Goal: Transaction & Acquisition: Purchase product/service

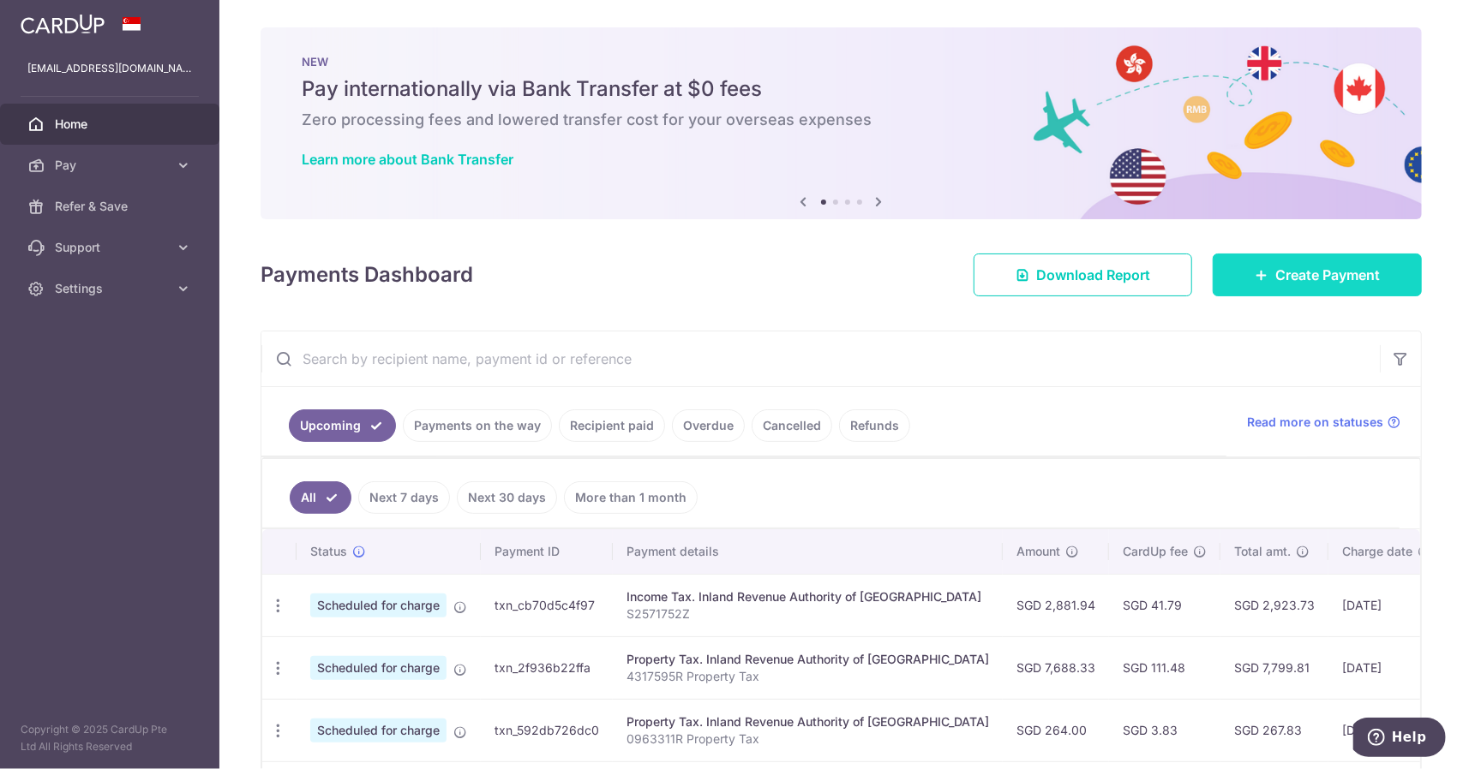
click at [1362, 273] on span "Create Payment" at bounding box center [1327, 275] width 105 height 21
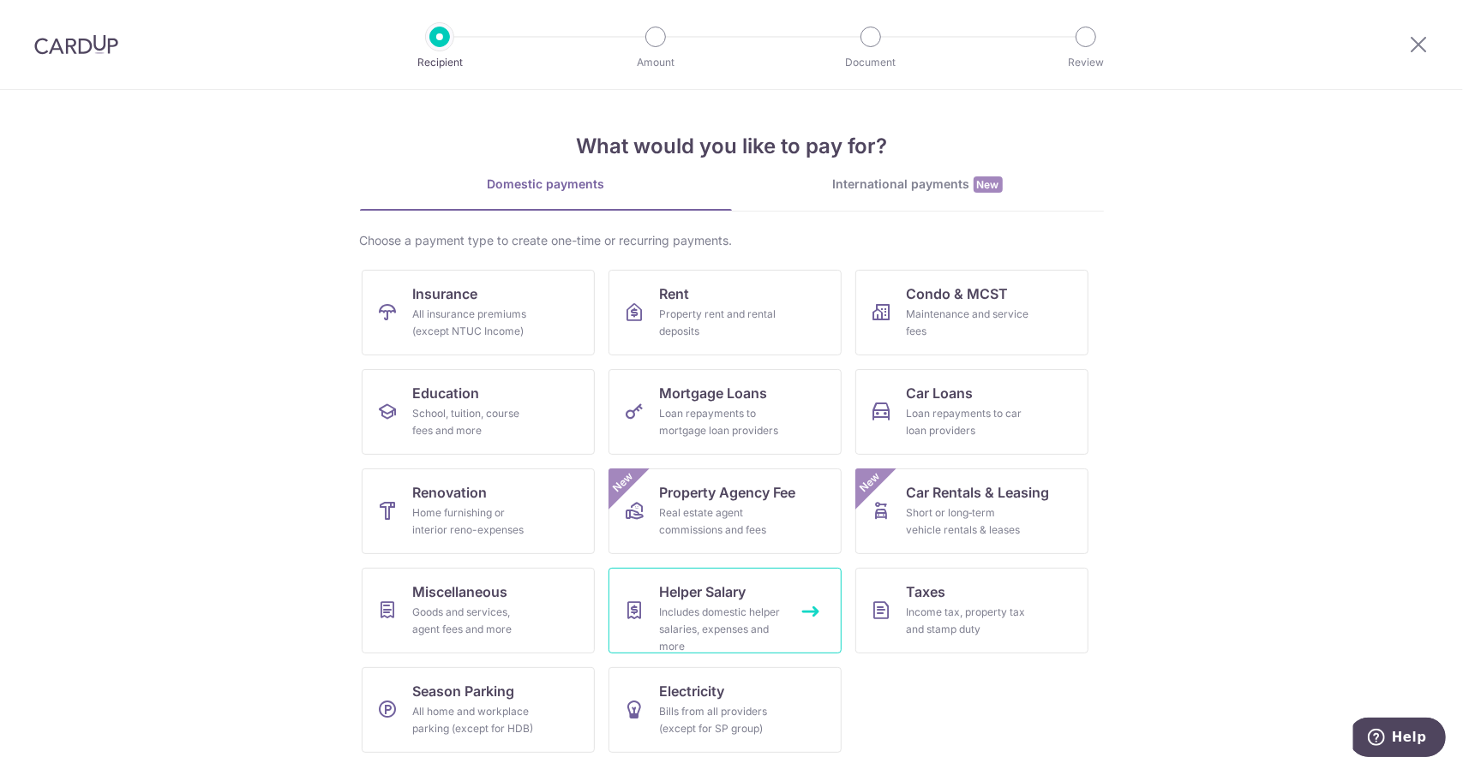
click at [752, 618] on div "Includes domestic helper salaries, expenses and more" at bounding box center [721, 629] width 123 height 51
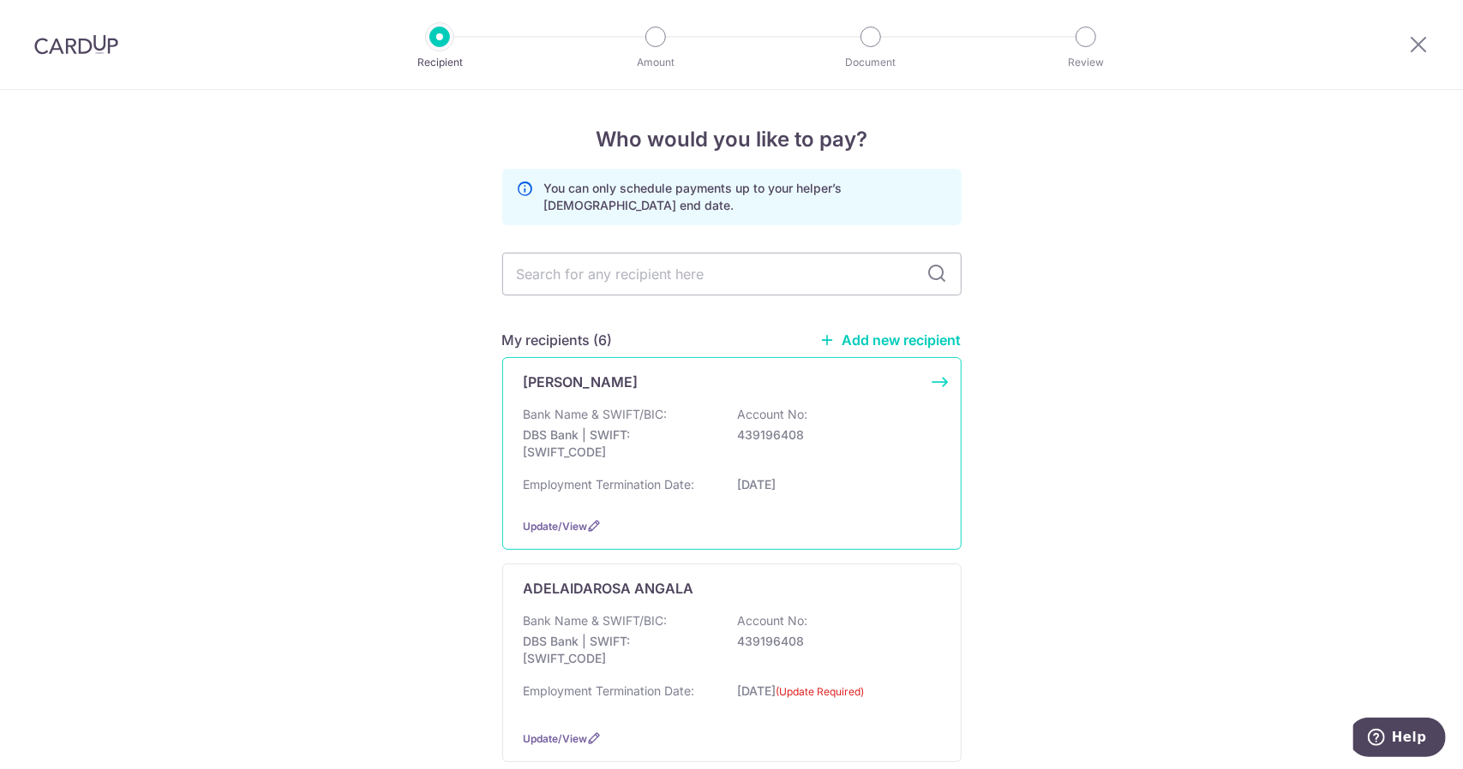
click at [671, 445] on p "DBS Bank | SWIFT: [SWIFT_CODE]" at bounding box center [620, 444] width 192 height 34
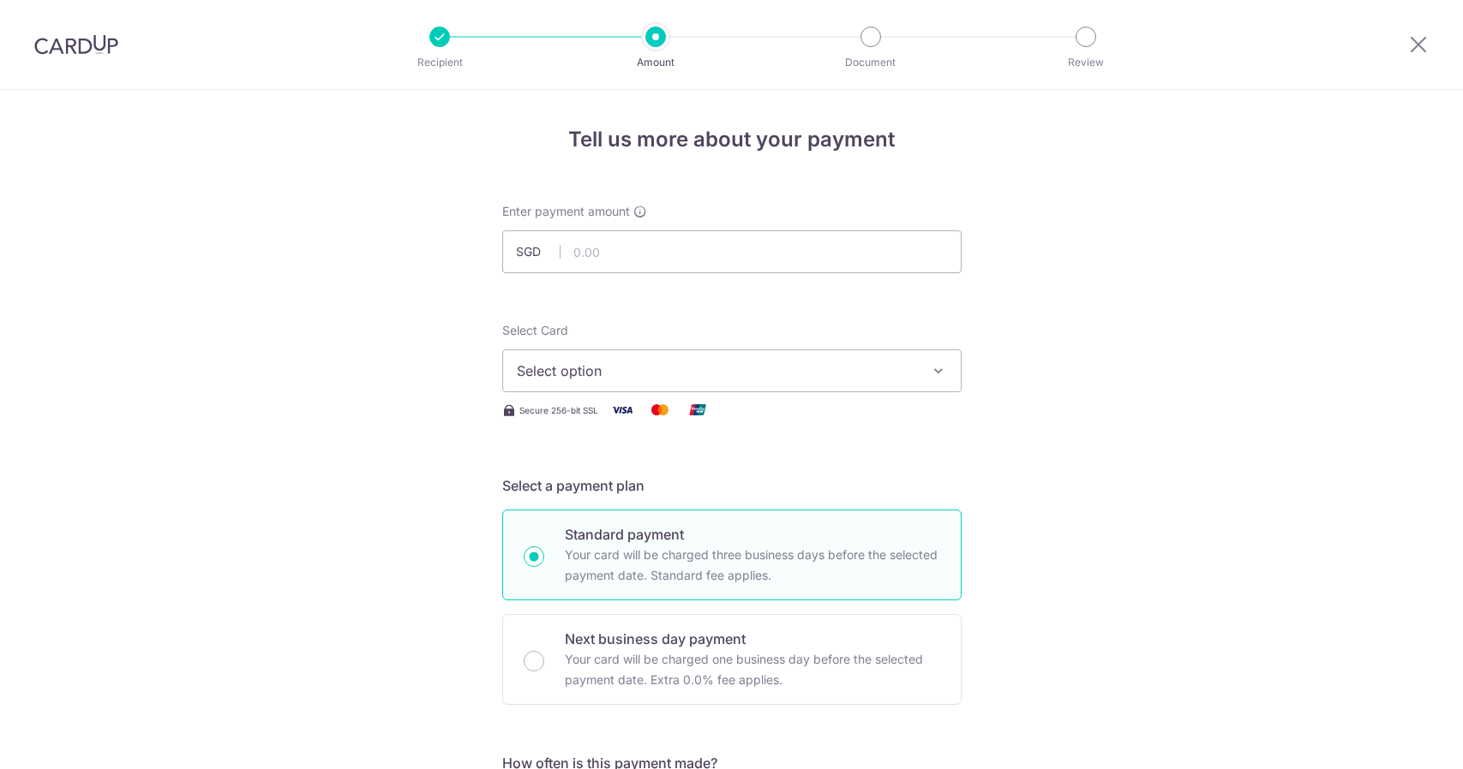
click at [688, 266] on input "text" at bounding box center [731, 251] width 459 height 43
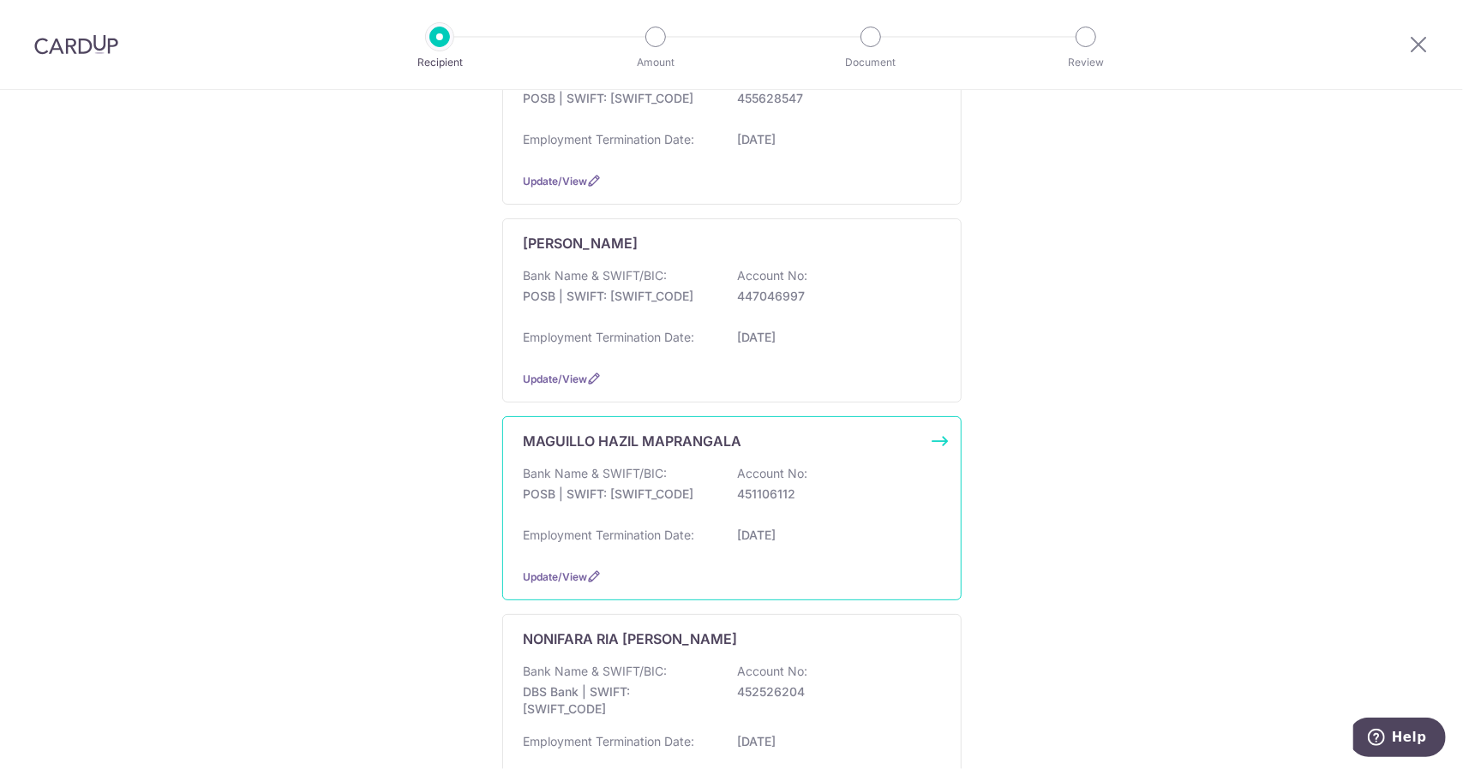
scroll to position [771, 0]
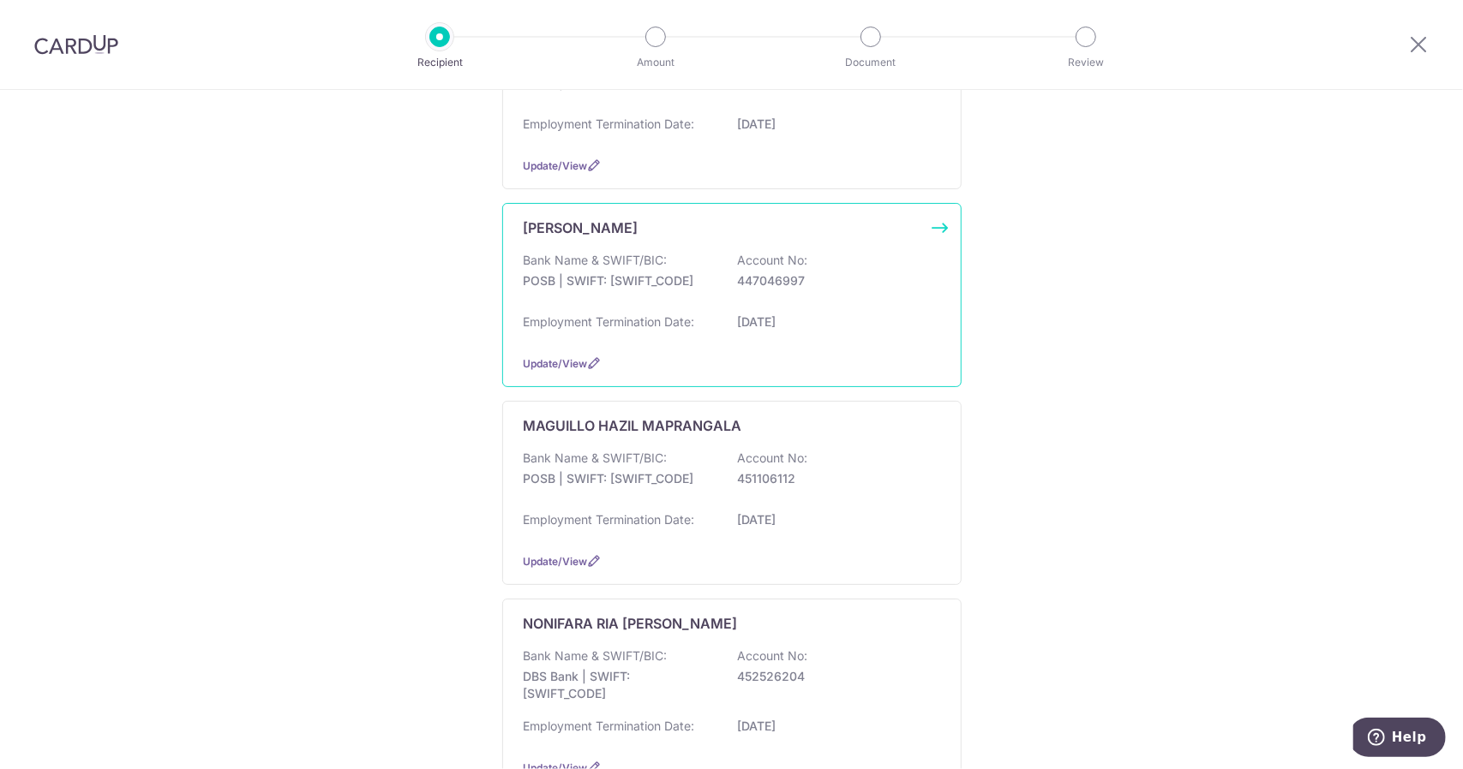
click at [850, 323] on p "[DATE]" at bounding box center [834, 322] width 192 height 17
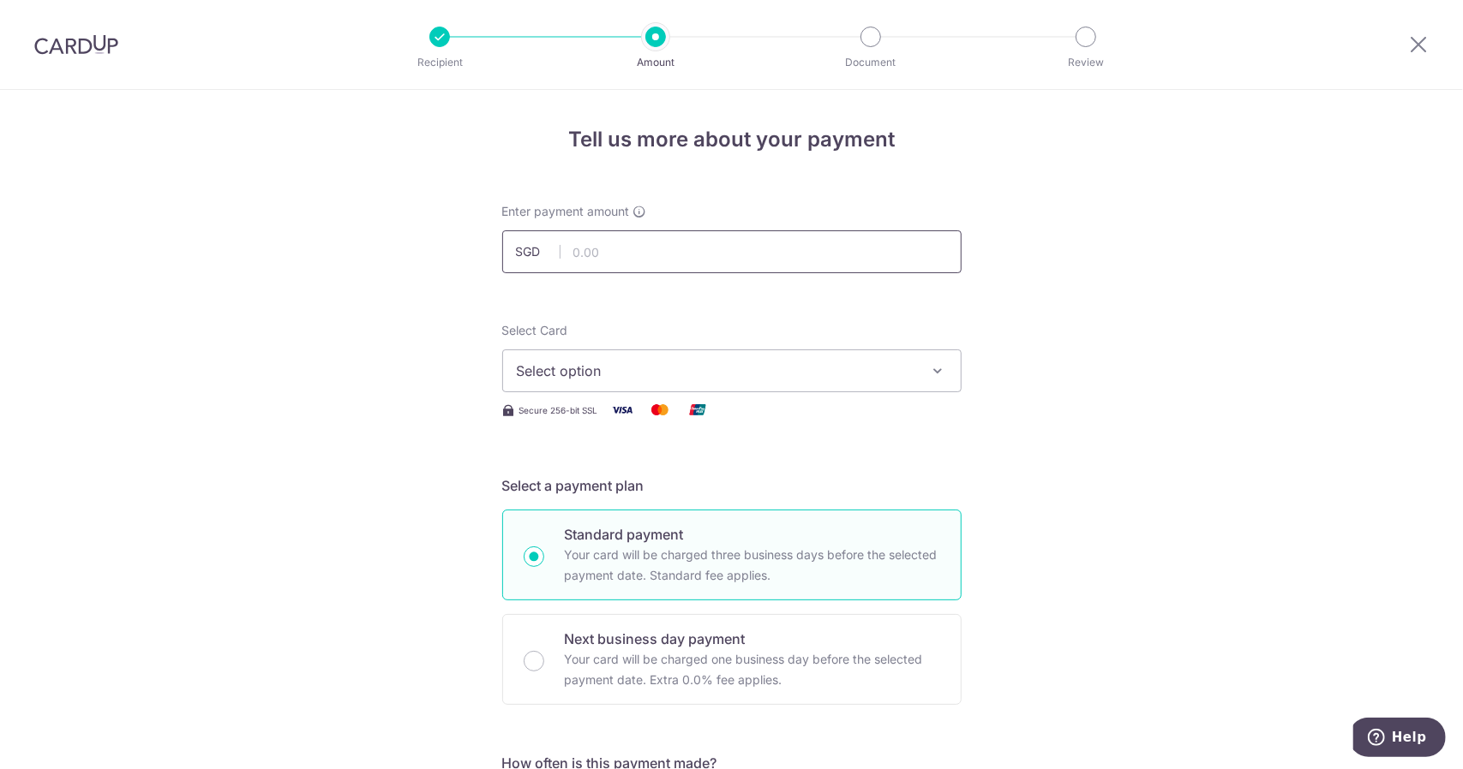
click at [806, 255] on input "text" at bounding box center [731, 251] width 459 height 43
type input "984.07"
click at [777, 366] on span "Select option" at bounding box center [716, 371] width 399 height 21
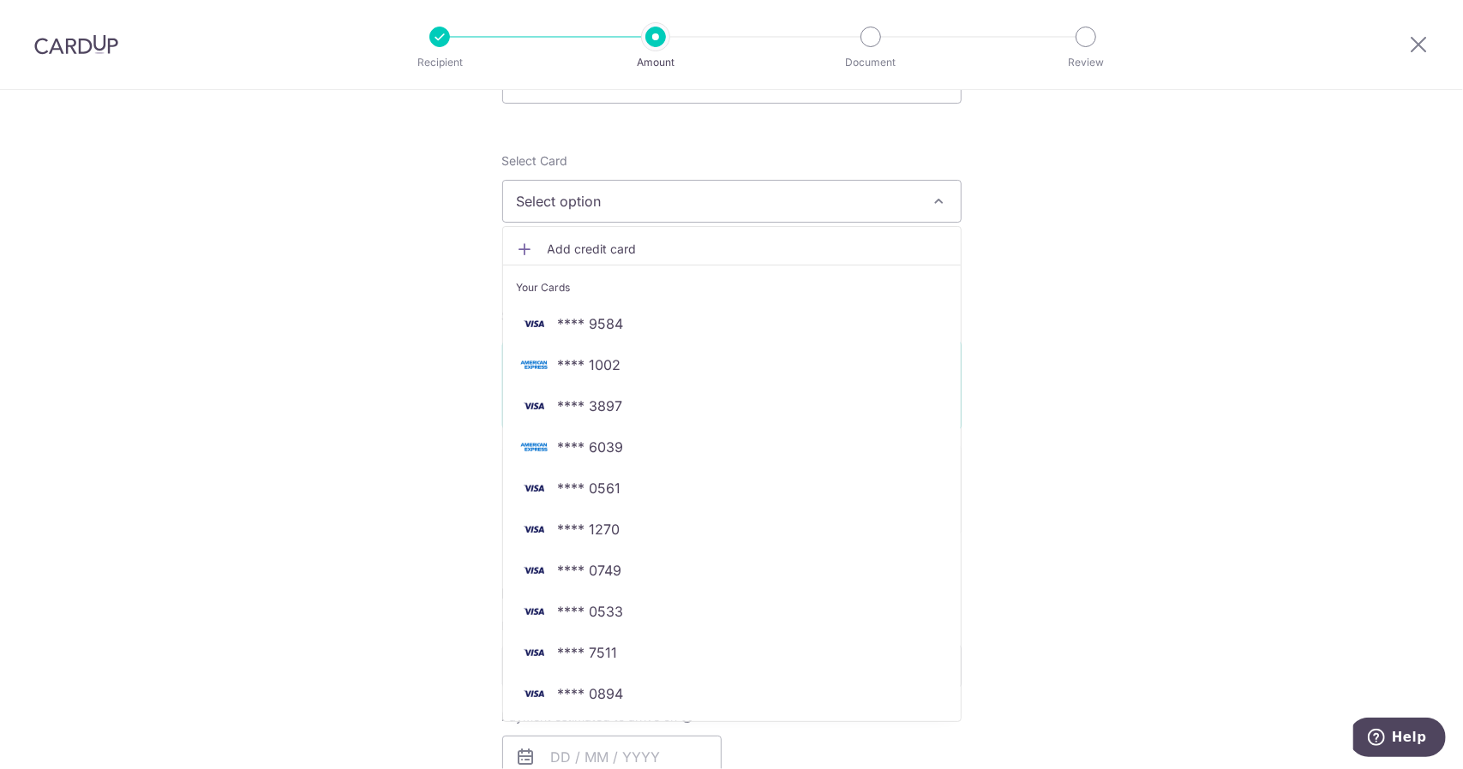
scroll to position [343, 0]
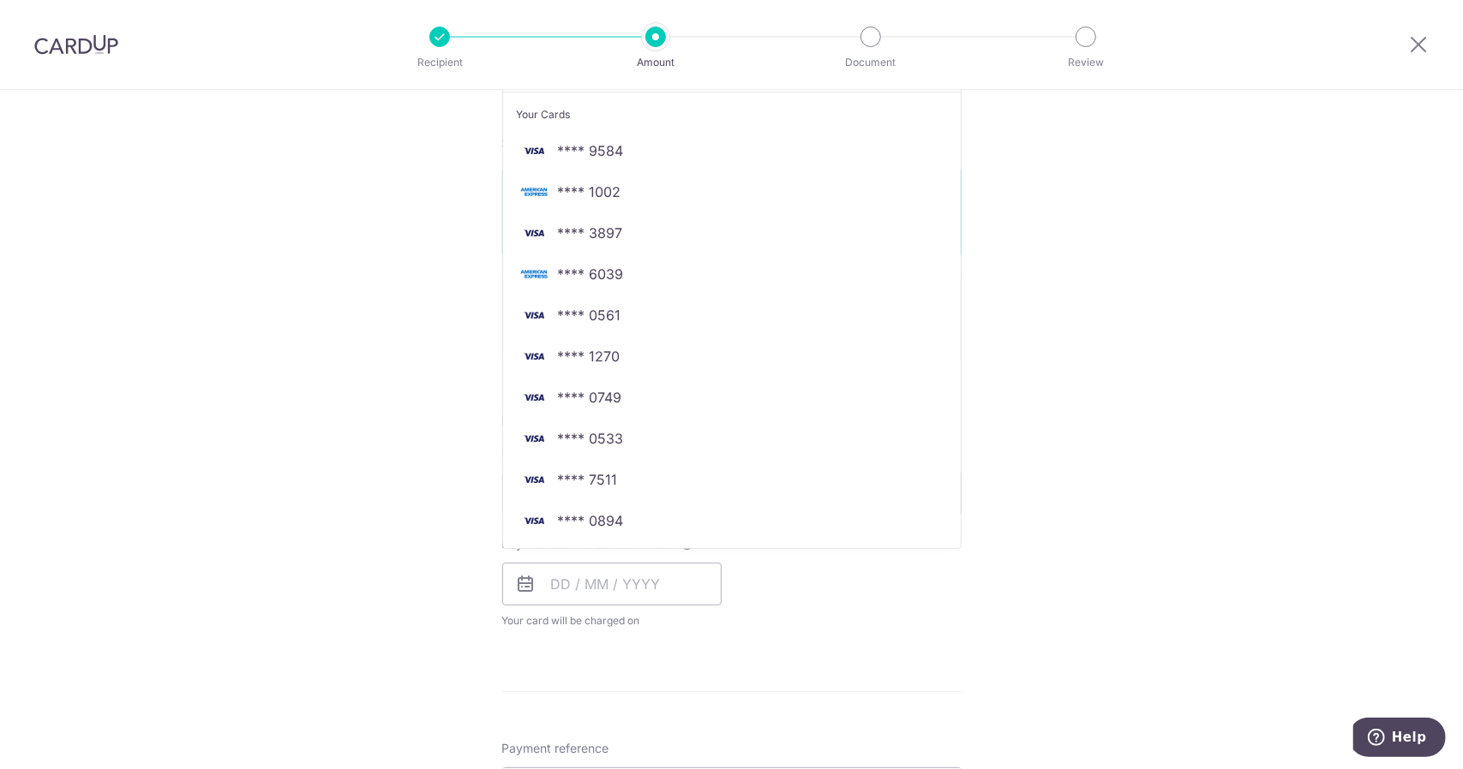
drag, startPoint x: 328, startPoint y: 450, endPoint x: 353, endPoint y: 434, distance: 29.2
click at [328, 450] on div "Tell us more about your payment Enter payment amount SGD 984.07 984.07 Select C…" at bounding box center [731, 522] width 1463 height 1550
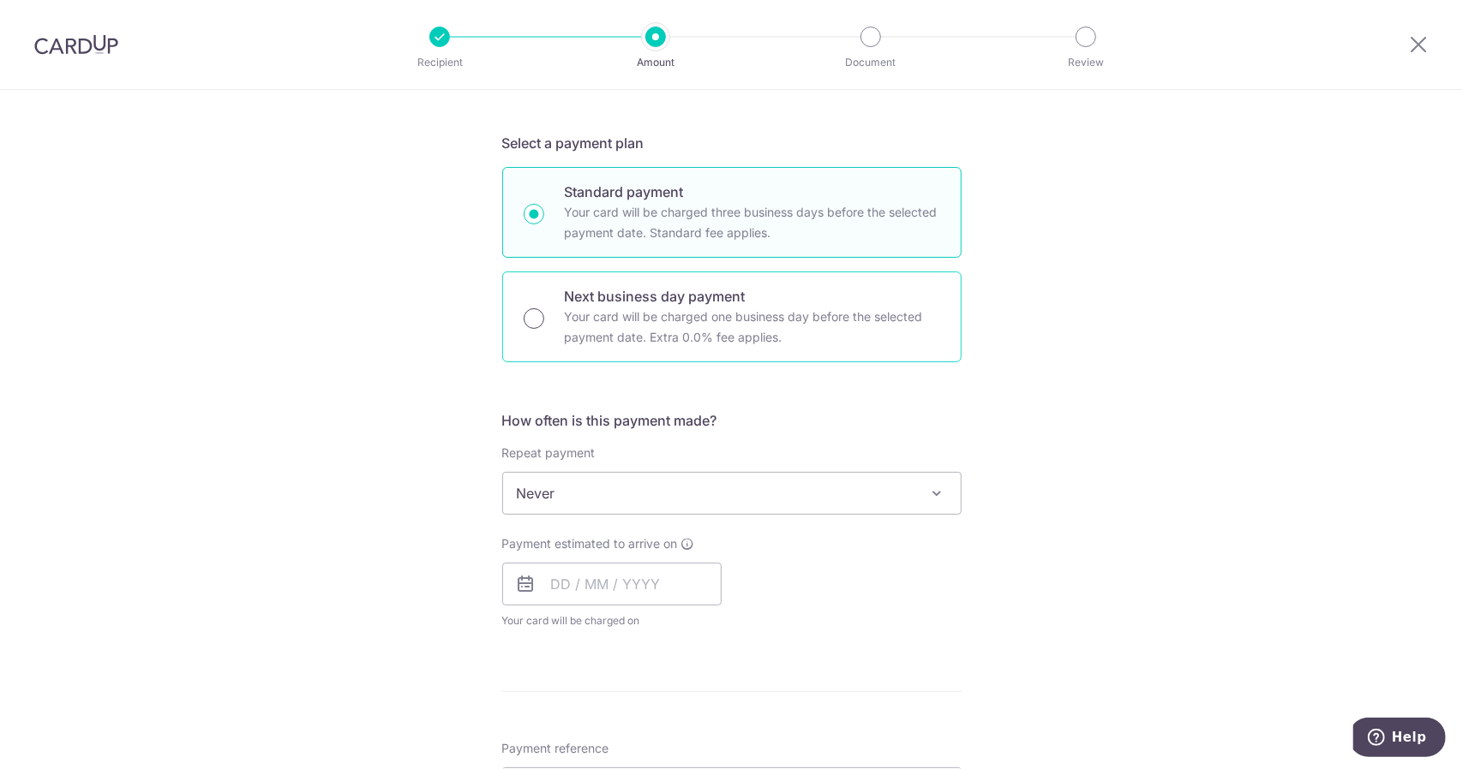
click at [537, 323] on input "Next business day payment Your card will be charged one business day before the…" at bounding box center [534, 318] width 21 height 21
radio input "true"
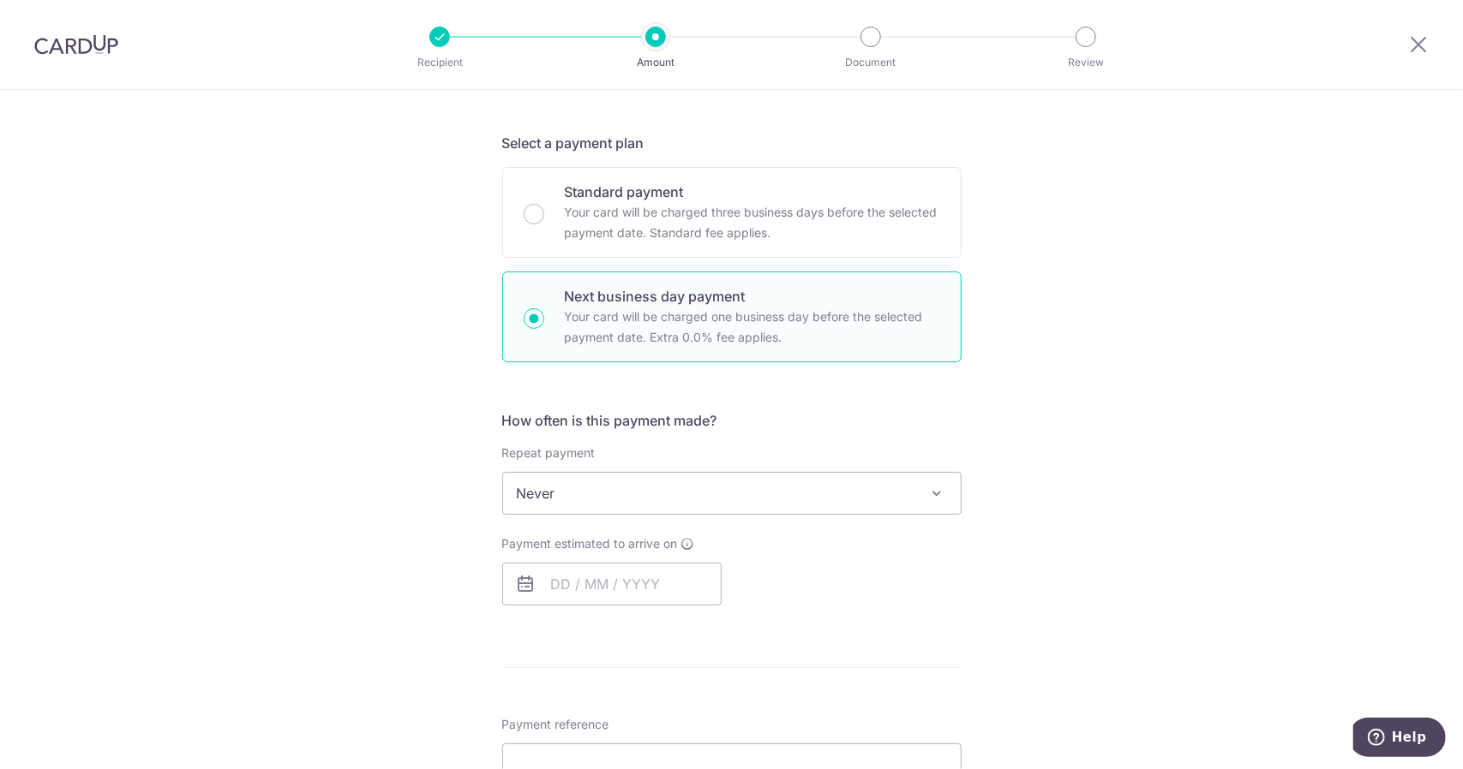
scroll to position [0, 0]
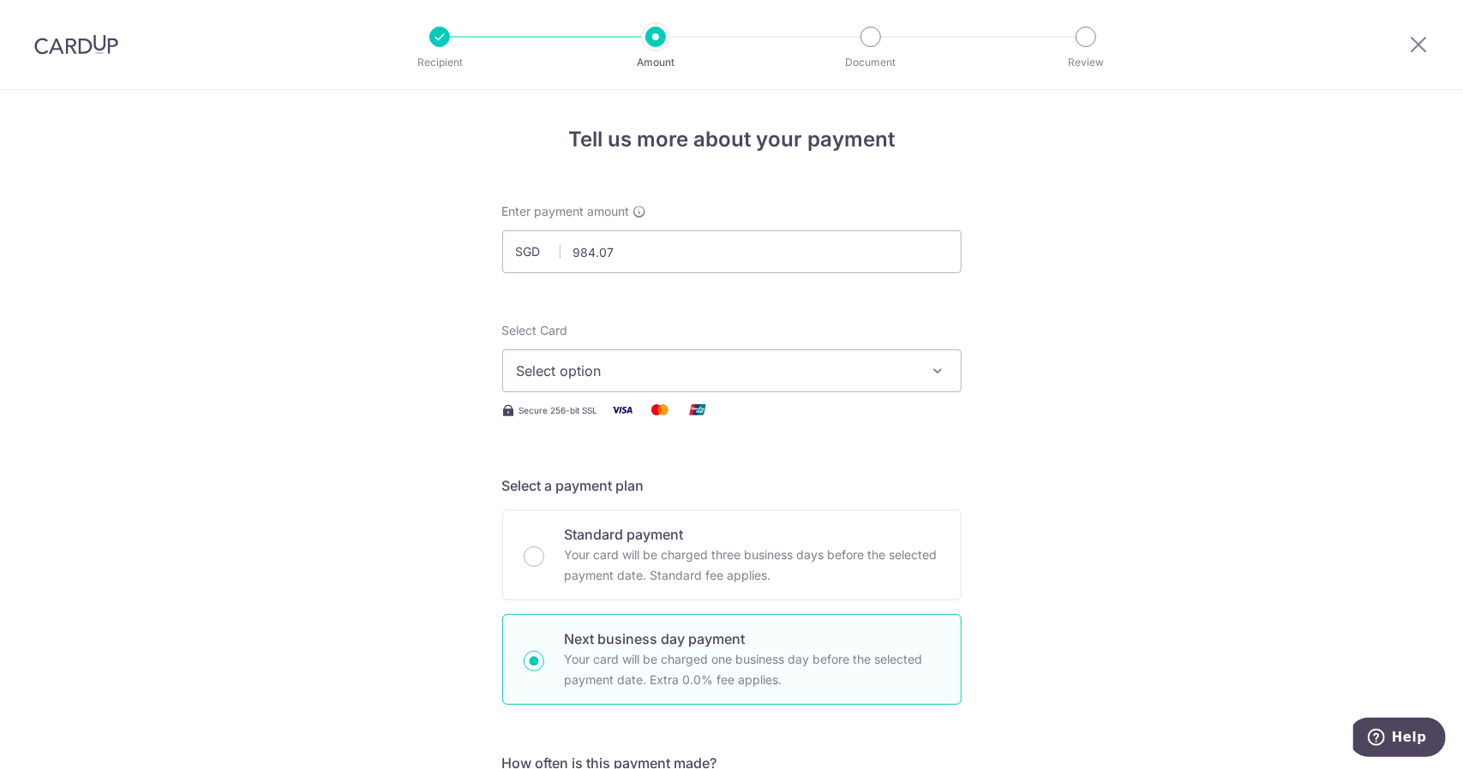
click at [641, 369] on span "Select option" at bounding box center [716, 371] width 399 height 21
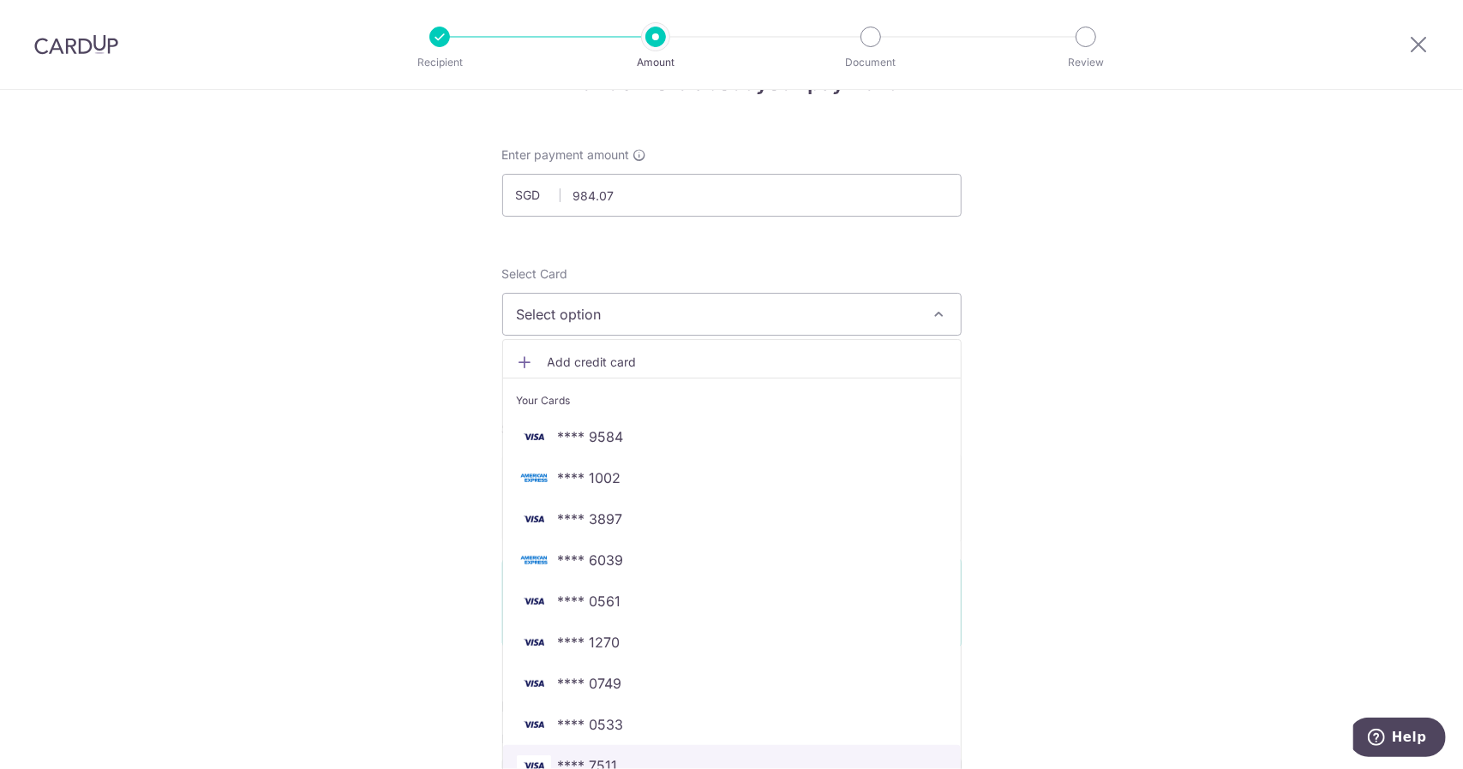
scroll to position [171, 0]
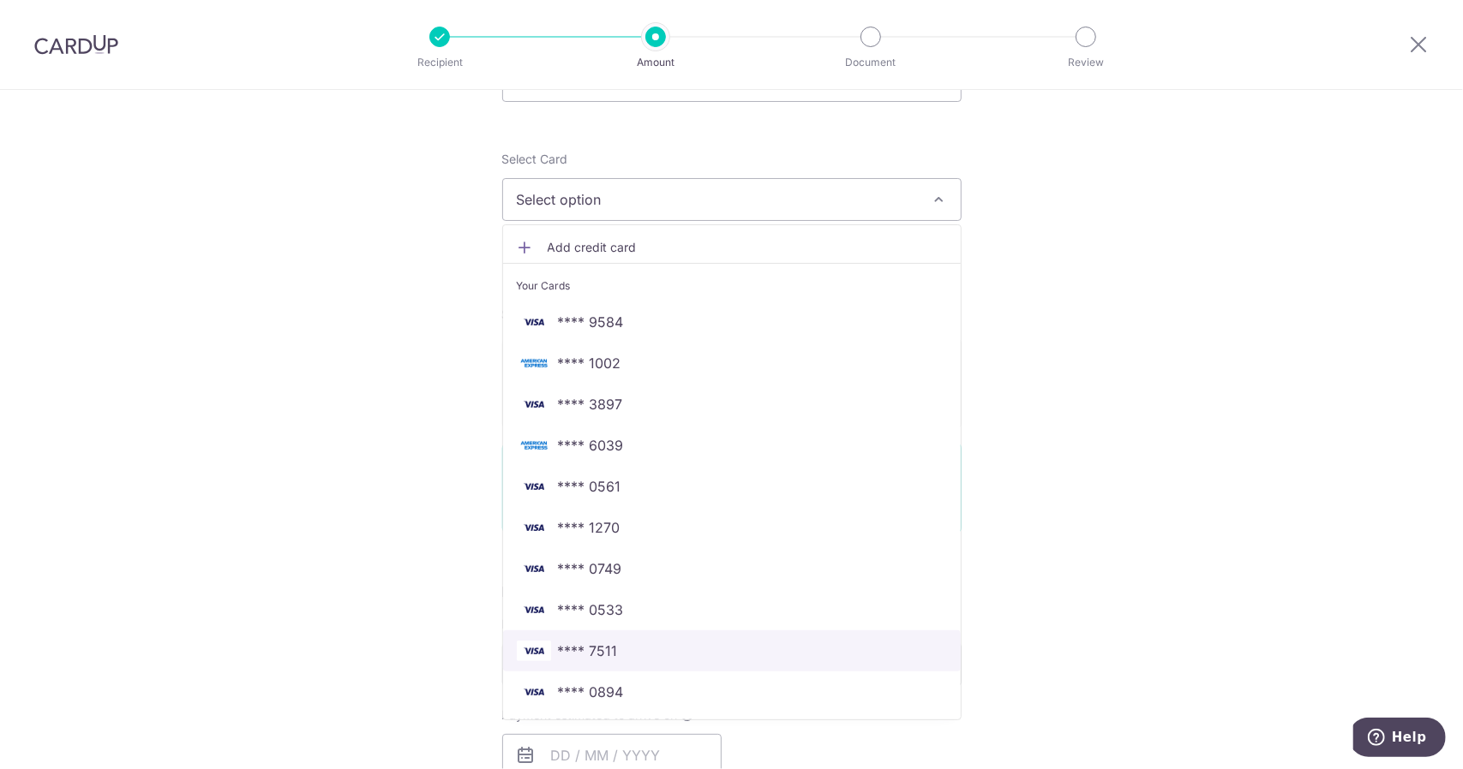
click at [629, 652] on span "**** 7511" at bounding box center [732, 651] width 430 height 21
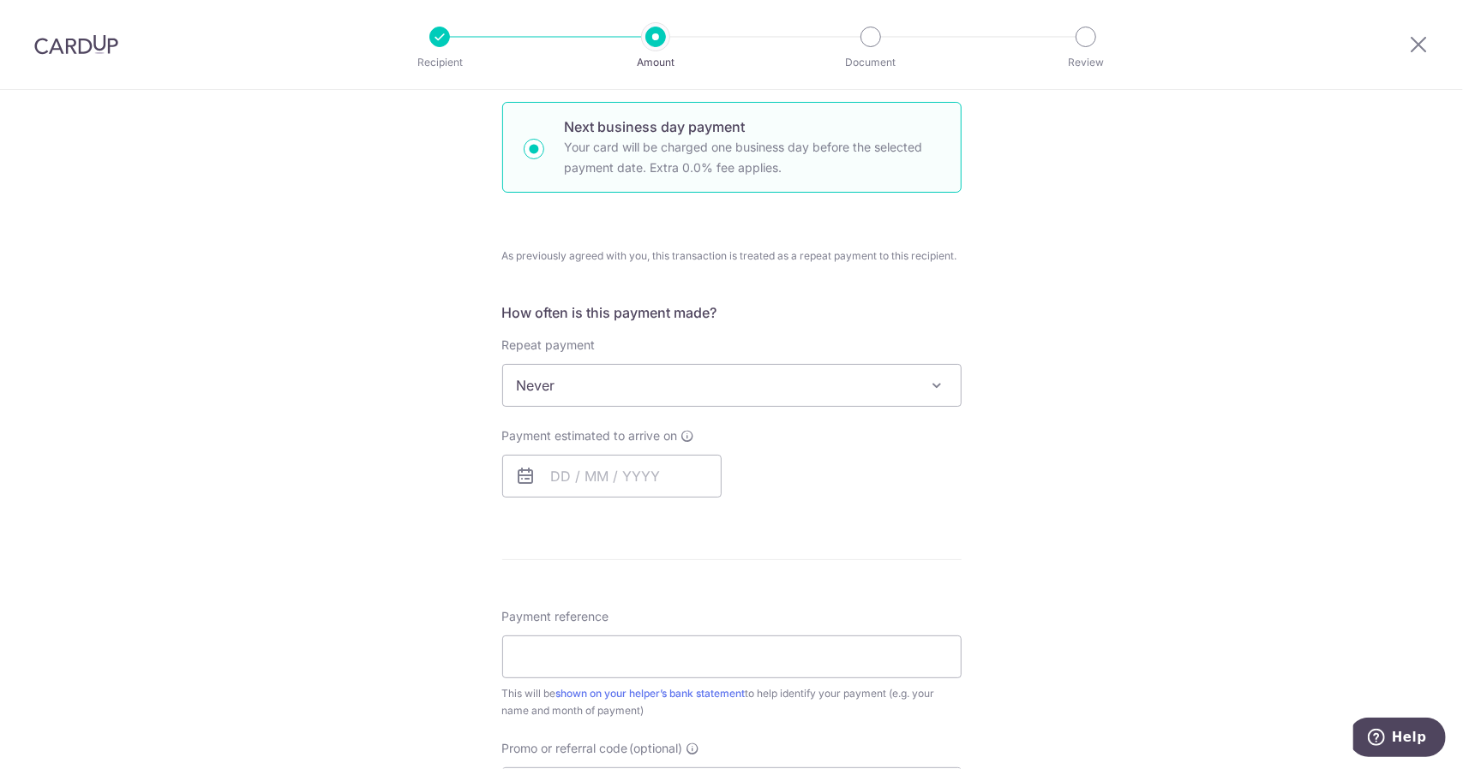
scroll to position [514, 0]
click at [654, 464] on input "text" at bounding box center [611, 474] width 219 height 43
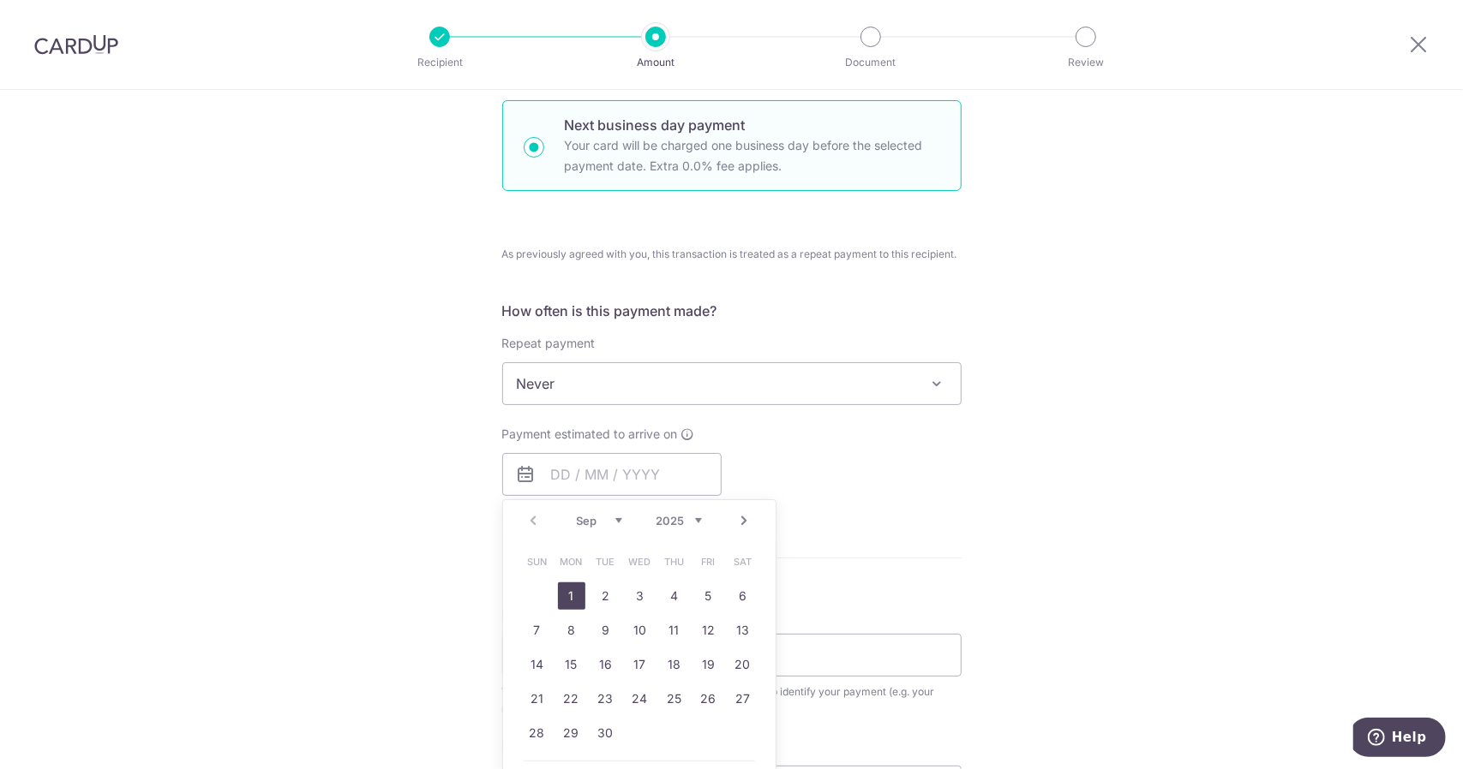
click at [579, 594] on link "1" at bounding box center [571, 596] width 27 height 27
type input "01/09/2025"
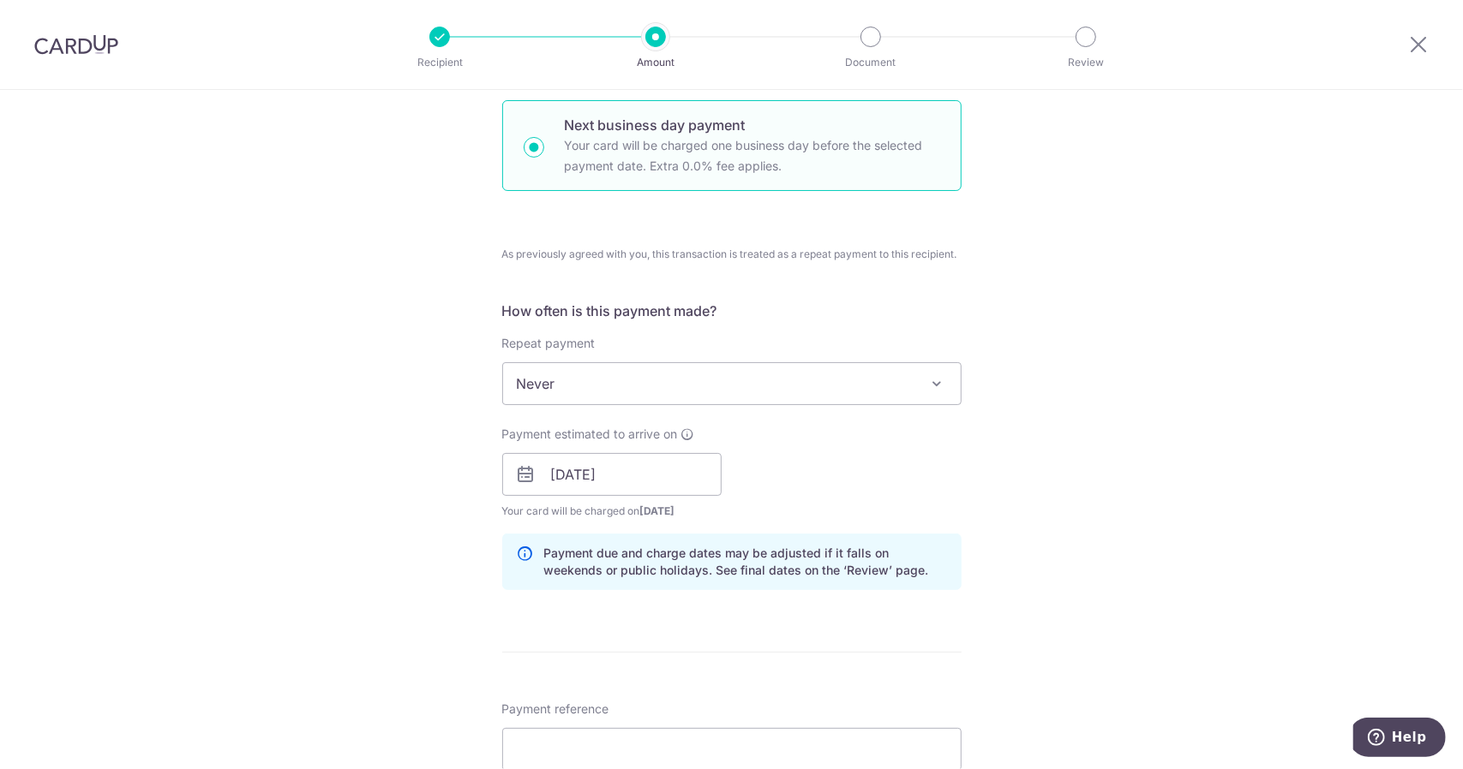
scroll to position [685, 0]
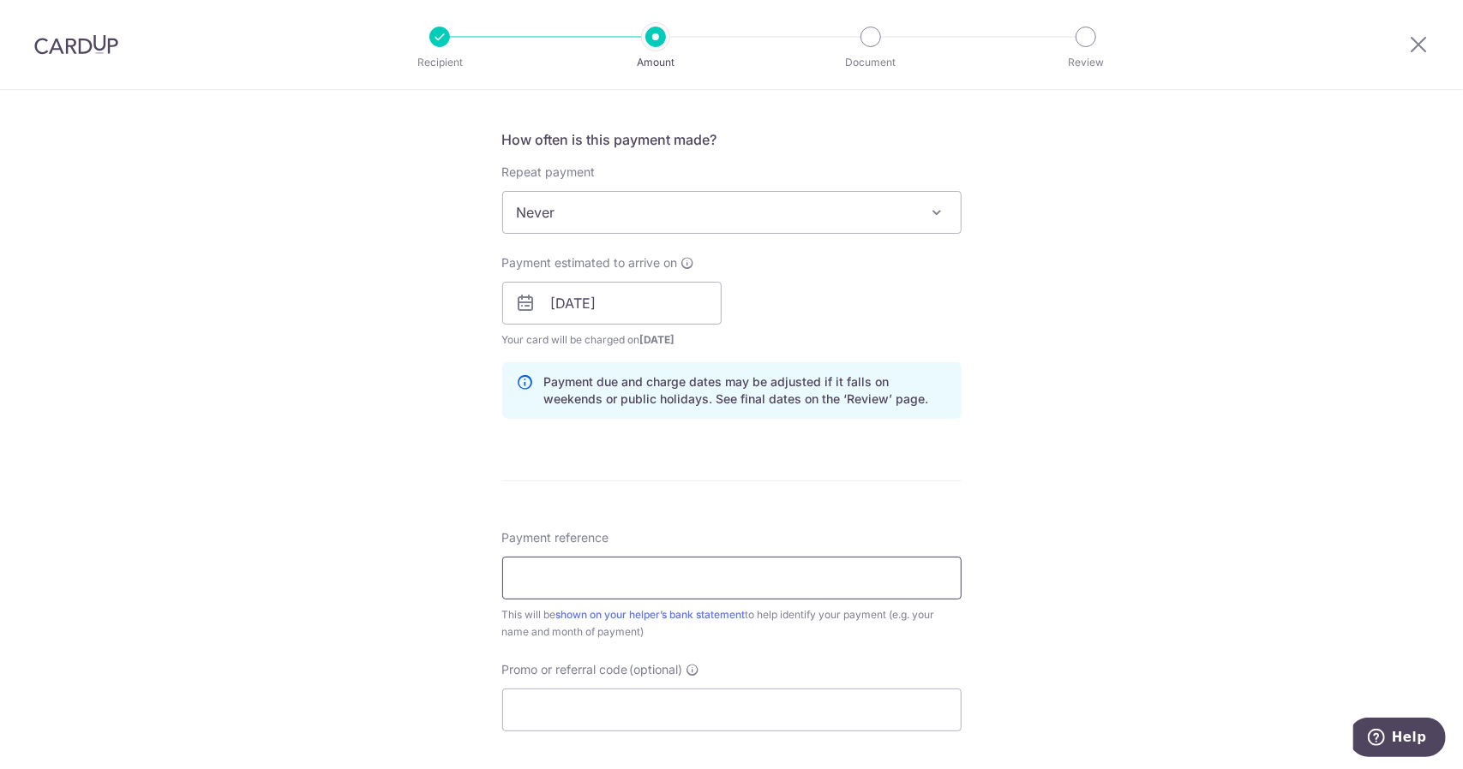
click at [626, 573] on input "Payment reference" at bounding box center [731, 578] width 459 height 43
type input "z"
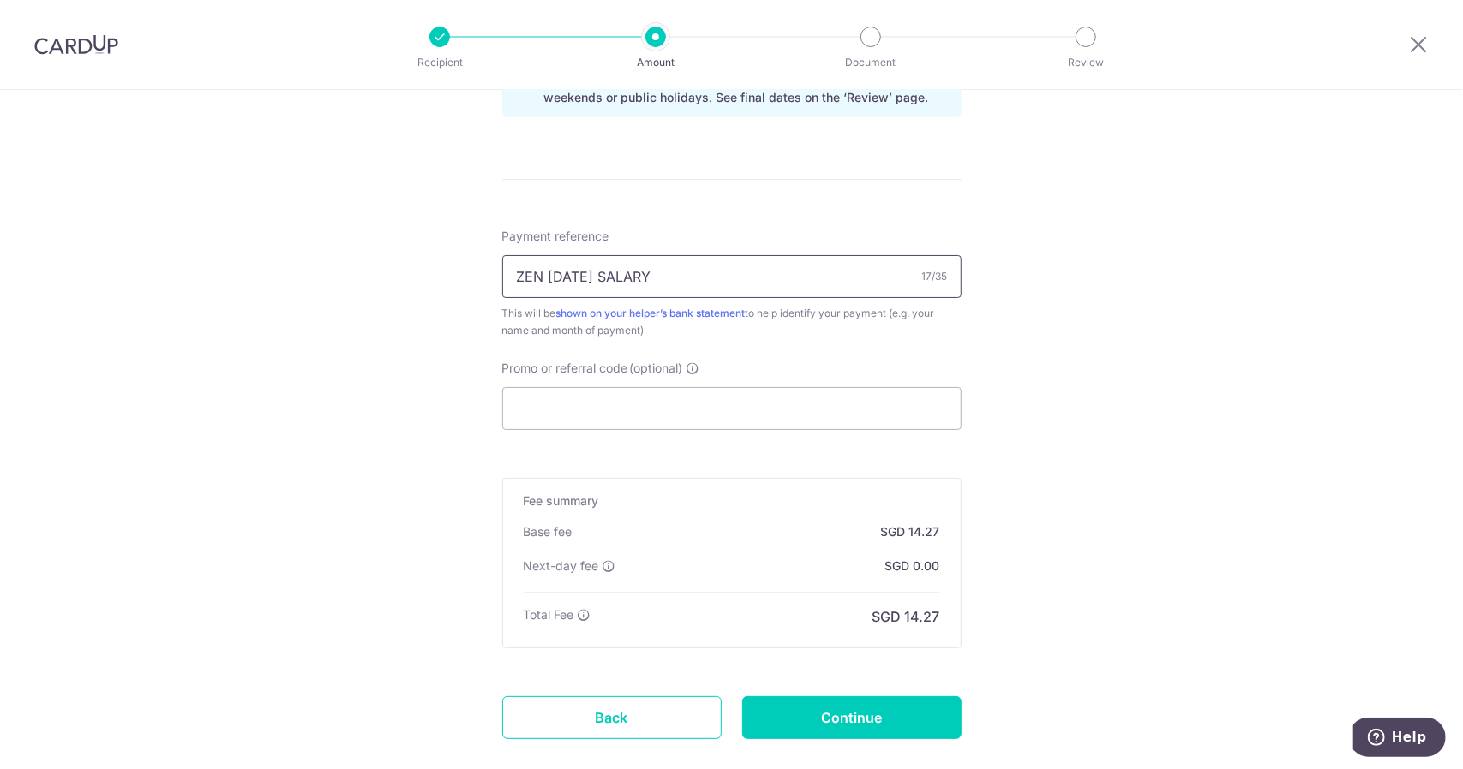
scroll to position [1028, 0]
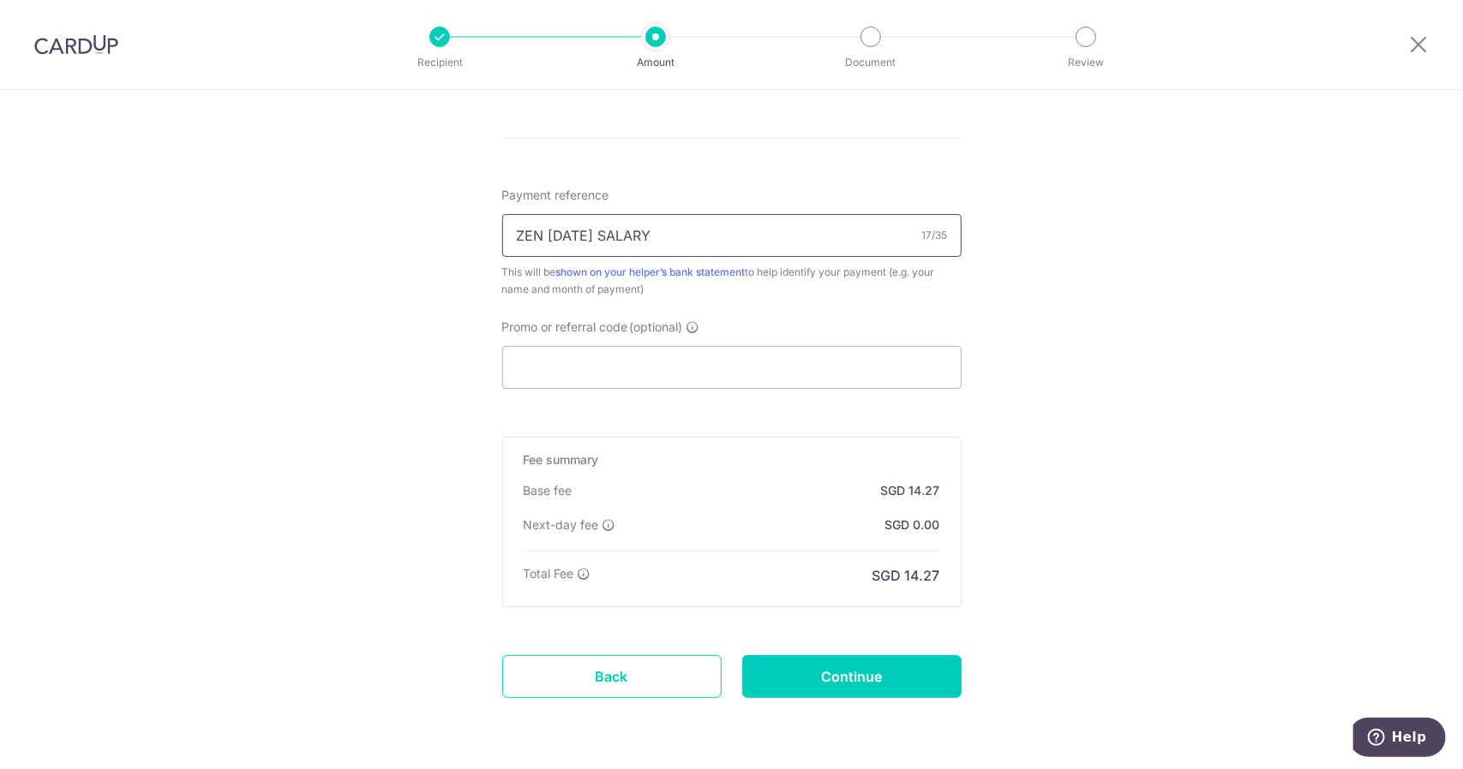
type input "ZEN [DATE] SALARY"
click at [913, 678] on input "Continue" at bounding box center [851, 676] width 219 height 43
type input "Create Schedule"
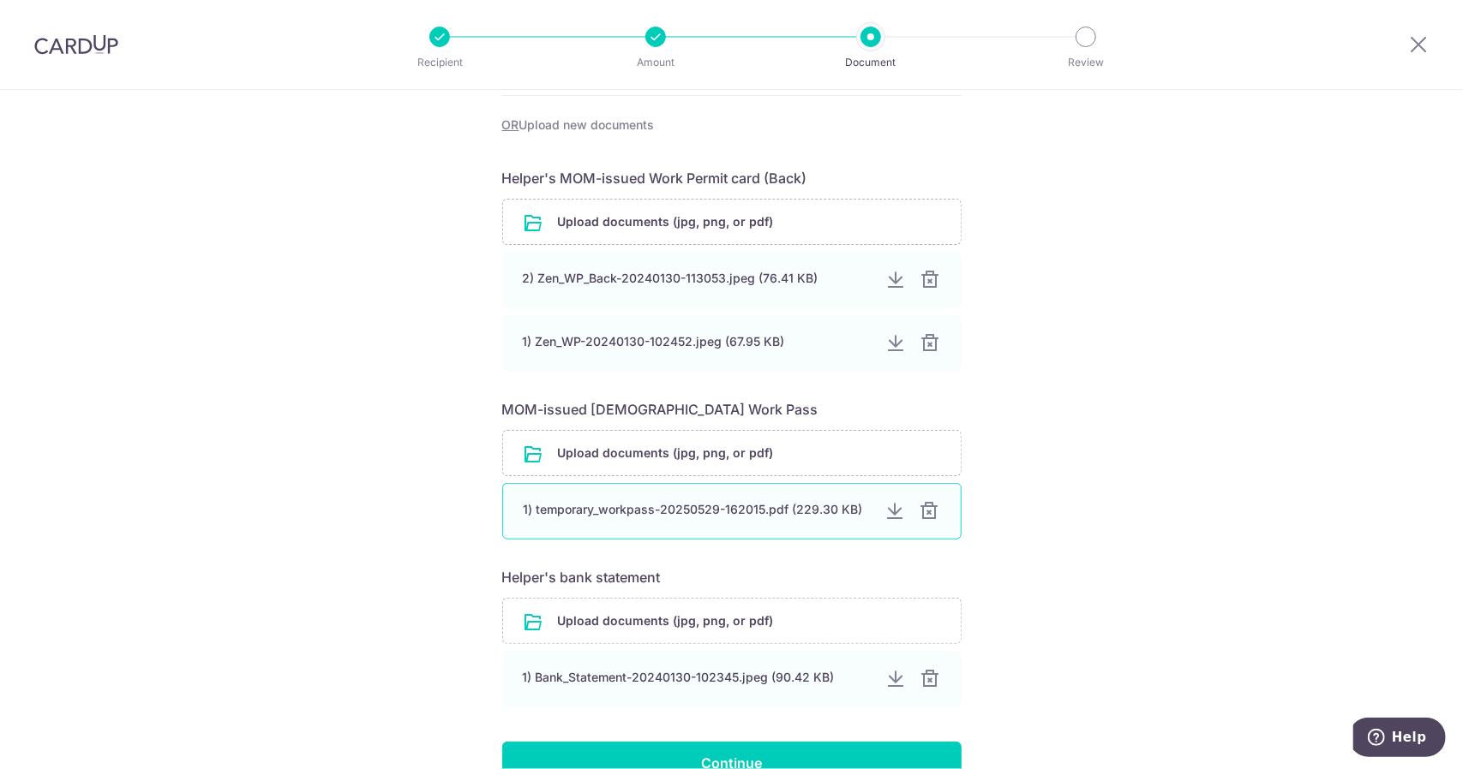
scroll to position [715, 0]
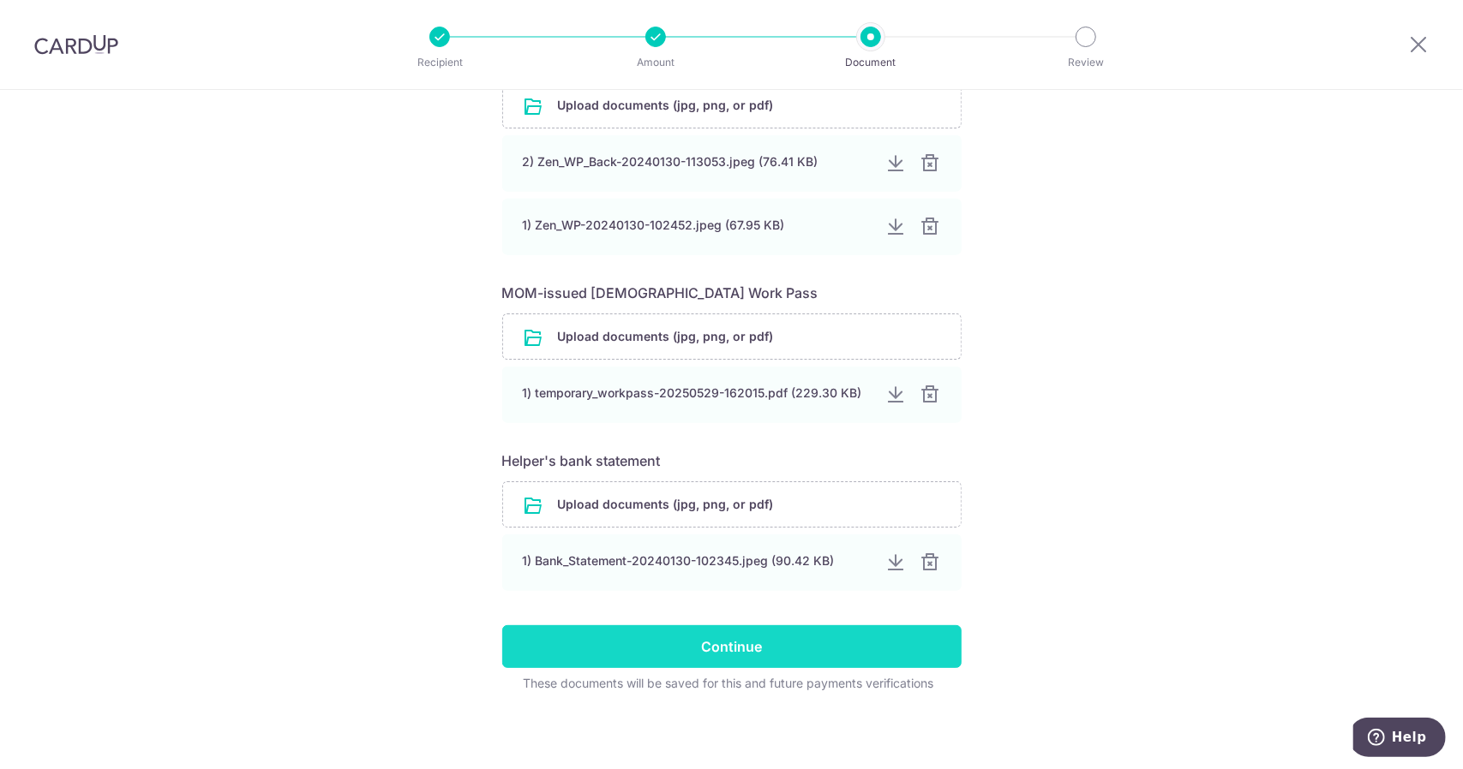
click at [709, 643] on input "Continue" at bounding box center [731, 646] width 459 height 43
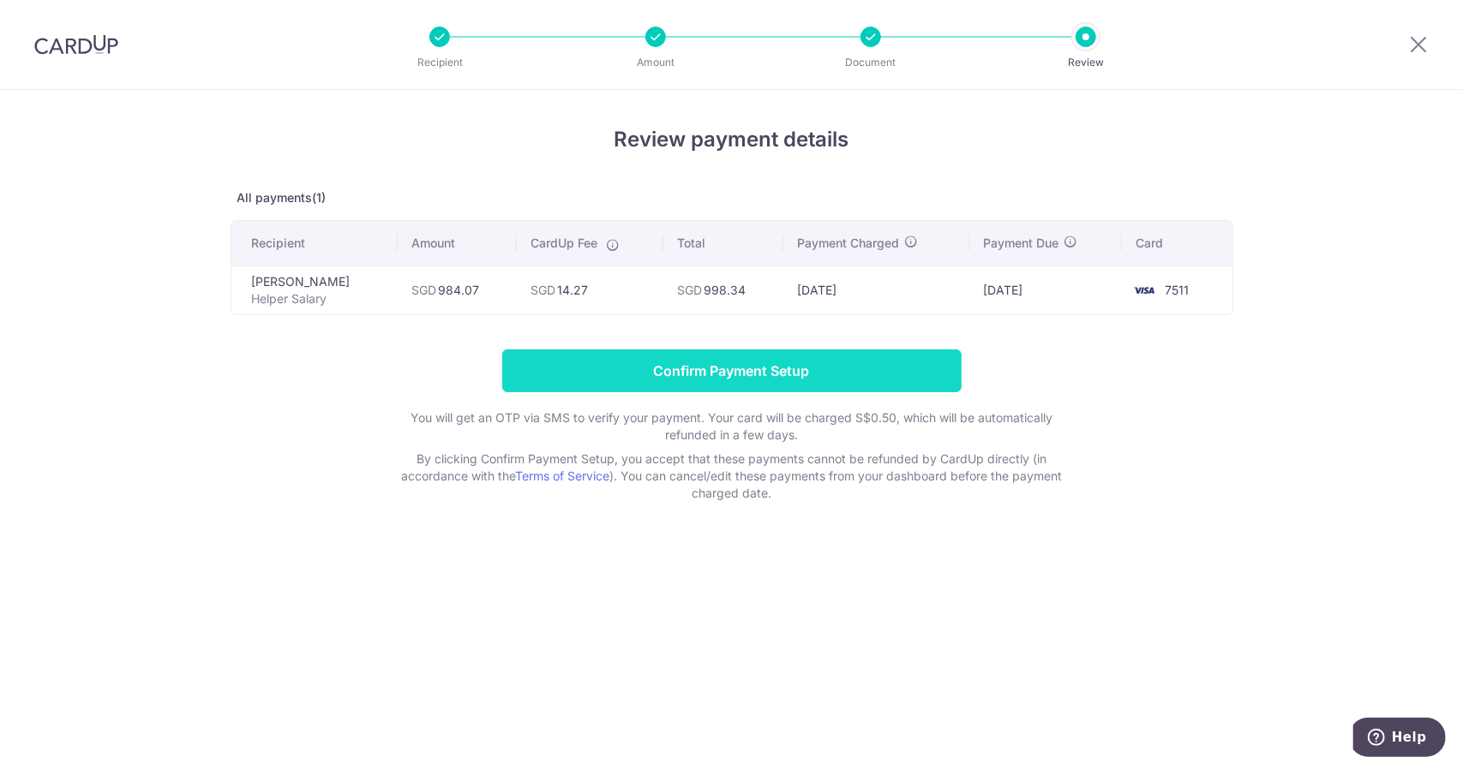
click at [732, 368] on input "Confirm Payment Setup" at bounding box center [731, 371] width 459 height 43
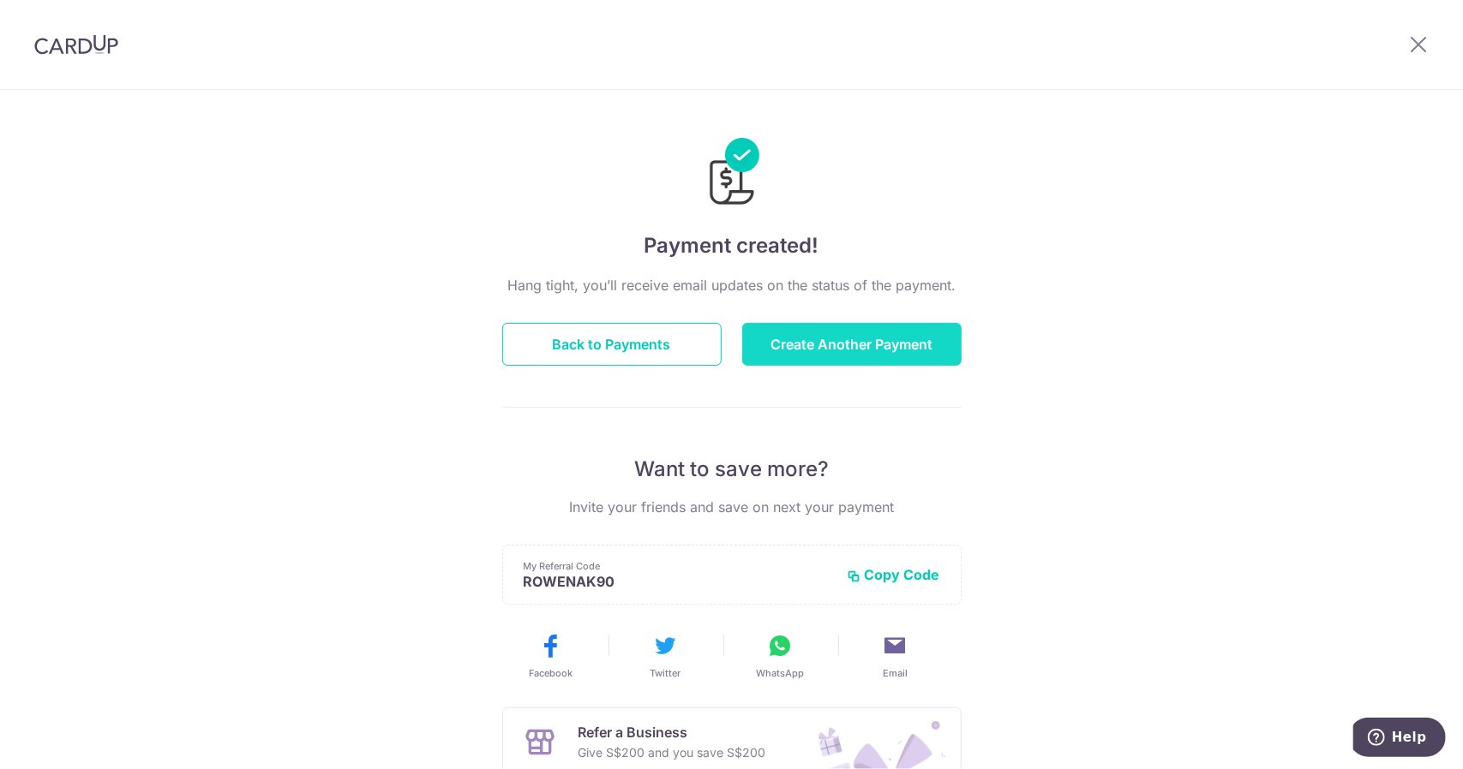
click at [804, 328] on button "Create Another Payment" at bounding box center [851, 344] width 219 height 43
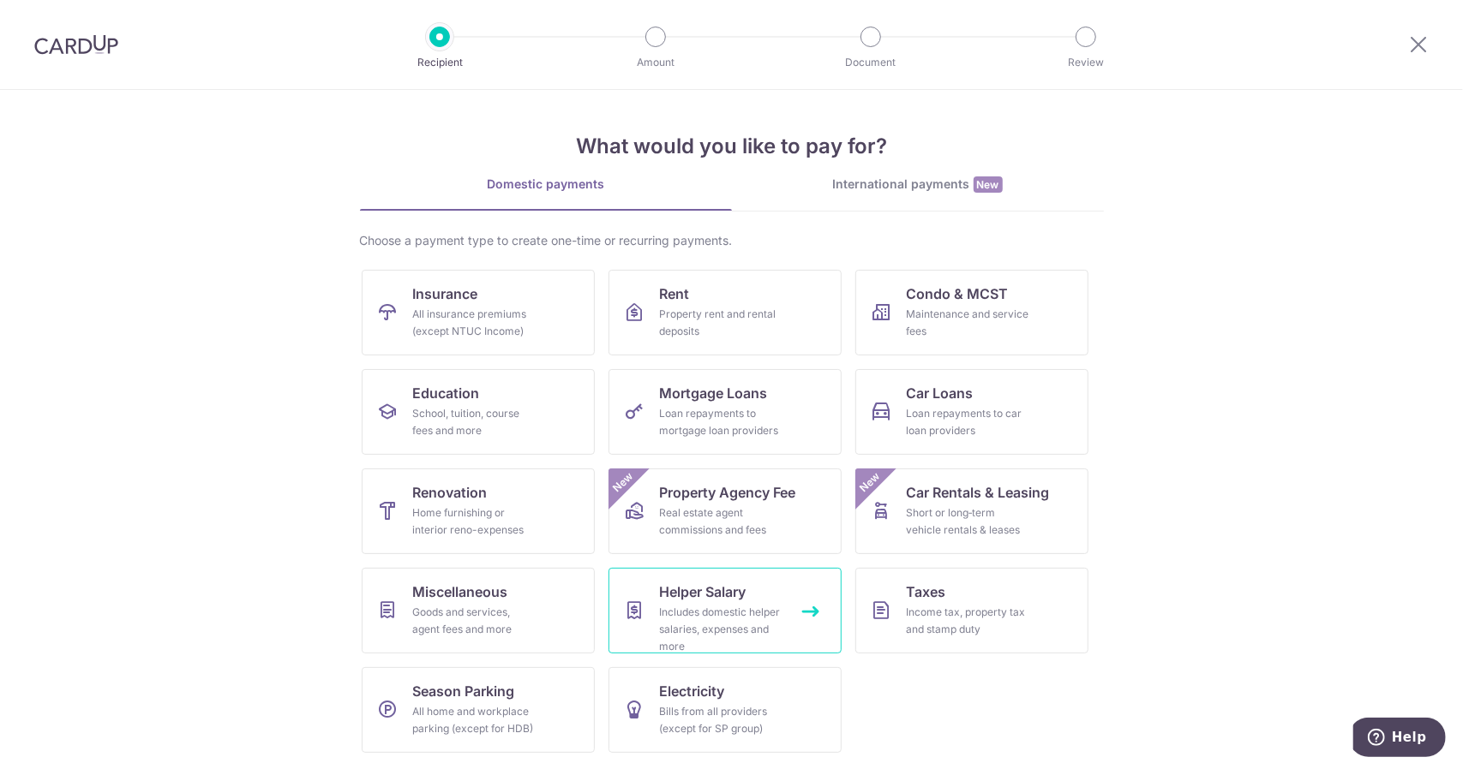
click at [745, 629] on div "Includes domestic helper salaries, expenses and more" at bounding box center [721, 629] width 123 height 51
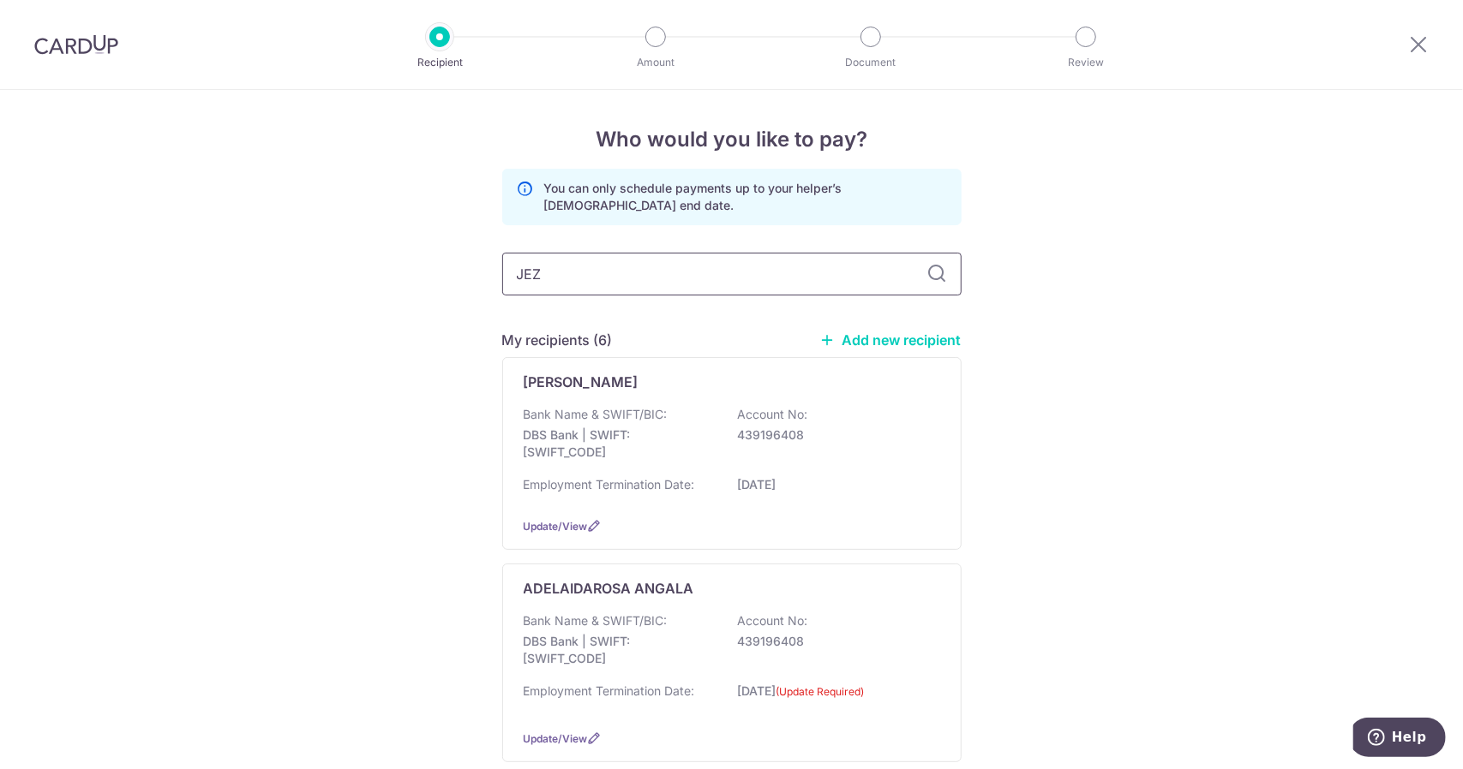
type input "[PERSON_NAME]"
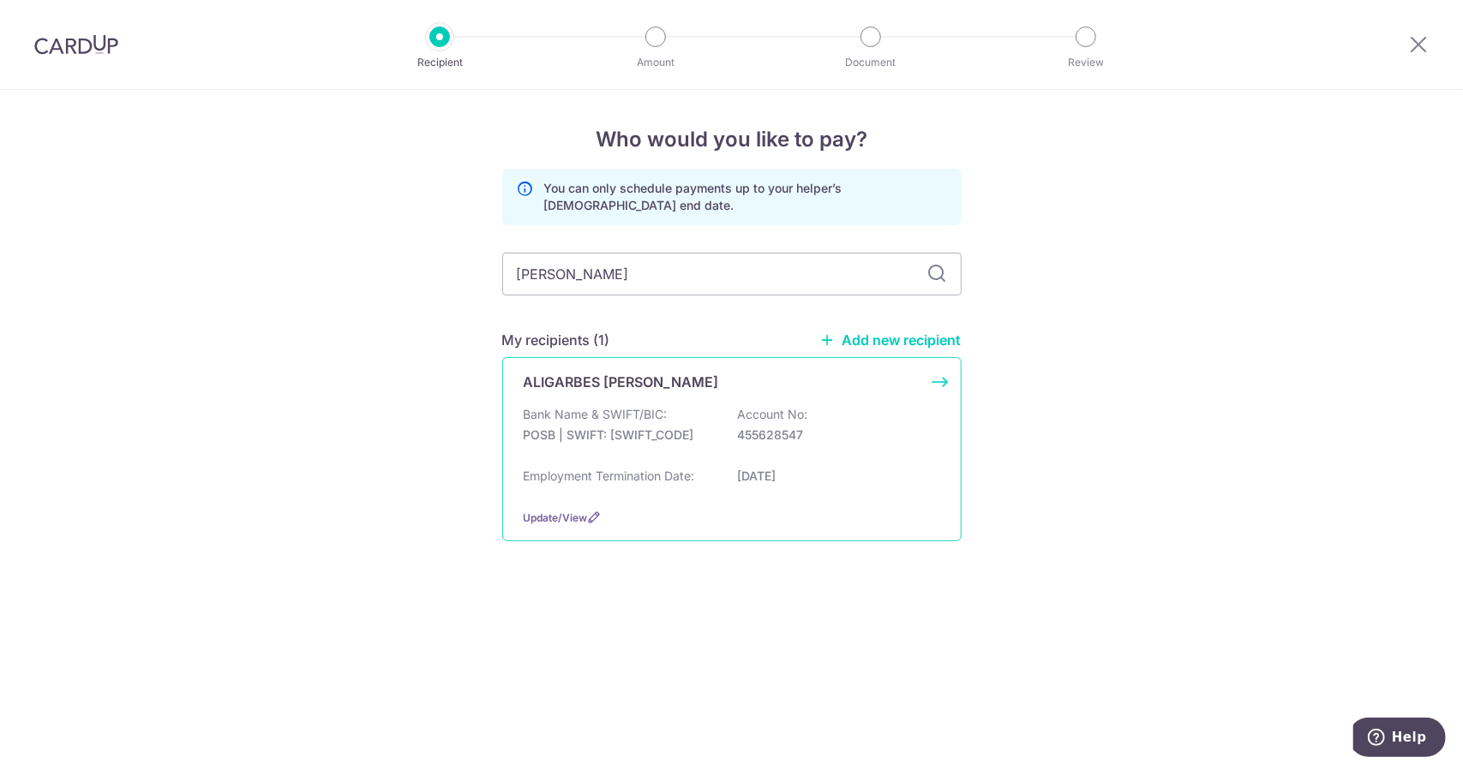
click at [715, 407] on div "Bank Name & SWIFT/BIC: POSB | SWIFT: DBSSSGSGXXX Account No: 455628547" at bounding box center [732, 433] width 416 height 55
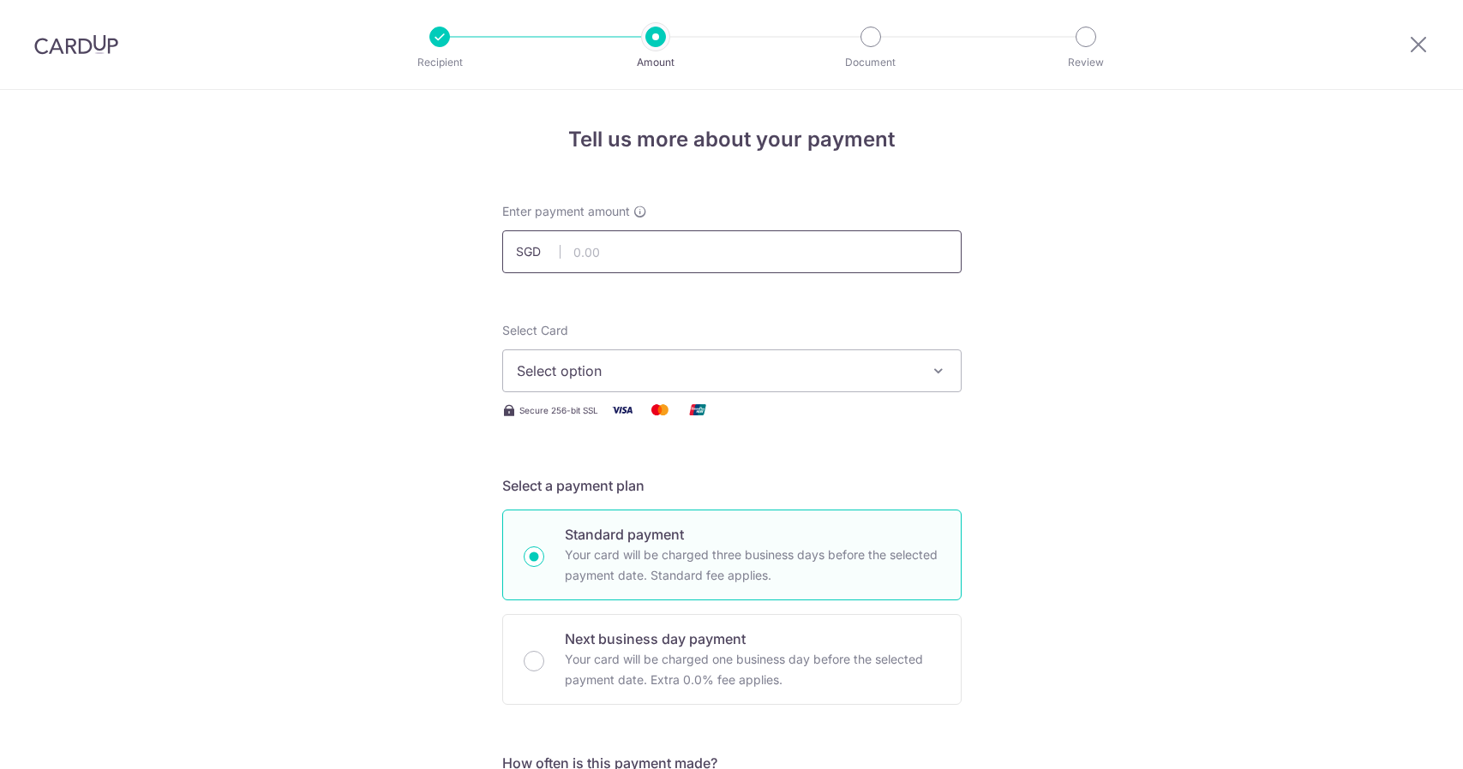
click at [677, 251] on input "text" at bounding box center [731, 251] width 459 height 43
type input "725.00"
click at [694, 367] on span "Select option" at bounding box center [716, 371] width 399 height 21
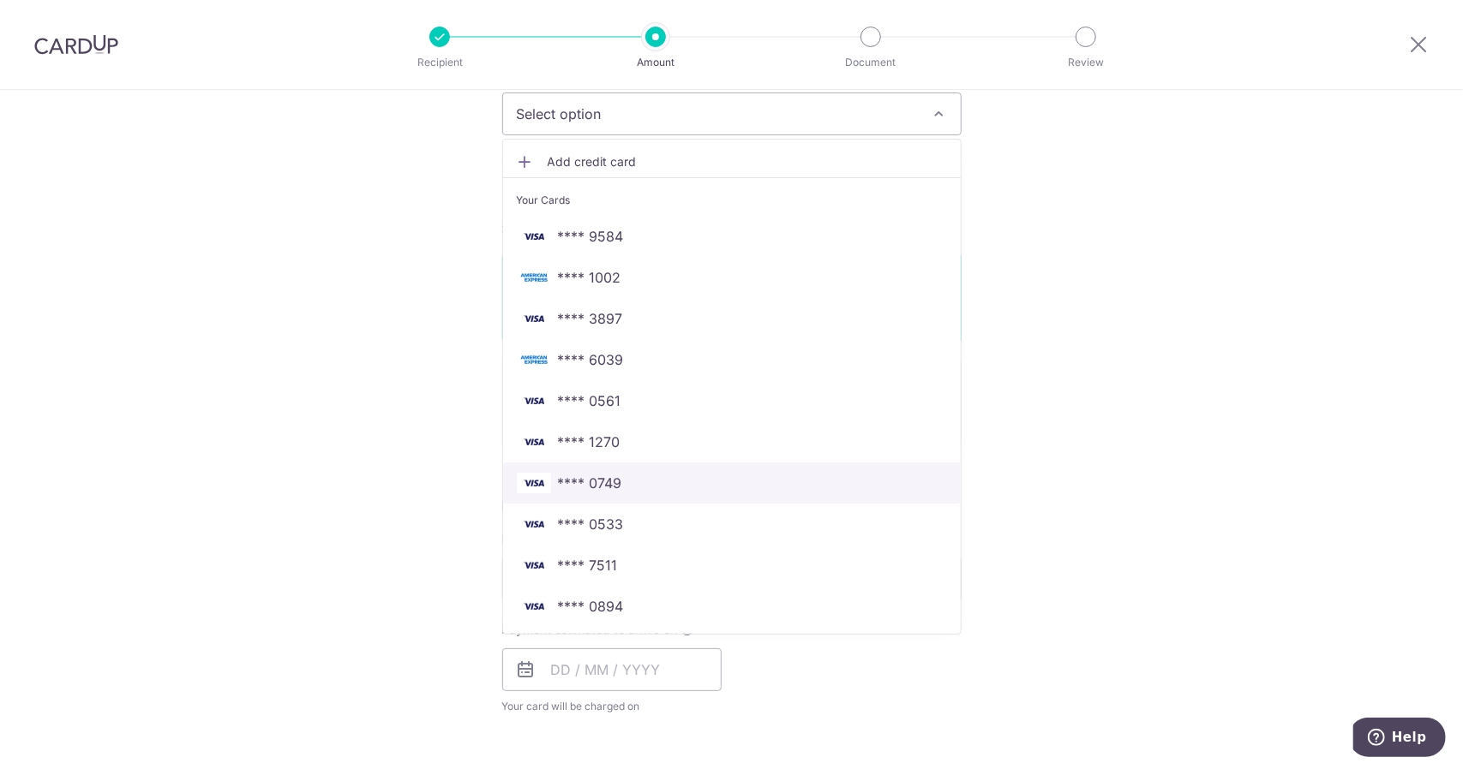
scroll to position [343, 0]
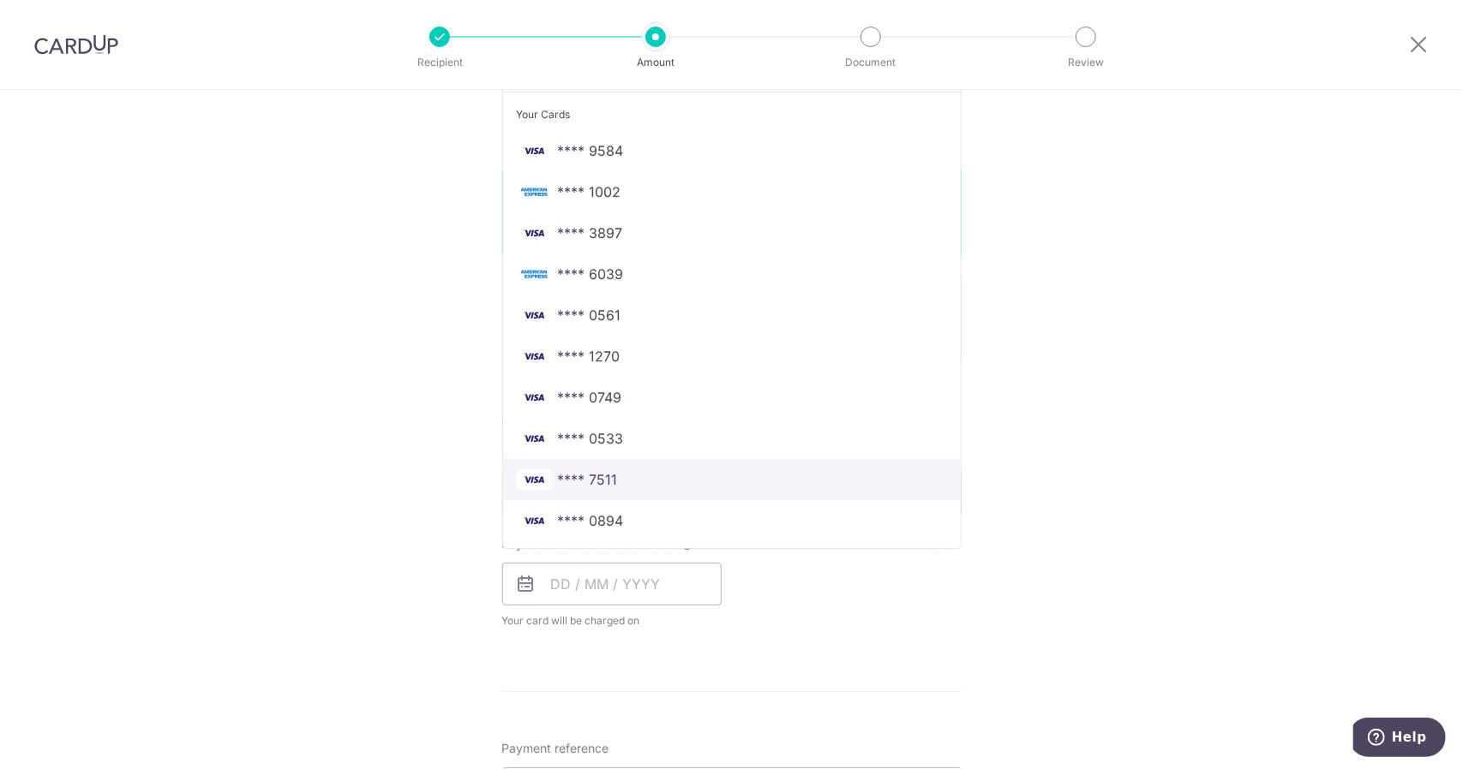
click at [654, 487] on span "**** 7511" at bounding box center [732, 480] width 430 height 21
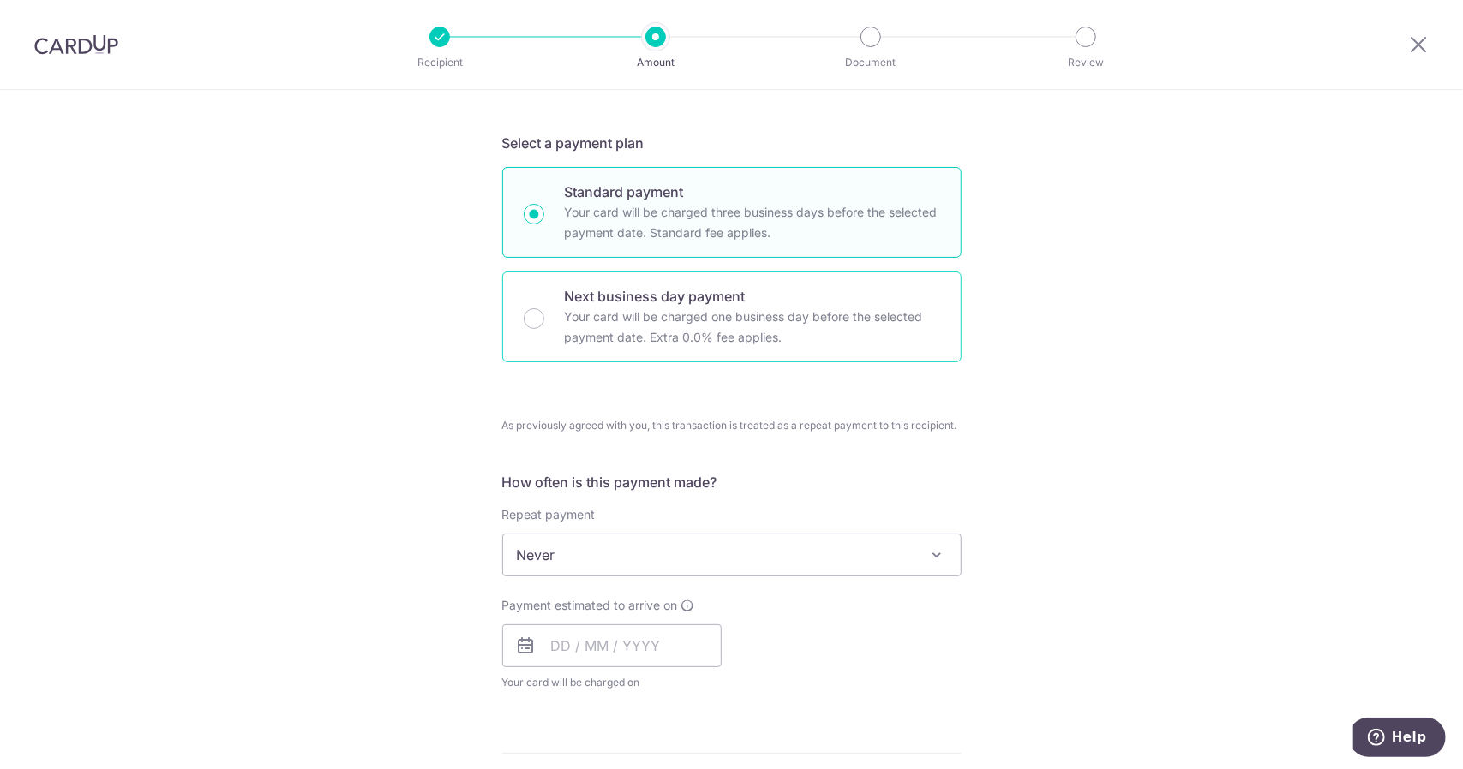
click at [527, 331] on div "Next business day payment Your card will be charged one business day before the…" at bounding box center [731, 317] width 459 height 91
radio input "false"
radio input "true"
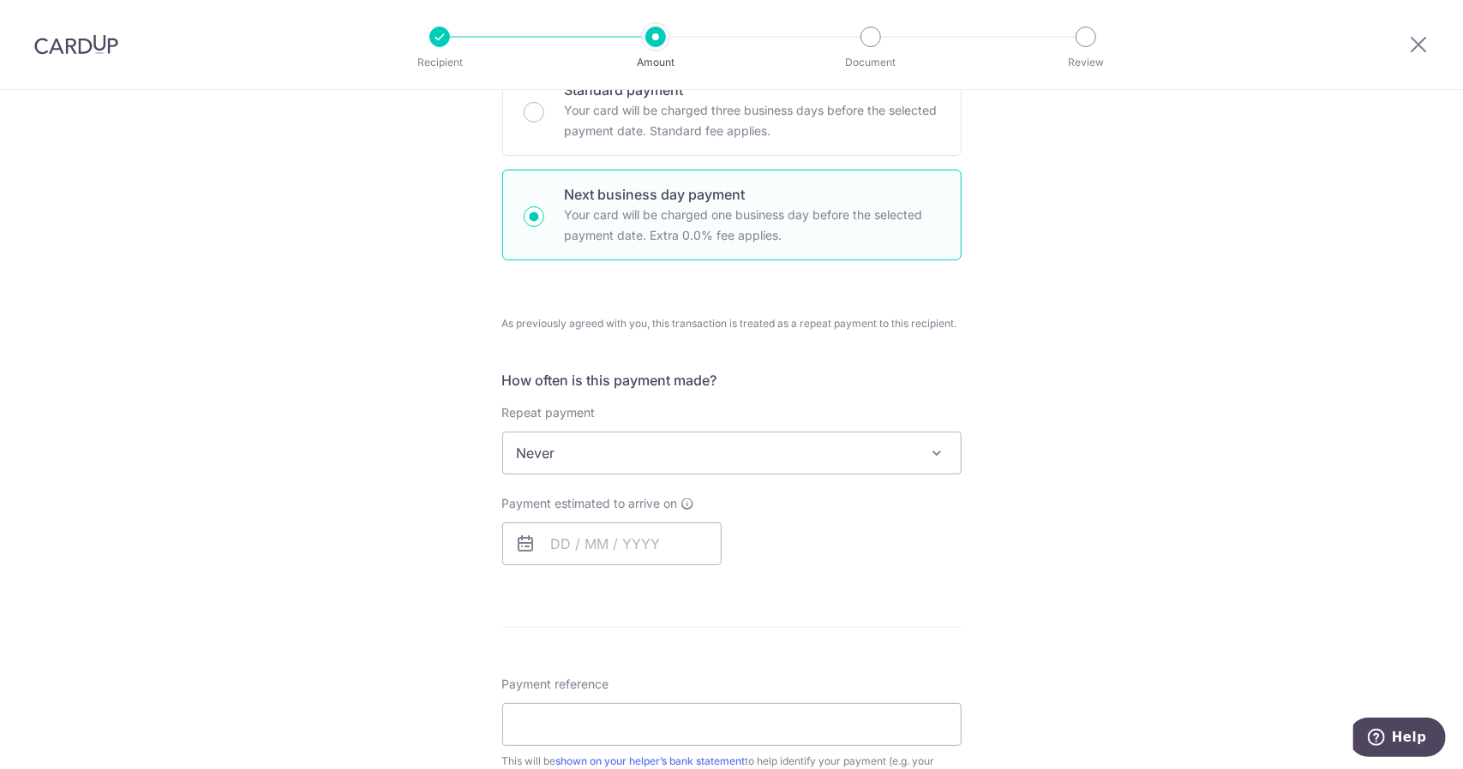
scroll to position [600, 0]
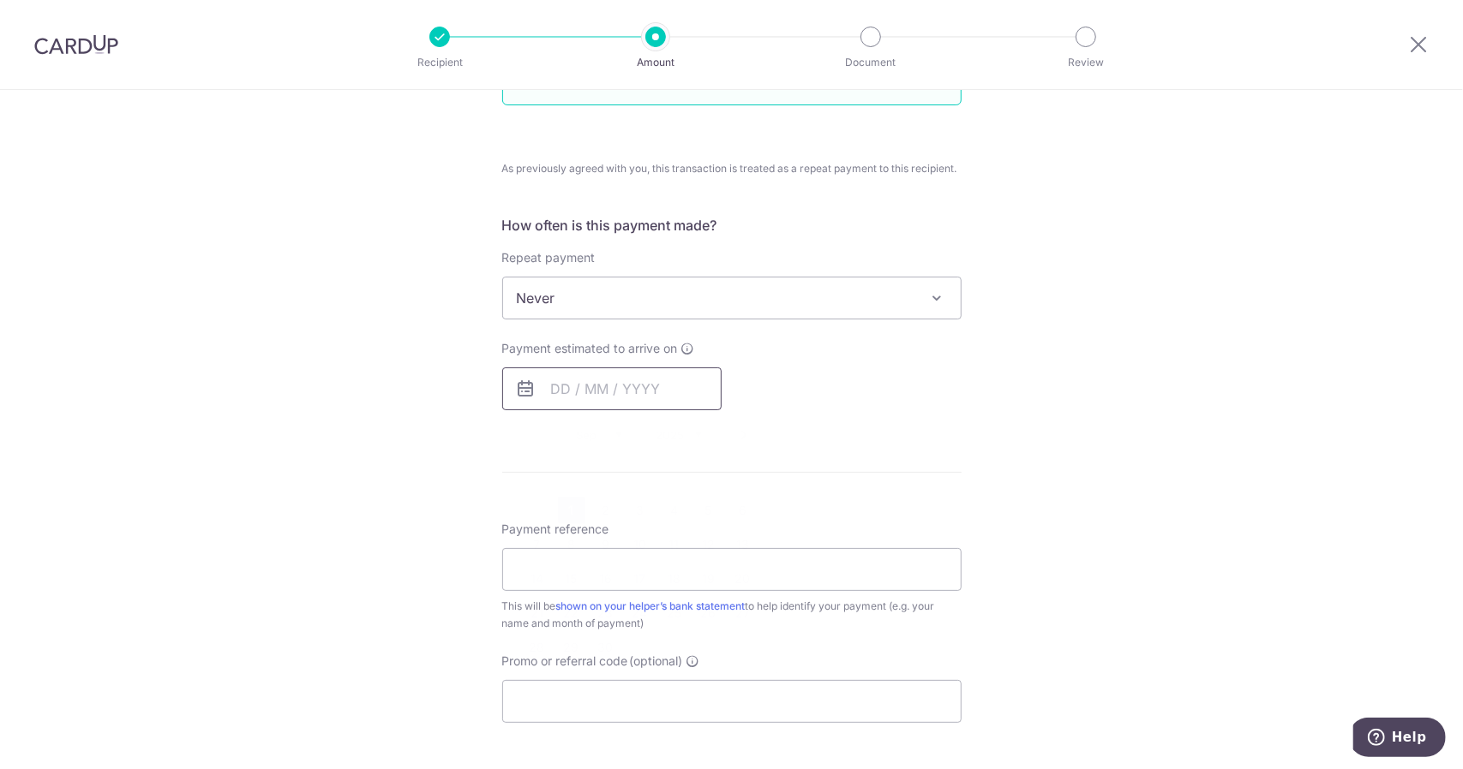
click at [625, 392] on input "text" at bounding box center [611, 389] width 219 height 43
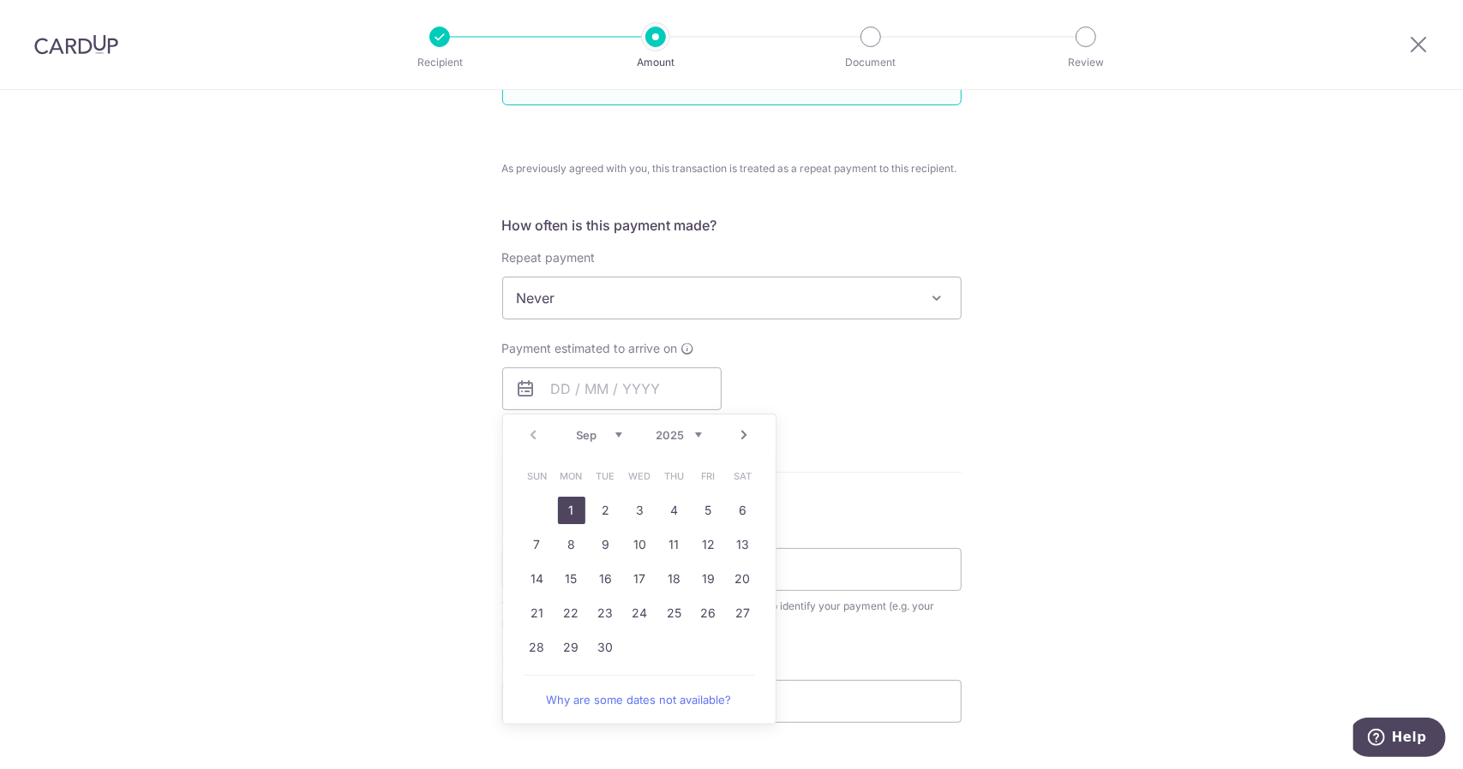
click at [577, 506] on link "1" at bounding box center [571, 510] width 27 height 27
type input "[DATE]"
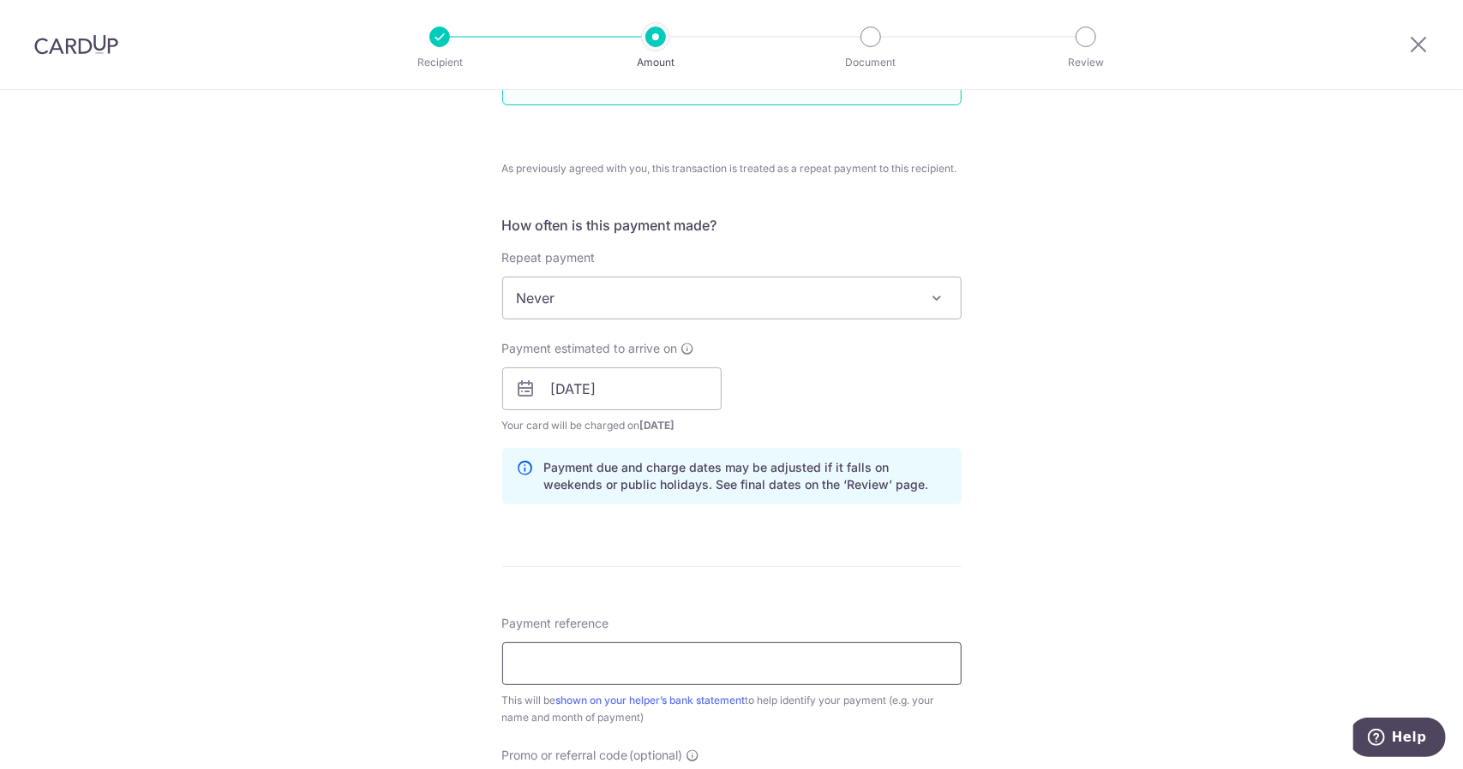
click at [772, 656] on input "Payment reference" at bounding box center [731, 664] width 459 height 43
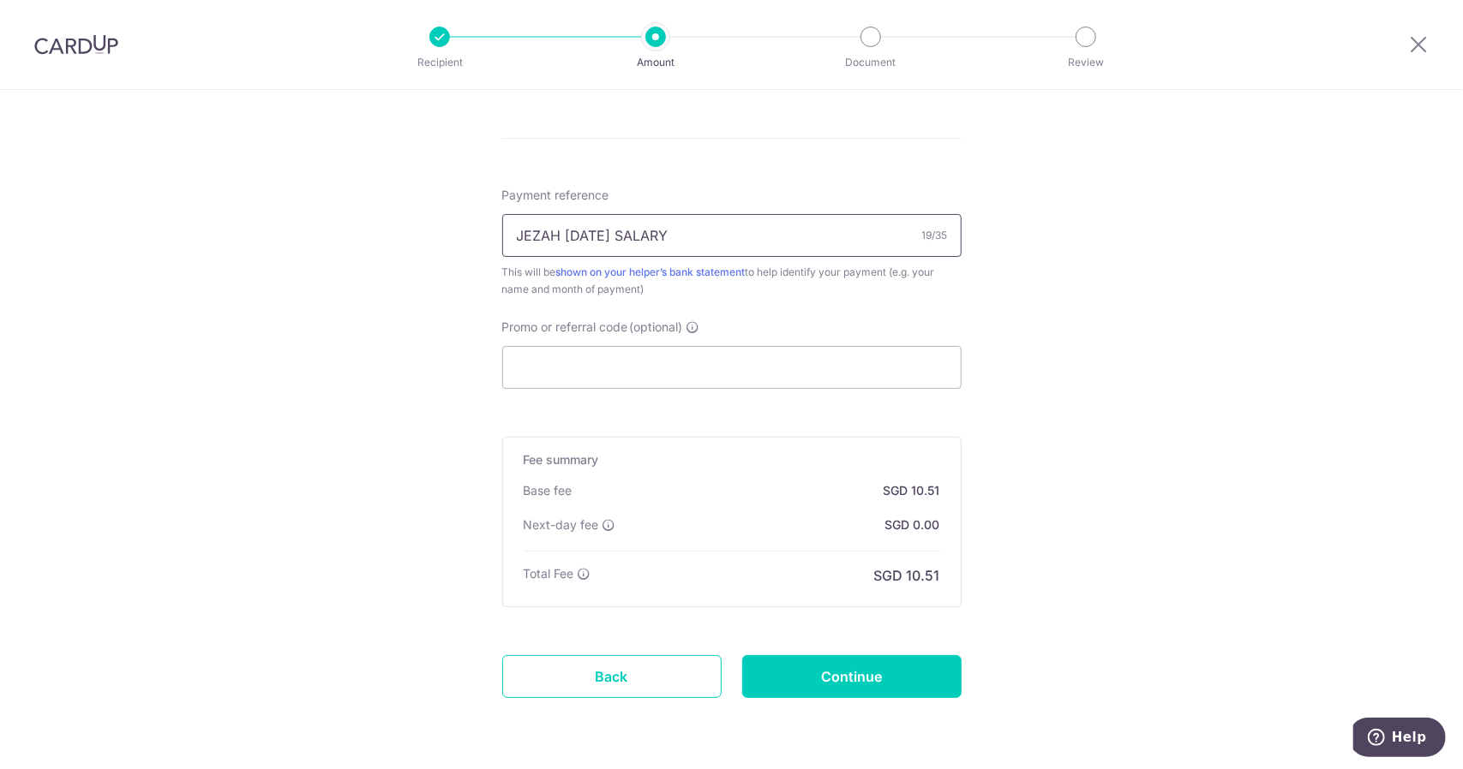
scroll to position [1081, 0]
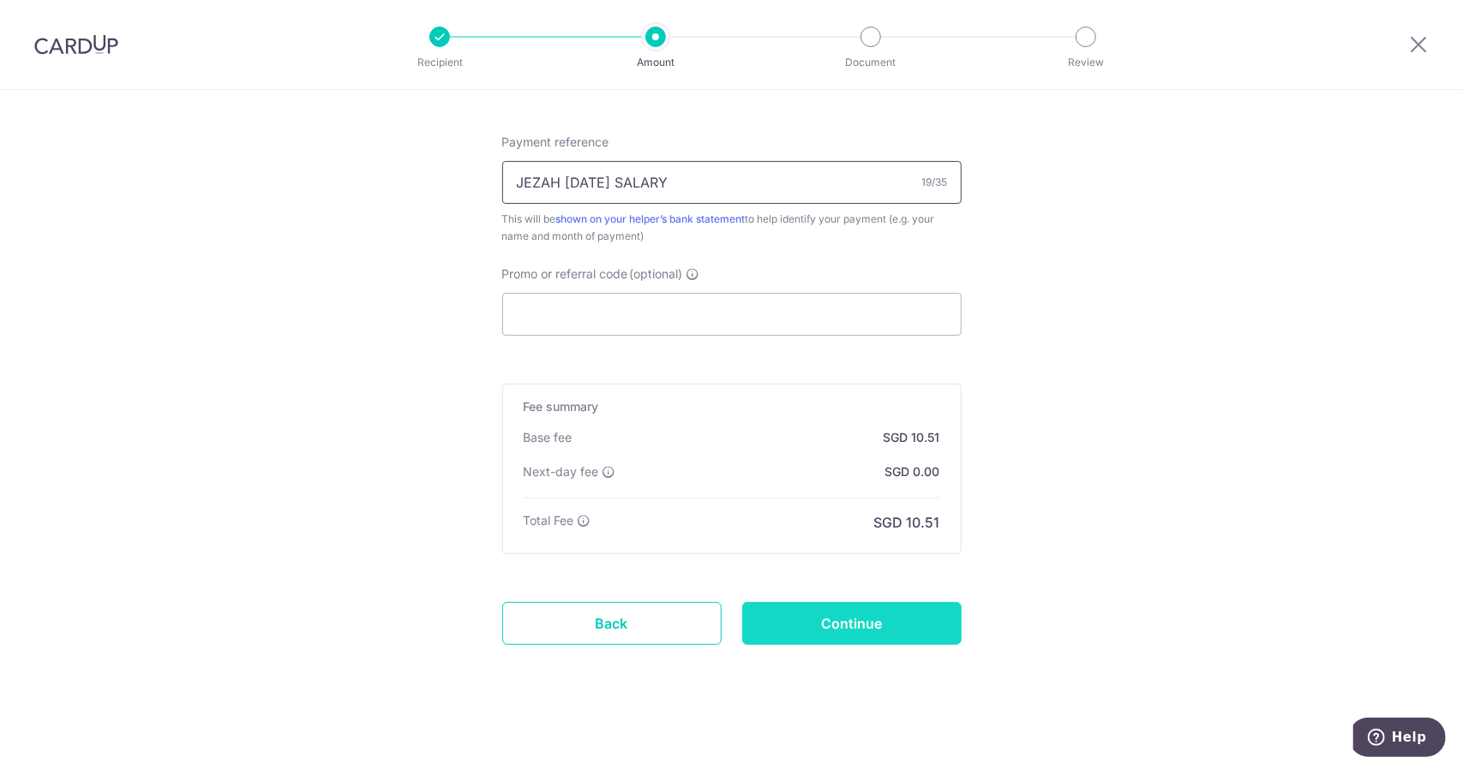
type input "JEZAH AUG25 SALARY"
click at [794, 615] on input "Continue" at bounding box center [851, 623] width 219 height 43
type input "Create Schedule"
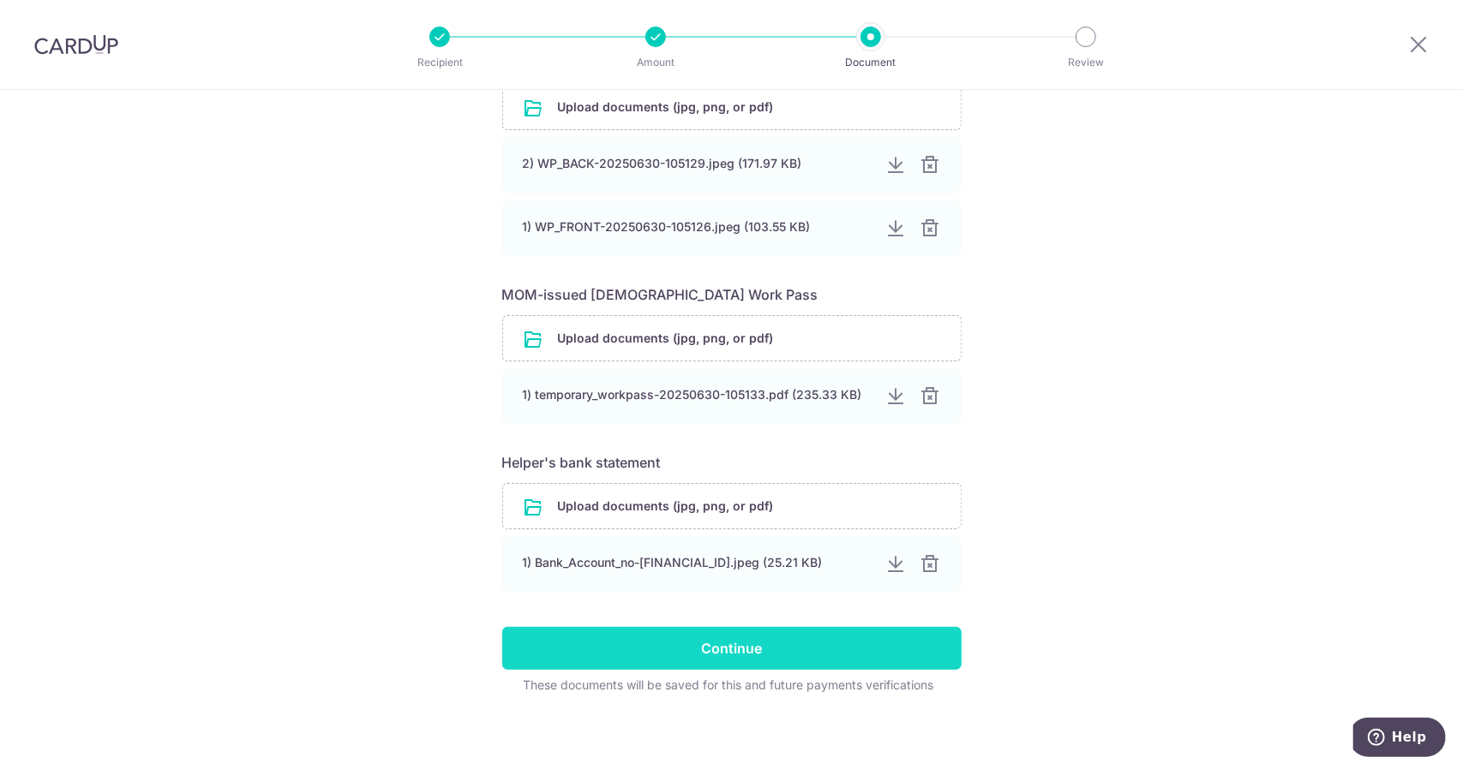
scroll to position [778, 0]
click at [705, 637] on input "Continue" at bounding box center [731, 646] width 459 height 43
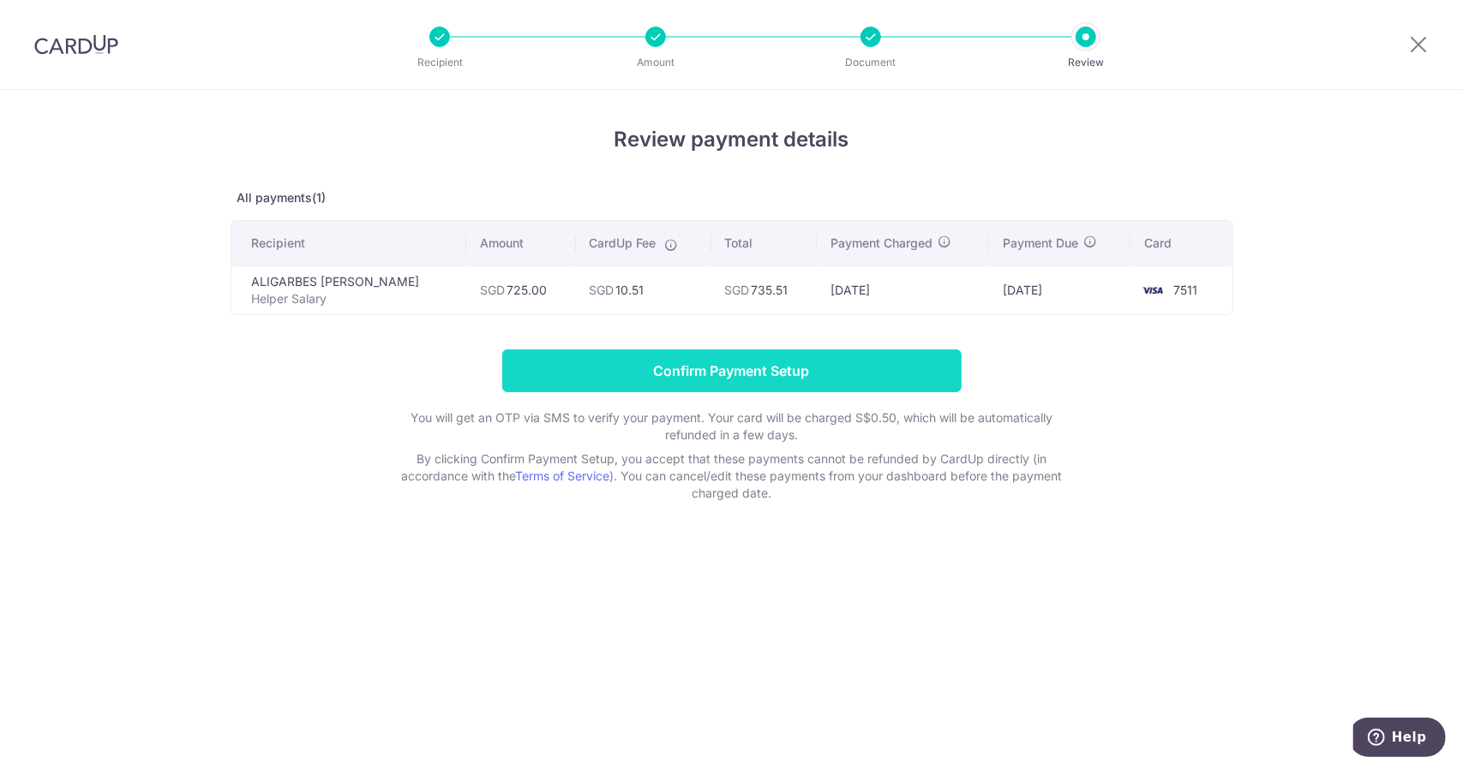
click at [771, 368] on input "Confirm Payment Setup" at bounding box center [731, 371] width 459 height 43
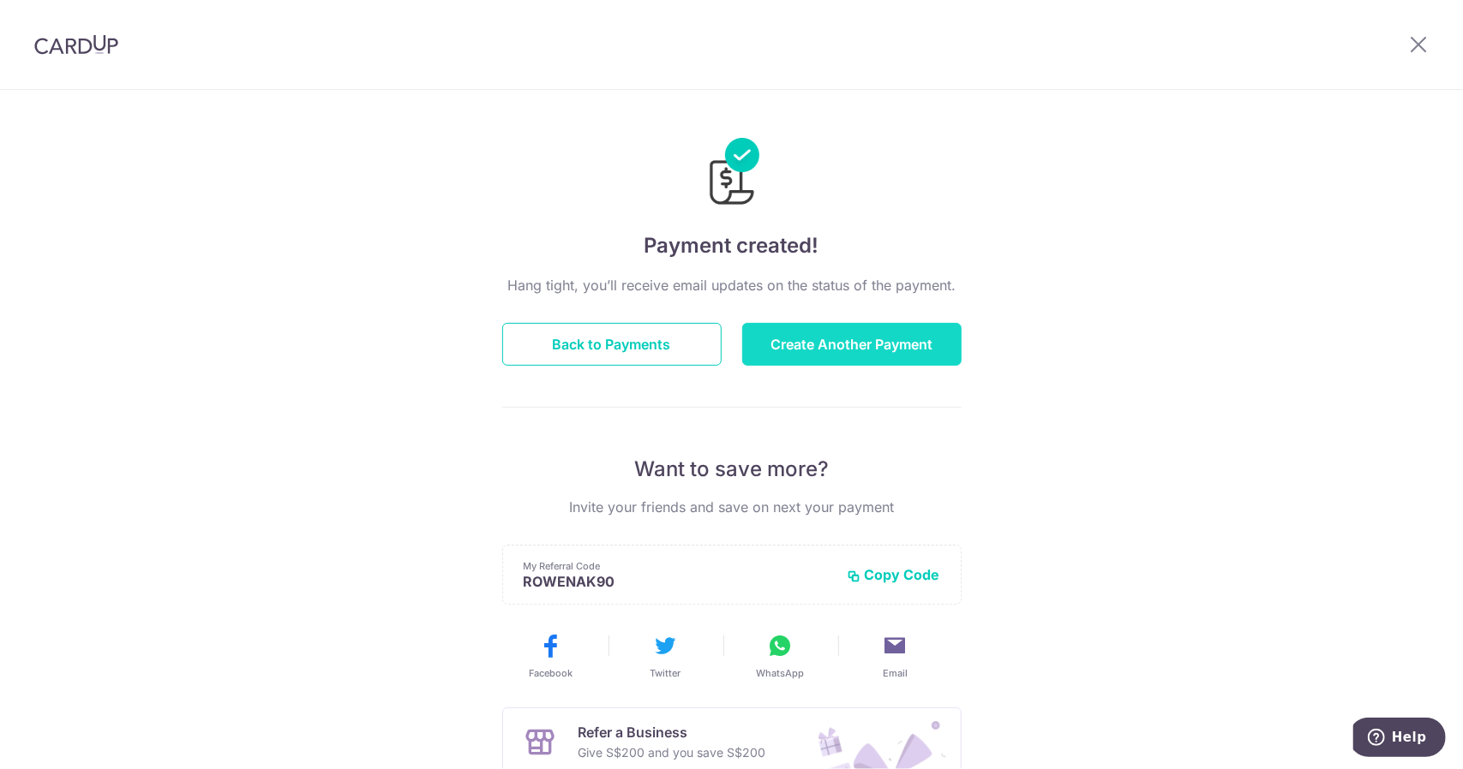
click at [829, 347] on button "Create Another Payment" at bounding box center [851, 344] width 219 height 43
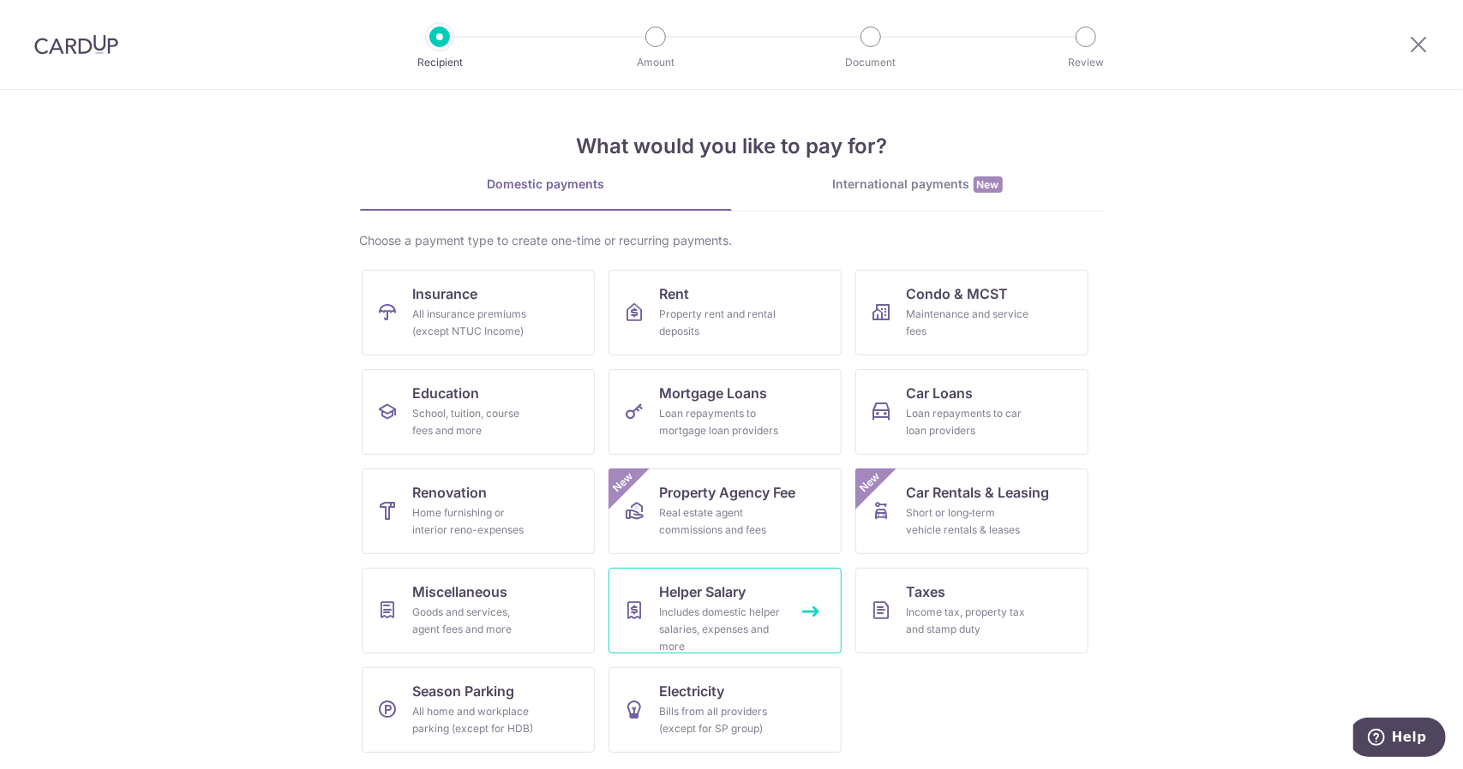
drag, startPoint x: 766, startPoint y: 607, endPoint x: 733, endPoint y: 597, distance: 35.0
click at [766, 607] on div "Includes domestic helper salaries, expenses and more" at bounding box center [721, 629] width 123 height 51
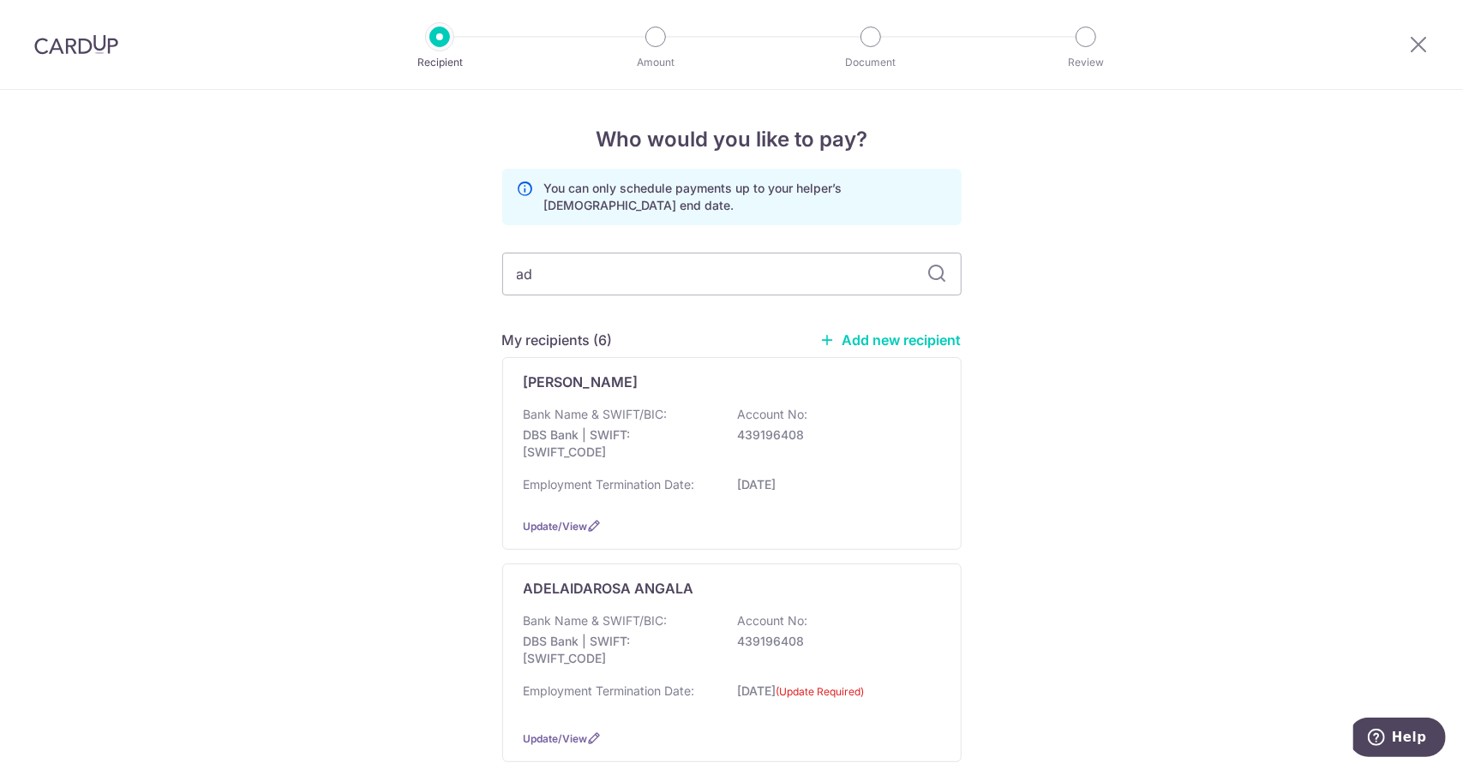
type input "ade"
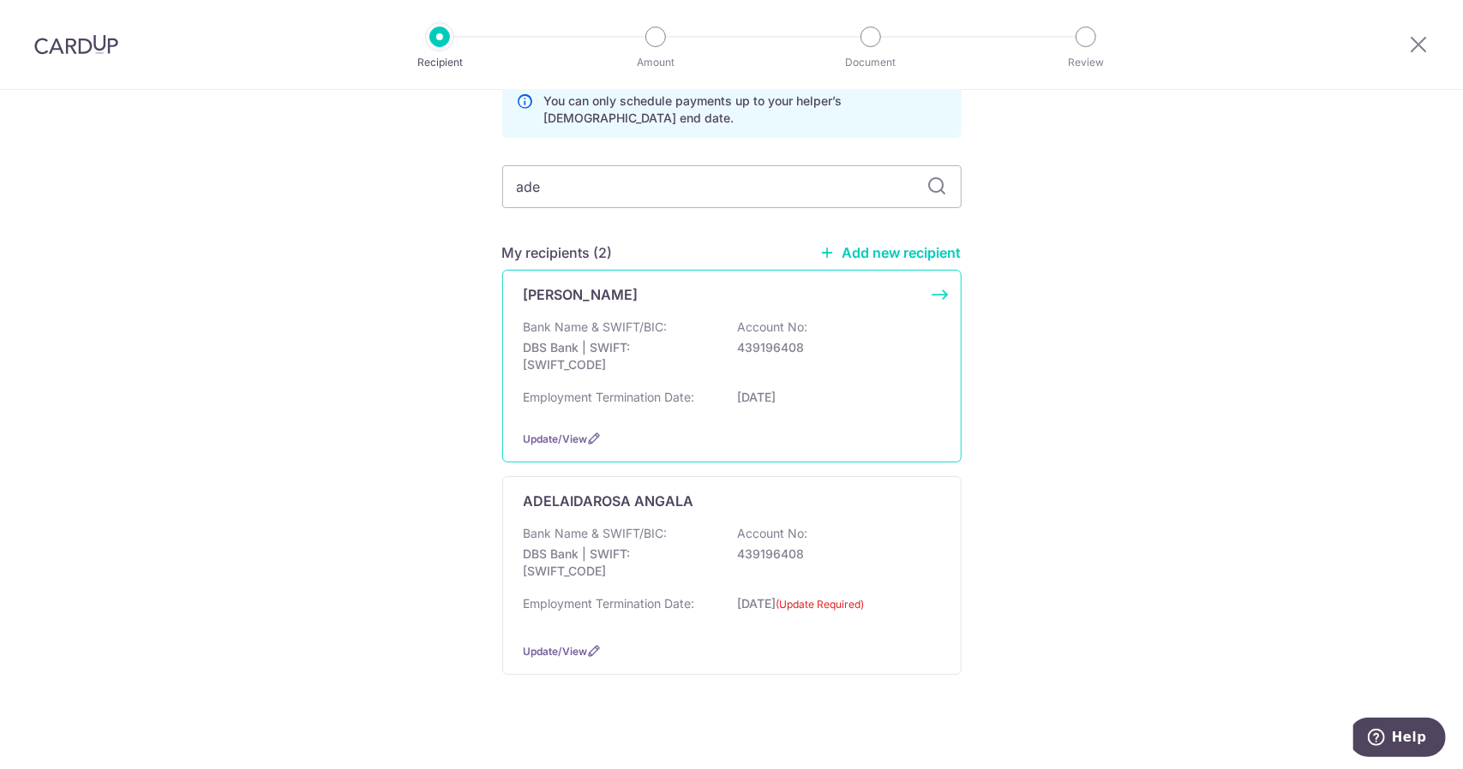
scroll to position [98, 0]
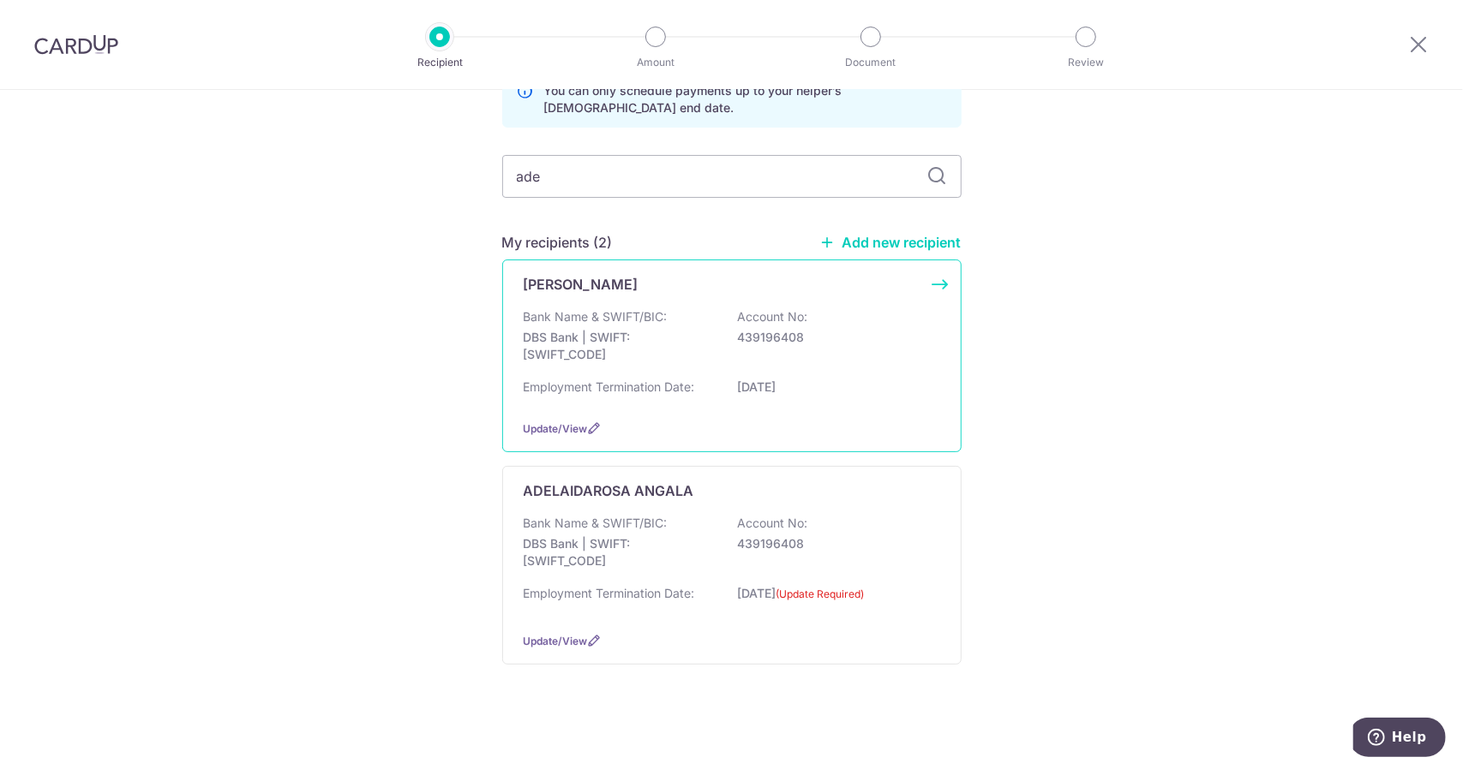
click at [889, 404] on div "Employment Termination Date: 21/10/2025" at bounding box center [732, 392] width 416 height 27
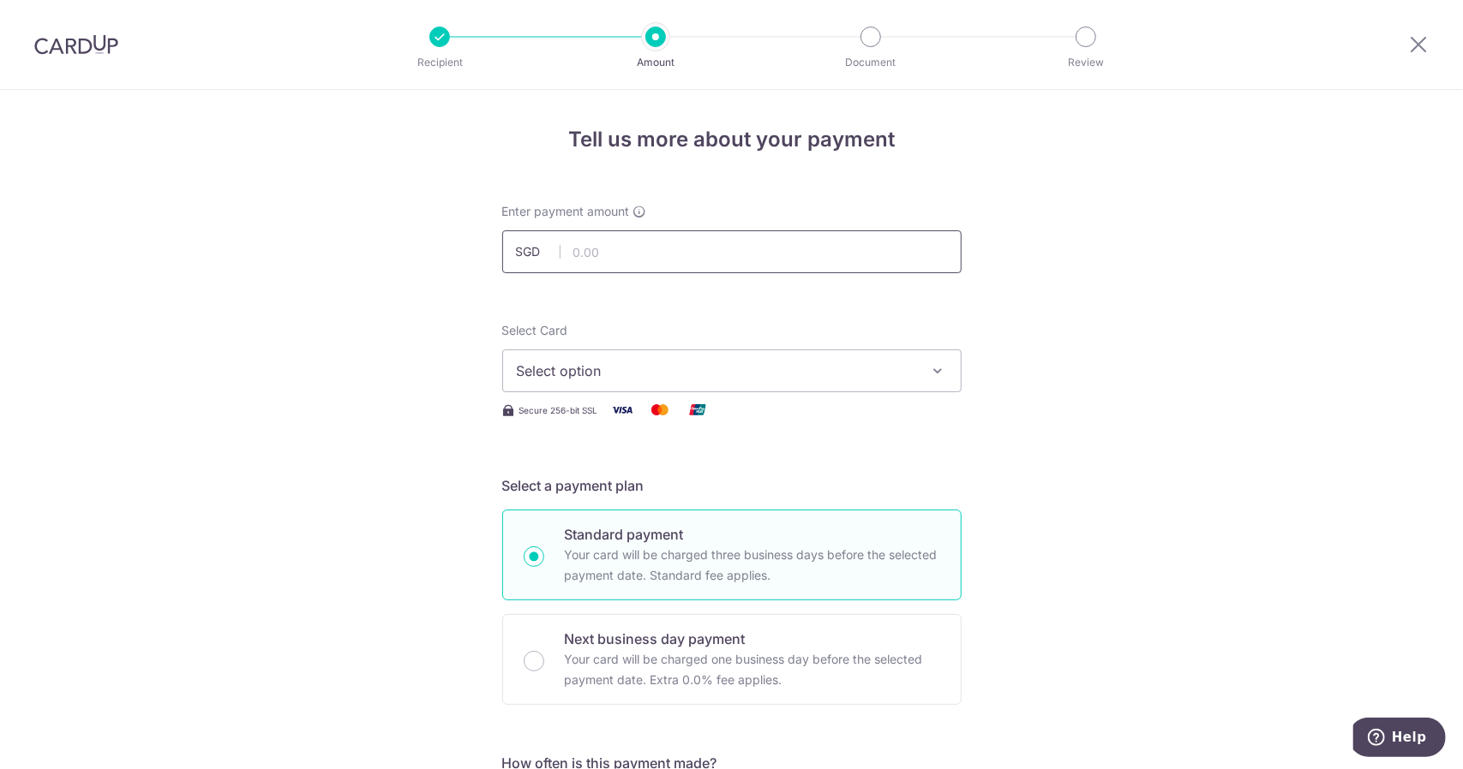
click at [750, 263] on input "text" at bounding box center [731, 251] width 459 height 43
type input "1,654.80"
click at [747, 376] on span "Select option" at bounding box center [716, 371] width 399 height 21
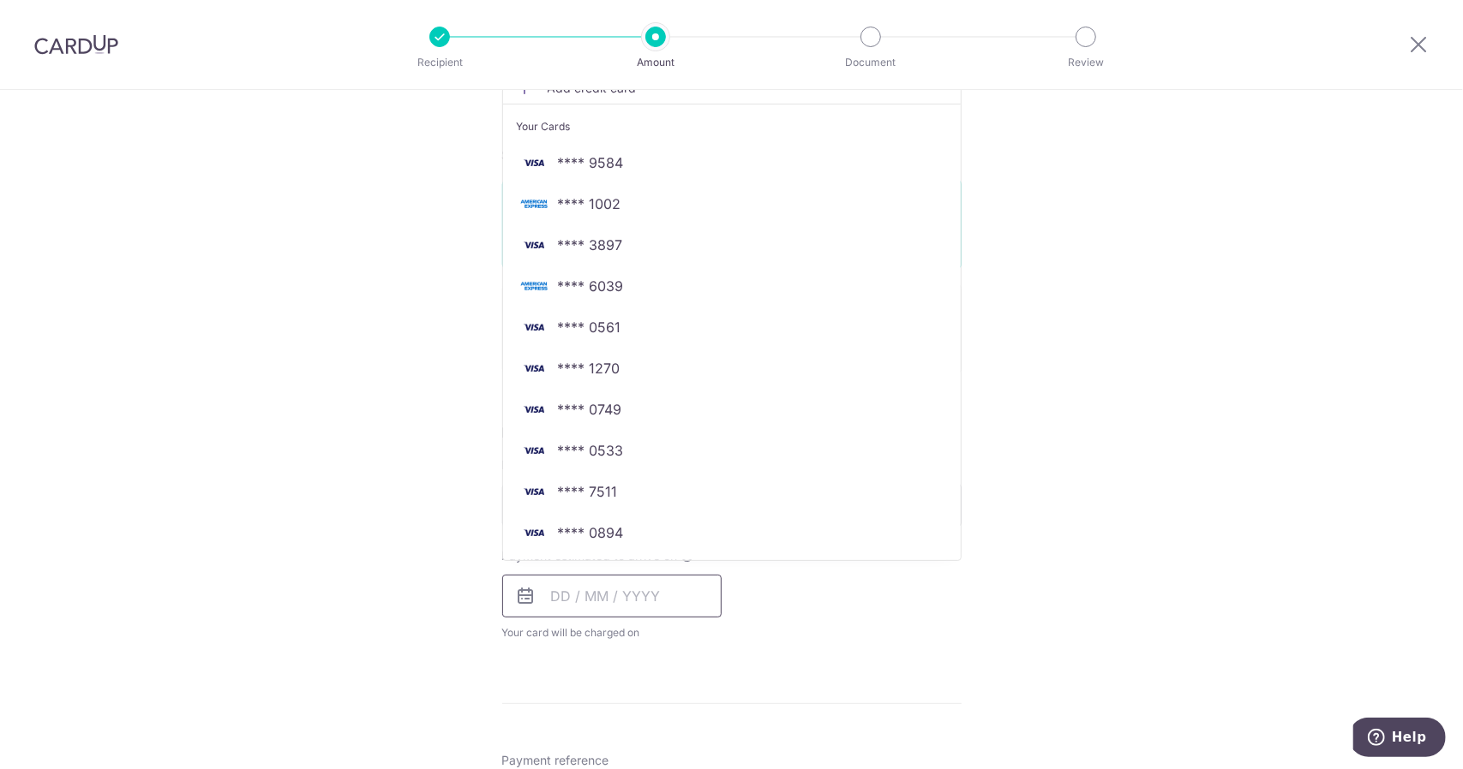
scroll to position [343, 0]
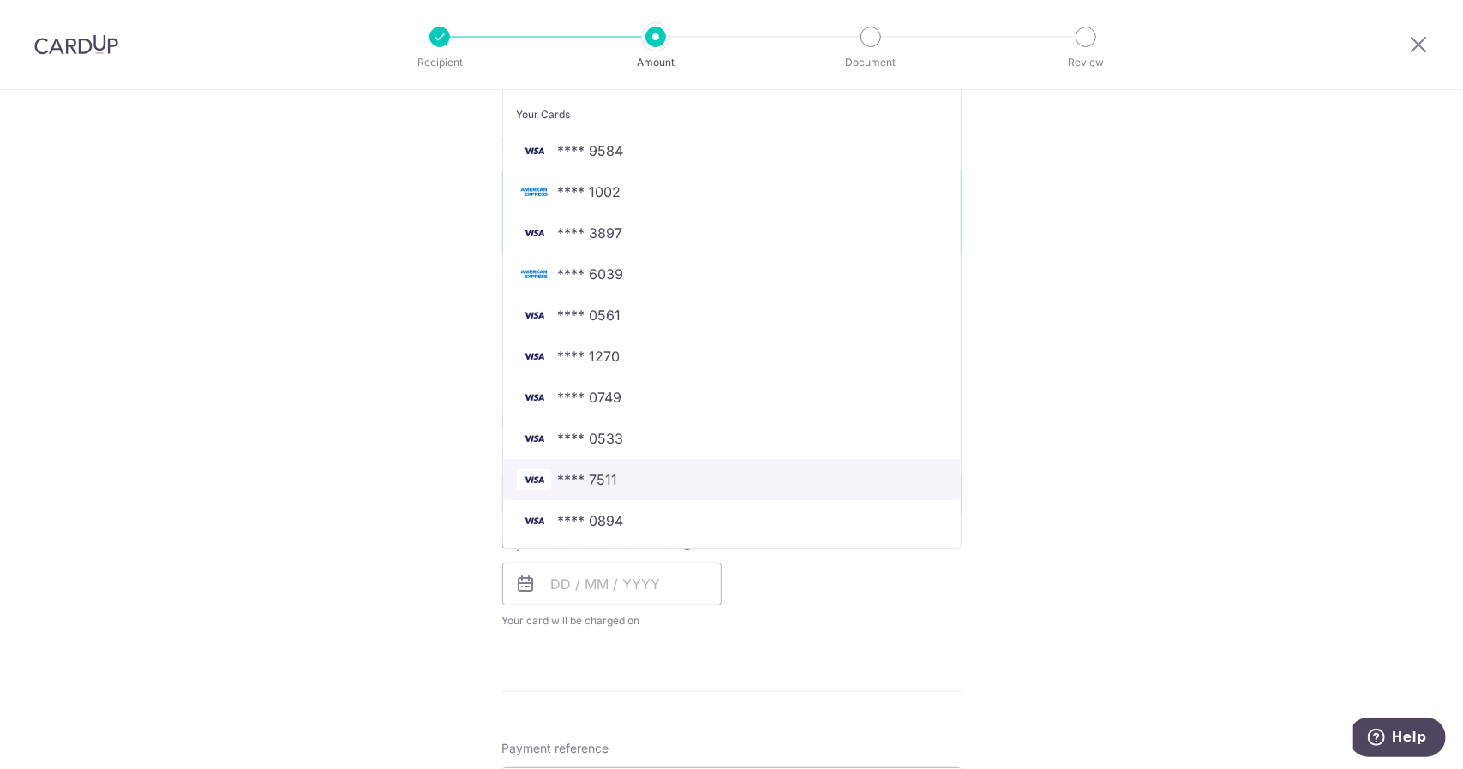
click at [649, 476] on span "**** 7511" at bounding box center [732, 480] width 430 height 21
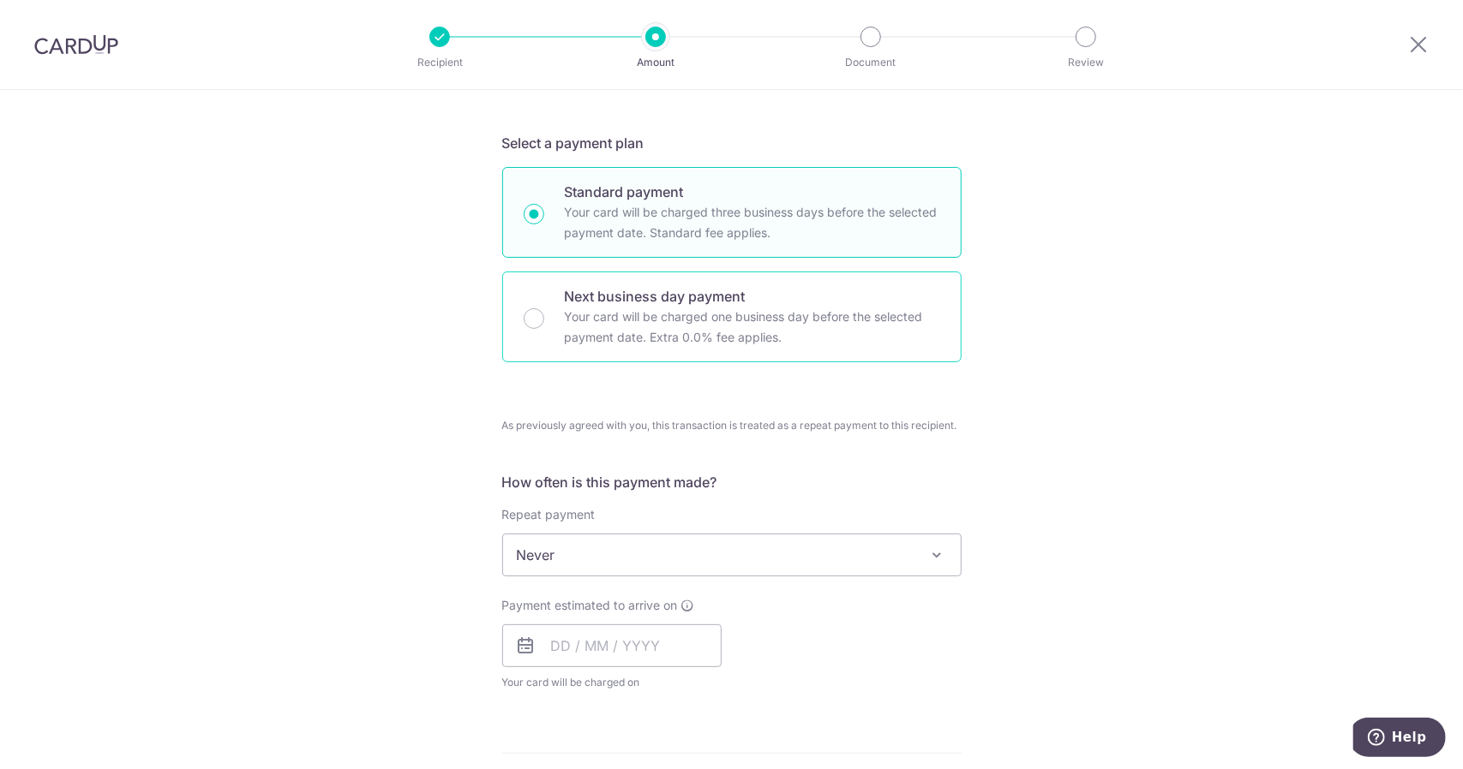
click at [552, 326] on div "Next business day payment Your card will be charged one business day before the…" at bounding box center [731, 317] width 459 height 91
radio input "false"
radio input "true"
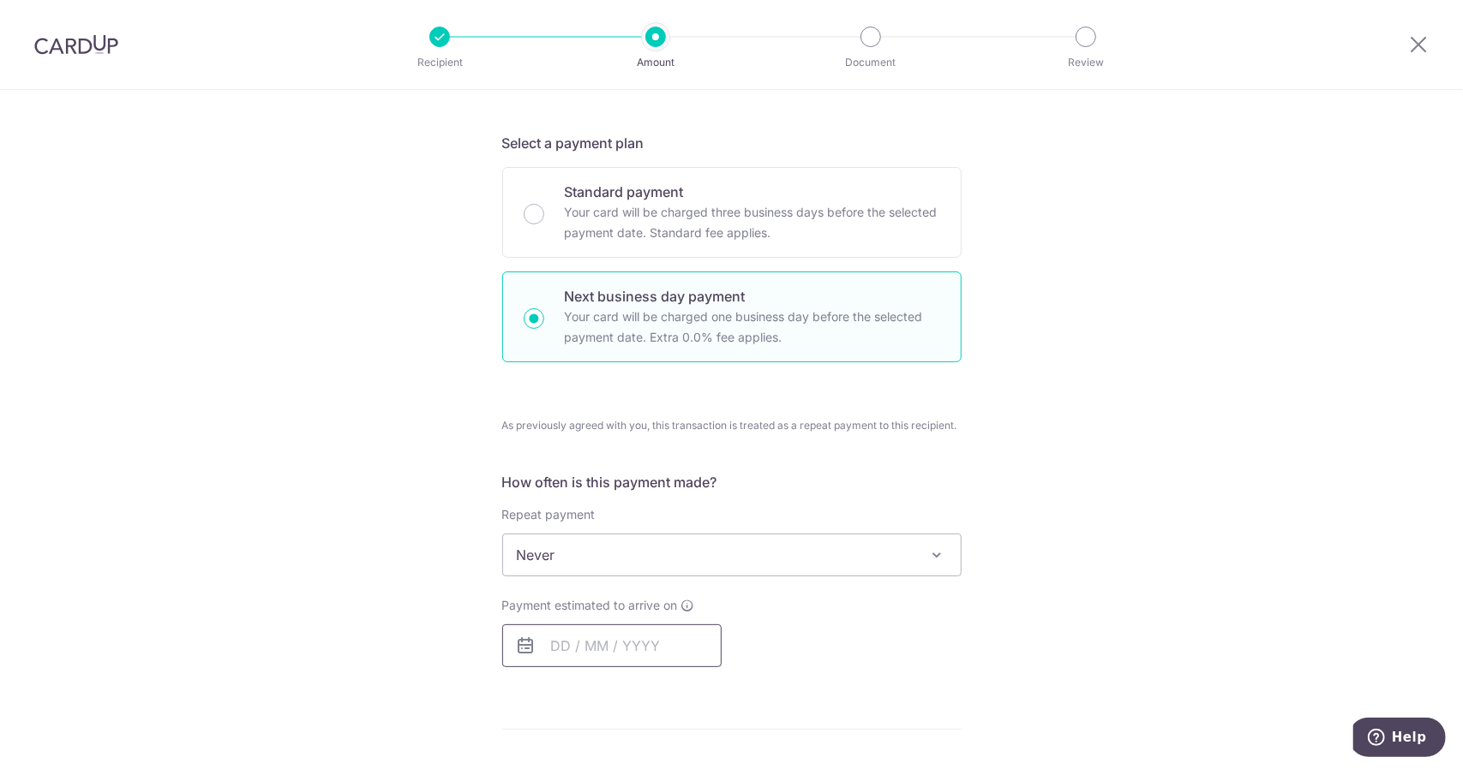
click at [573, 649] on input "text" at bounding box center [611, 646] width 219 height 43
drag, startPoint x: 574, startPoint y: 758, endPoint x: 632, endPoint y: 586, distance: 181.8
click at [574, 758] on link "1" at bounding box center [571, 767] width 27 height 27
type input "01/09/2025"
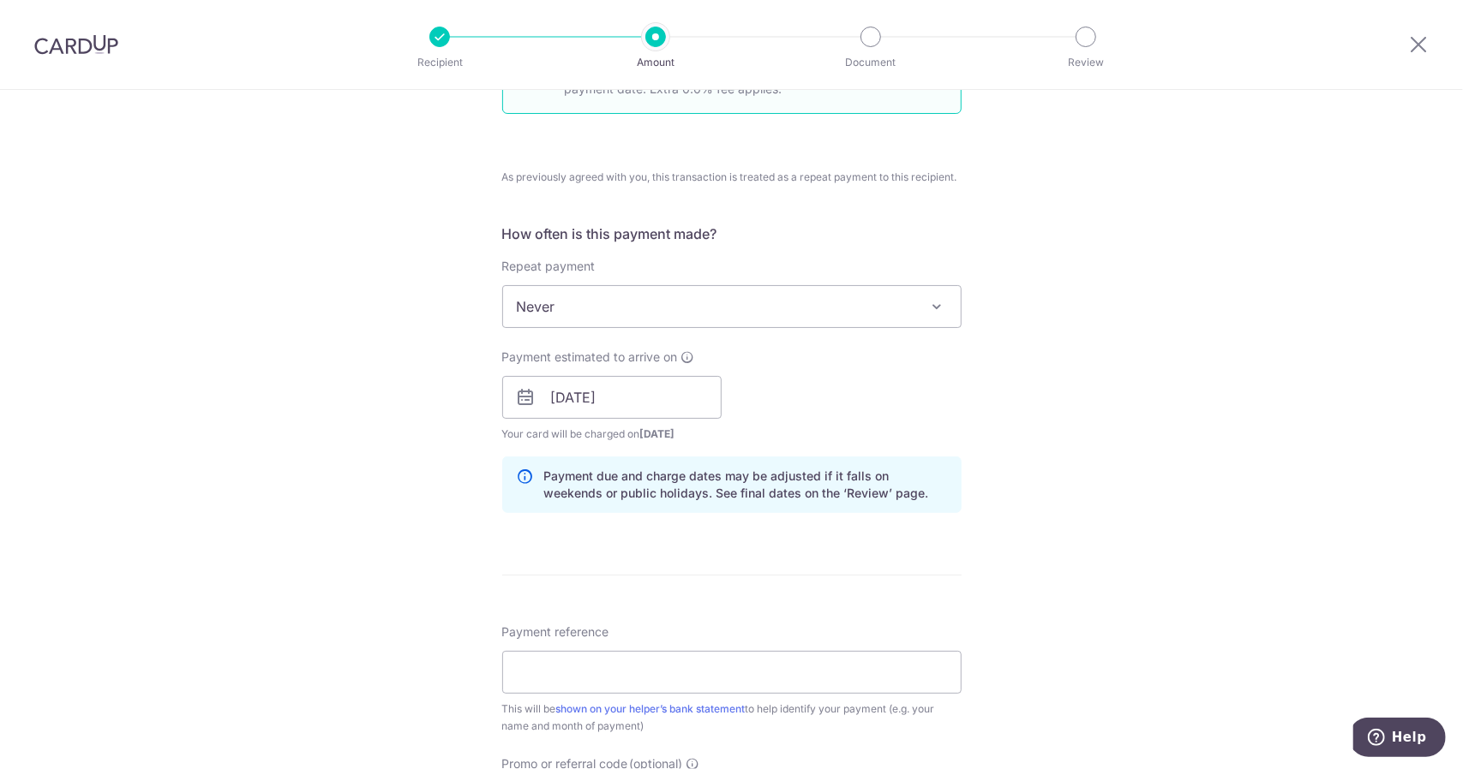
scroll to position [685, 0]
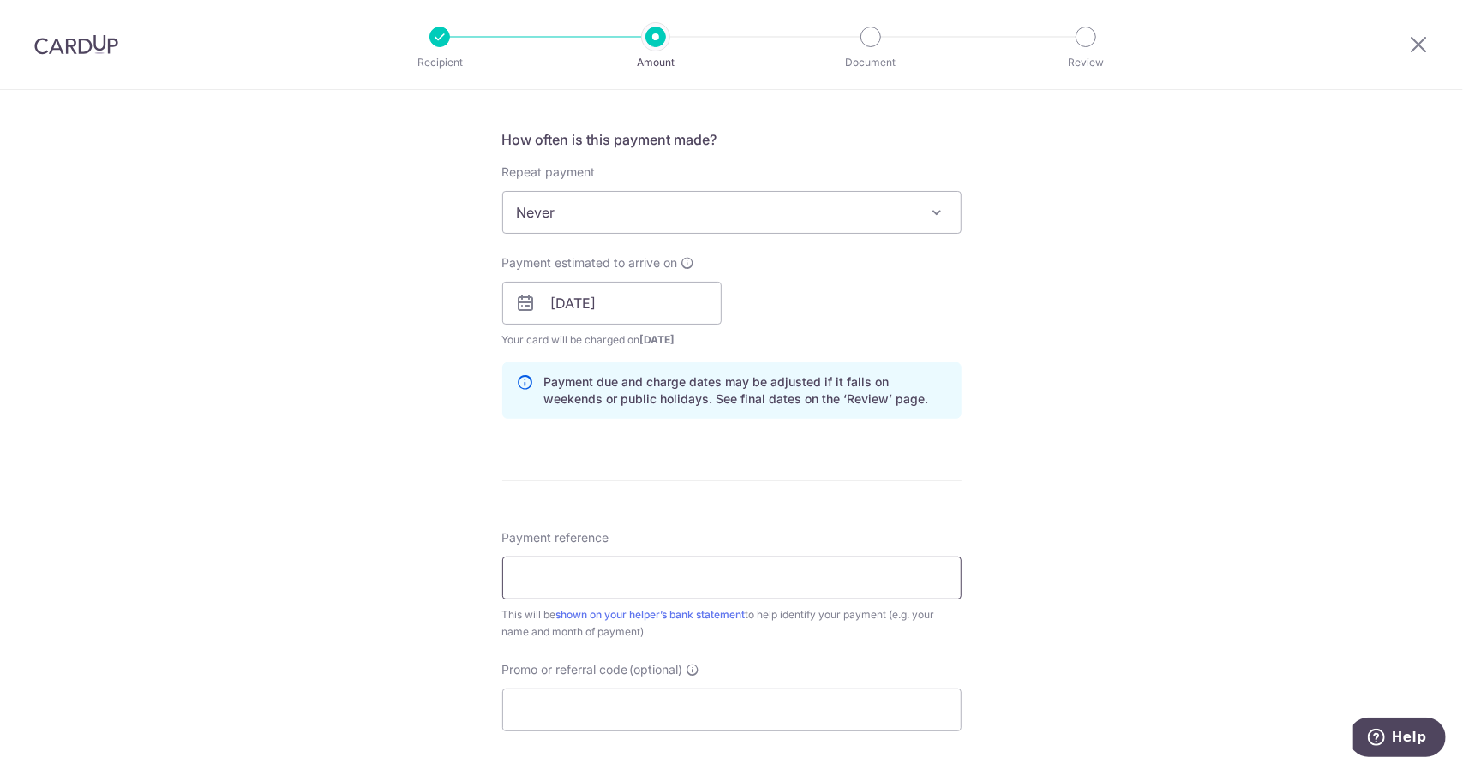
click at [581, 577] on input "Payment reference" at bounding box center [731, 578] width 459 height 43
type input "a"
click at [624, 573] on input "ADEL AUG25 SALRY" at bounding box center [731, 578] width 459 height 43
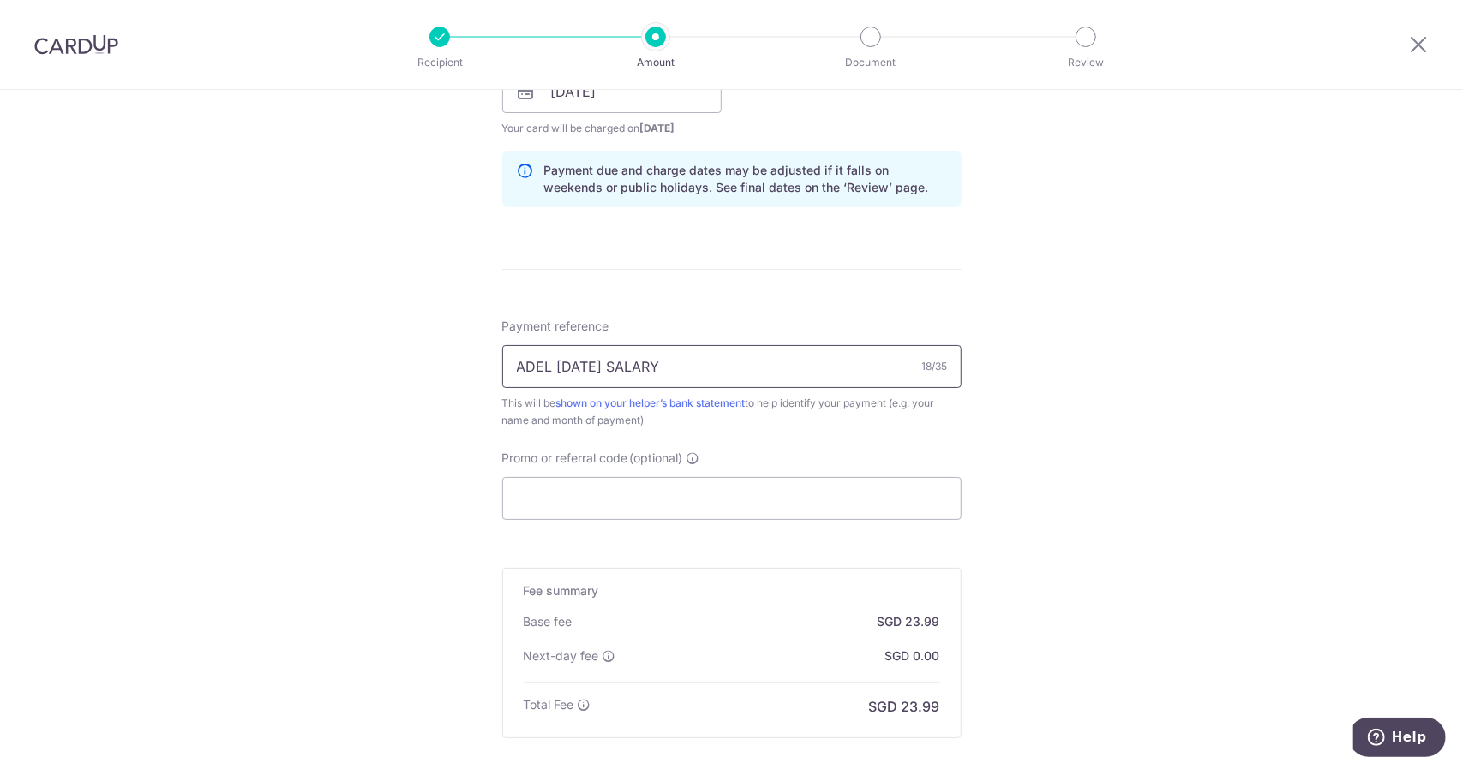
scroll to position [1028, 0]
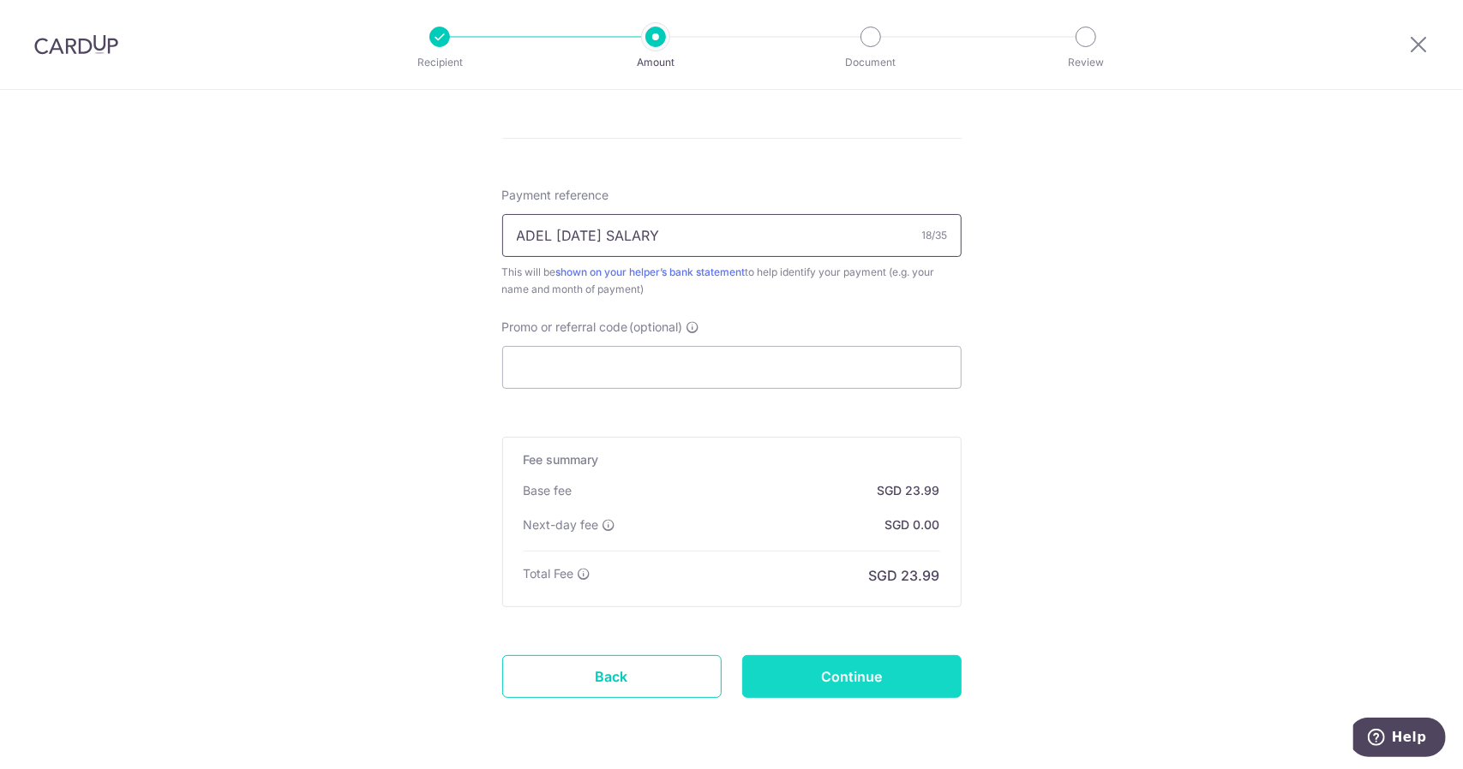
type input "ADEL AUG25 SALARY"
click at [809, 665] on input "Continue" at bounding box center [851, 676] width 219 height 43
type input "Create Schedule"
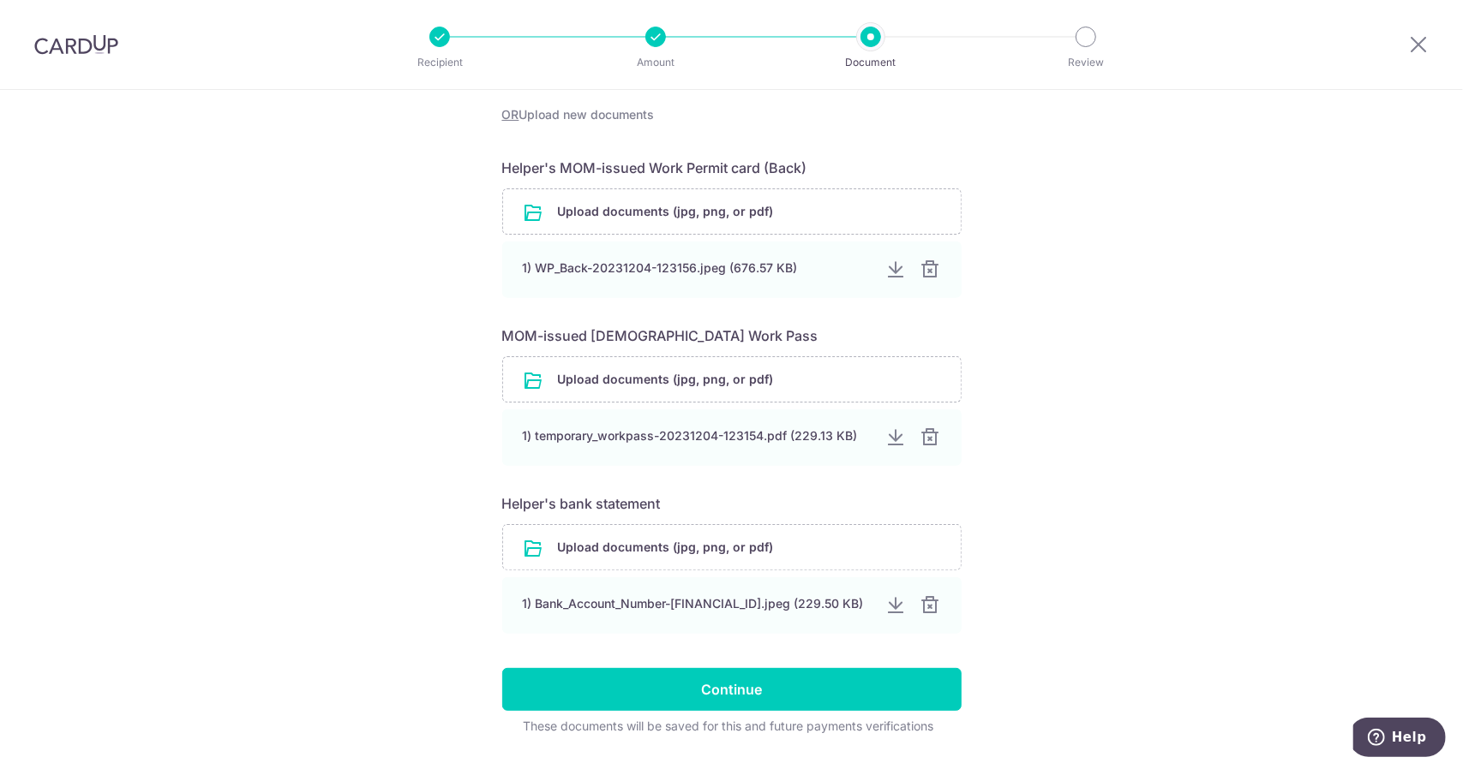
scroll to position [598, 0]
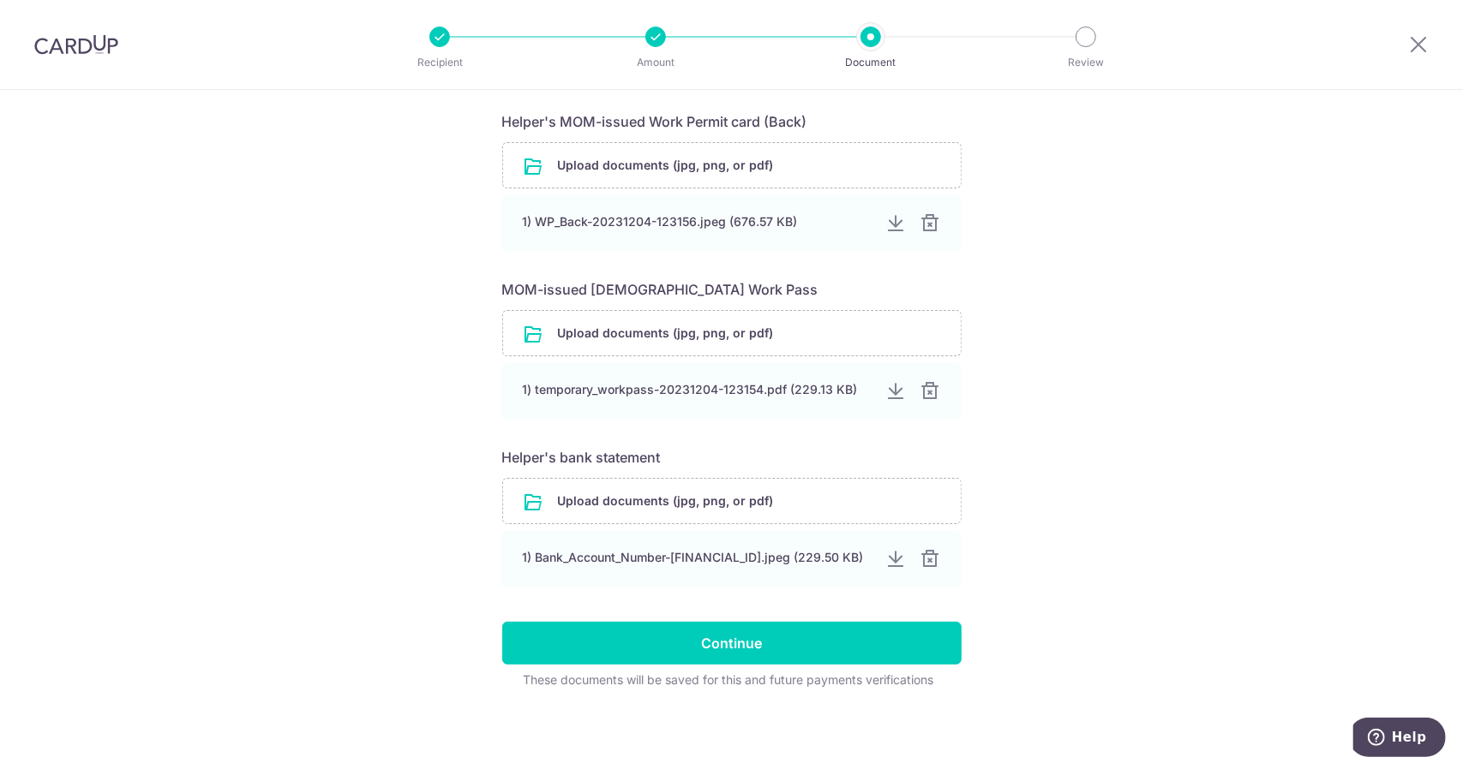
click at [810, 666] on form "Your supporting documents will enable us to approve your payments smoothly! Ple…" at bounding box center [731, 150] width 459 height 1077
click at [810, 665] on form "Your supporting documents will enable us to approve your payments smoothly! Ple…" at bounding box center [731, 150] width 459 height 1077
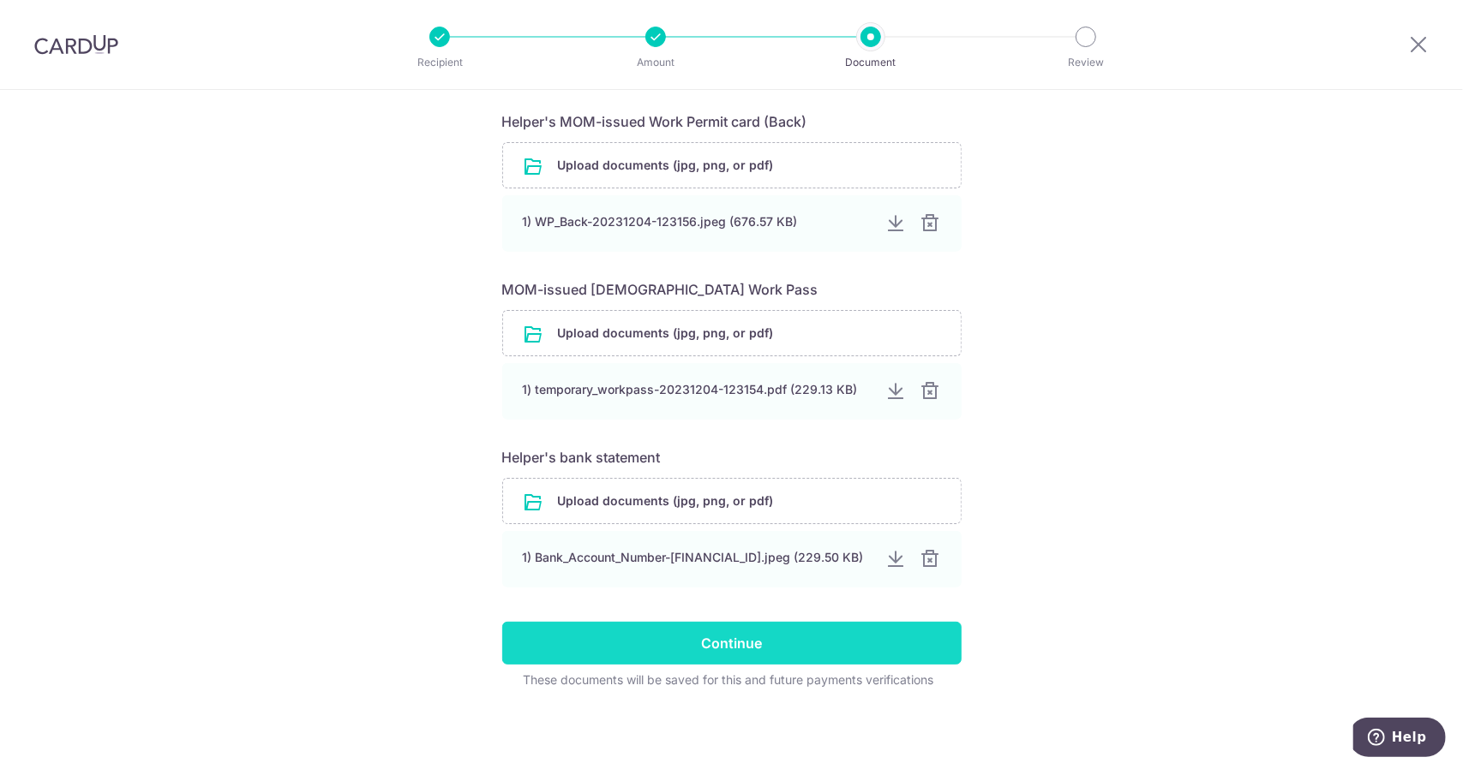
click at [811, 647] on input "Continue" at bounding box center [731, 643] width 459 height 43
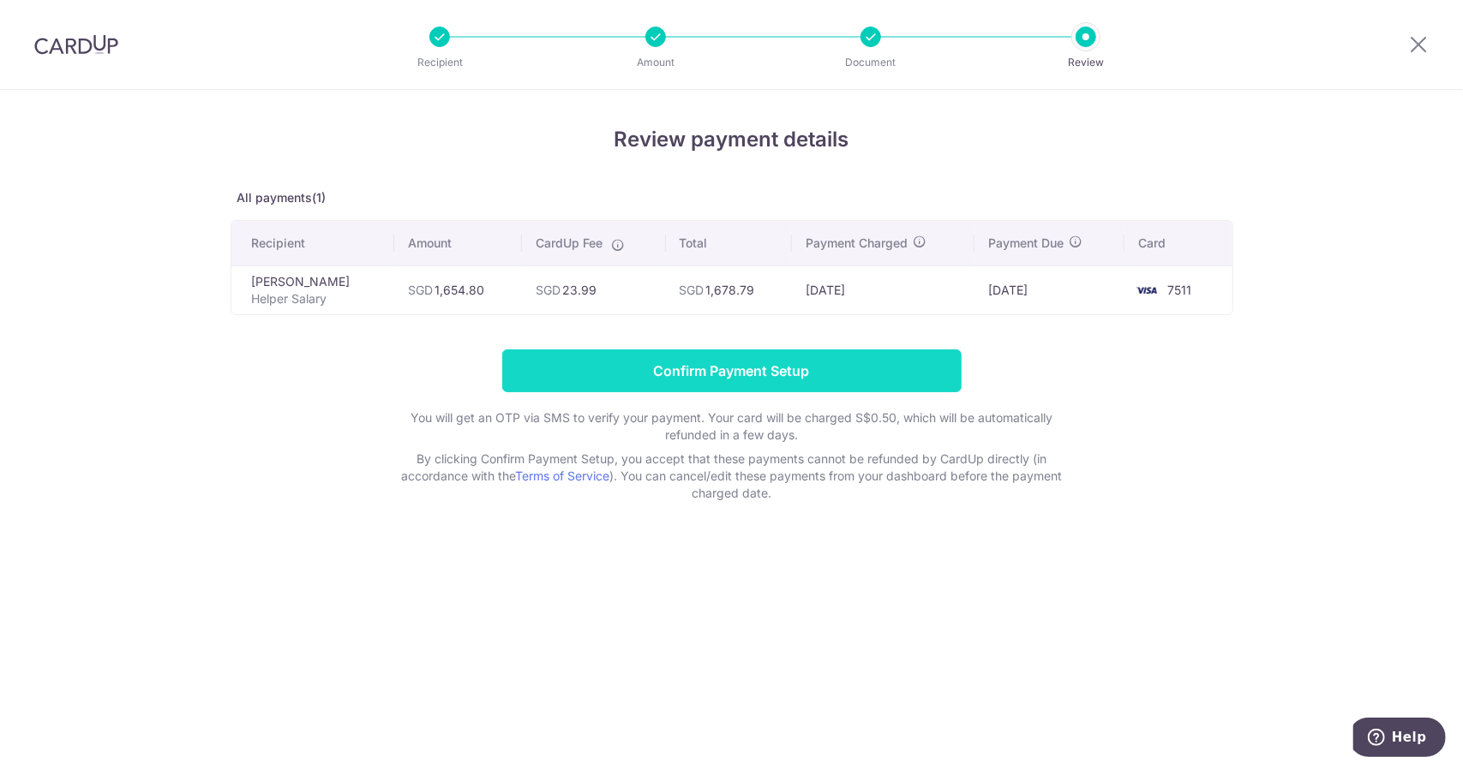
click at [686, 382] on input "Confirm Payment Setup" at bounding box center [731, 371] width 459 height 43
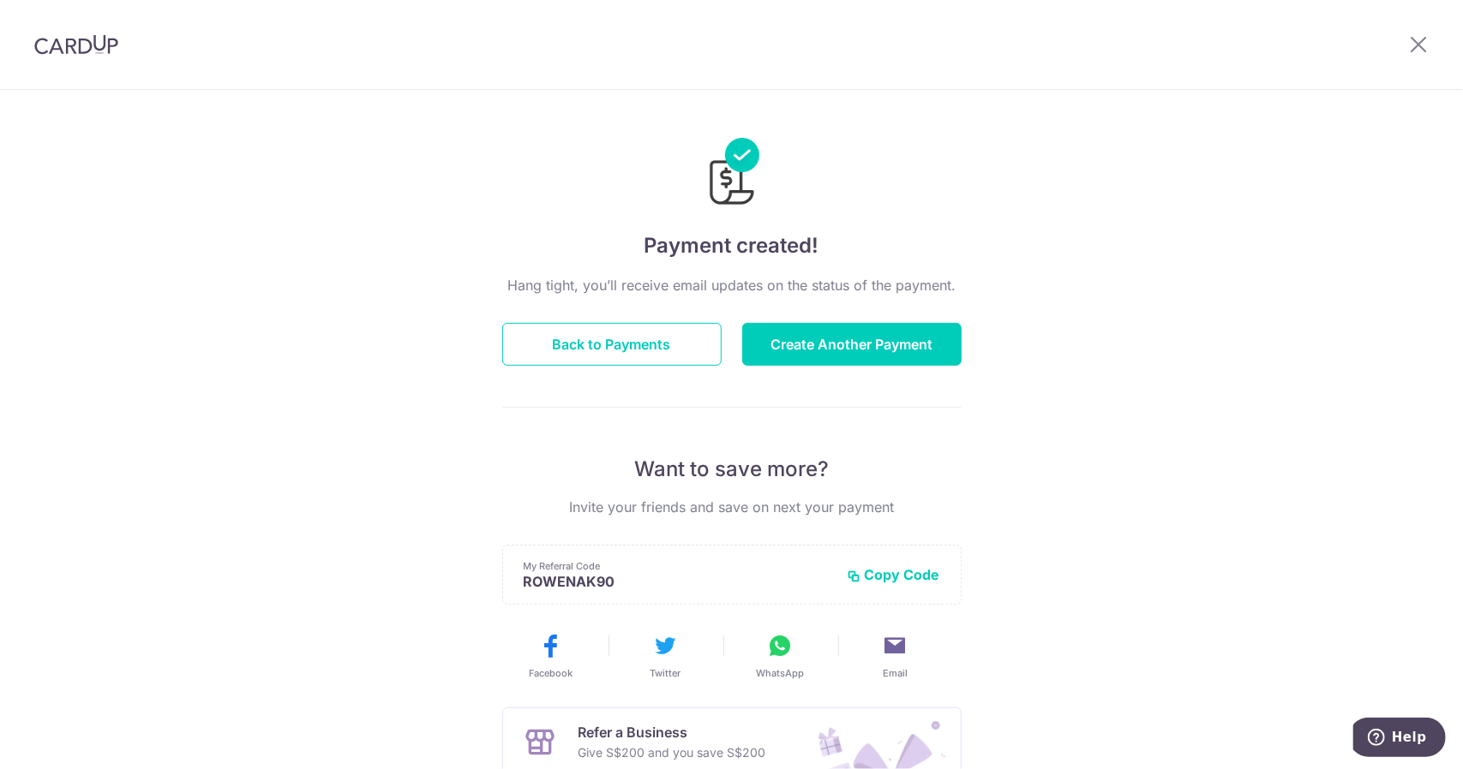
scroll to position [233, 0]
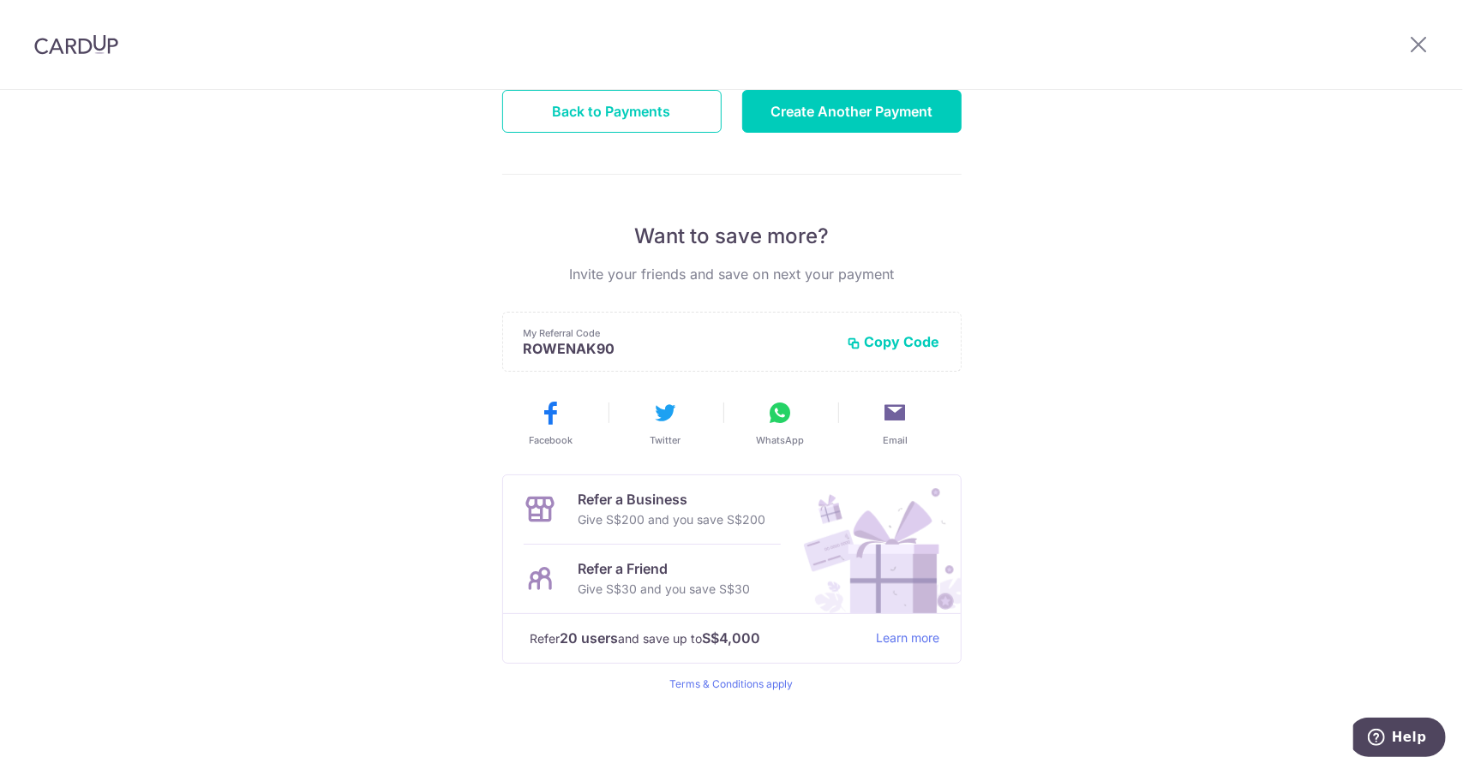
click at [45, 49] on img at bounding box center [76, 44] width 84 height 21
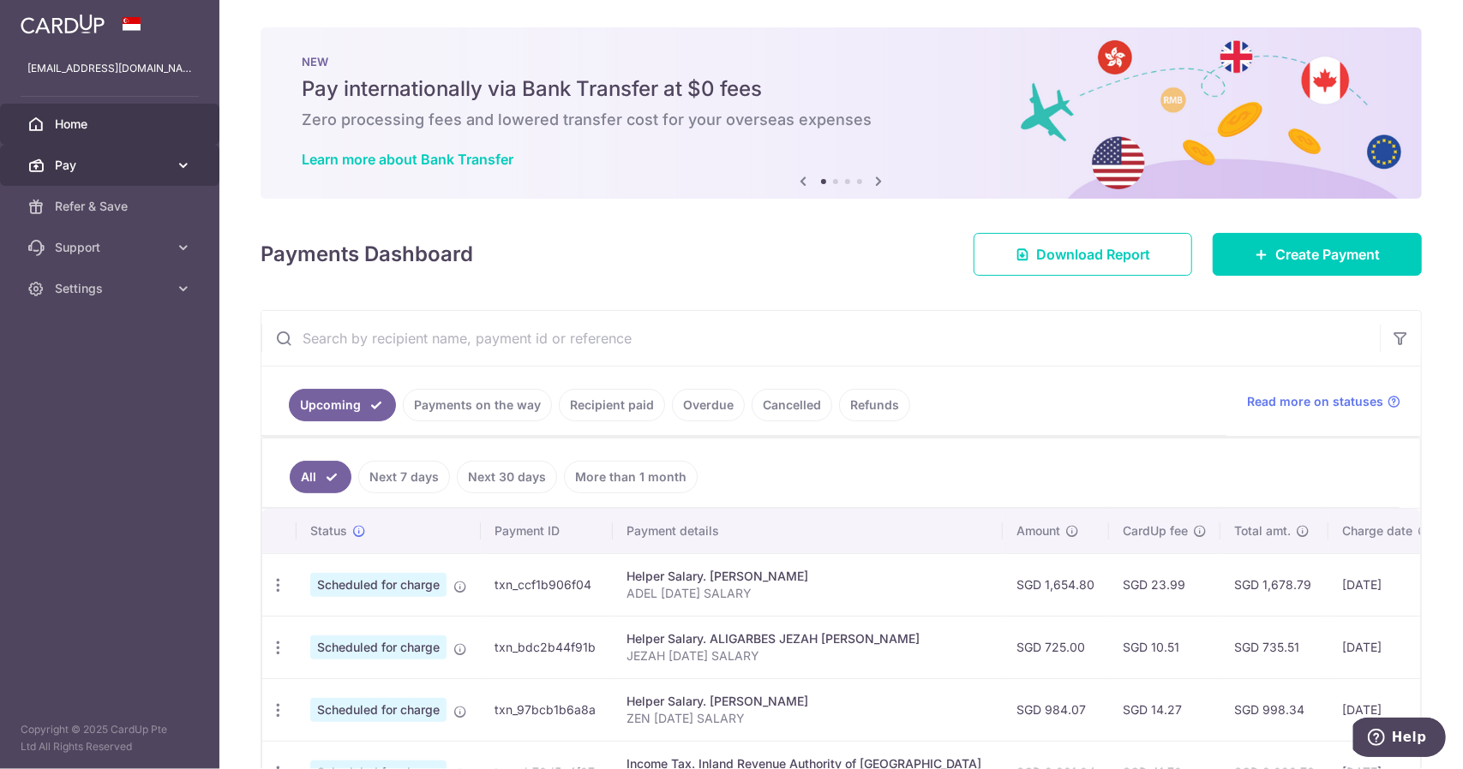
click at [140, 173] on span "Pay" at bounding box center [111, 165] width 113 height 17
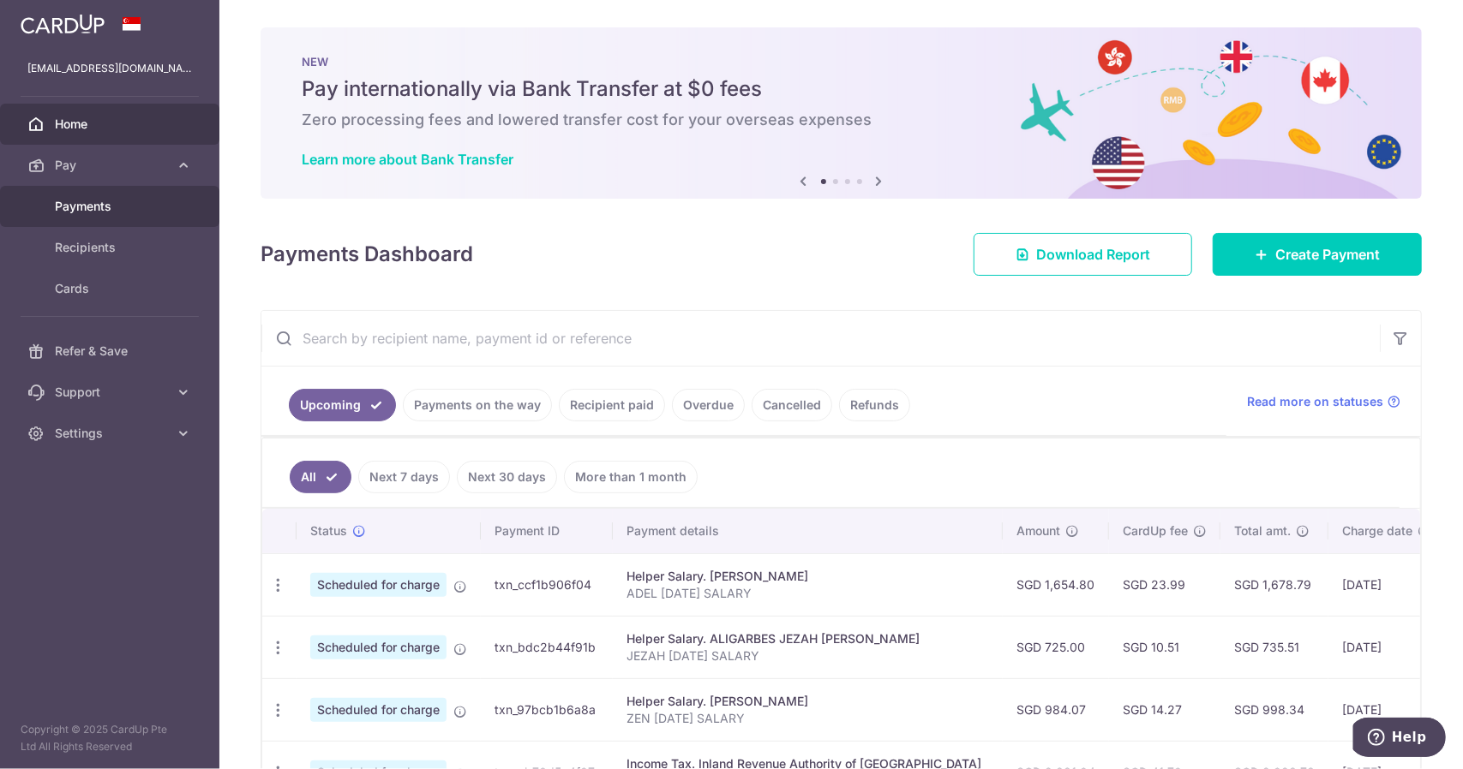
click at [144, 213] on span "Payments" at bounding box center [111, 206] width 113 height 17
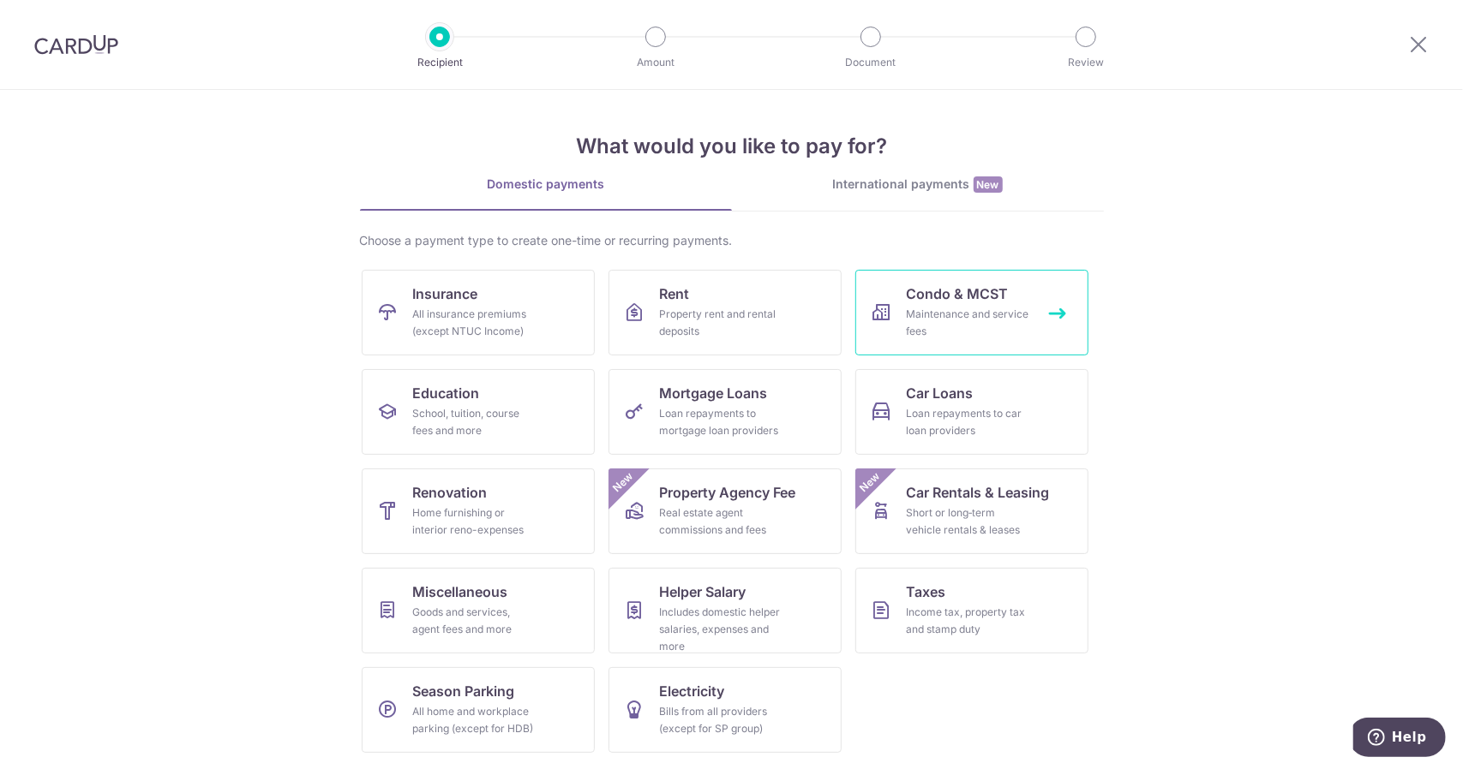
click at [954, 320] on div "Maintenance and service fees" at bounding box center [967, 323] width 123 height 34
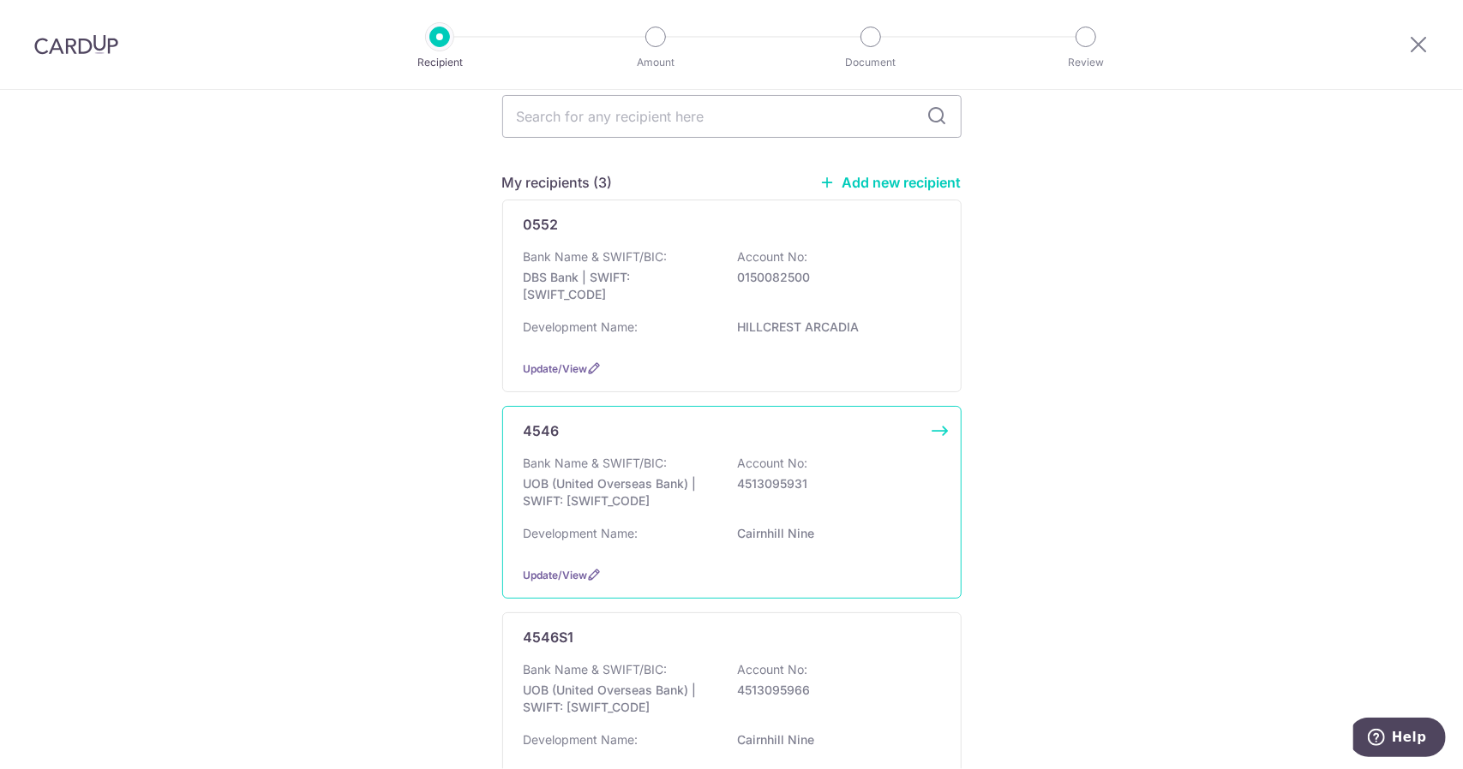
scroll to position [171, 0]
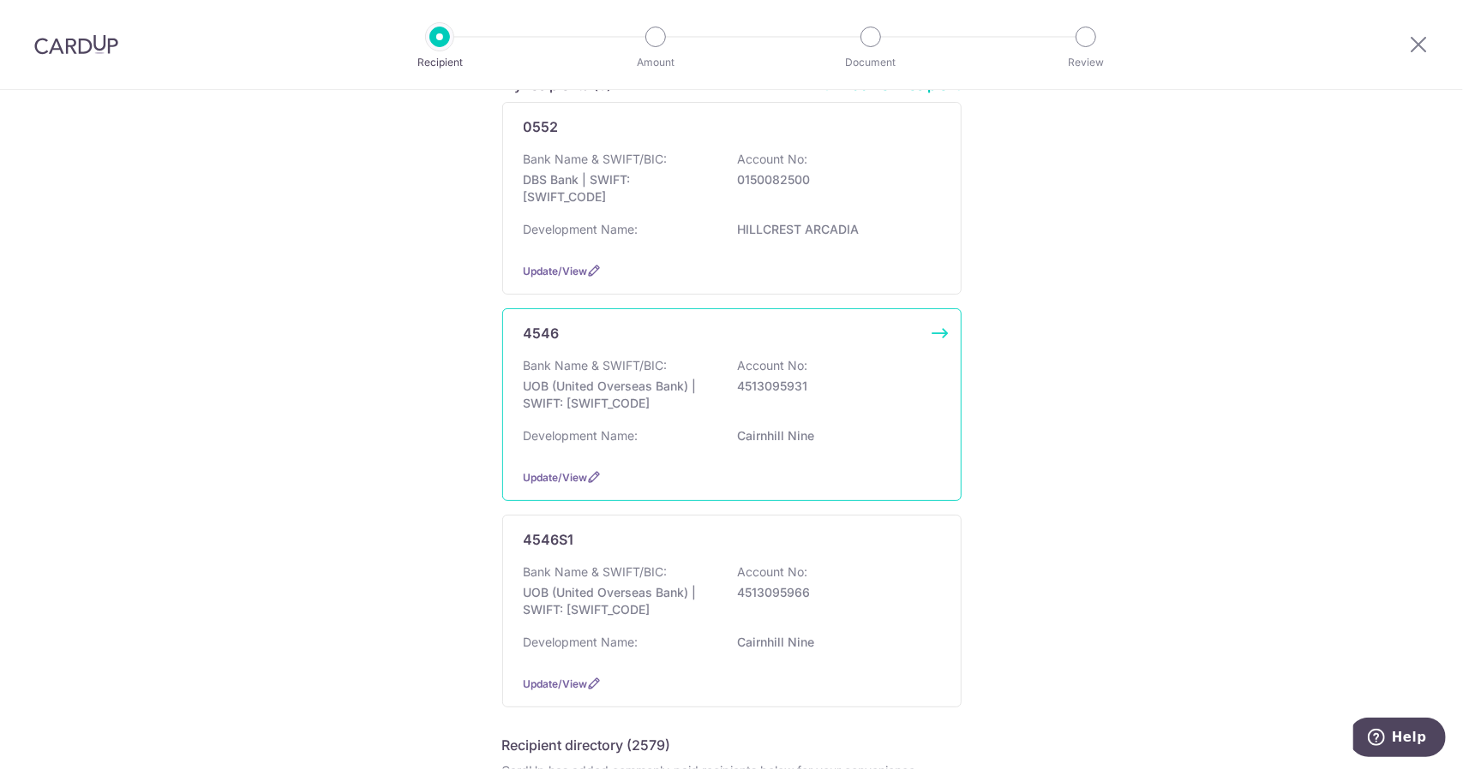
click at [862, 421] on div "Bank Name & SWIFT/BIC: UOB (United Overseas Bank) | SWIFT: UOVBSGSGXXX Account …" at bounding box center [732, 406] width 416 height 98
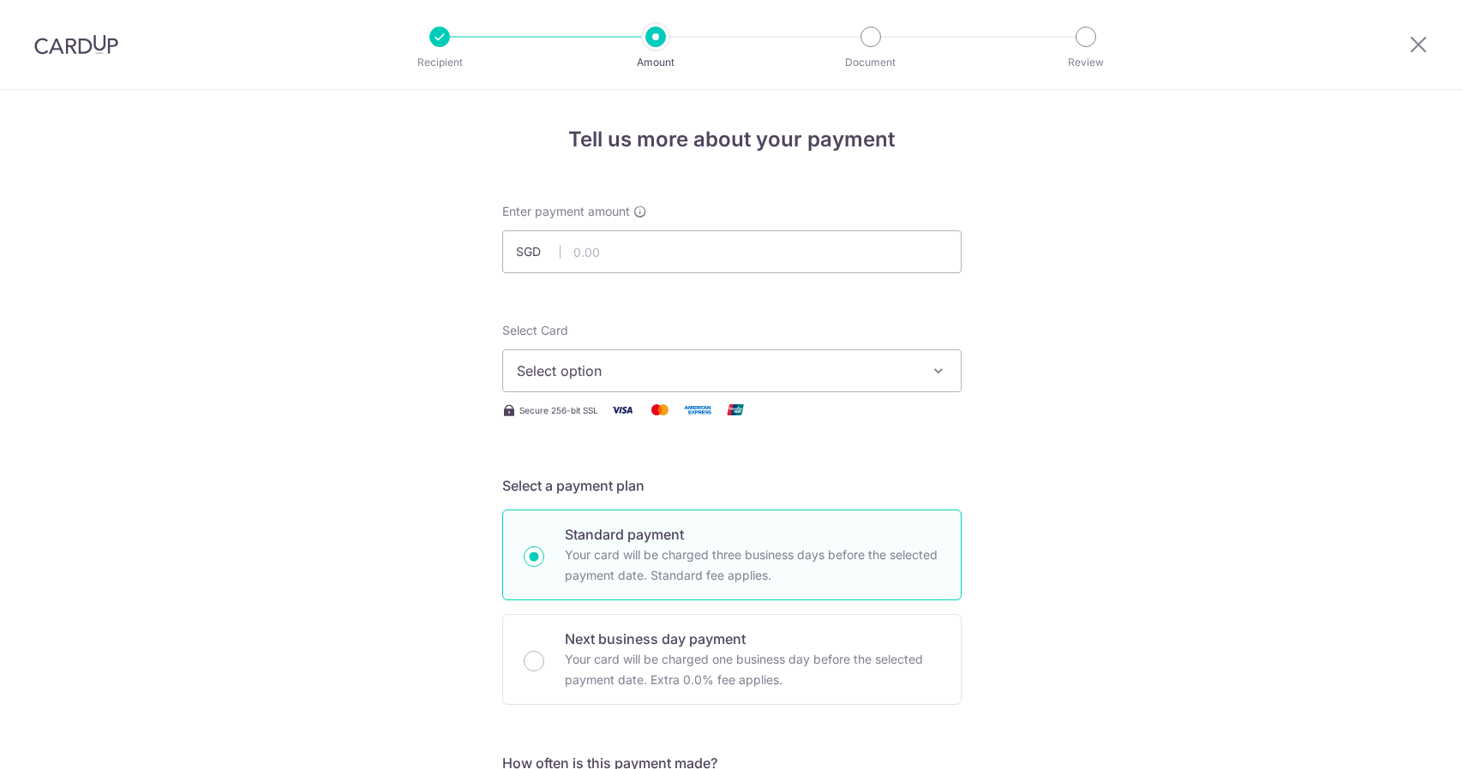
click at [723, 253] on input "text" at bounding box center [731, 251] width 459 height 43
type input "388.82"
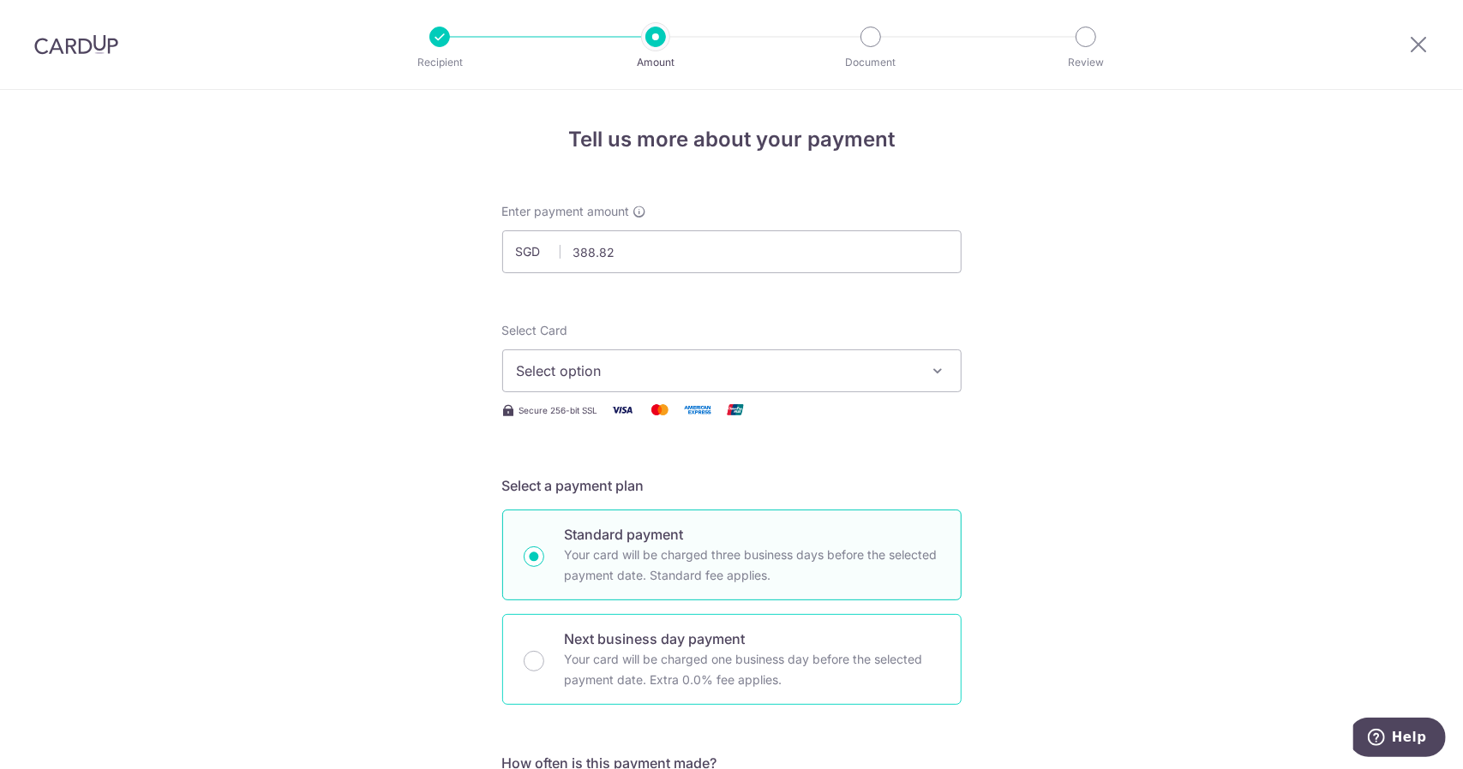
click at [542, 655] on div "Next business day payment Your card will be charged one business day before the…" at bounding box center [731, 659] width 459 height 91
radio input "false"
radio input "true"
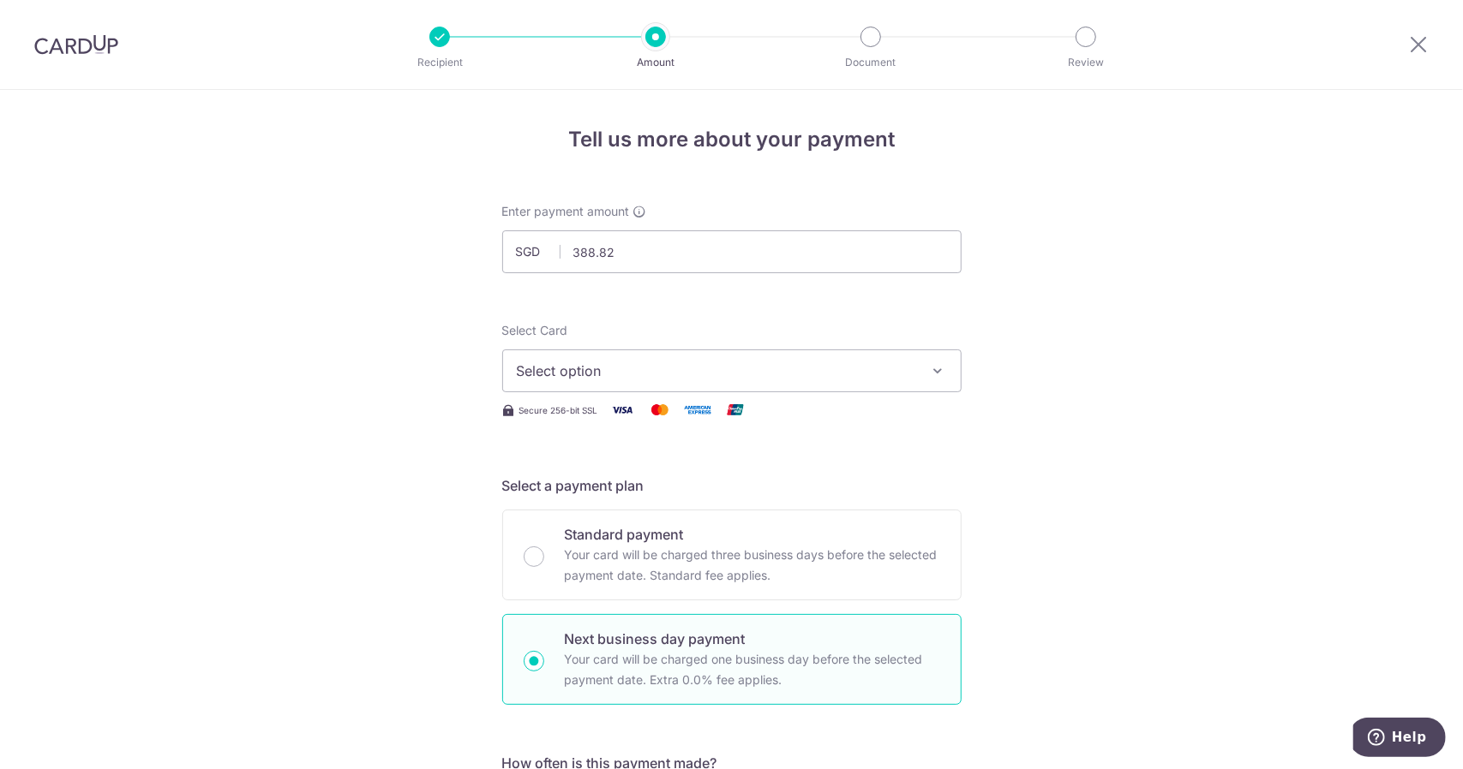
click at [797, 338] on div "Select Card Select option Add credit card Your Cards **** 9584 **** 1002 **** 3…" at bounding box center [731, 357] width 459 height 70
click at [778, 368] on span "Select option" at bounding box center [716, 371] width 399 height 21
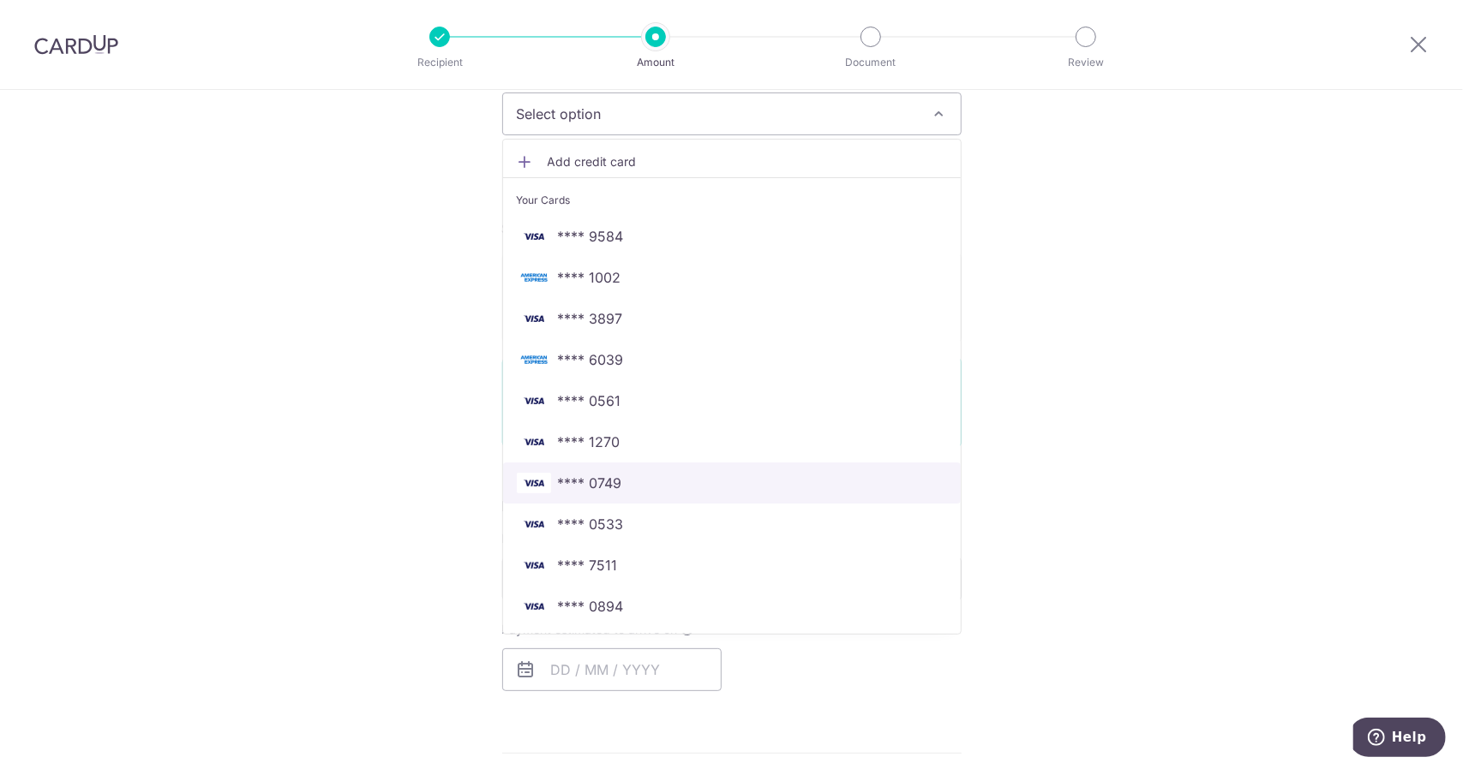
scroll to position [343, 0]
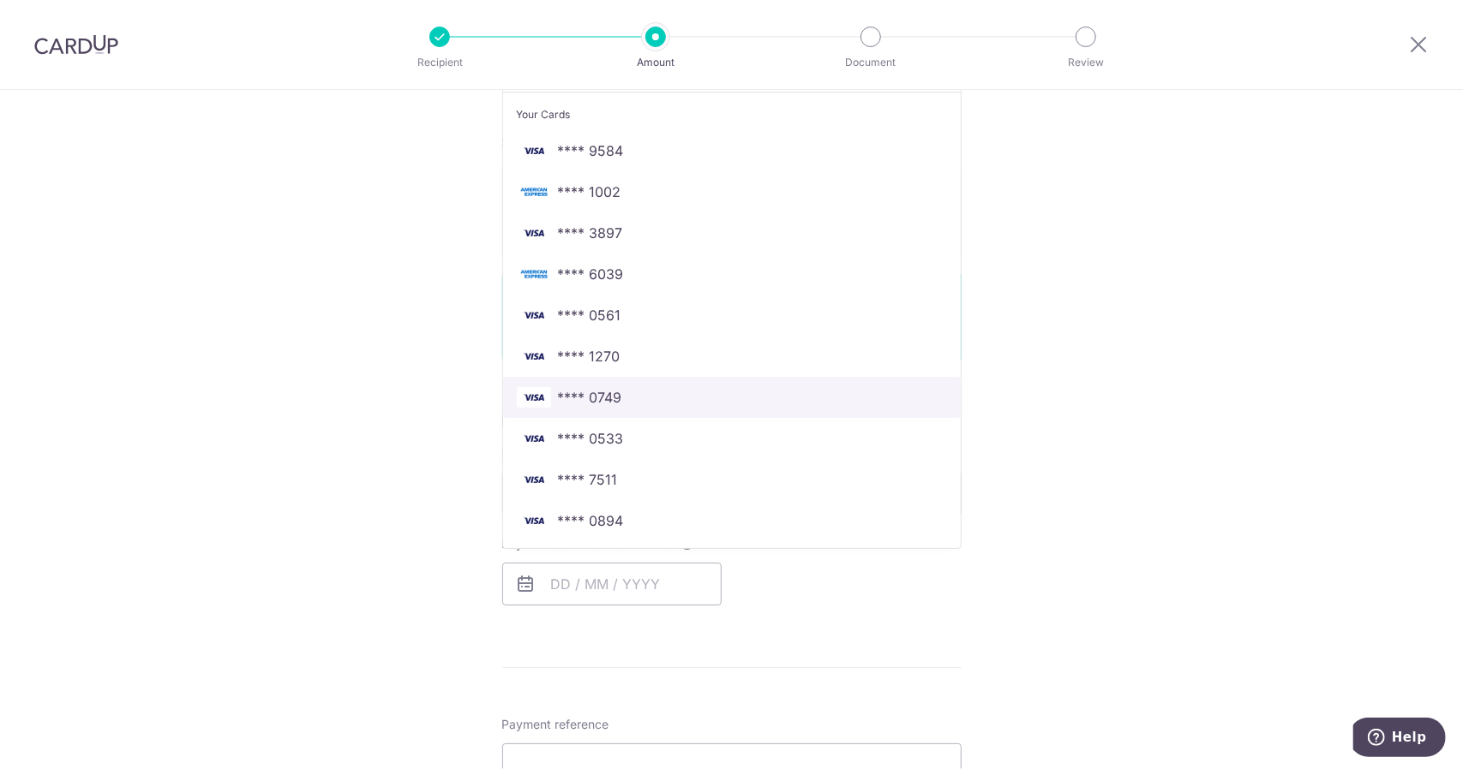
click at [776, 398] on span "**** 0749" at bounding box center [732, 397] width 430 height 21
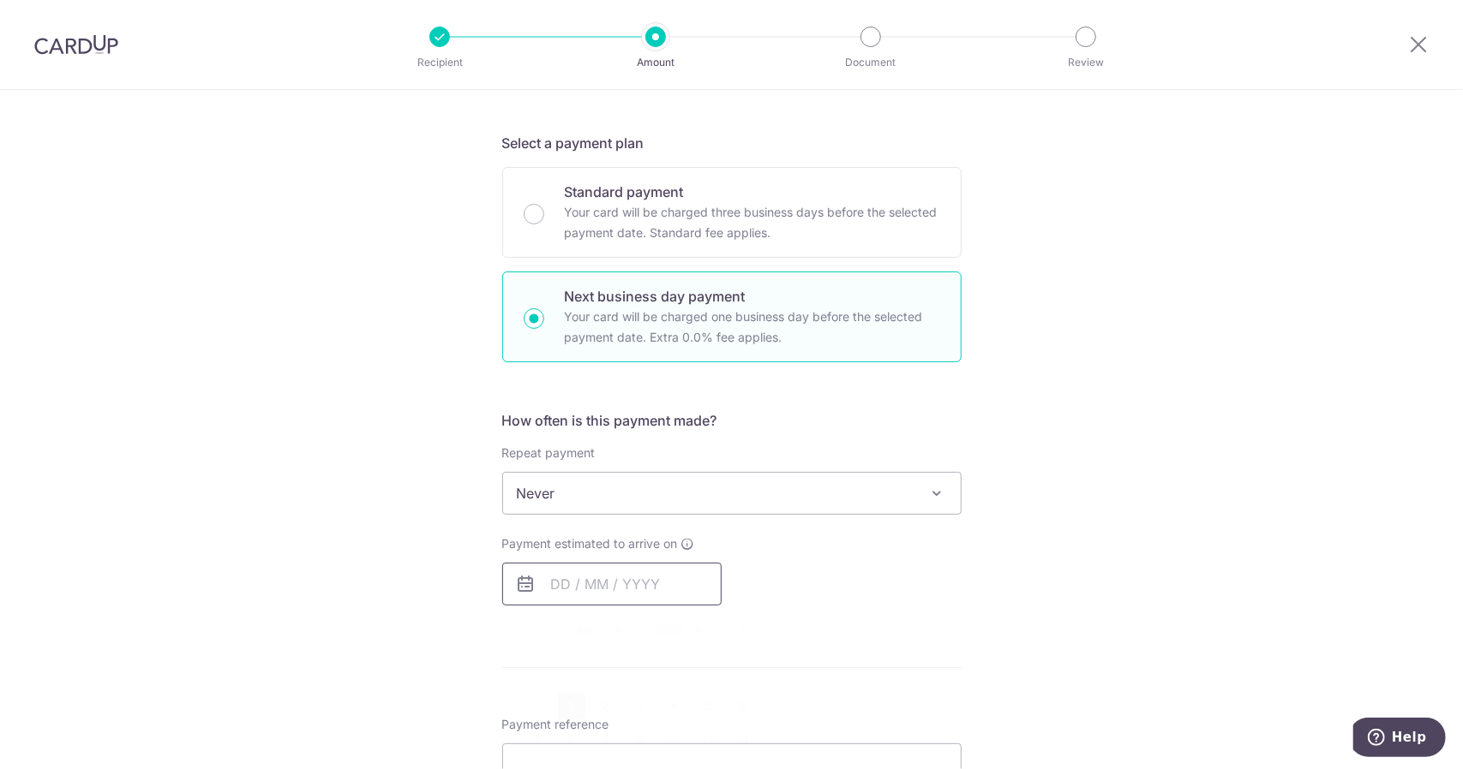
click at [631, 586] on input "text" at bounding box center [611, 584] width 219 height 43
click at [569, 705] on link "1" at bounding box center [571, 705] width 27 height 27
type input "[DATE]"
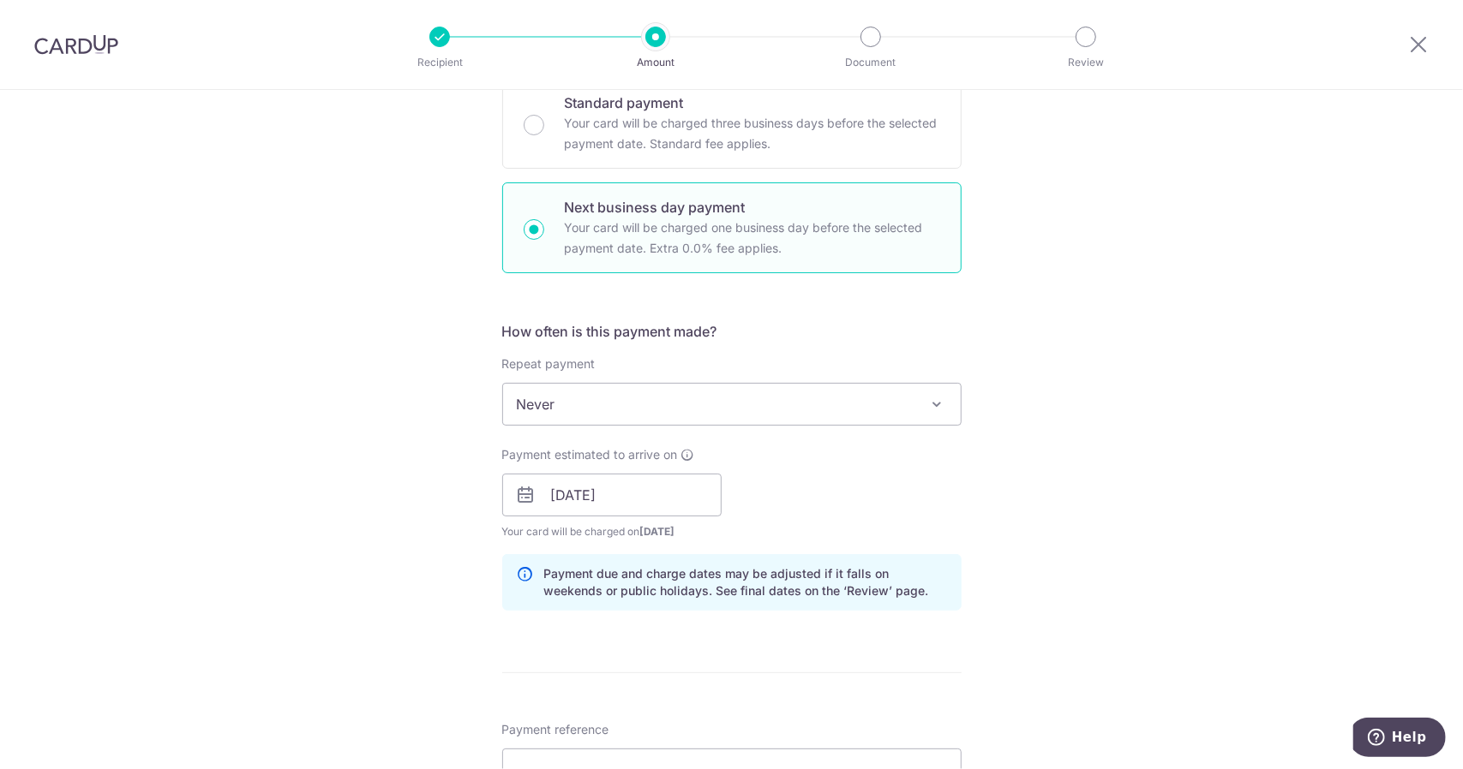
scroll to position [600, 0]
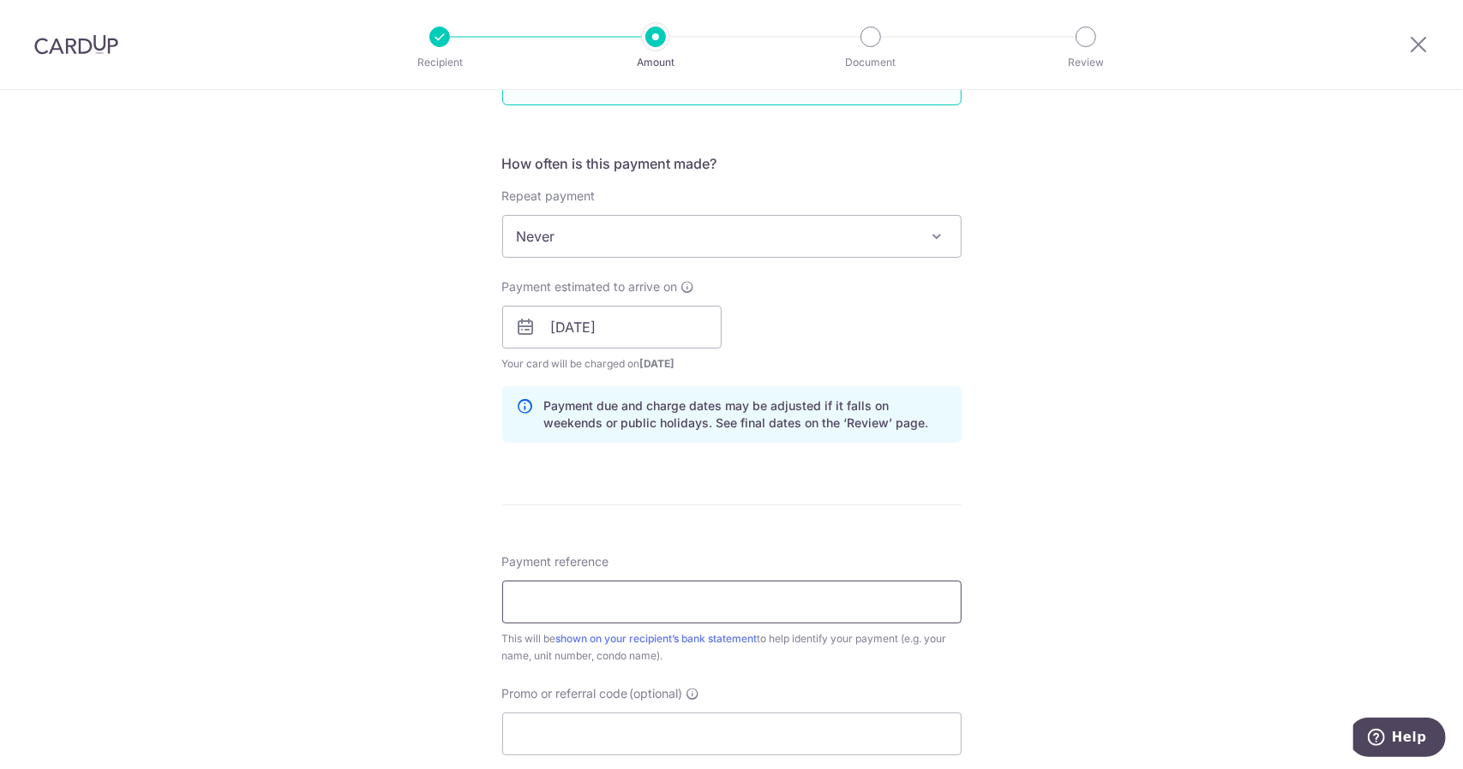
click at [630, 589] on input "Payment reference" at bounding box center [731, 602] width 459 height 43
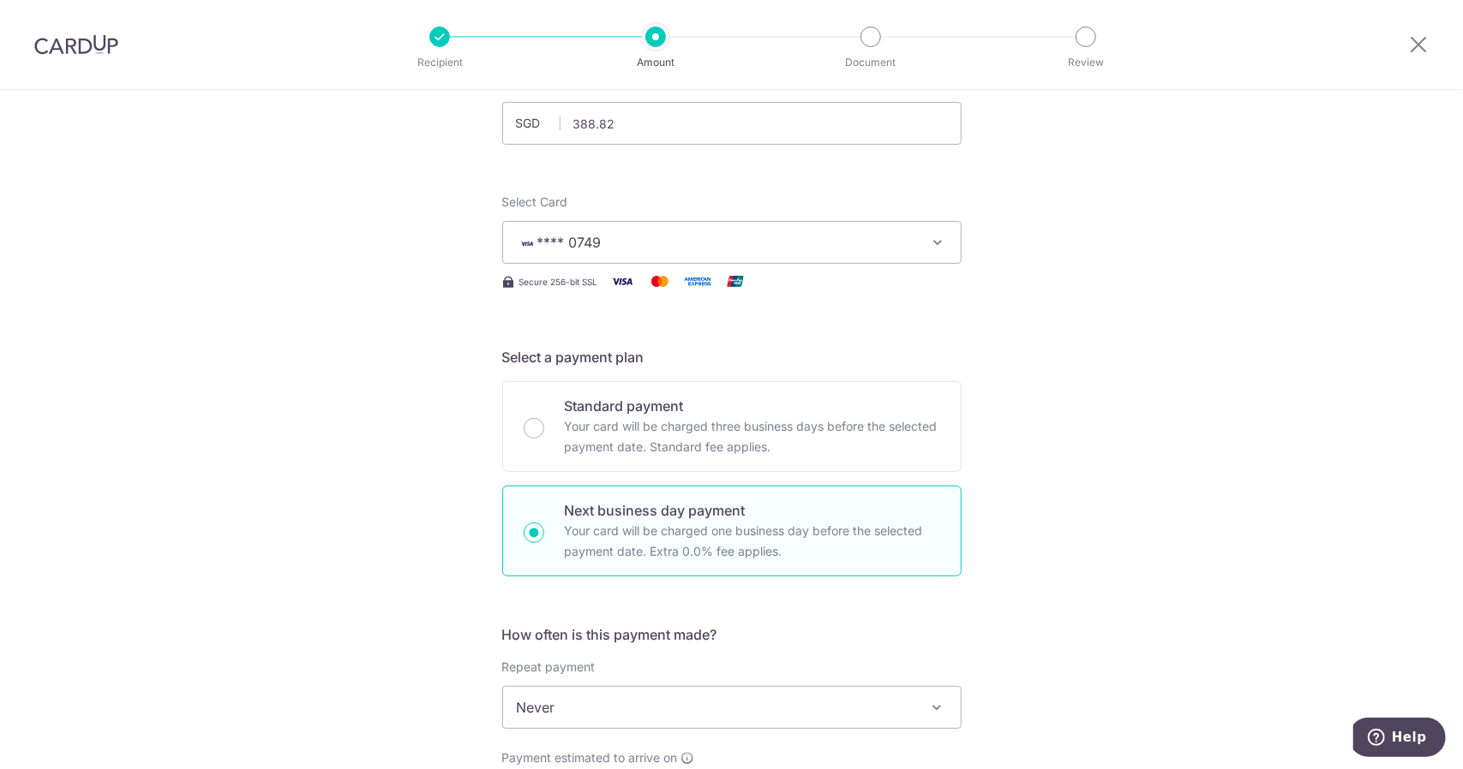
scroll to position [0, 0]
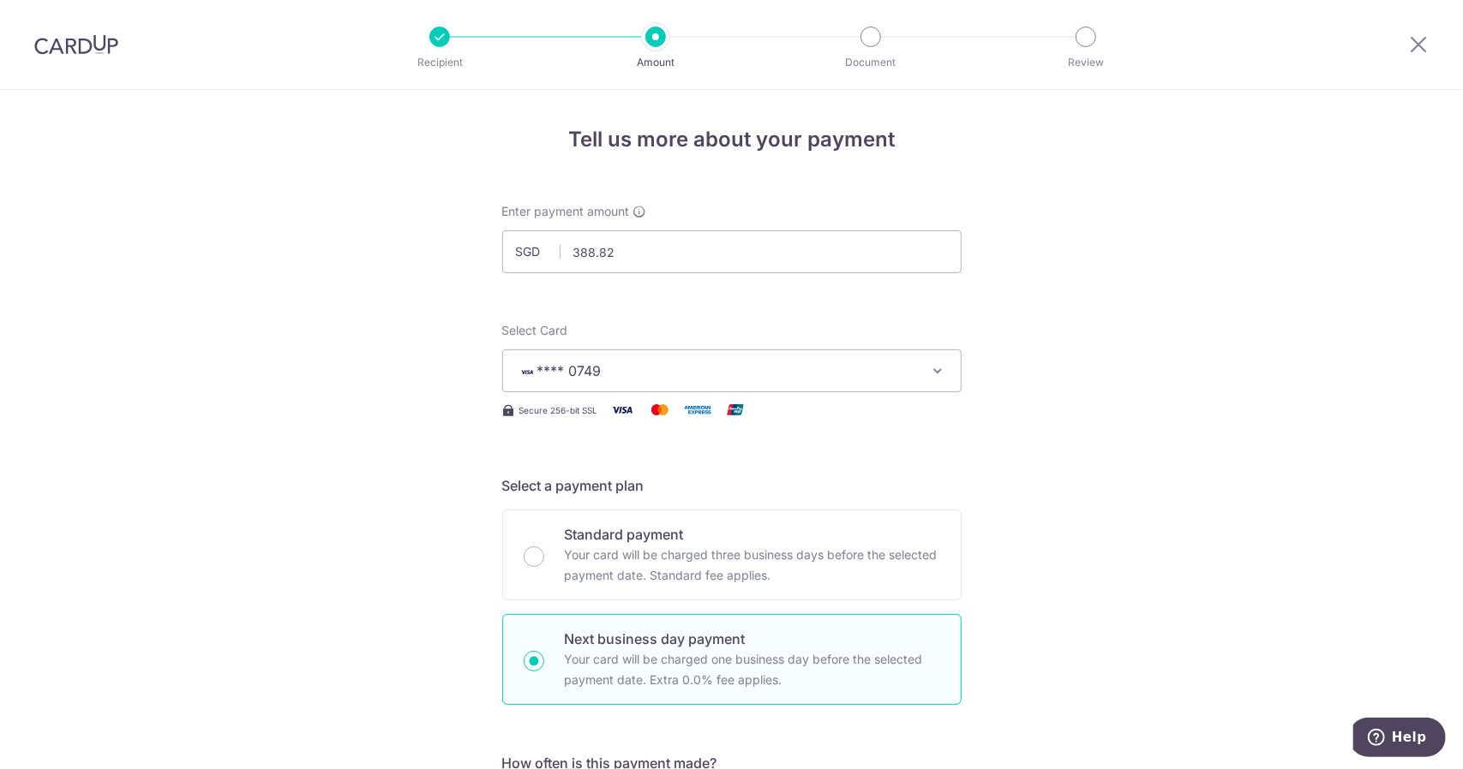
type input "91909"
click at [93, 50] on img at bounding box center [76, 44] width 84 height 21
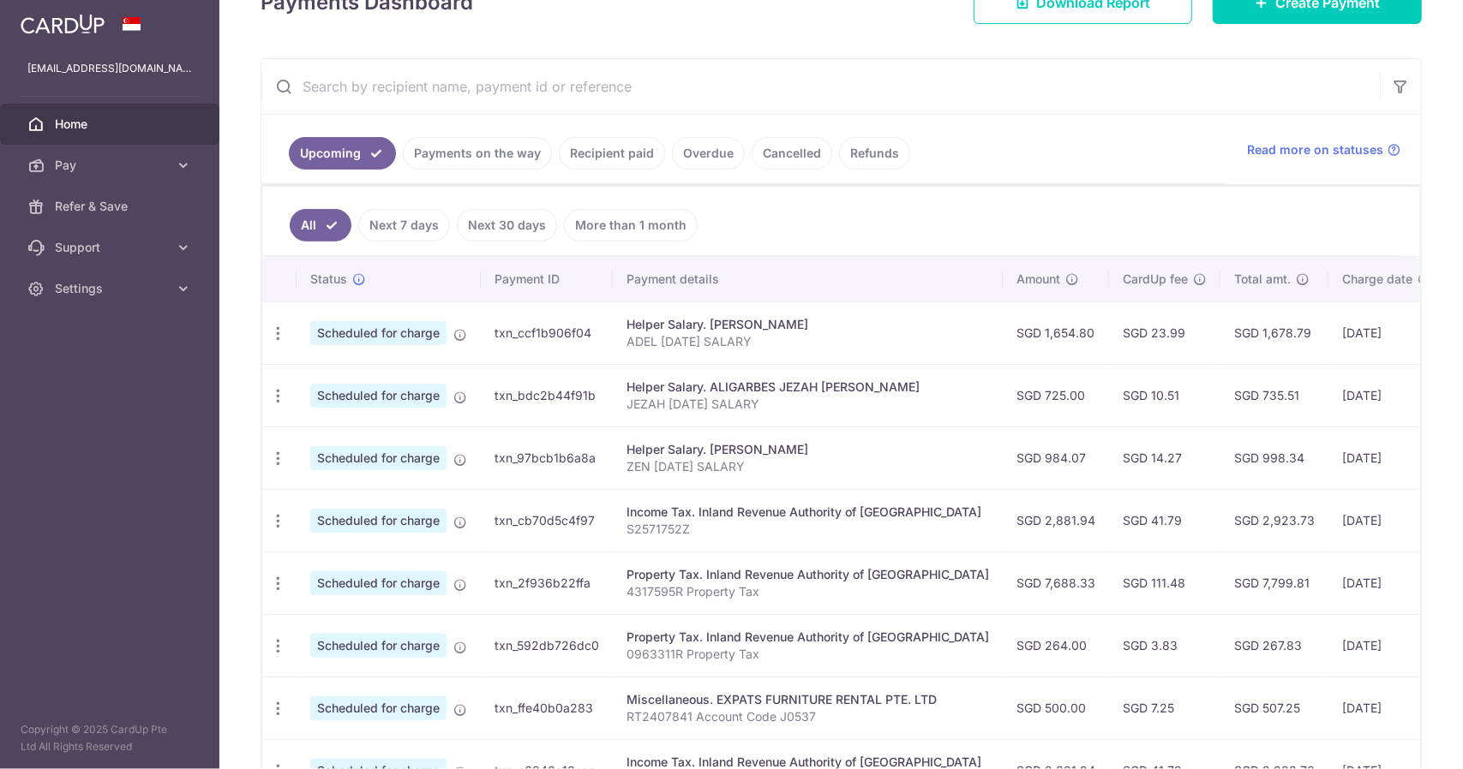
scroll to position [257, 0]
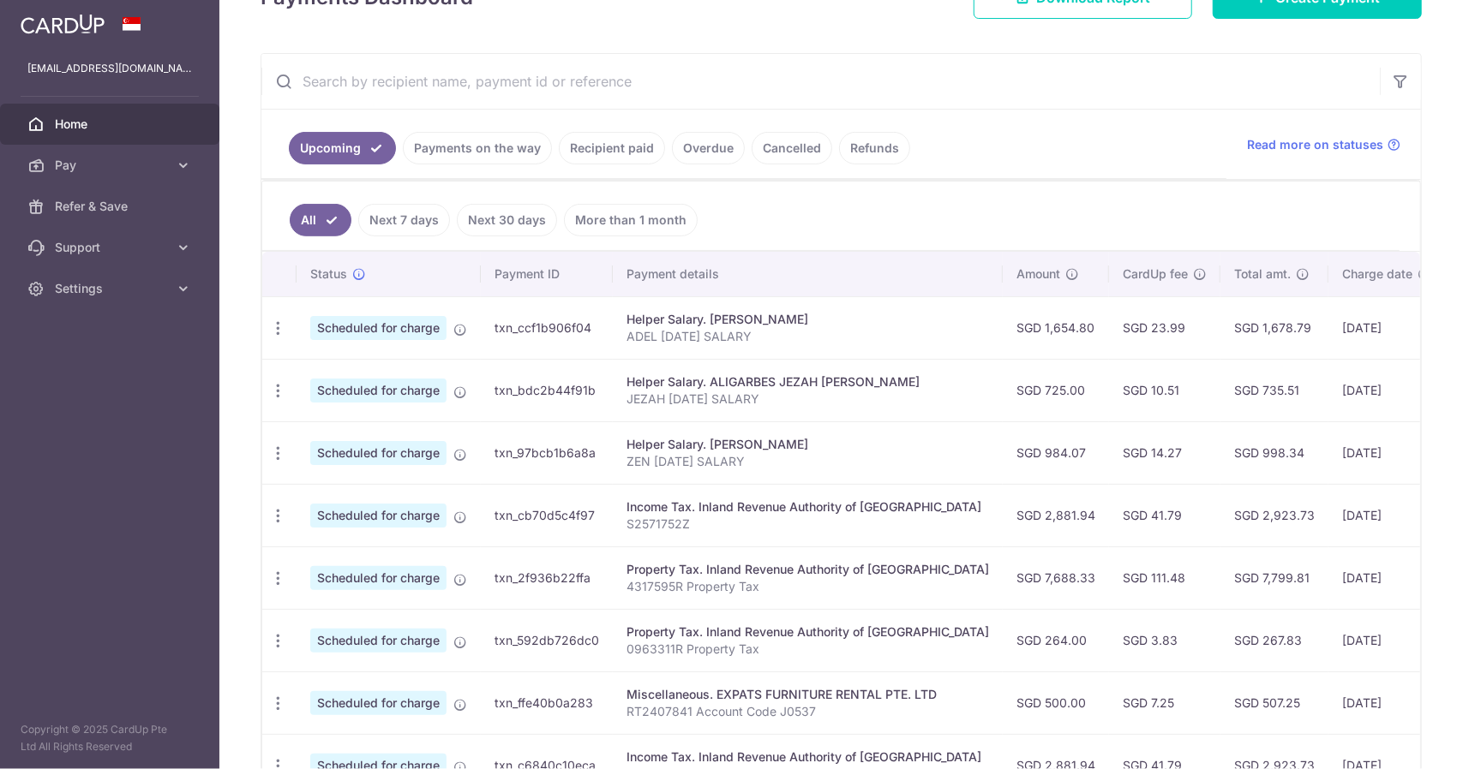
click at [607, 149] on link "Recipient paid" at bounding box center [612, 148] width 106 height 33
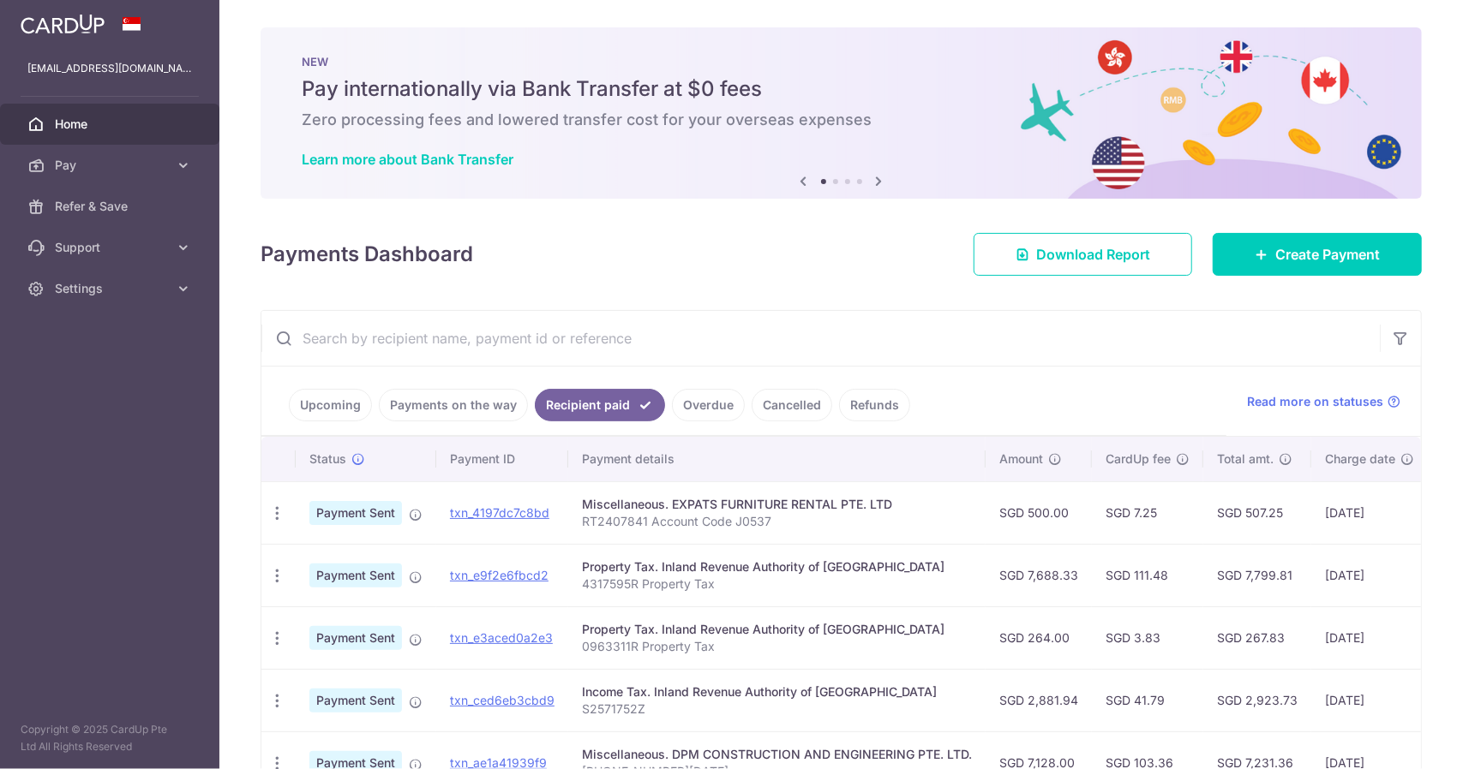
click at [613, 335] on input "text" at bounding box center [820, 338] width 1118 height 55
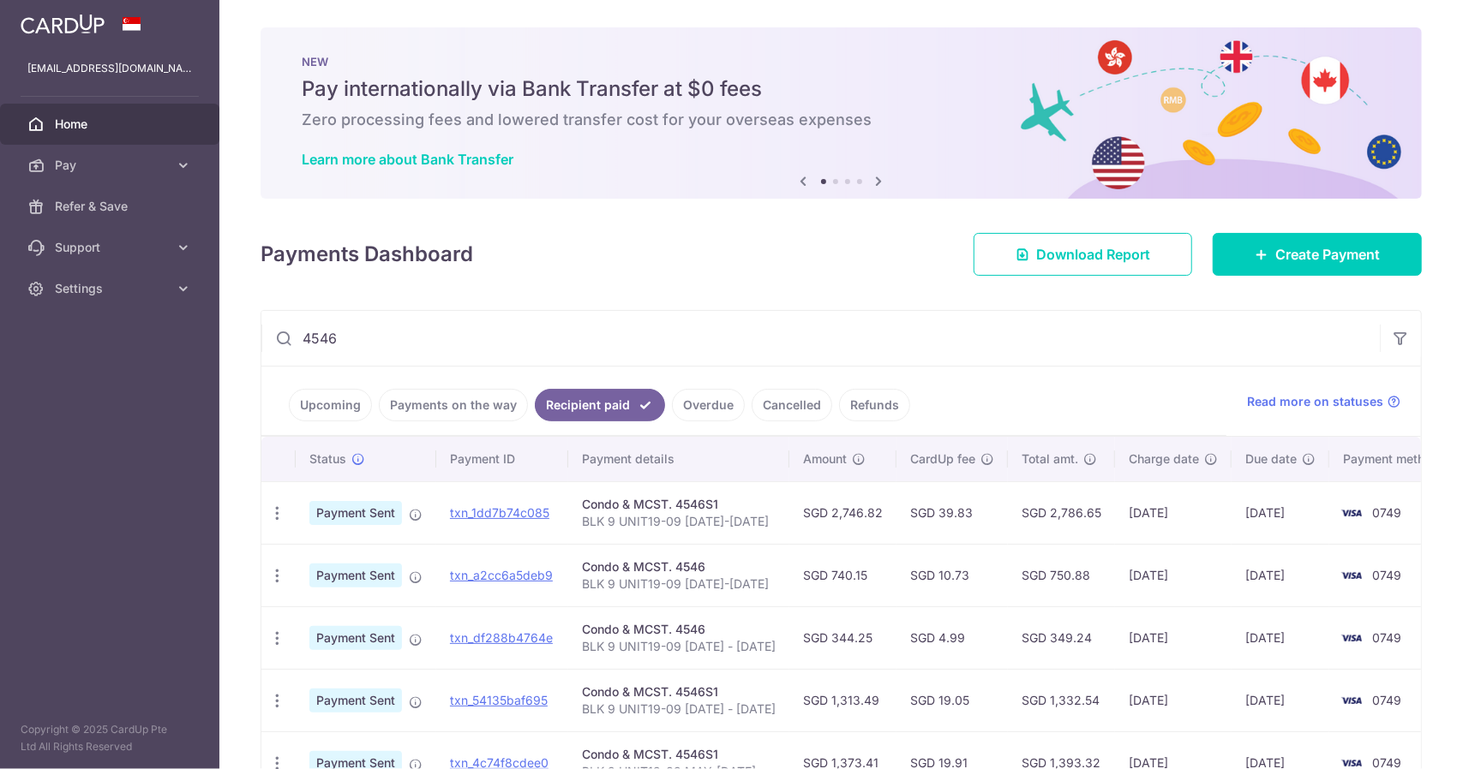
type input "4546"
drag, startPoint x: 763, startPoint y: 523, endPoint x: 576, endPoint y: 523, distance: 186.8
click at [576, 523] on td "Condo & MCST. 4546S1 BLK 9 UNIT19-09 FEB25-JUL25" at bounding box center [678, 513] width 221 height 63
copy p "BLK 9 UNIT19-09 [DATE]-[DATE]"
click at [155, 164] on span "Pay" at bounding box center [111, 165] width 113 height 17
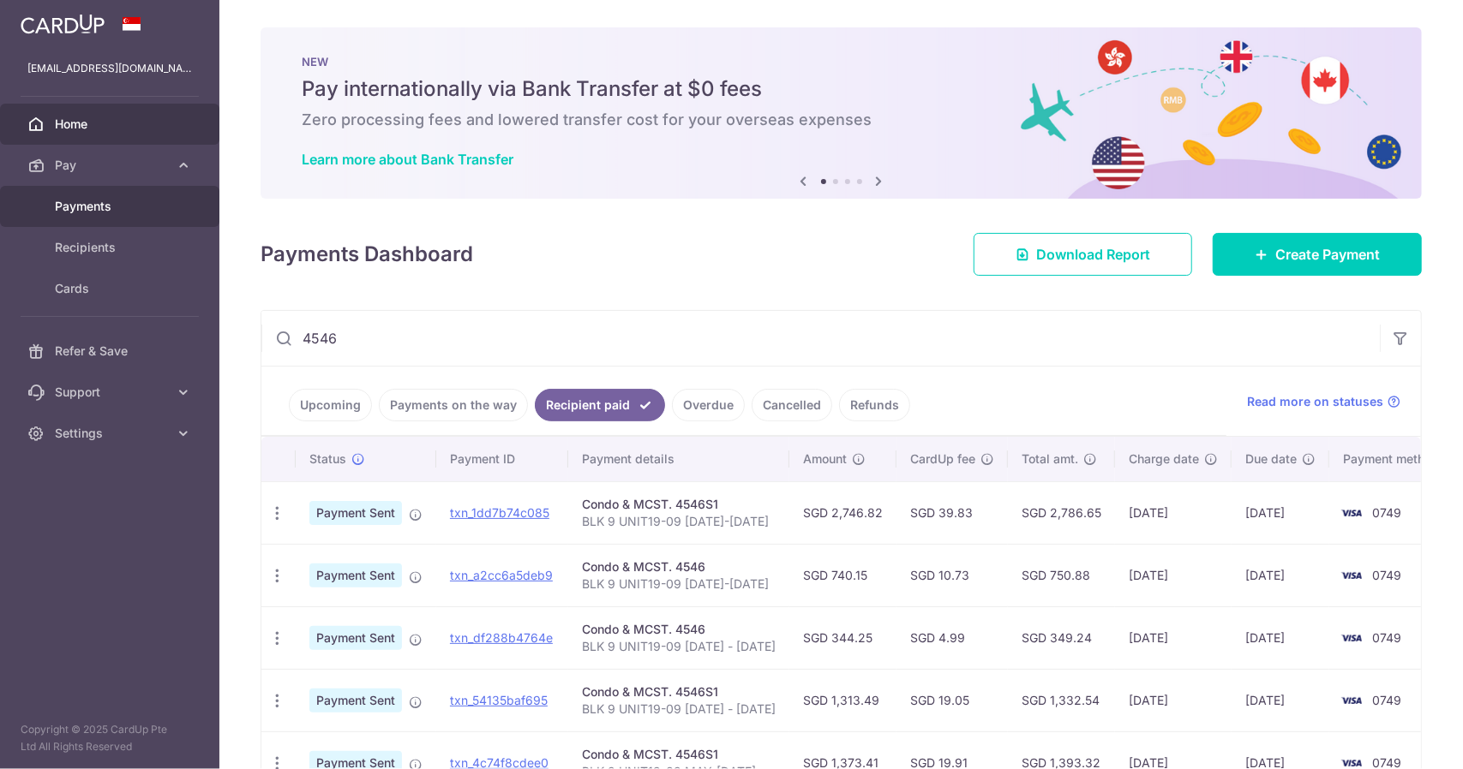
click at [154, 211] on span "Payments" at bounding box center [111, 206] width 113 height 17
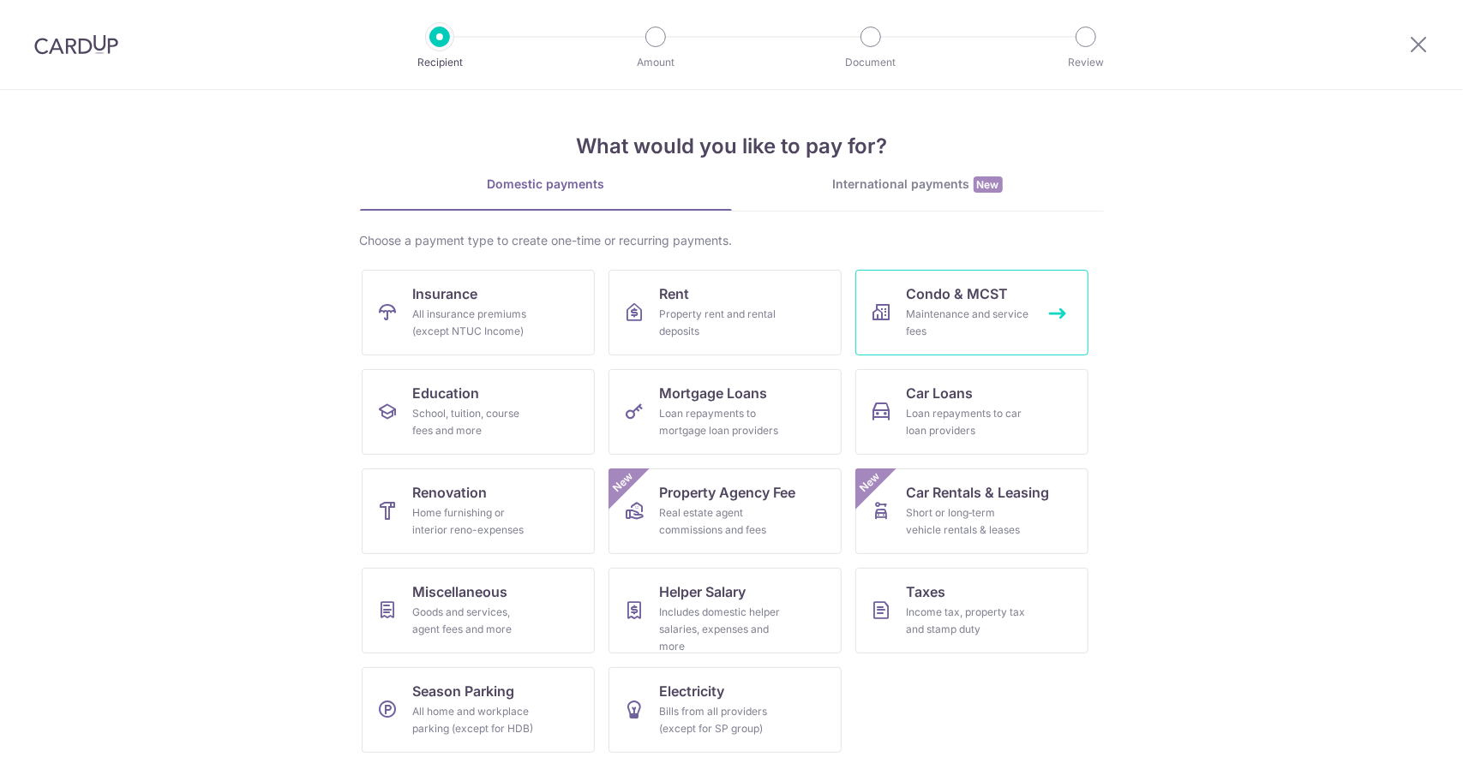
click at [960, 310] on div "Maintenance and service fees" at bounding box center [967, 323] width 123 height 34
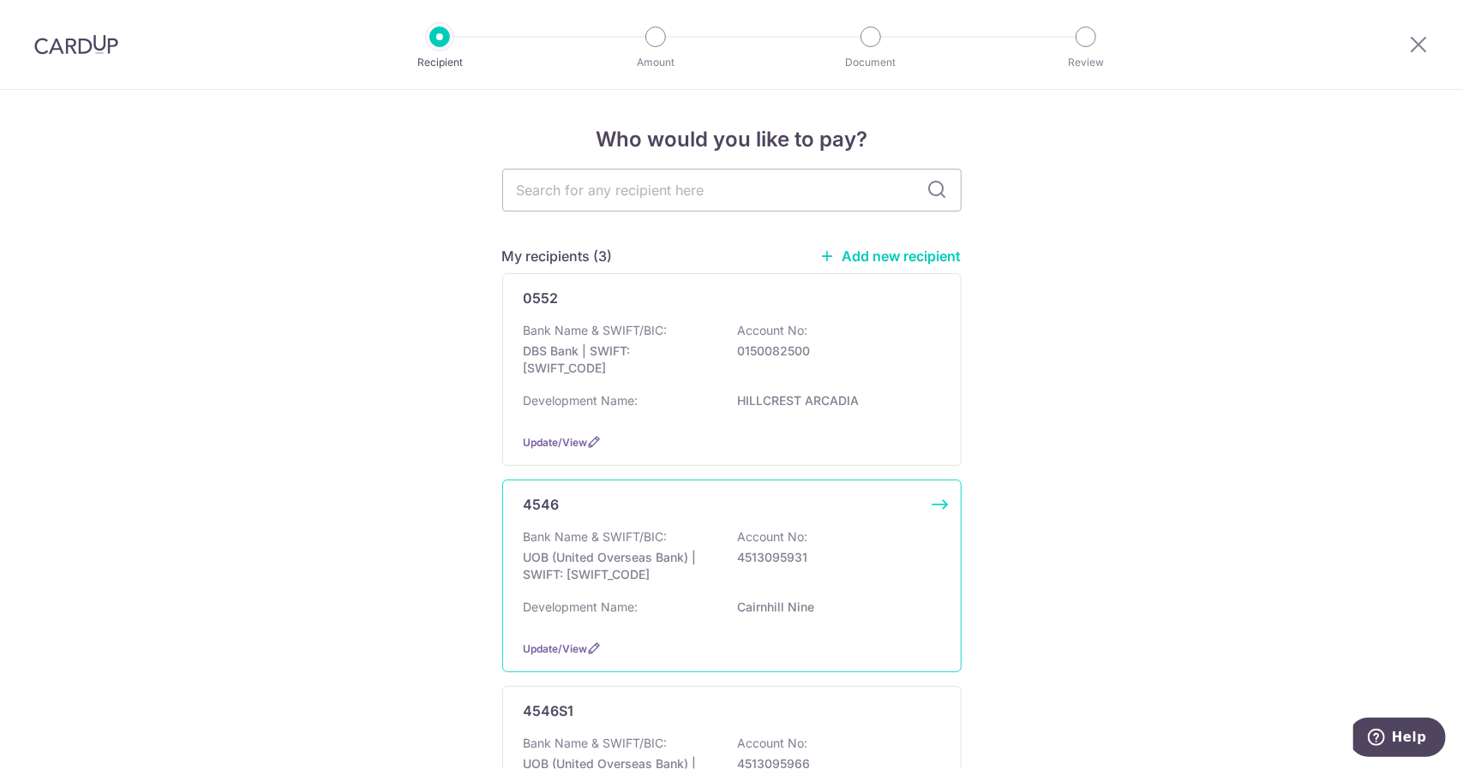
click at [711, 566] on div "Bank Name & SWIFT/BIC: UOB (United Overseas Bank) | SWIFT: [SWIFT_CODE] Account…" at bounding box center [732, 560] width 416 height 63
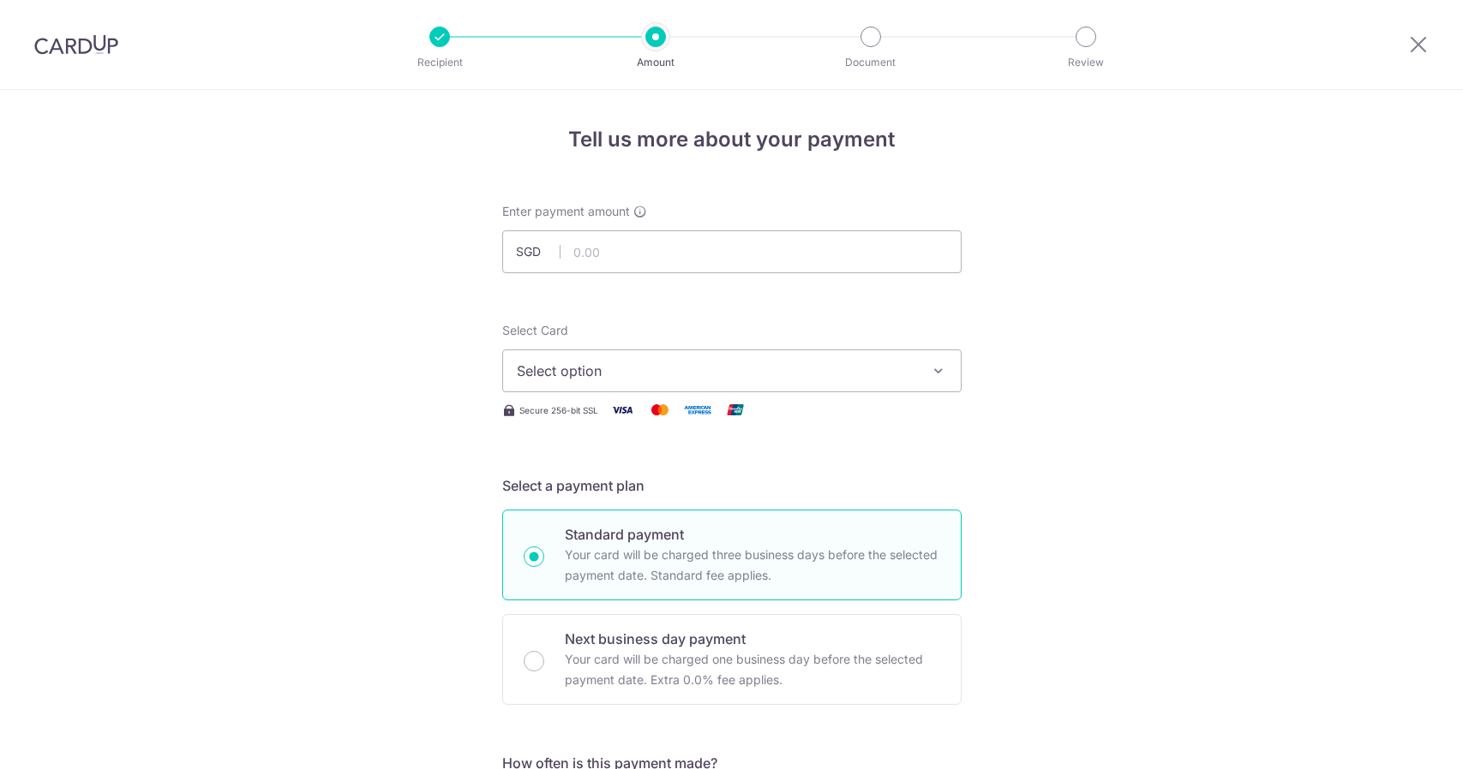
click at [655, 263] on input "text" at bounding box center [731, 251] width 459 height 43
type input "388.82"
click at [656, 372] on span "Select option" at bounding box center [716, 371] width 399 height 21
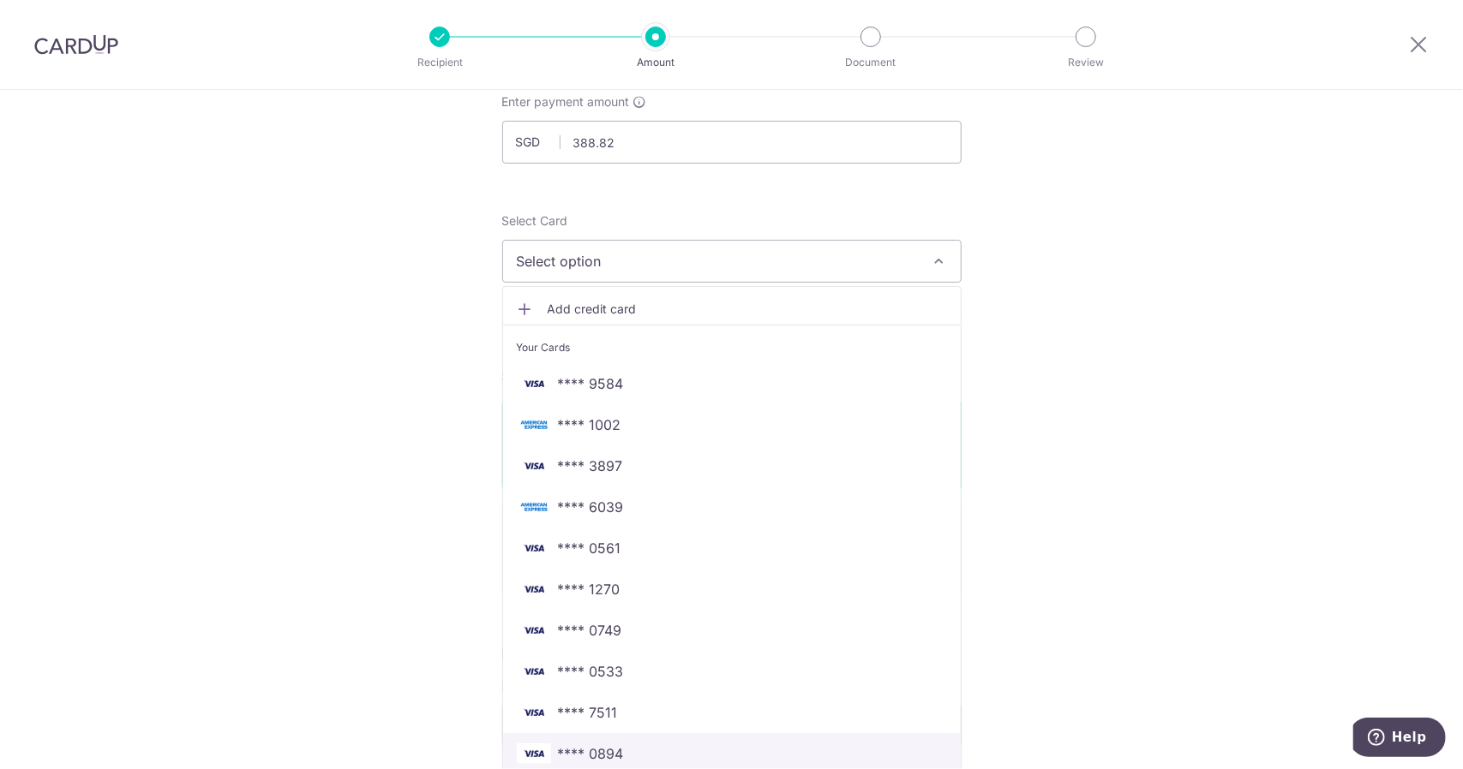
scroll to position [257, 0]
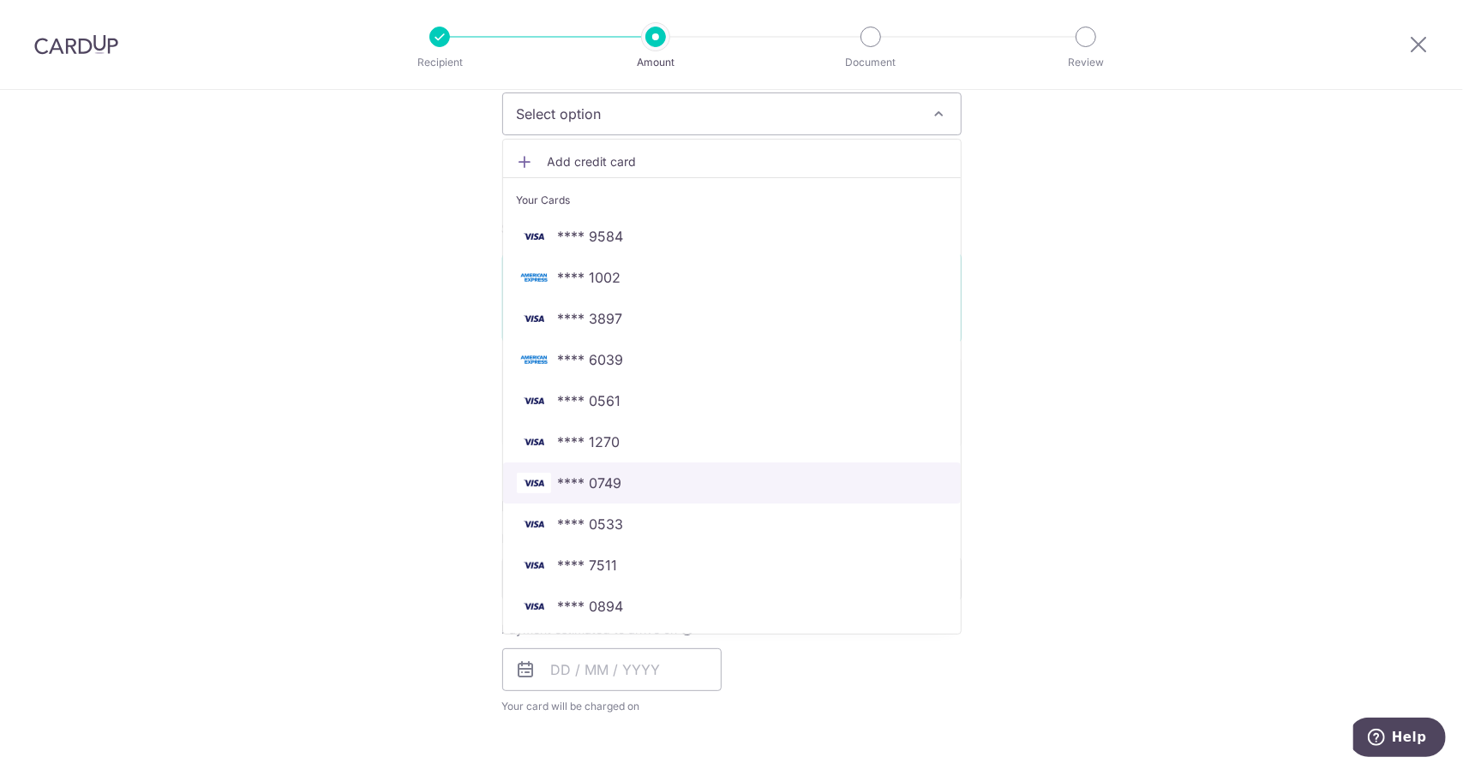
click at [667, 486] on span "**** 0749" at bounding box center [732, 483] width 430 height 21
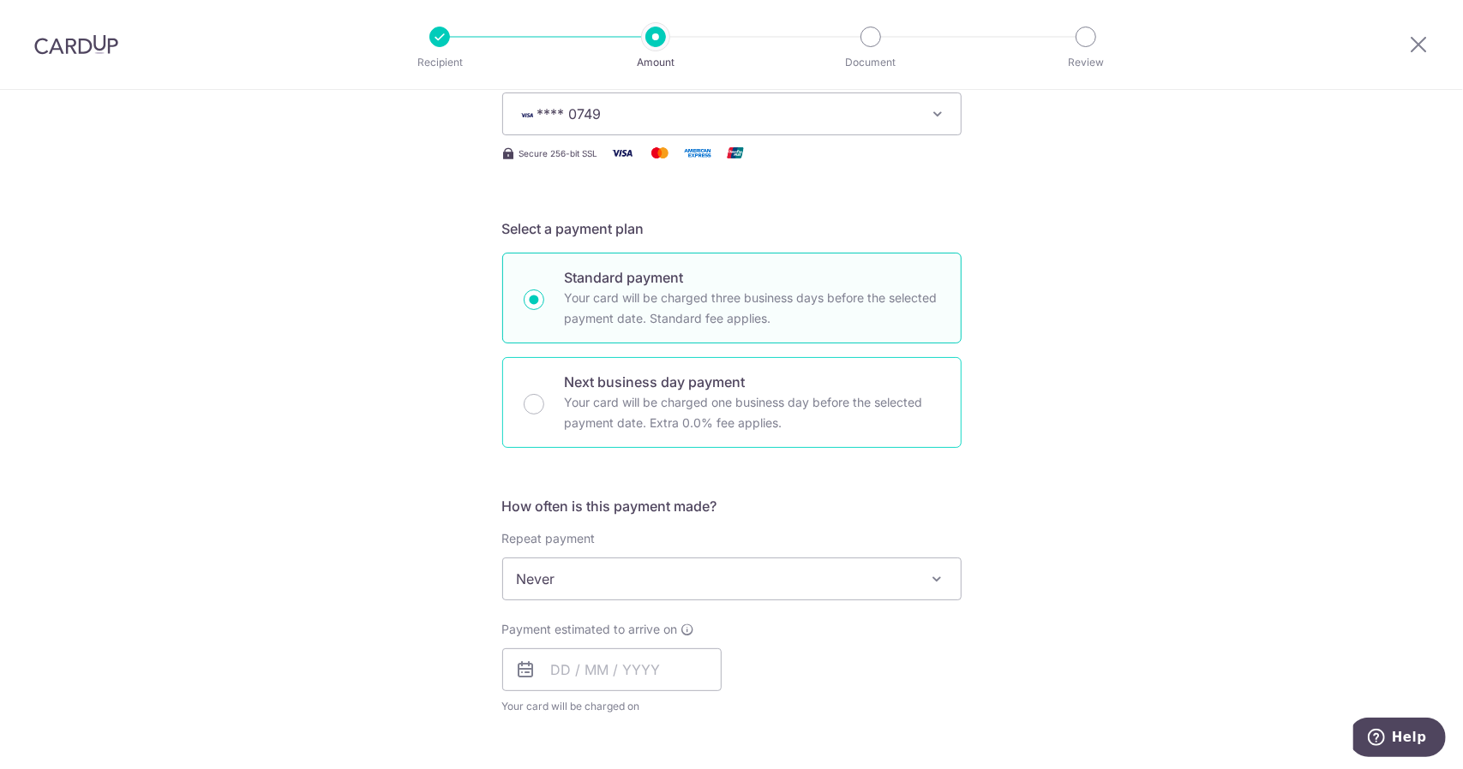
click at [521, 412] on div "Next business day payment Your card will be charged one business day before the…" at bounding box center [731, 402] width 459 height 91
radio input "false"
radio input "true"
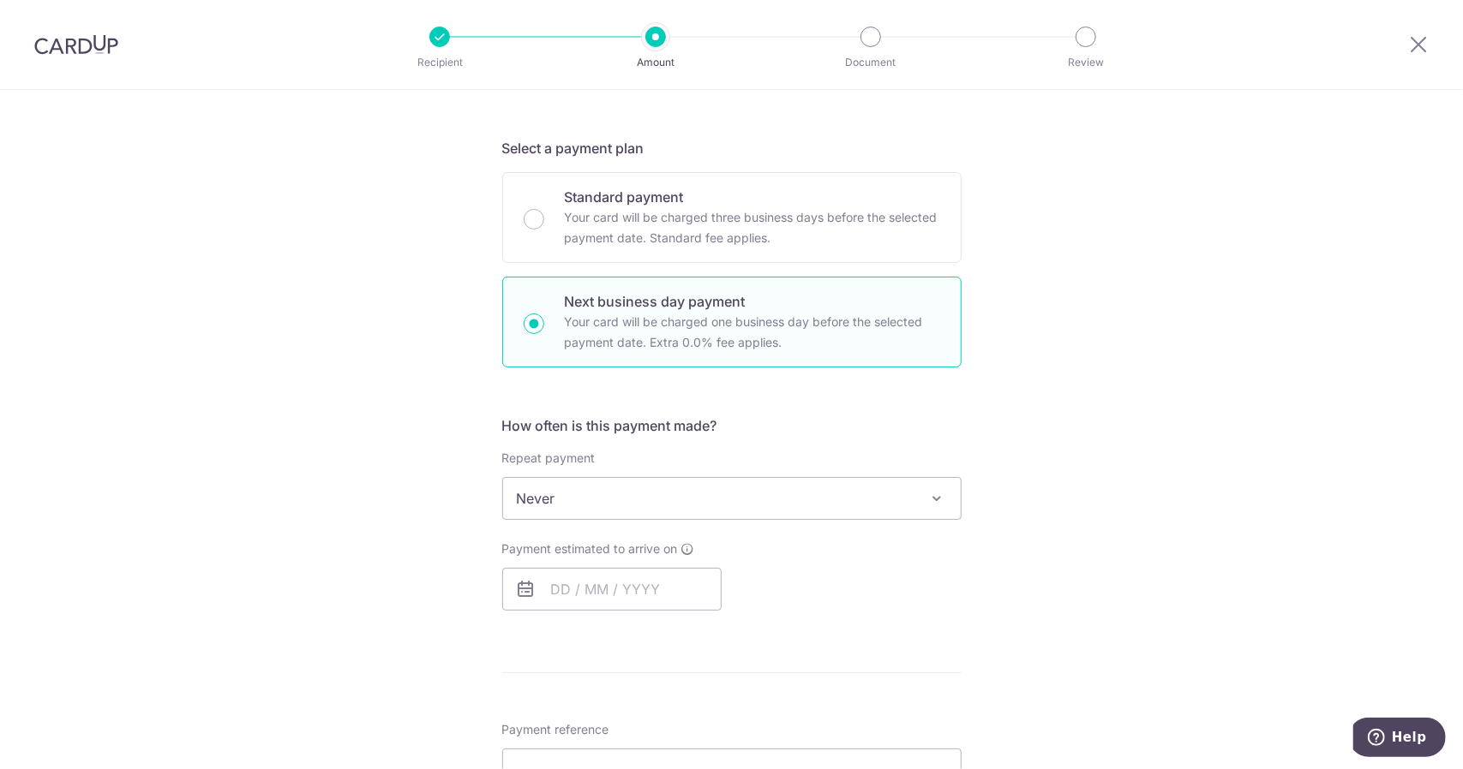
scroll to position [428, 0]
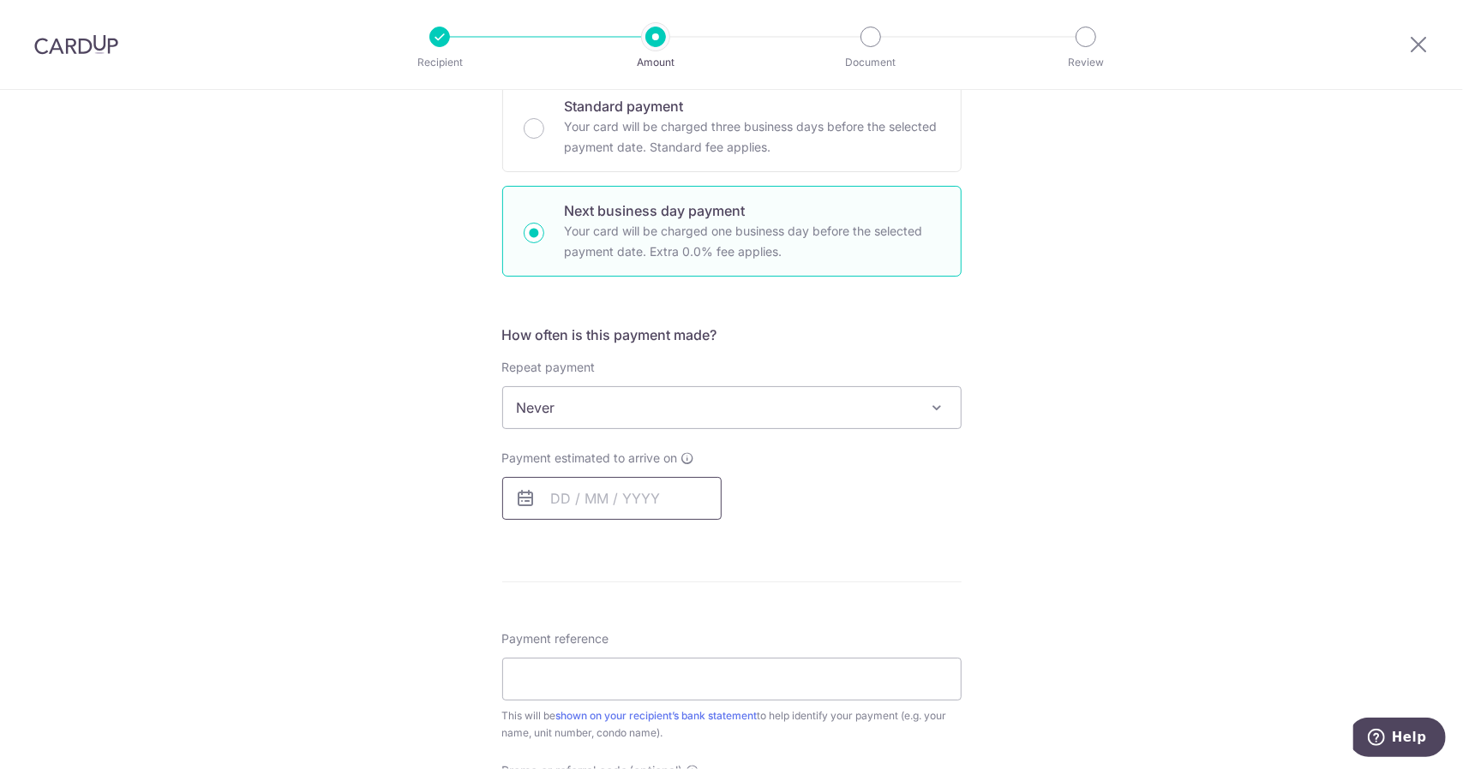
click at [603, 506] on input "text" at bounding box center [611, 498] width 219 height 43
click at [574, 613] on link "1" at bounding box center [571, 620] width 27 height 27
type input "01/09/2025"
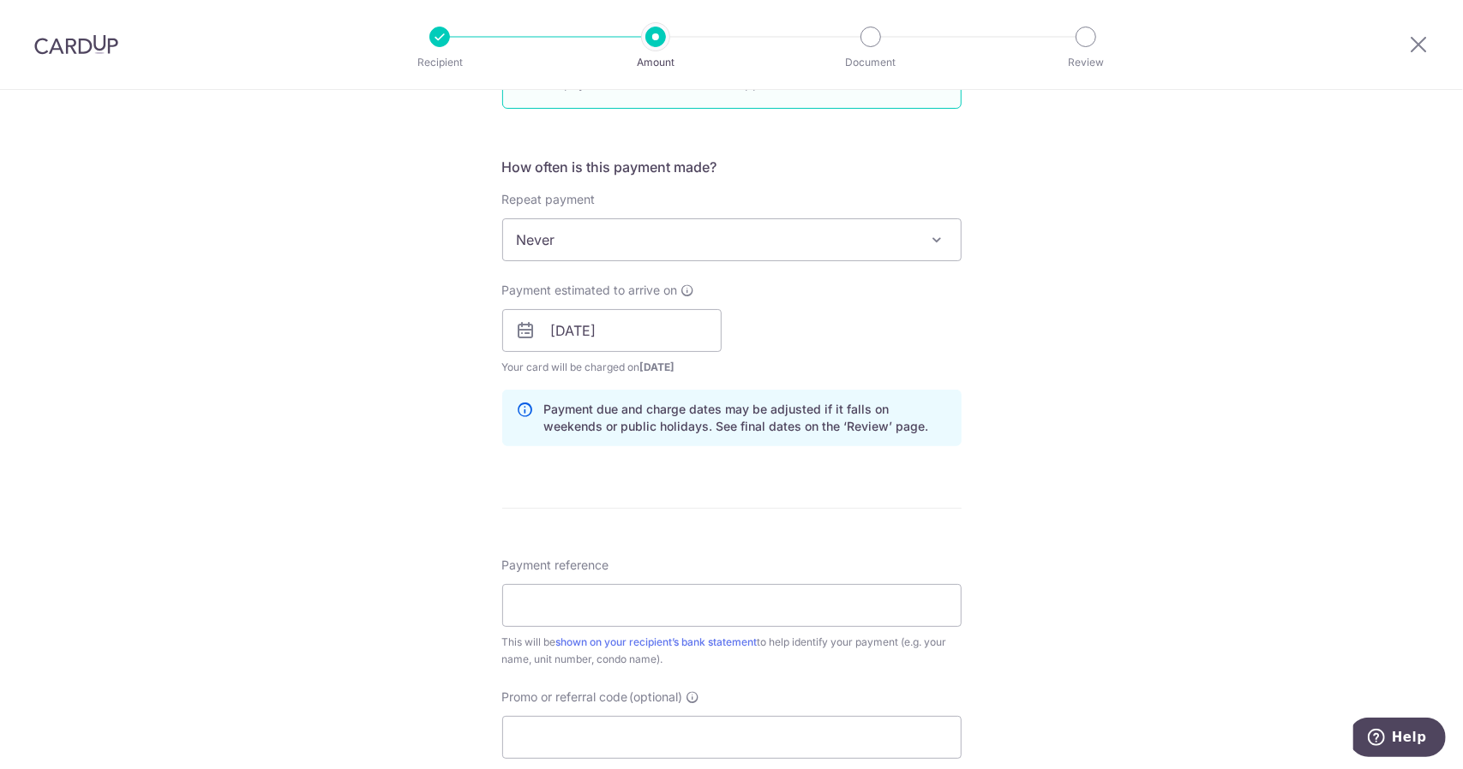
scroll to position [685, 0]
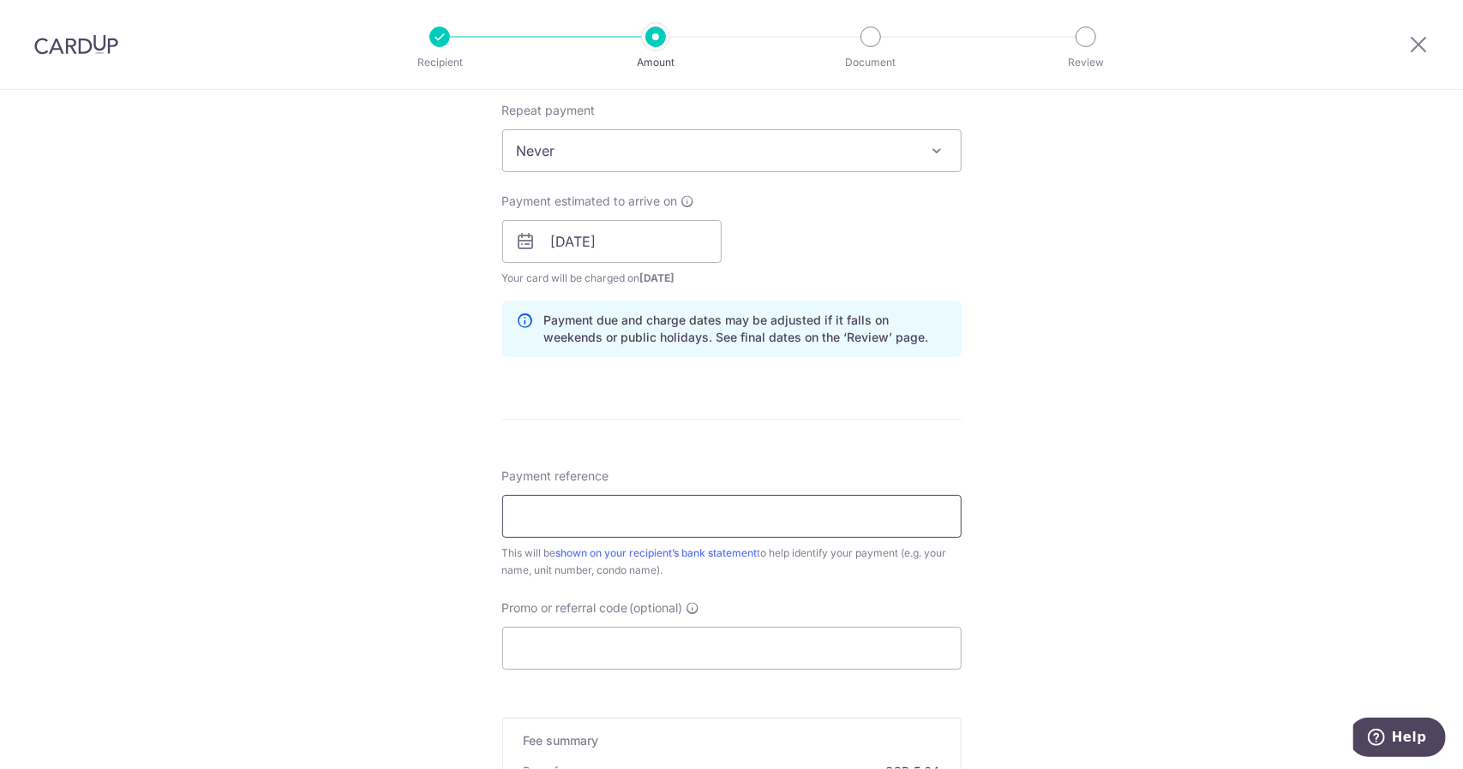
paste input "BLK 9 UNIT19-09 FEB25-JUL25"
click at [641, 515] on input "BLK 9 UNIT19-09 FEB25-JUL25" at bounding box center [731, 516] width 459 height 43
click at [648, 517] on input "BLK 9 UNIT19-09 FEB25-JUL25" at bounding box center [731, 516] width 459 height 43
click at [653, 517] on input "BLK 9 UNIT19-09 FEB25-JUL25" at bounding box center [731, 516] width 459 height 43
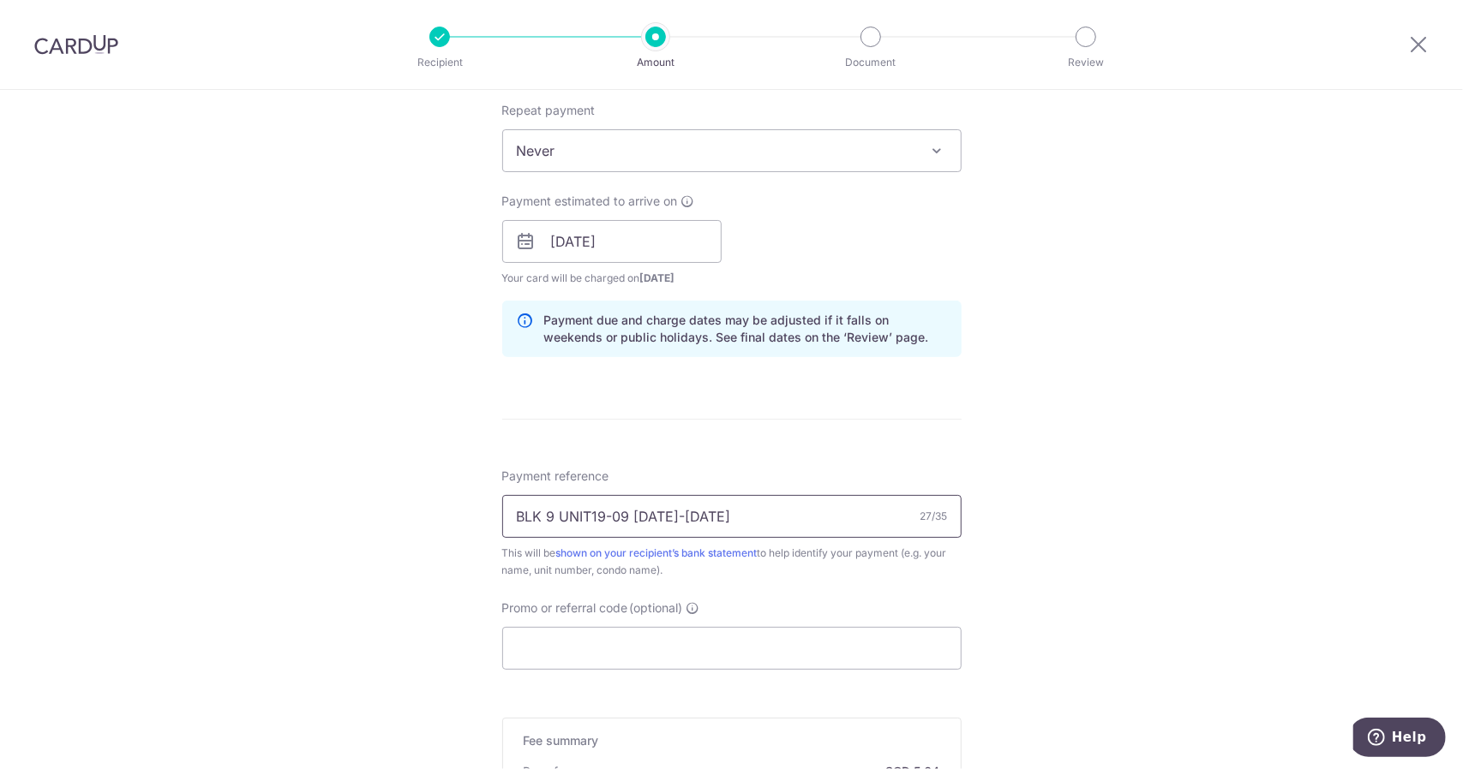
drag, startPoint x: 763, startPoint y: 530, endPoint x: 512, endPoint y: 527, distance: 250.2
click at [512, 527] on input "BLK 9 UNIT19-09 [DATE]-[DATE]" at bounding box center [731, 516] width 459 height 43
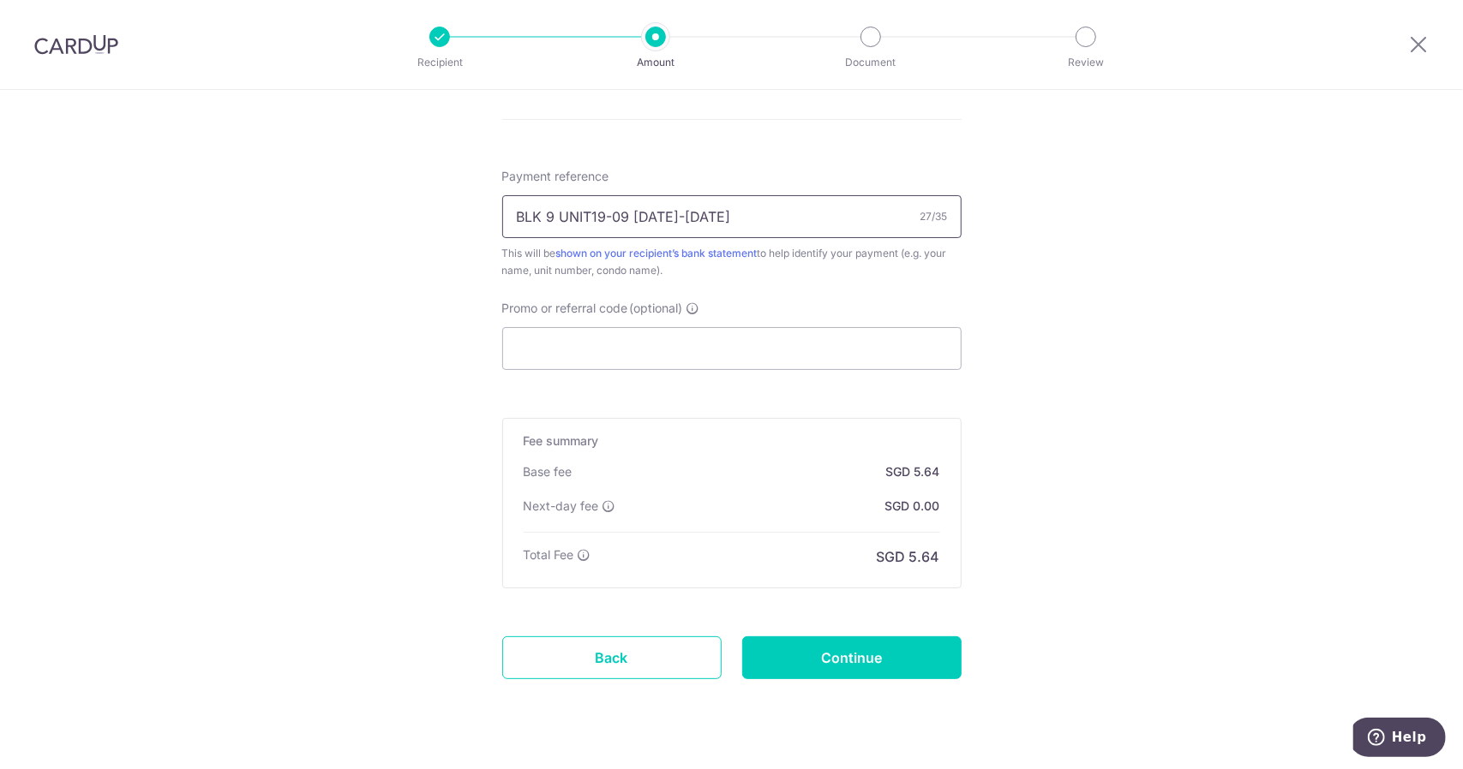
scroll to position [1020, 0]
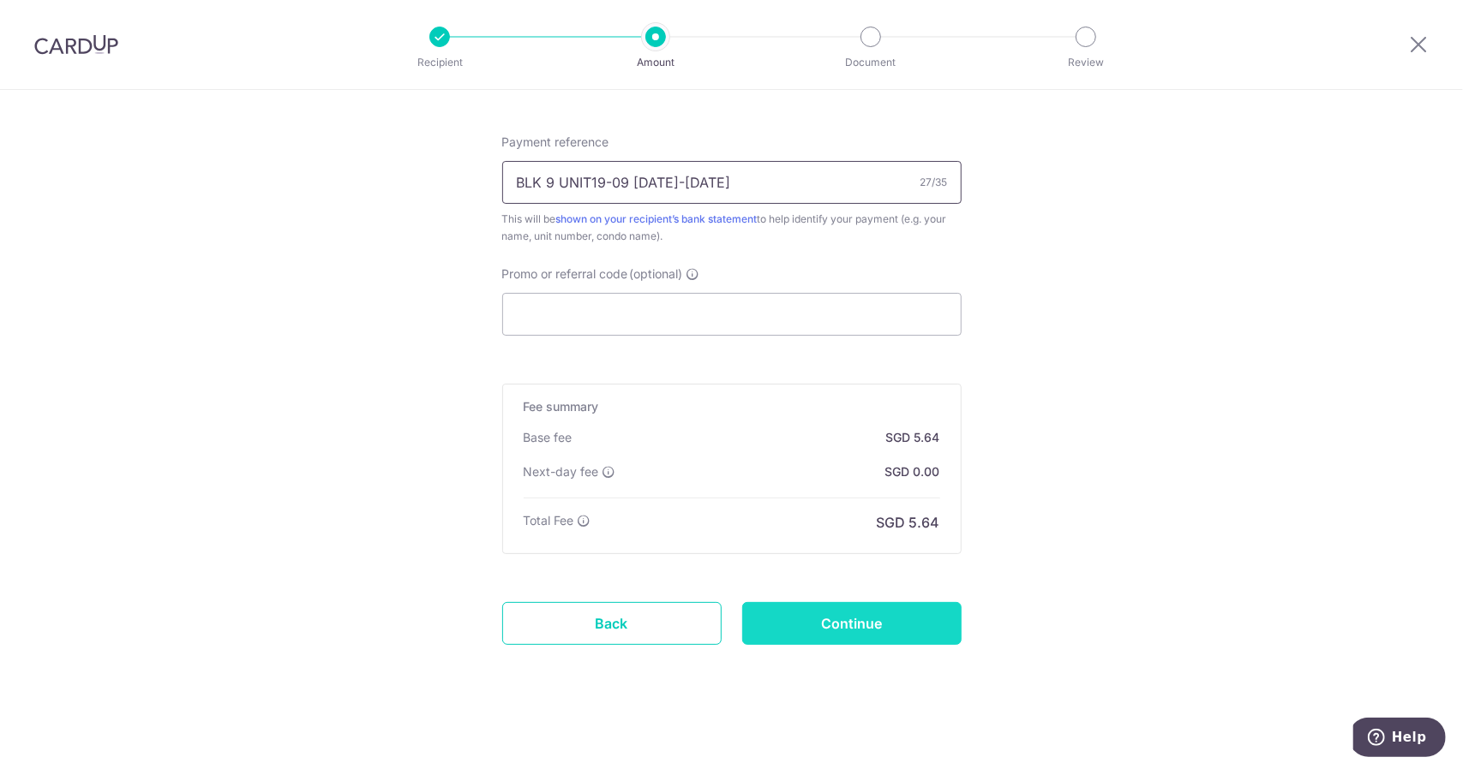
type input "BLK 9 UNIT19-09 [DATE]-[DATE]"
click at [923, 615] on input "Continue" at bounding box center [851, 623] width 219 height 43
type input "Create Schedule"
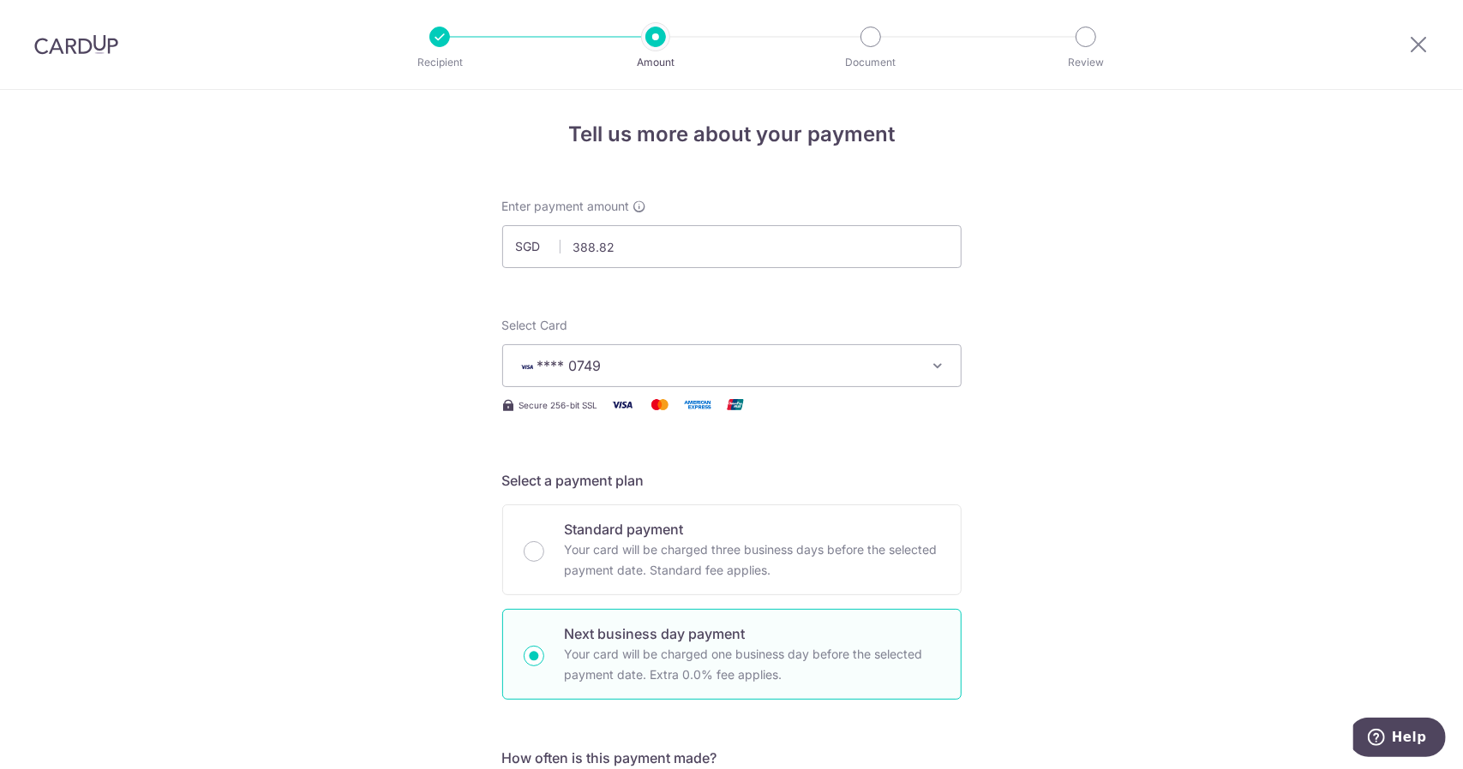
scroll to position [0, 0]
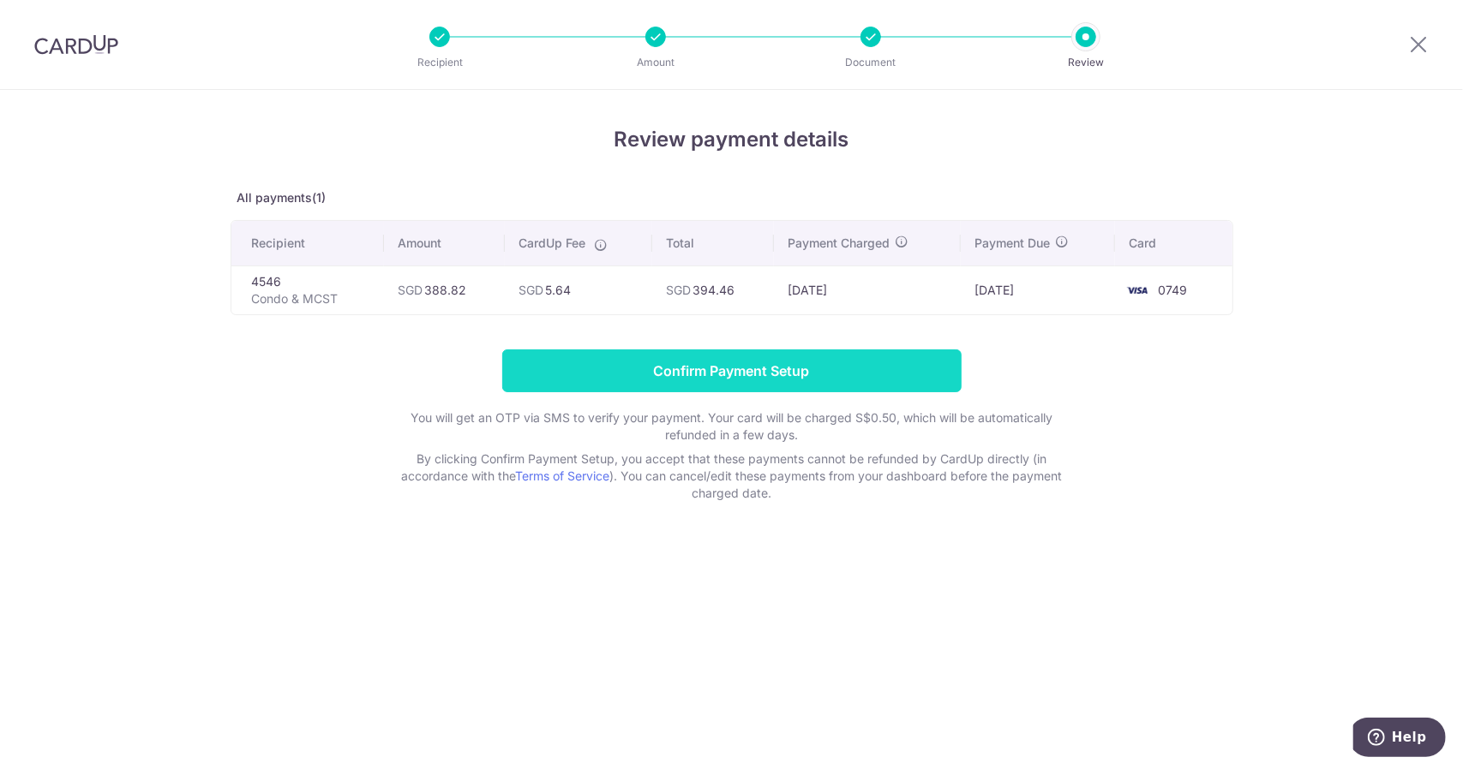
click at [701, 377] on input "Confirm Payment Setup" at bounding box center [731, 371] width 459 height 43
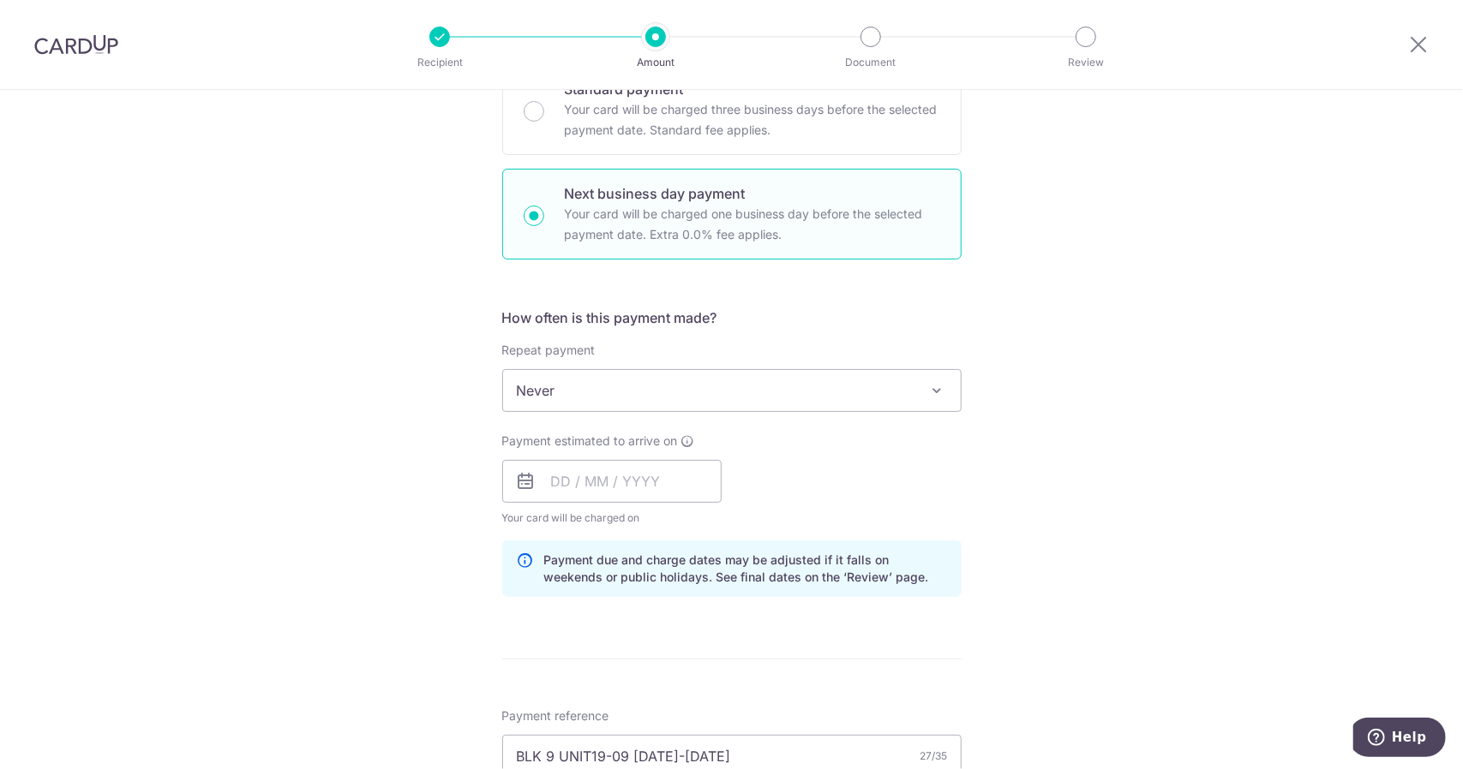
scroll to position [600, 0]
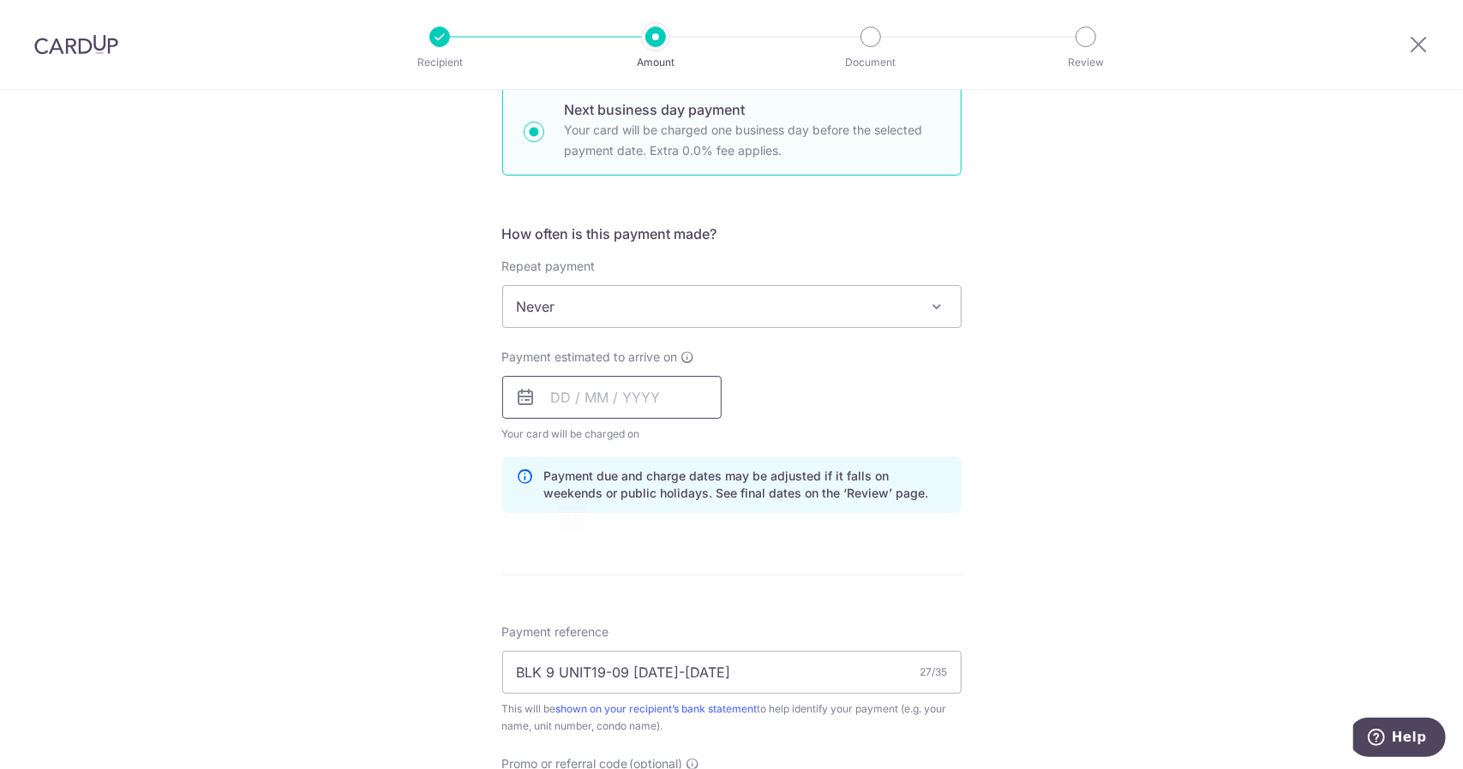
click at [637, 397] on input "text" at bounding box center [611, 397] width 219 height 43
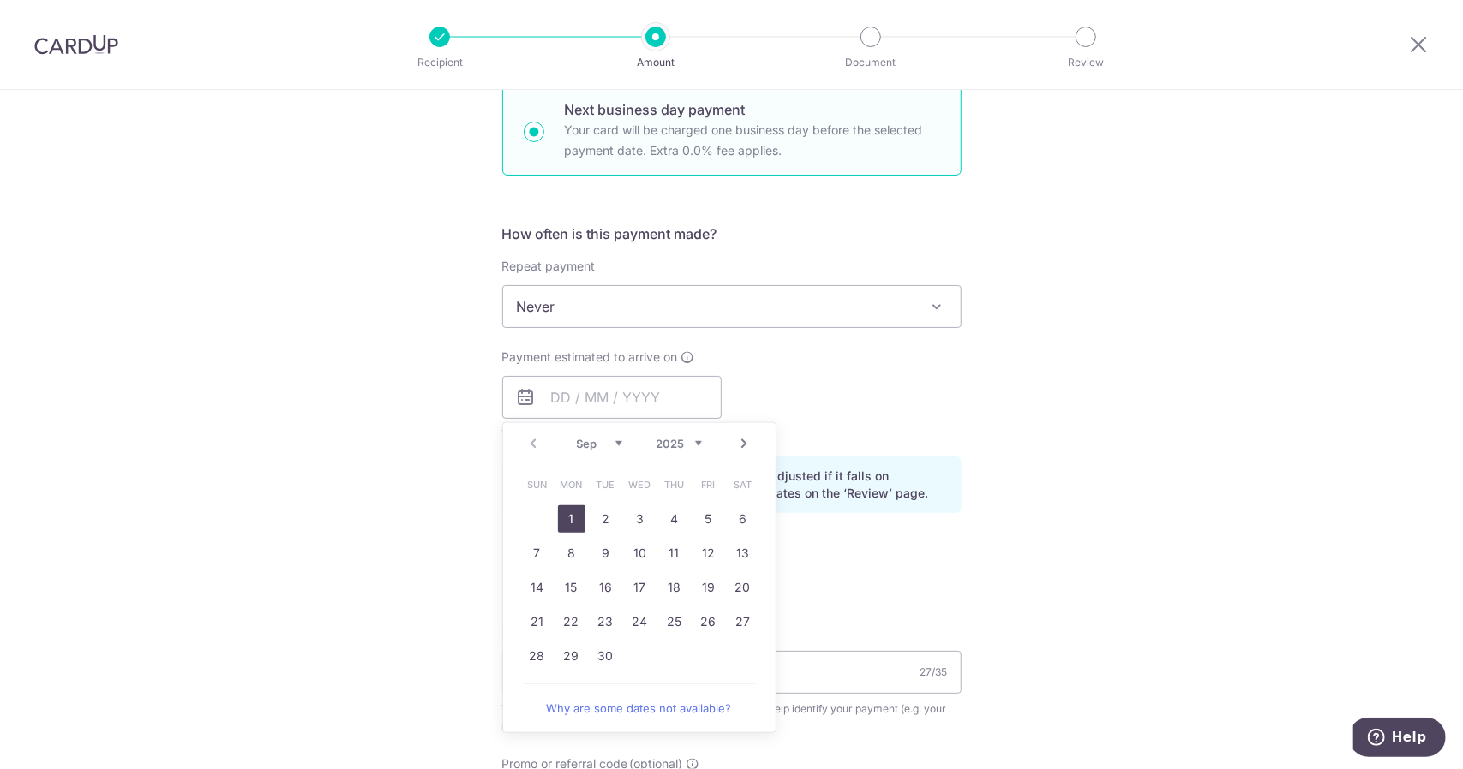
click at [572, 509] on link "1" at bounding box center [571, 519] width 27 height 27
type input "[DATE]"
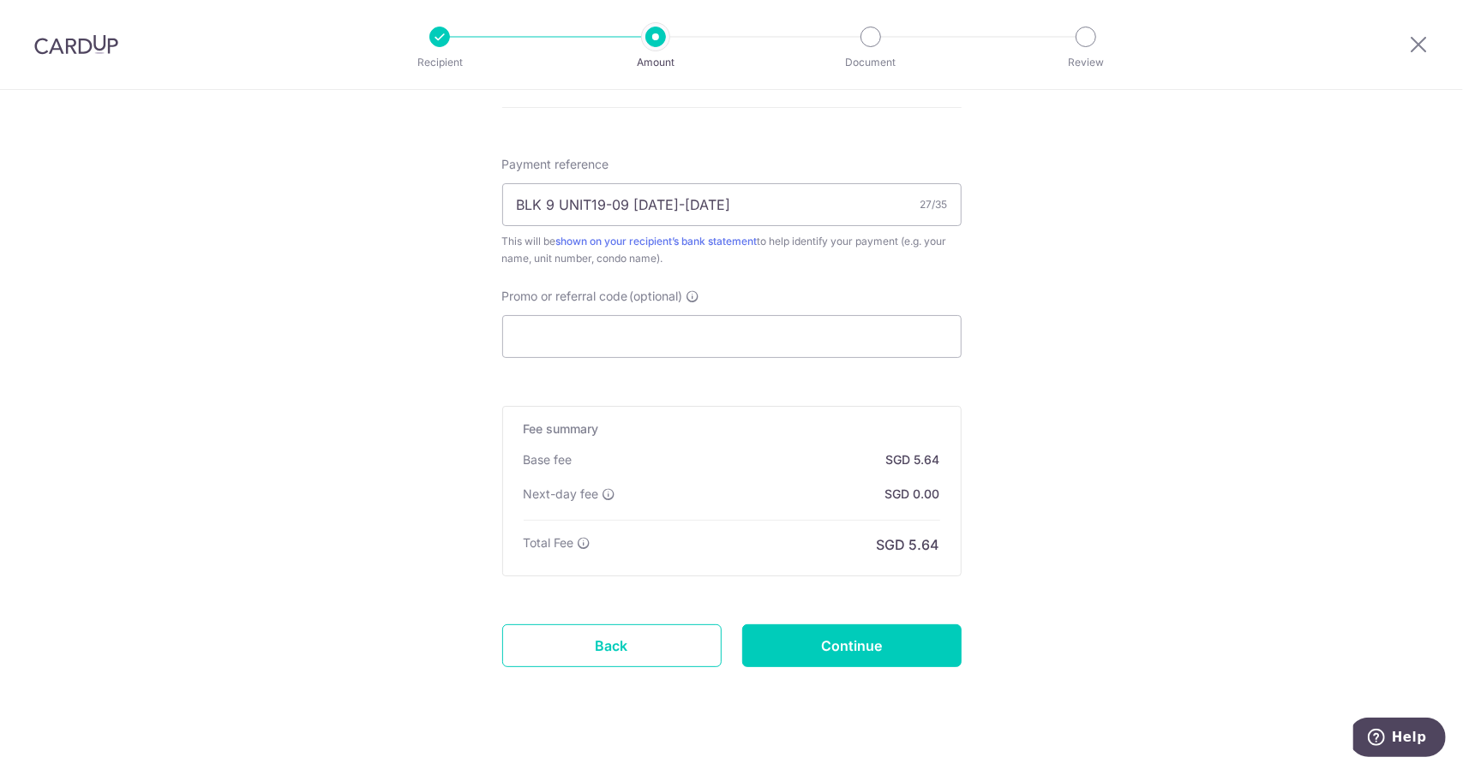
scroll to position [1089, 0]
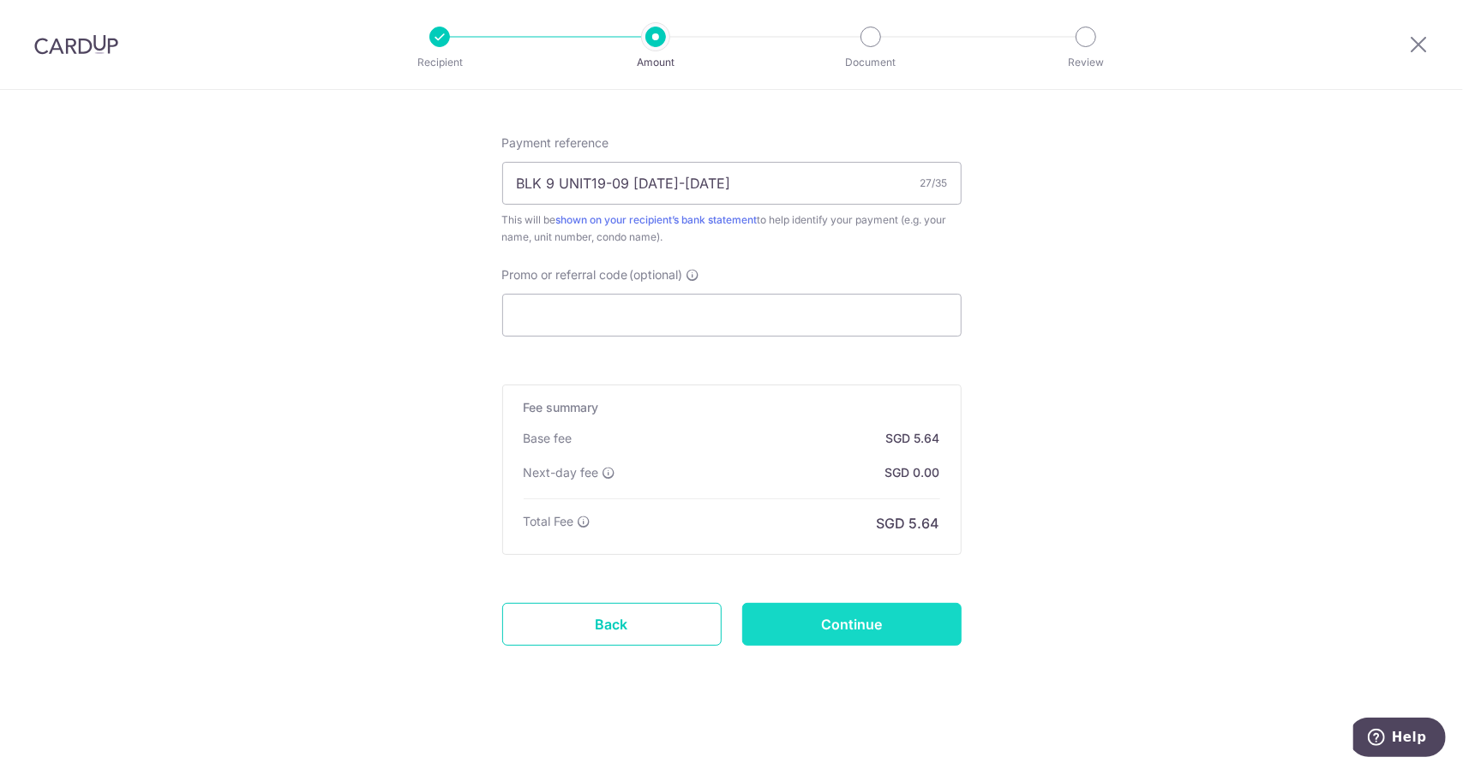
click at [871, 611] on input "Continue" at bounding box center [851, 624] width 219 height 43
type input "Update Schedule"
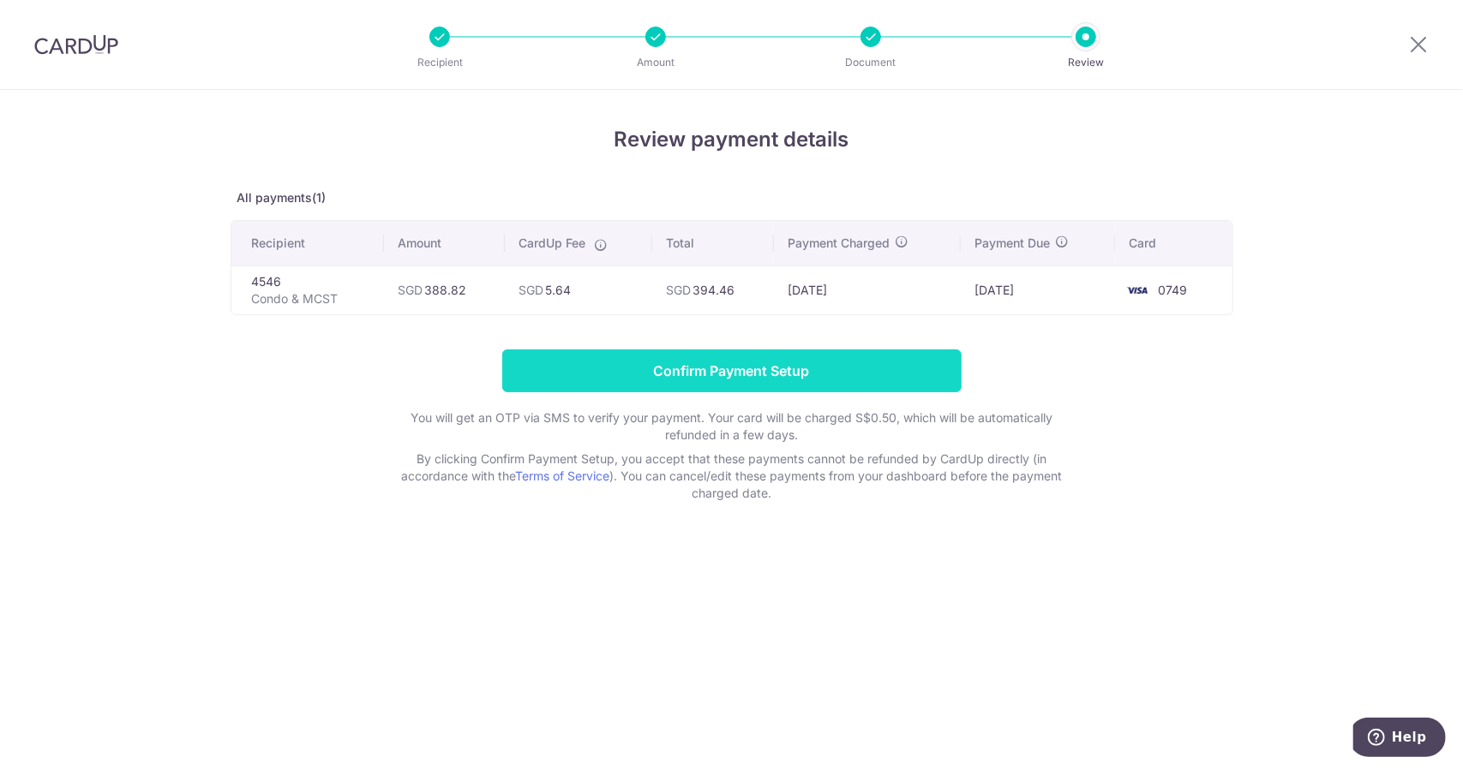
click at [653, 378] on input "Confirm Payment Setup" at bounding box center [731, 371] width 459 height 43
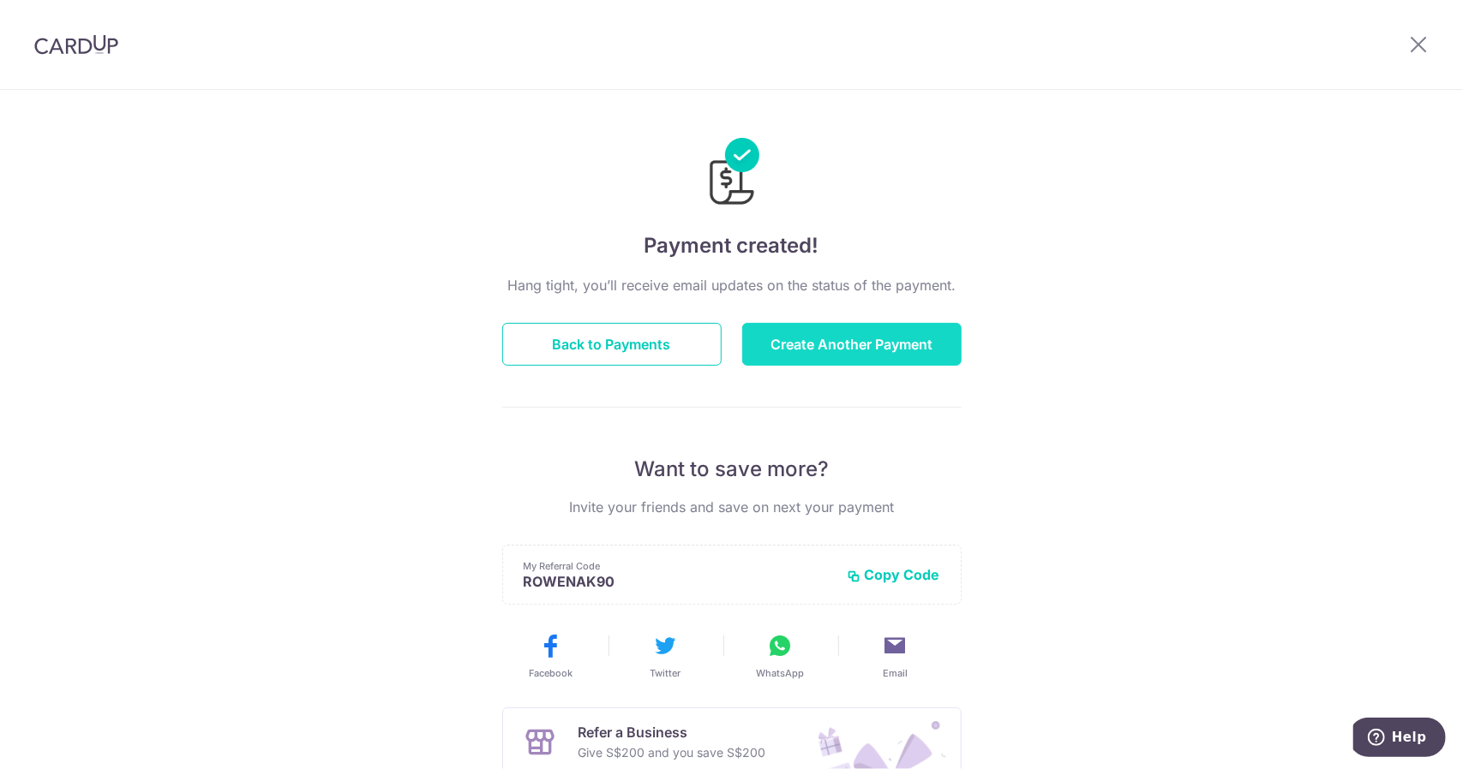
click at [859, 350] on button "Create Another Payment" at bounding box center [851, 344] width 219 height 43
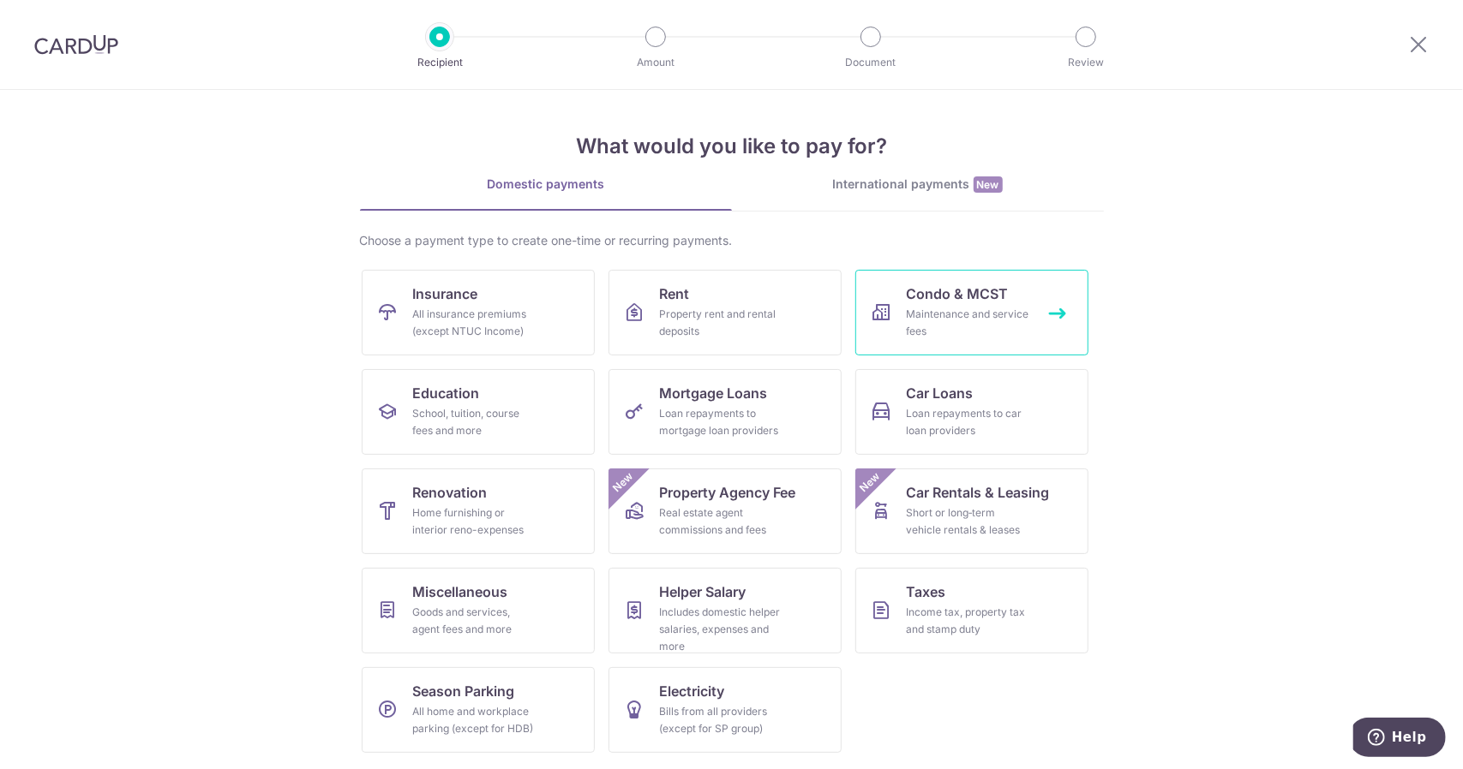
click at [934, 320] on div "Maintenance and service fees" at bounding box center [967, 323] width 123 height 34
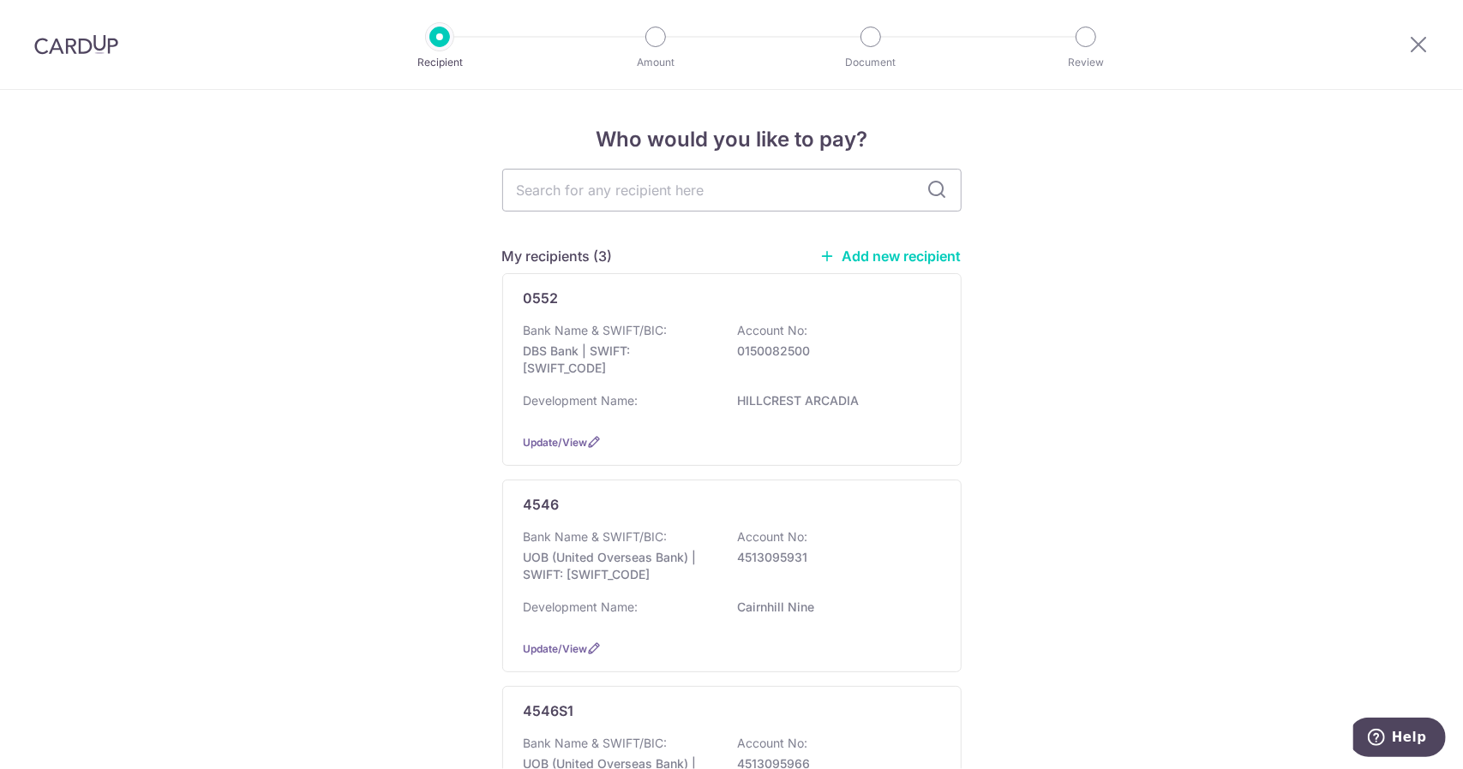
scroll to position [171, 0]
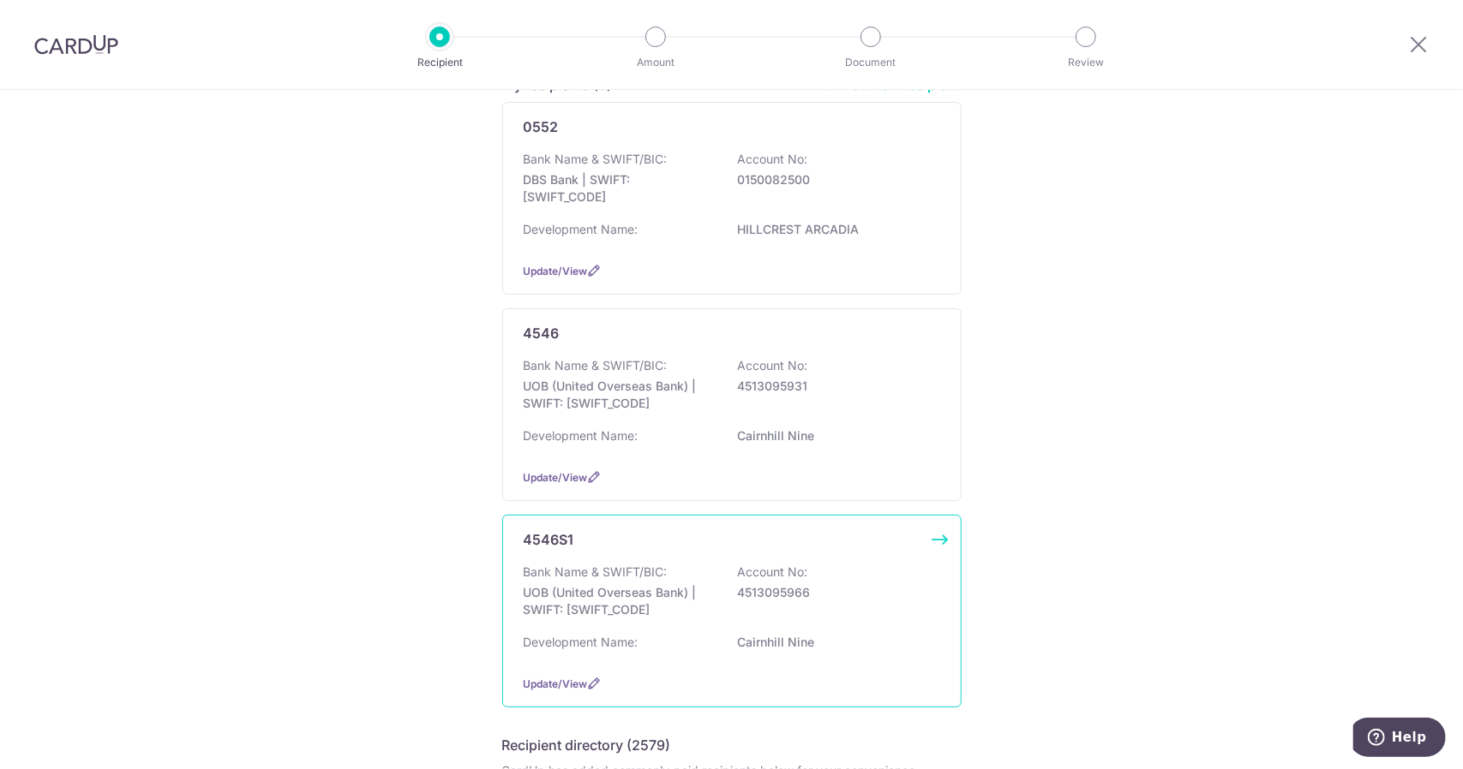
click at [861, 586] on p "4513095966" at bounding box center [834, 592] width 192 height 17
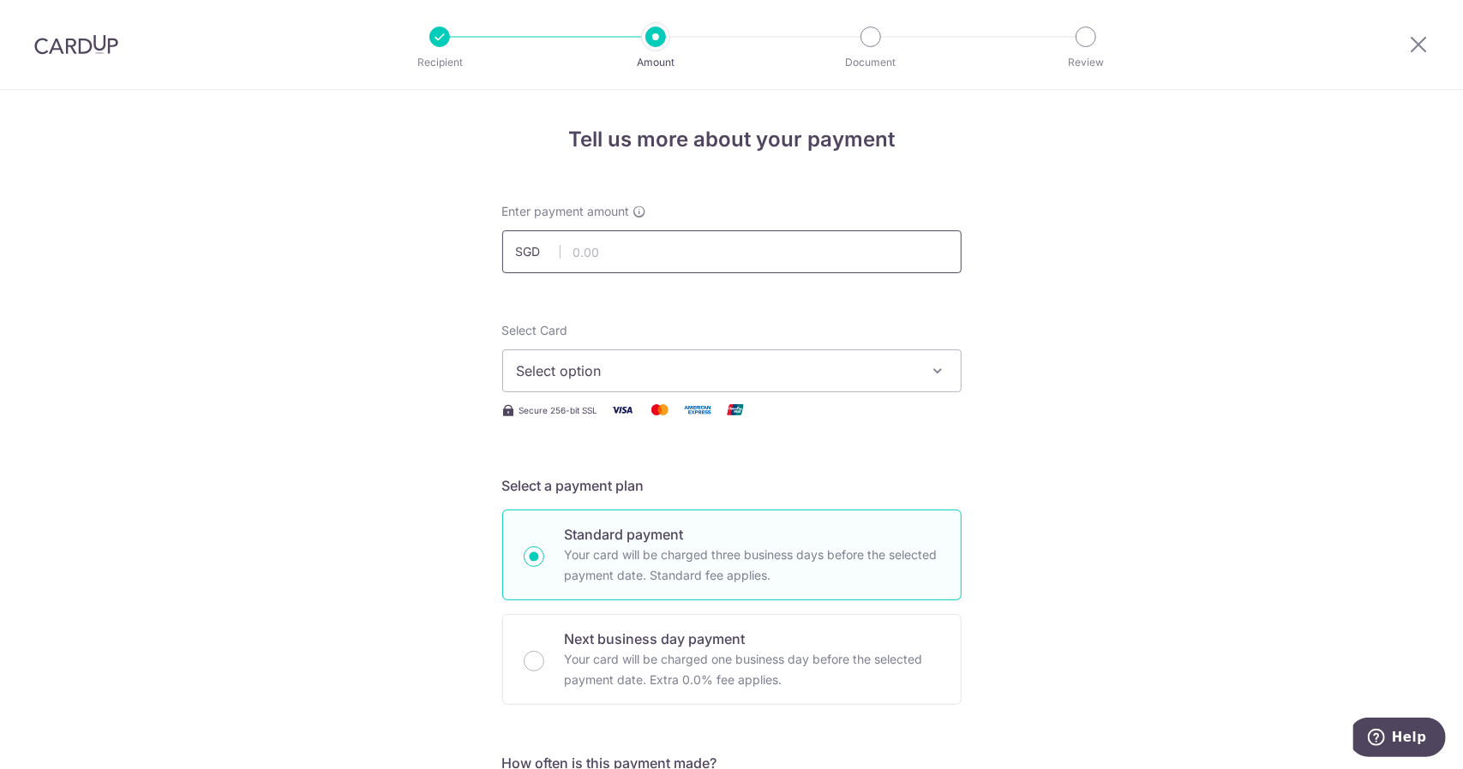
click at [823, 233] on input "text" at bounding box center [731, 251] width 459 height 43
type input "1,375.05"
click at [771, 374] on span "Select option" at bounding box center [716, 371] width 399 height 21
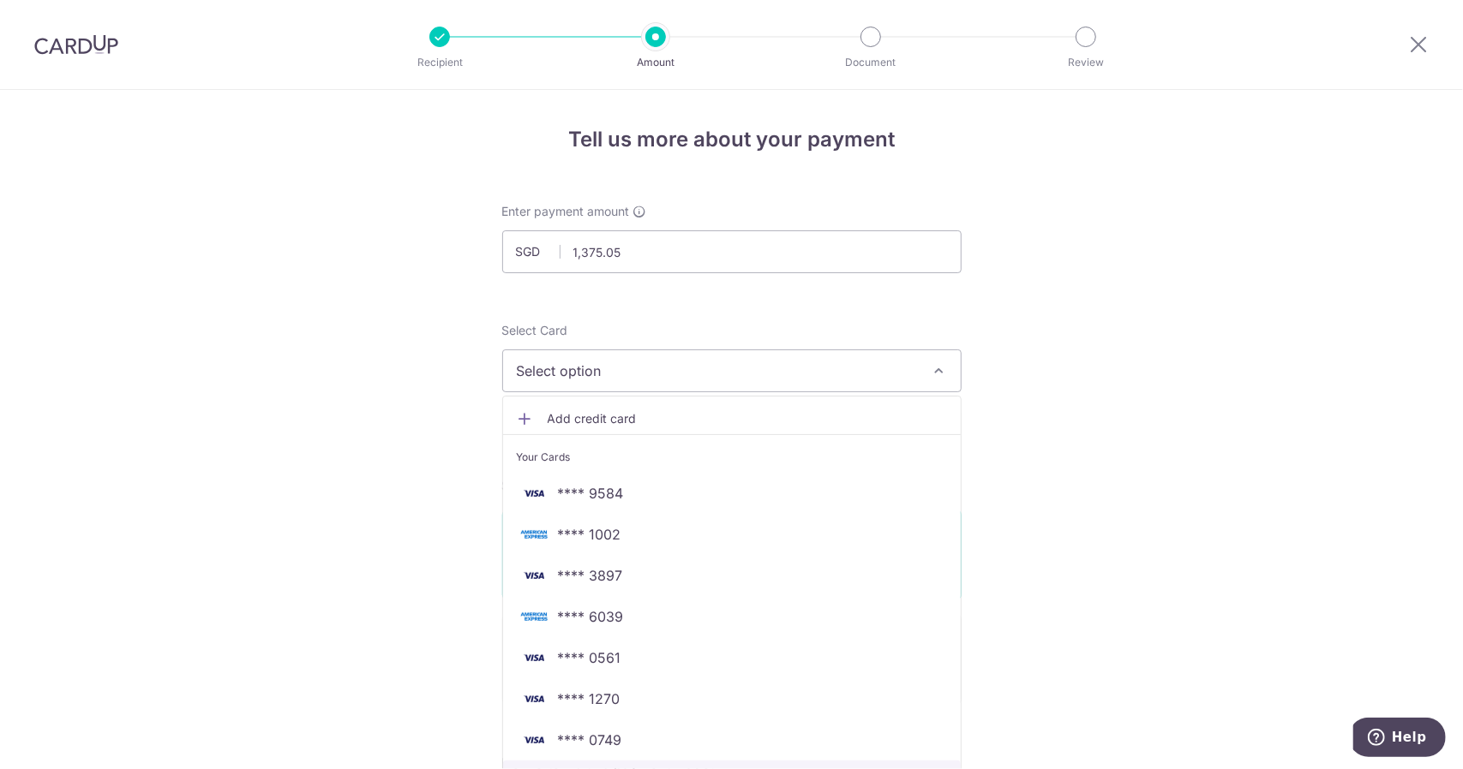
scroll to position [257, 0]
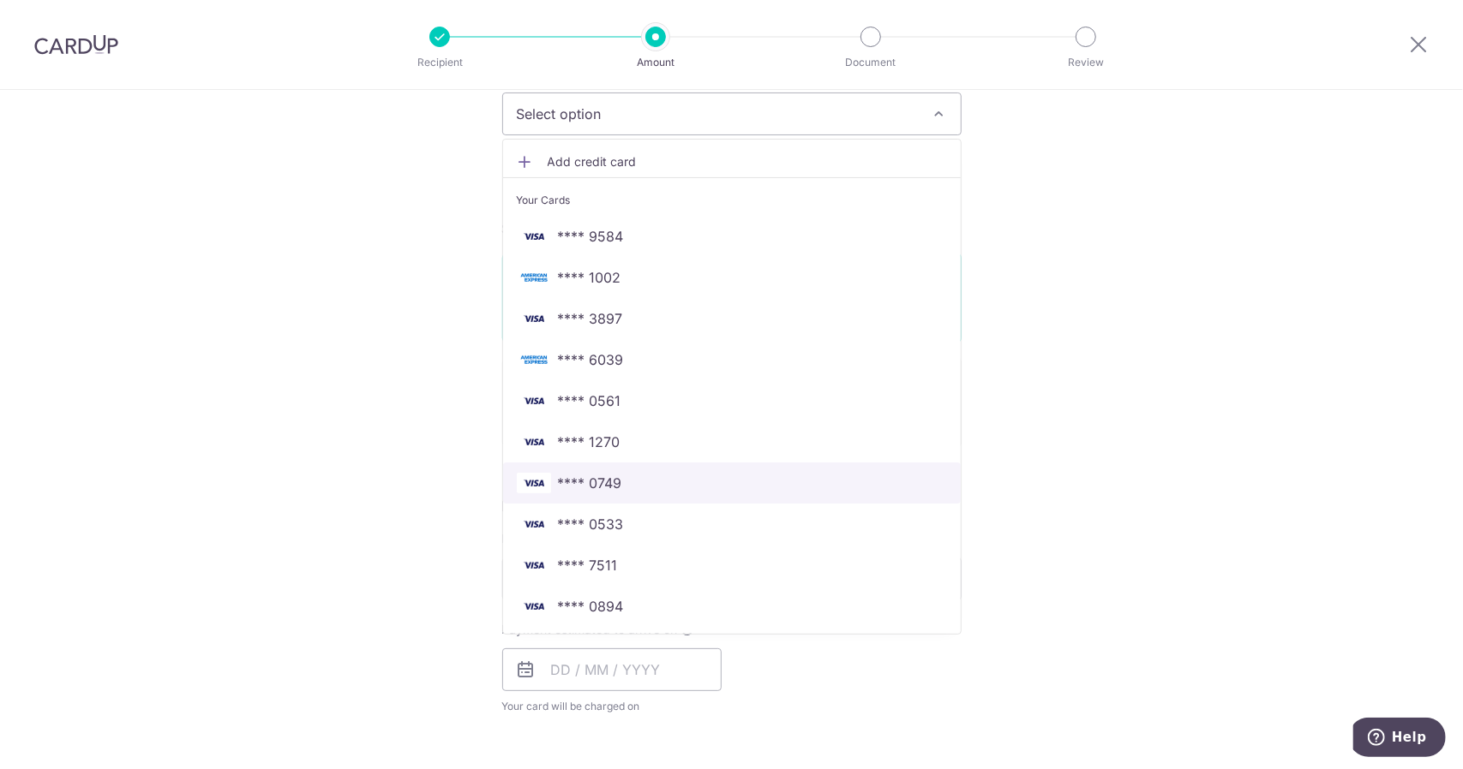
click at [619, 488] on span "**** 0749" at bounding box center [732, 483] width 430 height 21
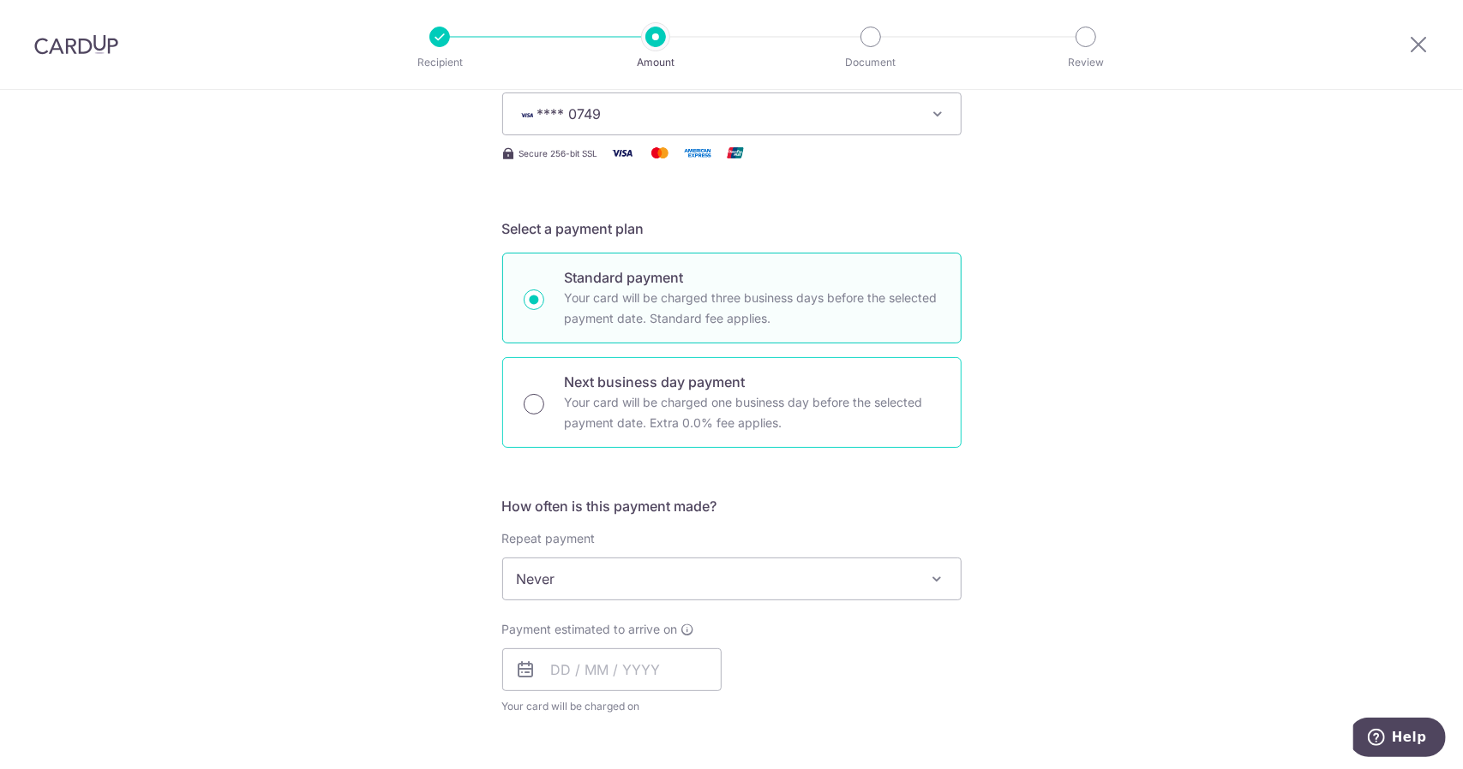
click at [535, 404] on input "Next business day payment Your card will be charged one business day before the…" at bounding box center [534, 404] width 21 height 21
radio input "true"
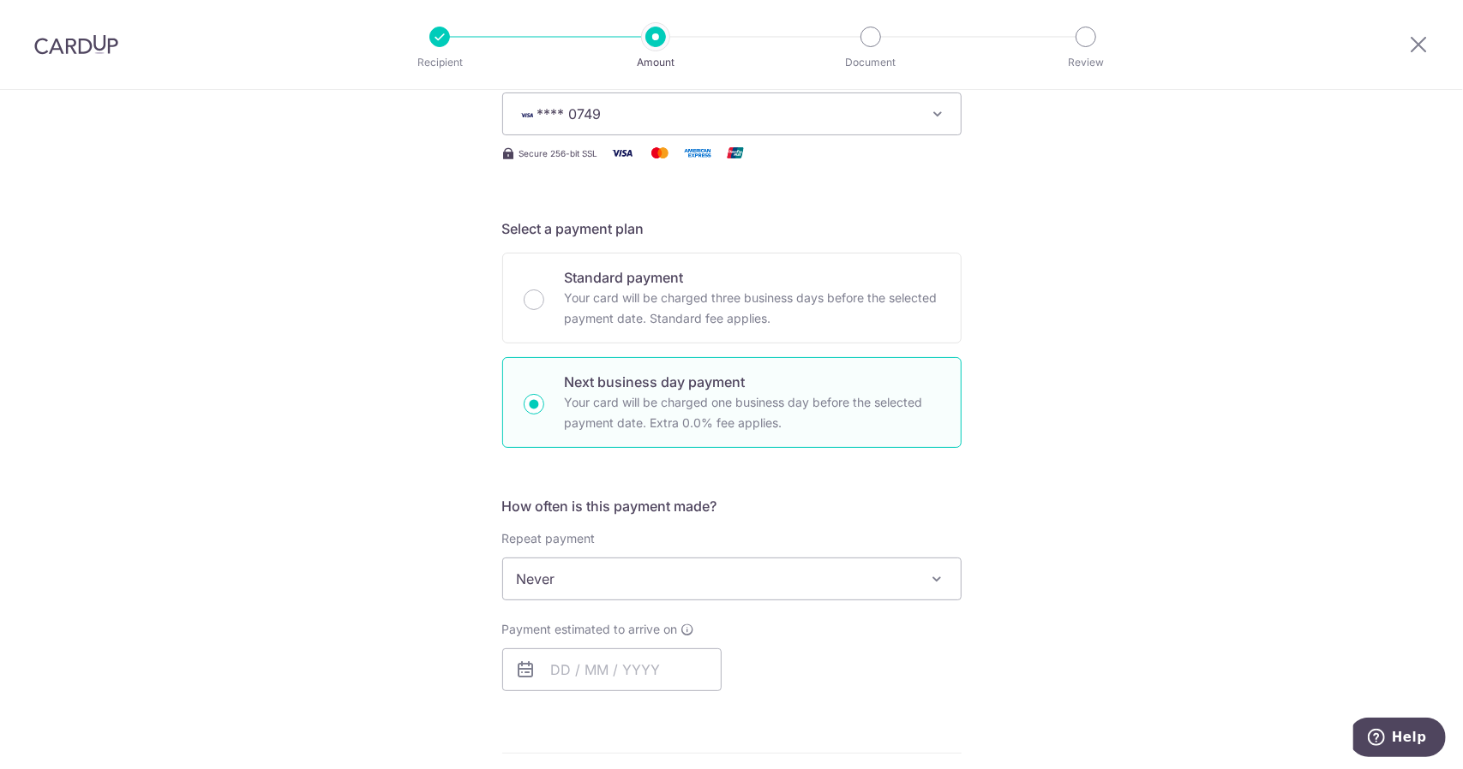
scroll to position [514, 0]
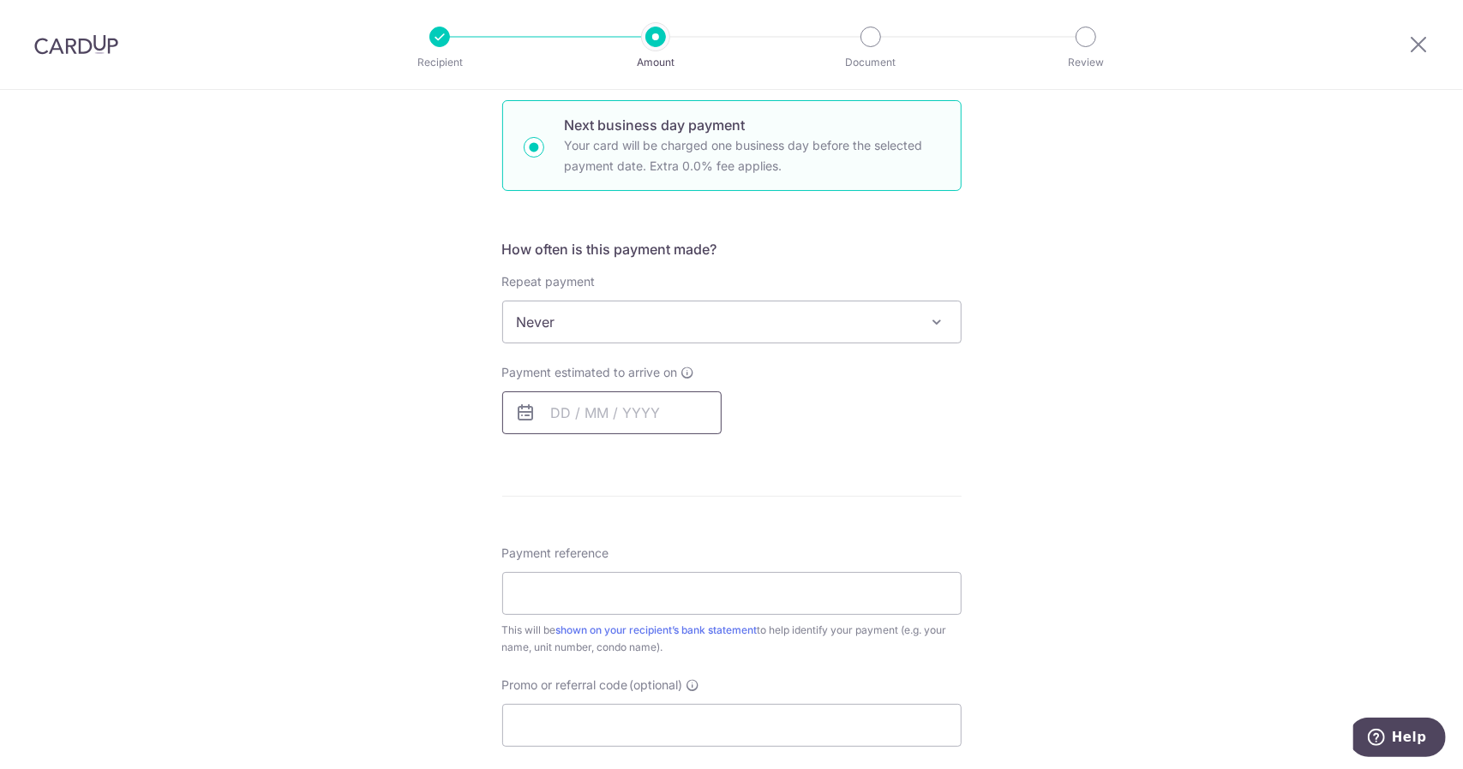
click at [624, 421] on input "text" at bounding box center [611, 413] width 219 height 43
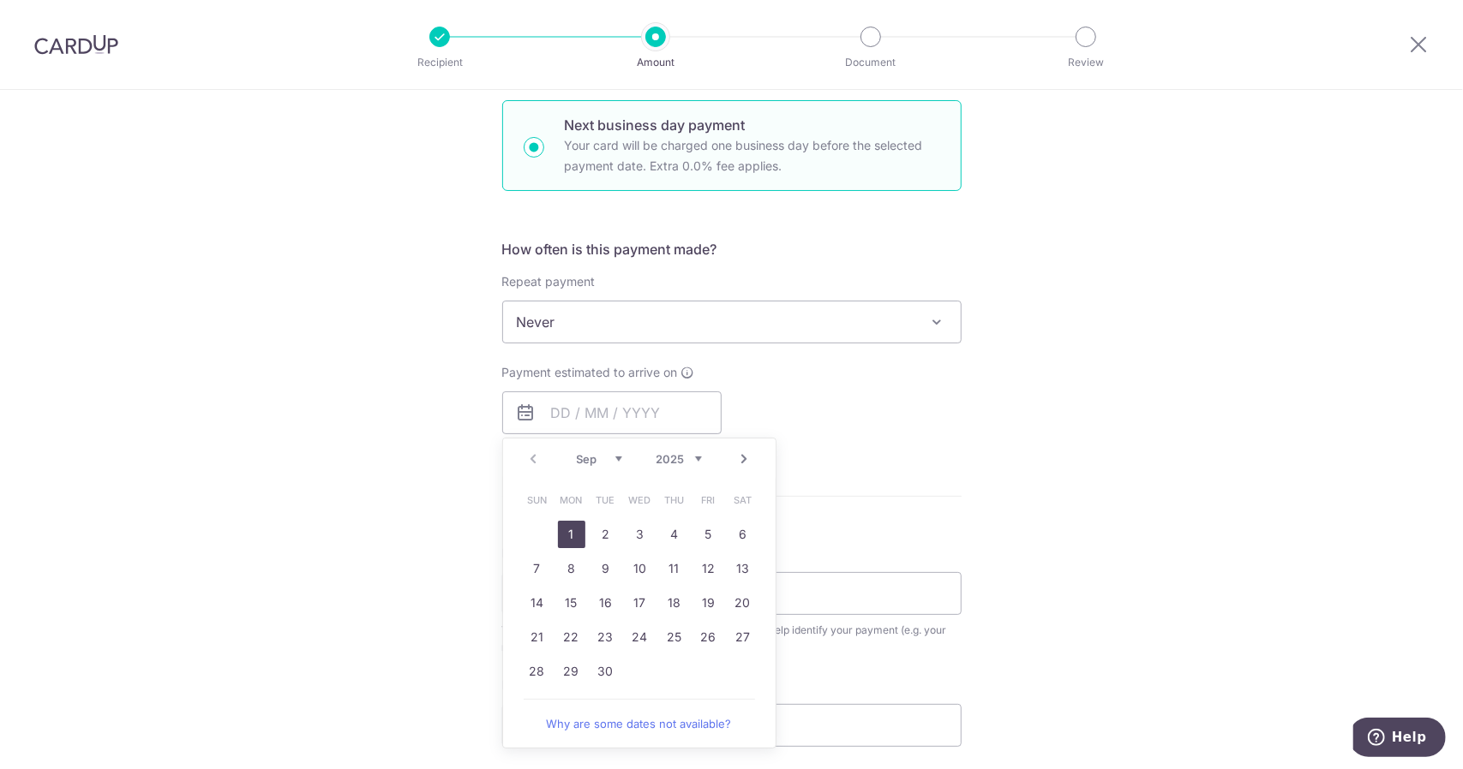
click at [572, 537] on link "1" at bounding box center [571, 534] width 27 height 27
type input "[DATE]"
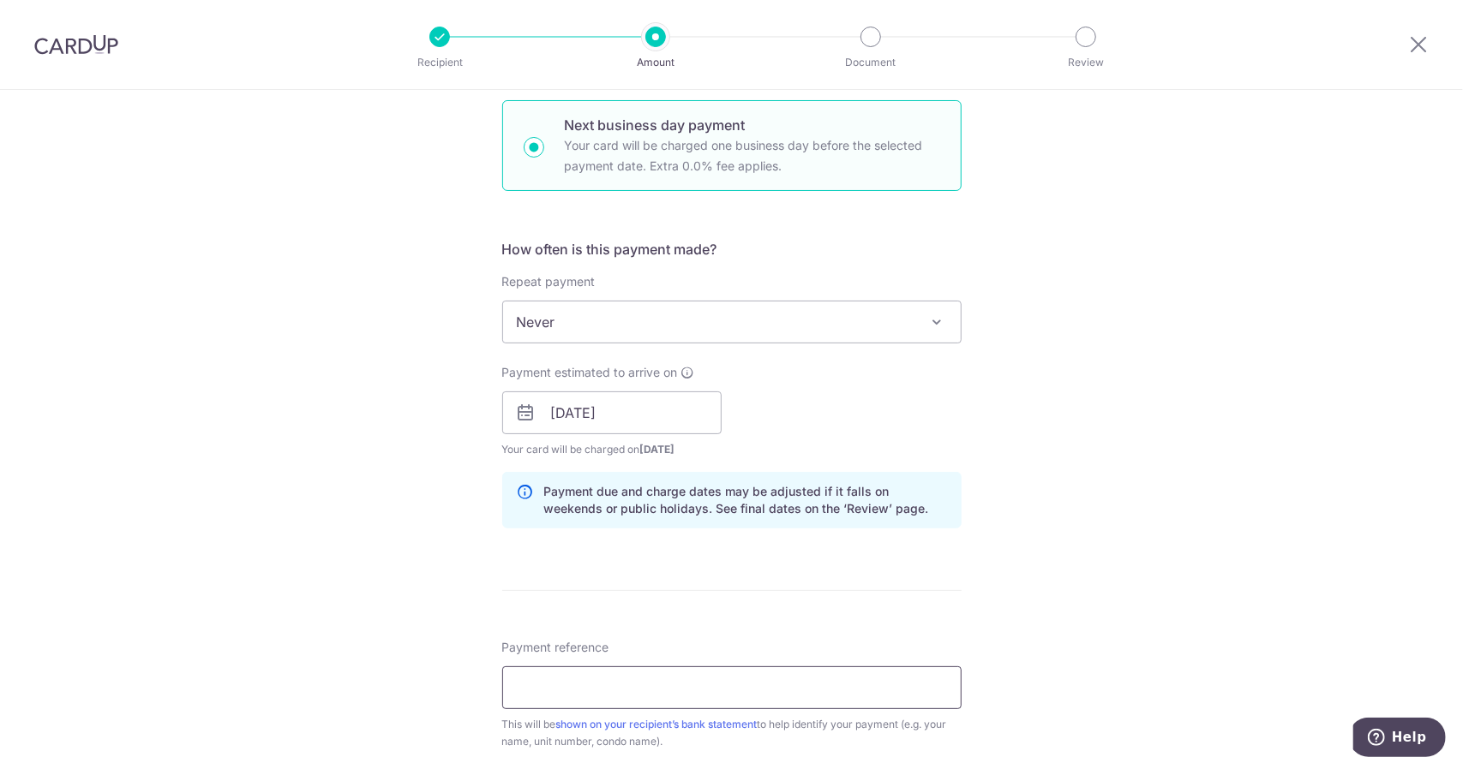
paste input "BLK 9 UNIT19-09 [DATE]-[DATE]"
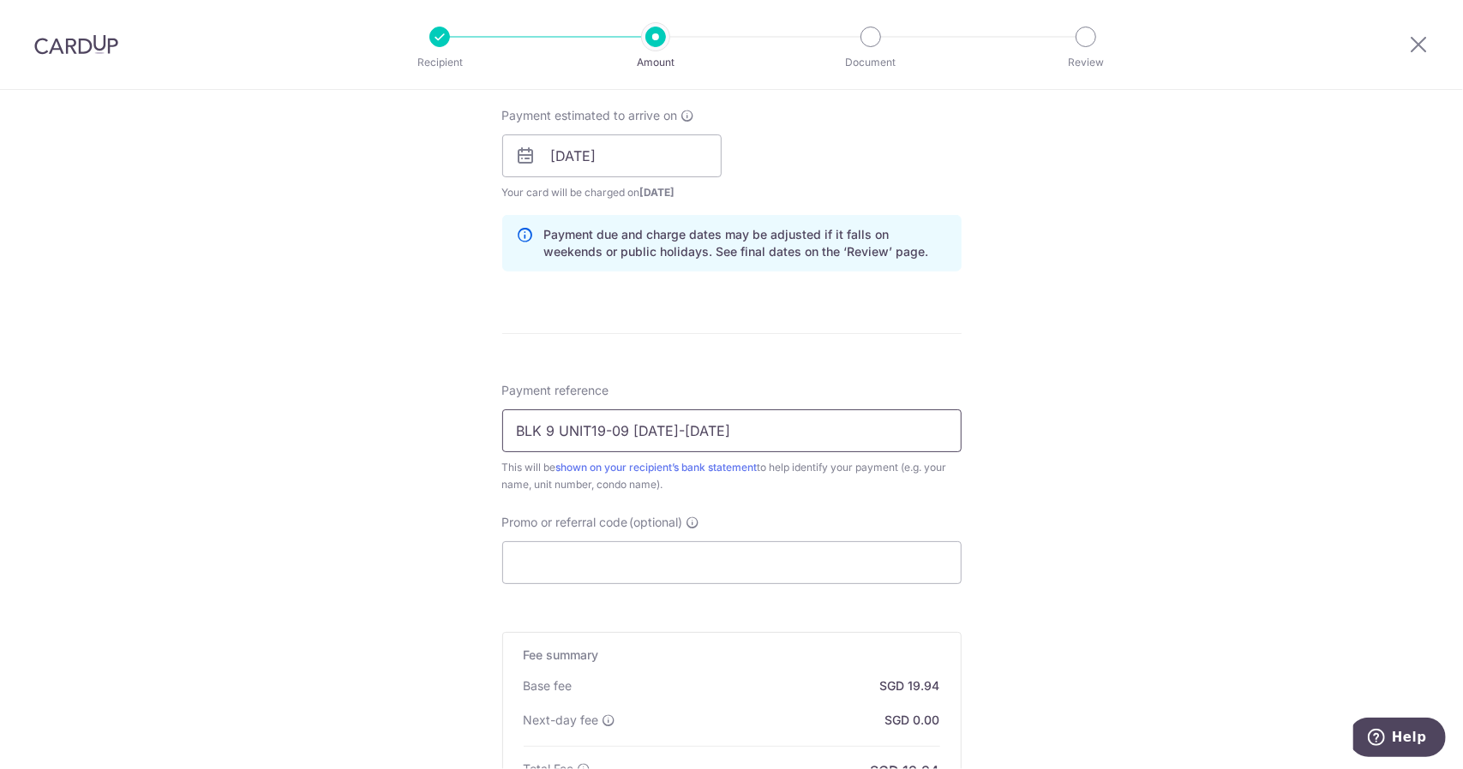
scroll to position [1020, 0]
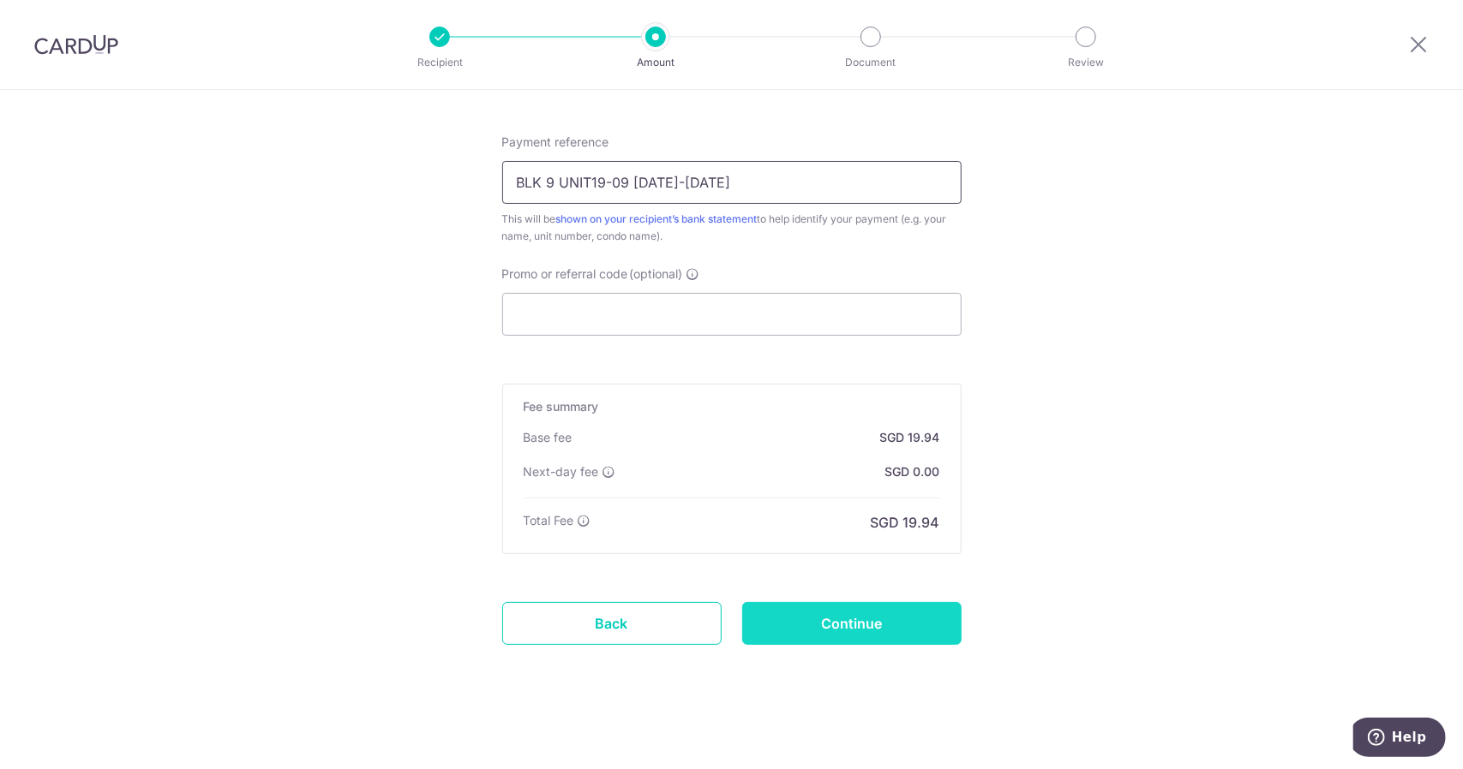
type input "BLK 9 UNIT19-09 [DATE]-[DATE]"
click at [893, 614] on input "Continue" at bounding box center [851, 623] width 219 height 43
type input "Create Schedule"
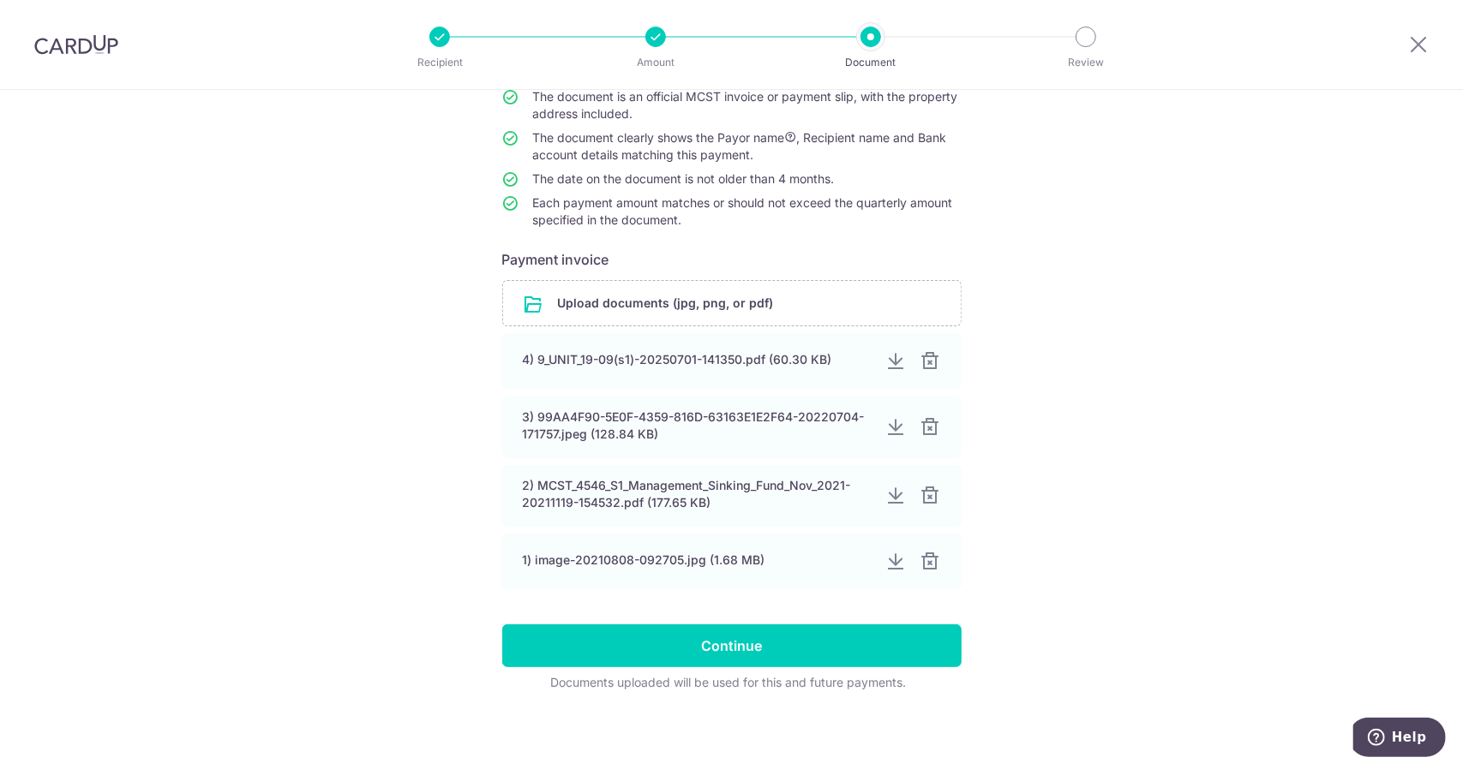
scroll to position [172, 0]
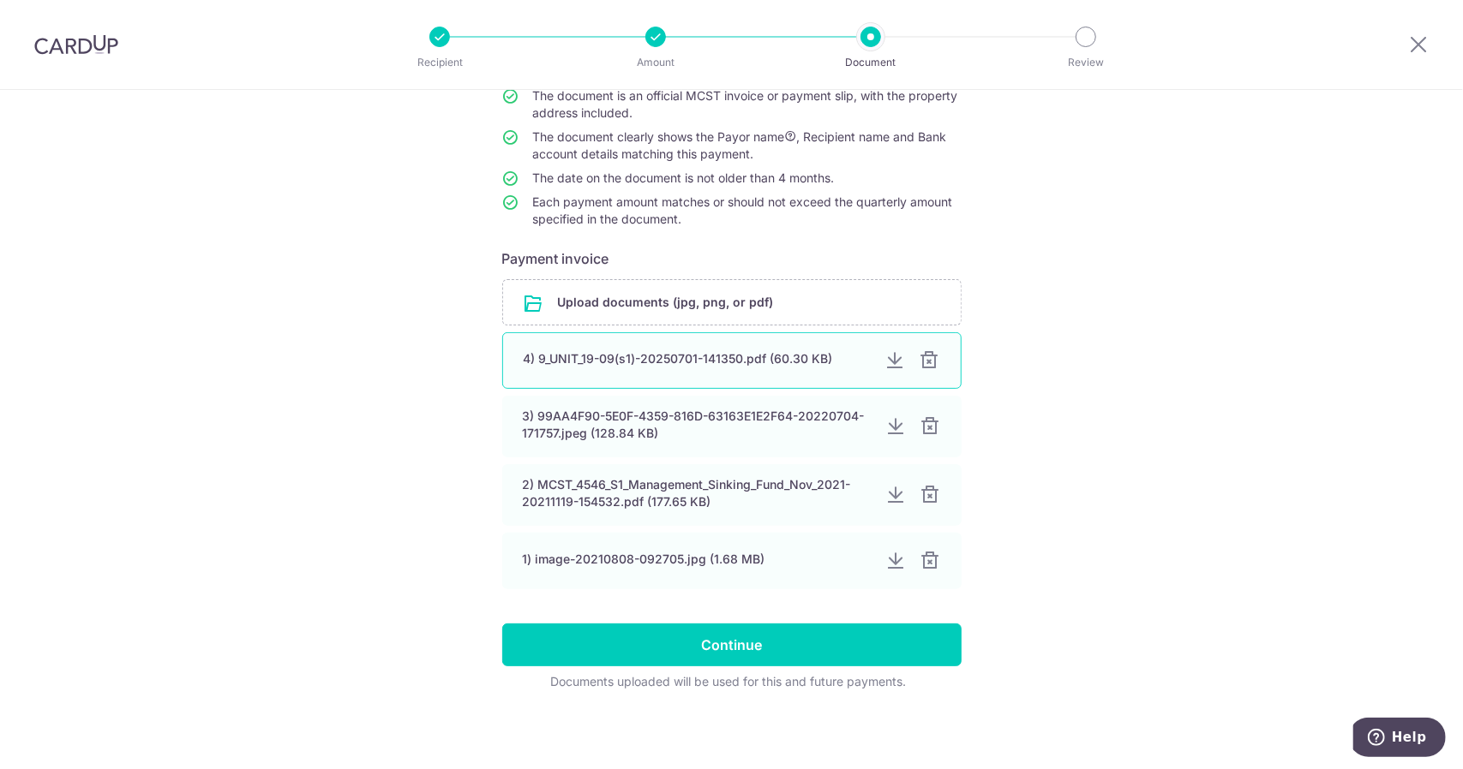
click at [933, 360] on div at bounding box center [929, 360] width 21 height 21
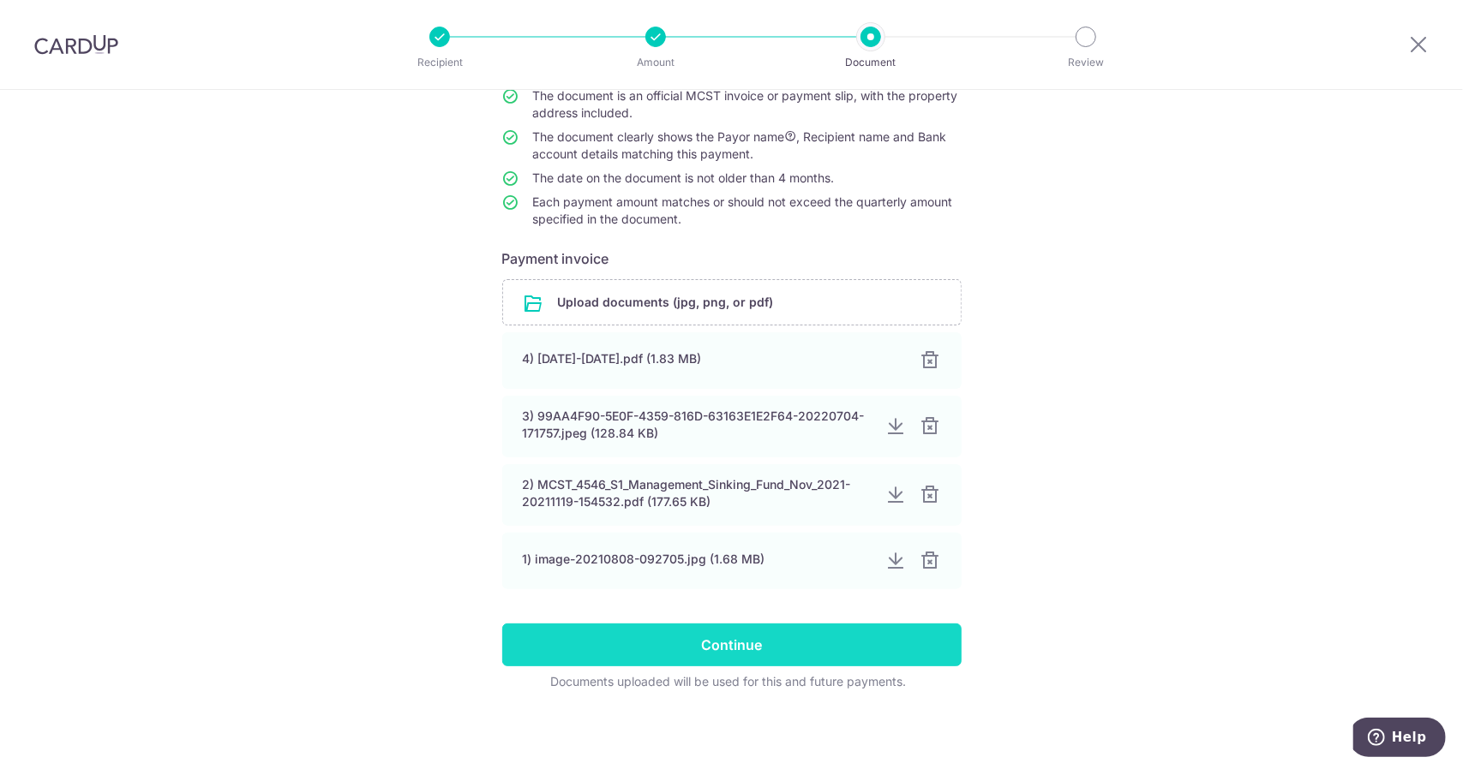
click at [731, 649] on input "Continue" at bounding box center [731, 645] width 459 height 43
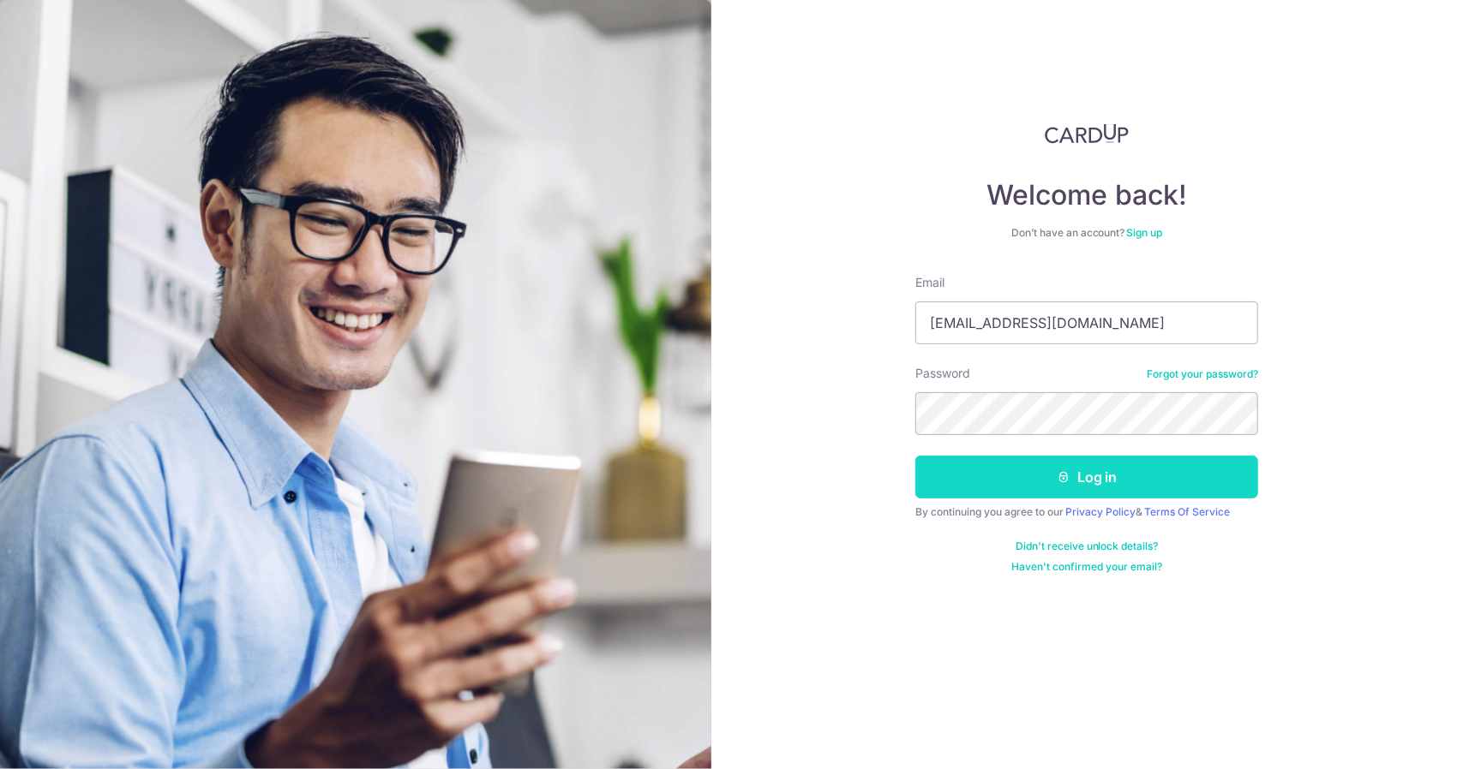
click at [972, 472] on button "Log in" at bounding box center [1086, 477] width 343 height 43
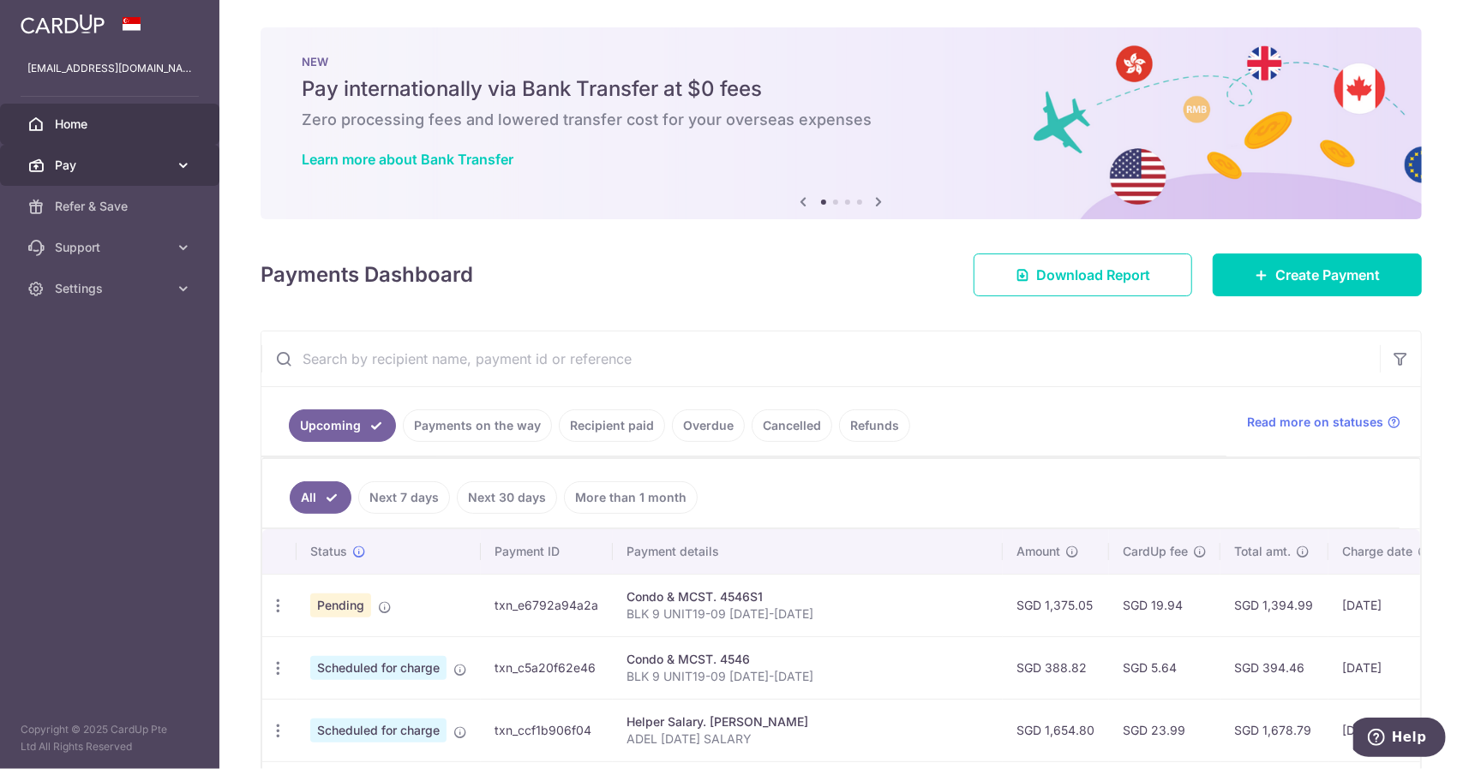
click at [150, 153] on link "Pay" at bounding box center [109, 165] width 219 height 41
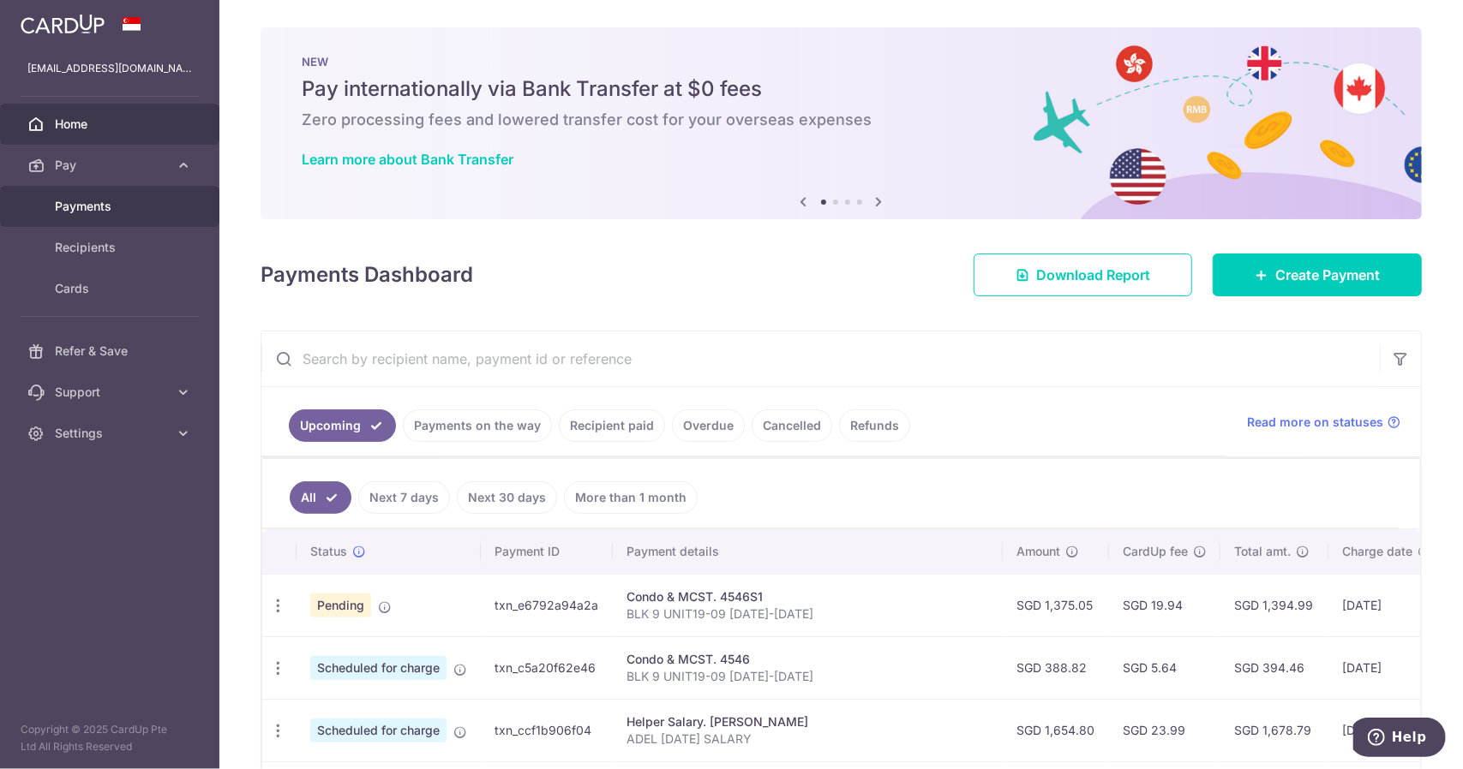
click at [127, 218] on link "Payments" at bounding box center [109, 206] width 219 height 41
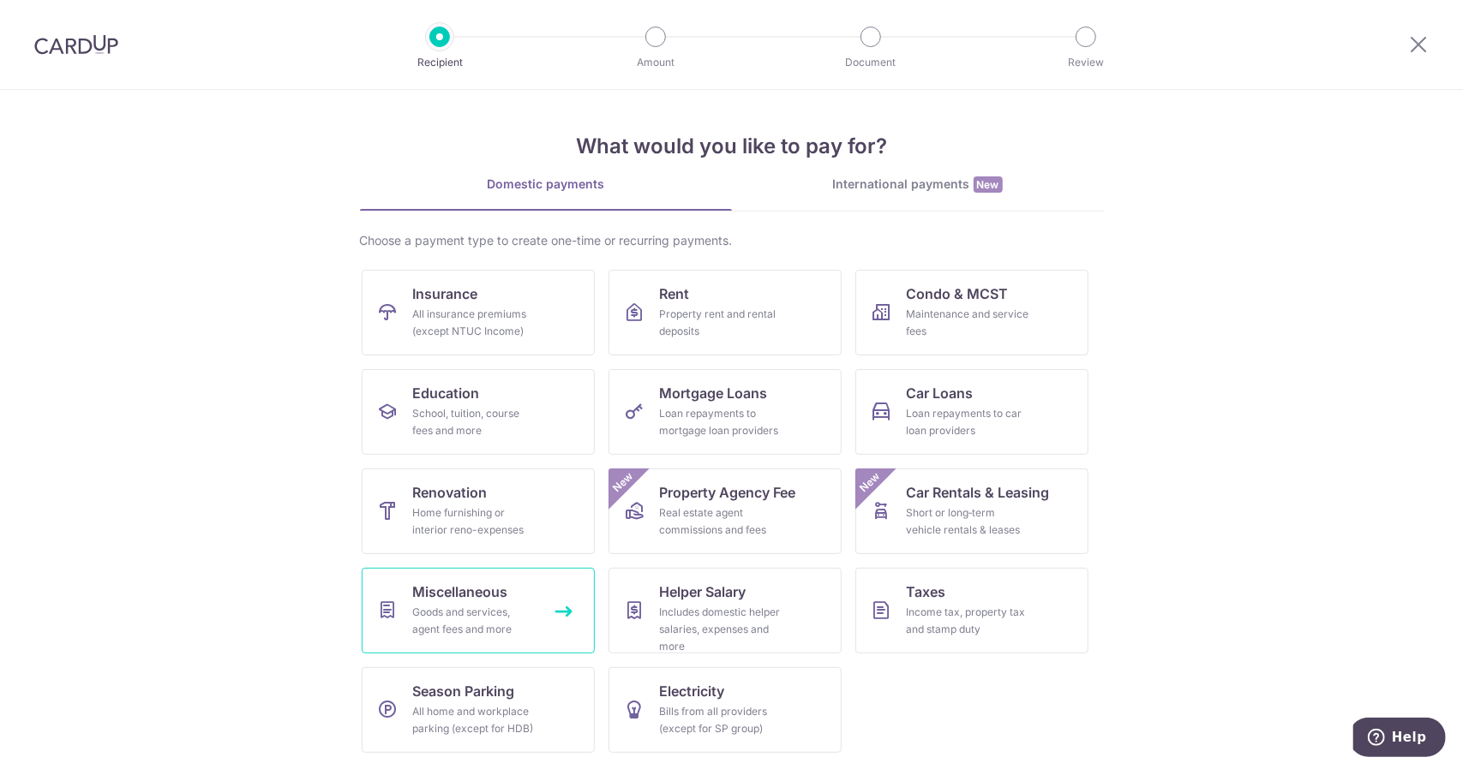
click at [499, 621] on div "Goods and services, agent fees and more" at bounding box center [474, 621] width 123 height 34
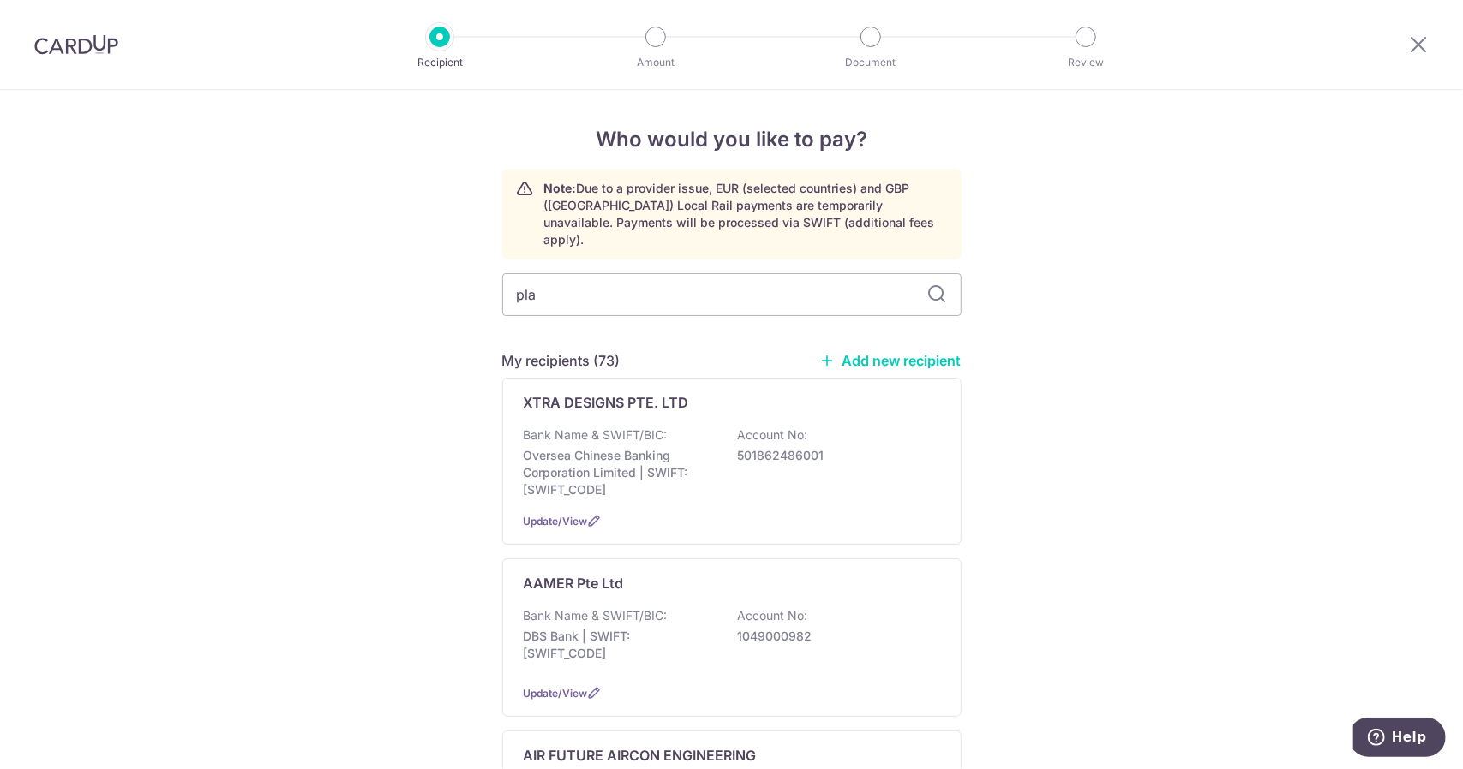
type input "plan"
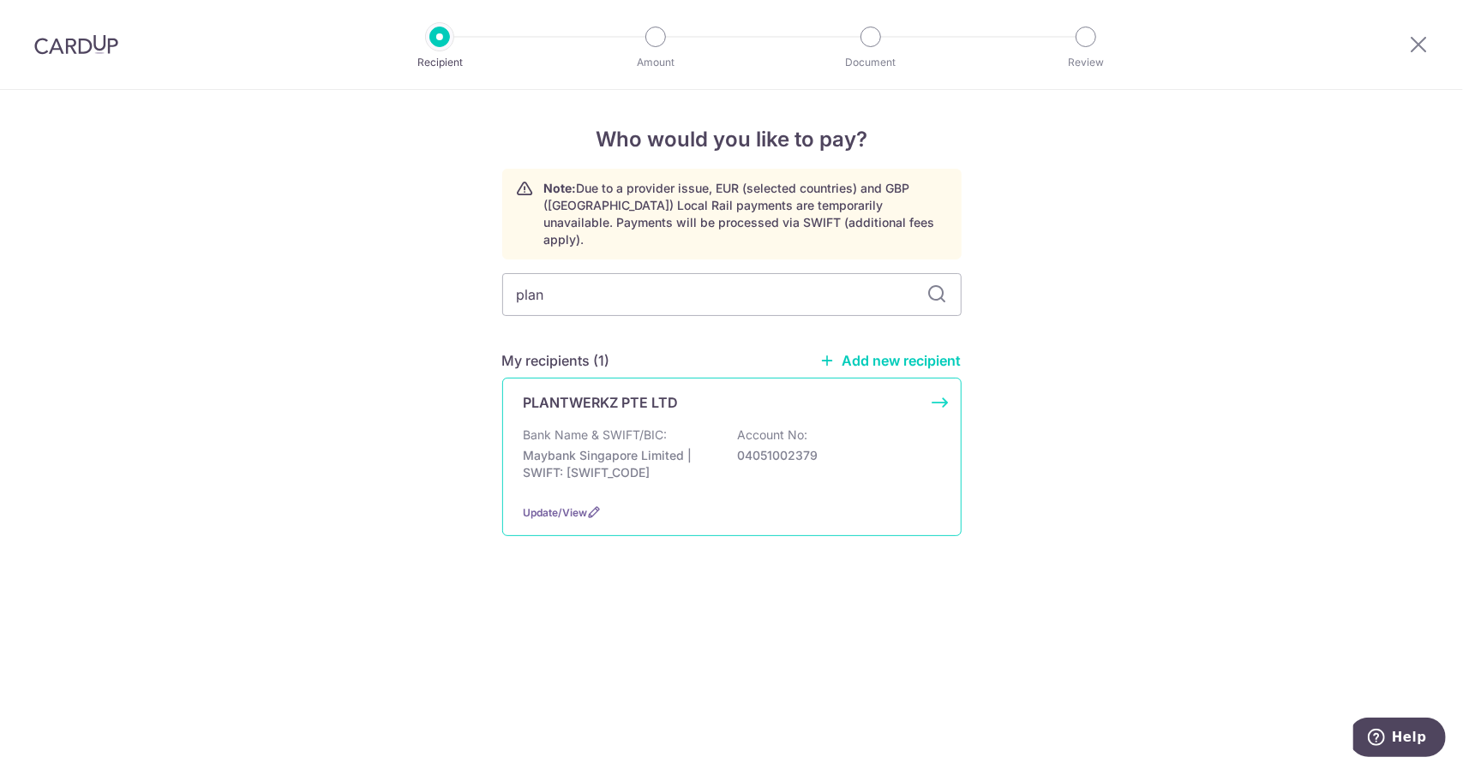
click at [781, 427] on p "Account No:" at bounding box center [773, 435] width 70 height 17
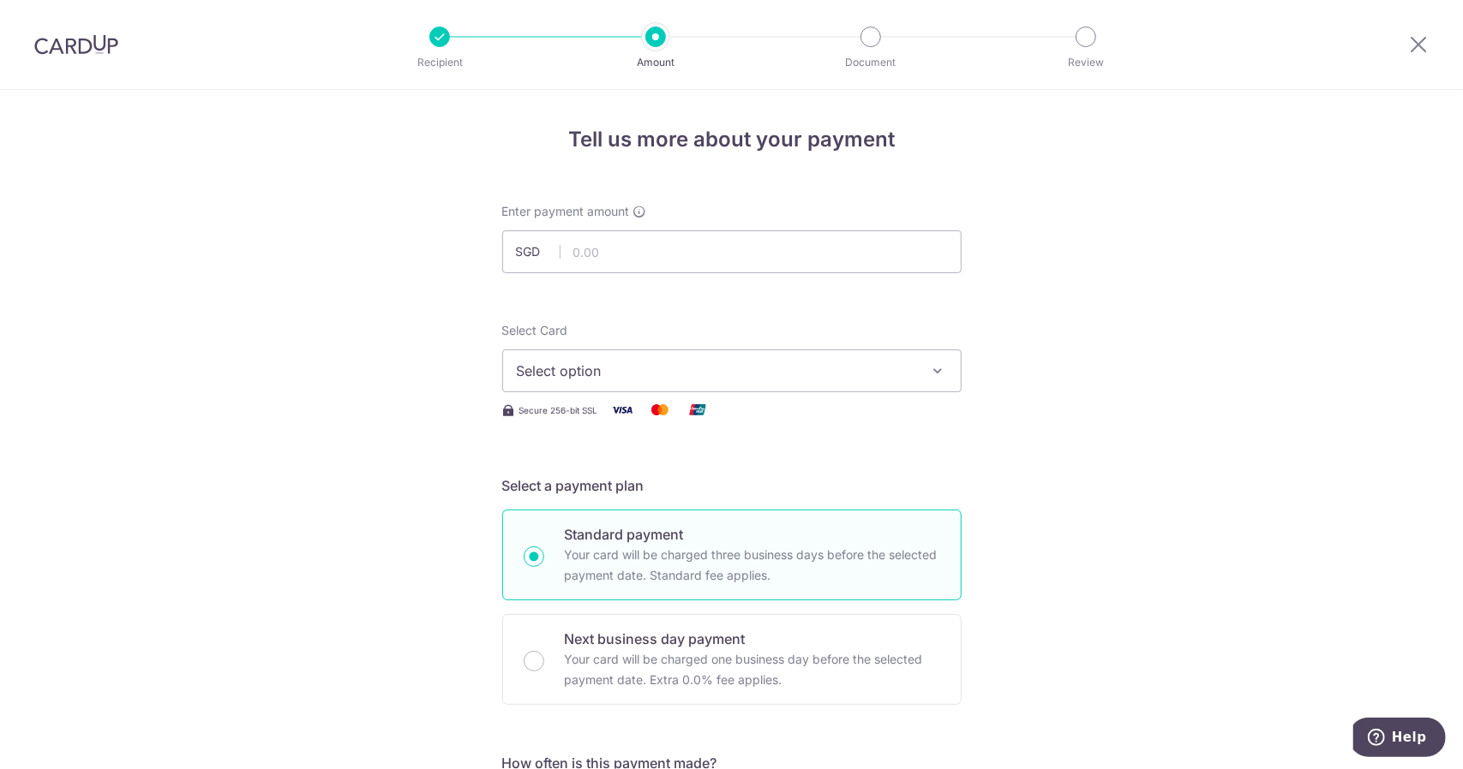
click at [586, 251] on input "text" at bounding box center [731, 251] width 459 height 43
type input "981.00"
click at [629, 384] on button "Select option" at bounding box center [731, 371] width 459 height 43
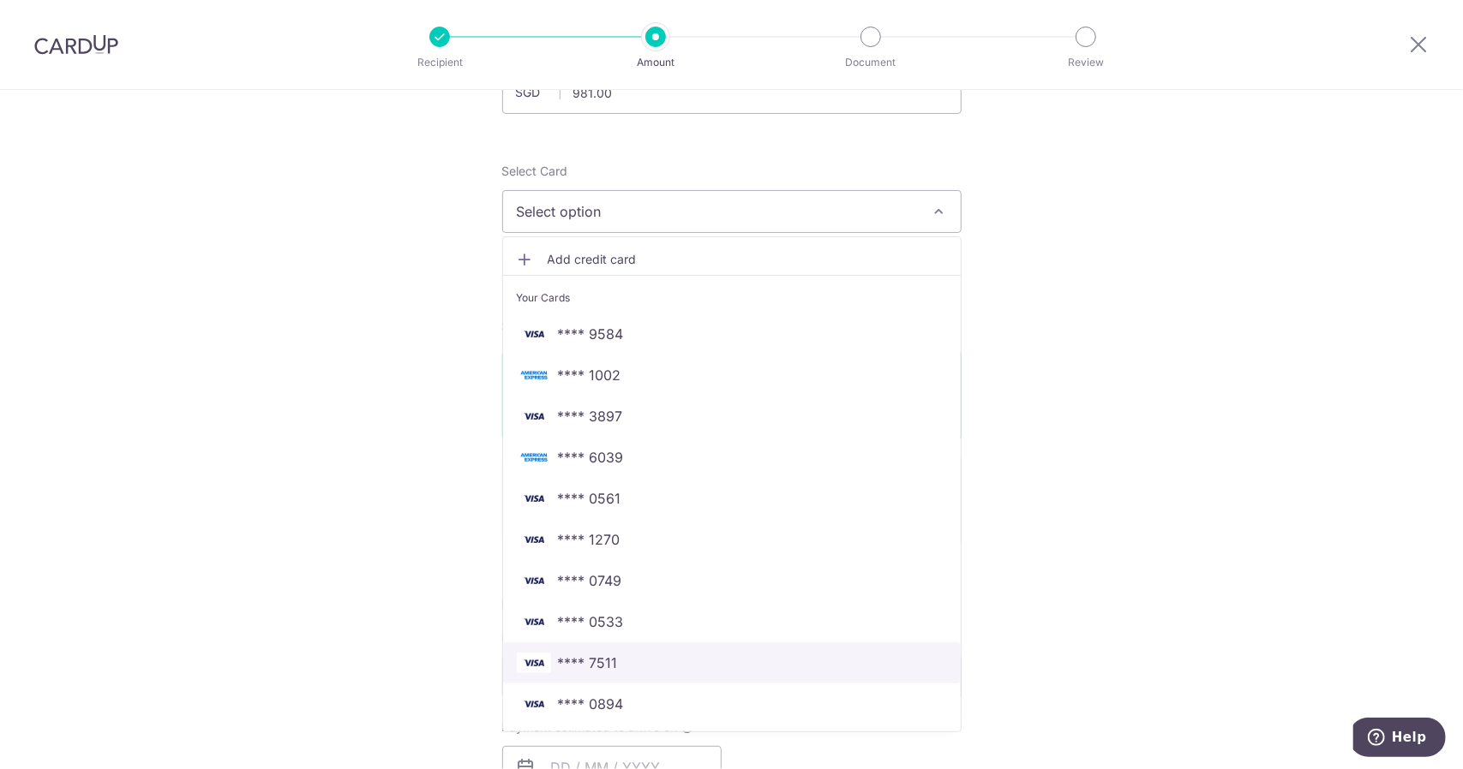
scroll to position [257, 0]
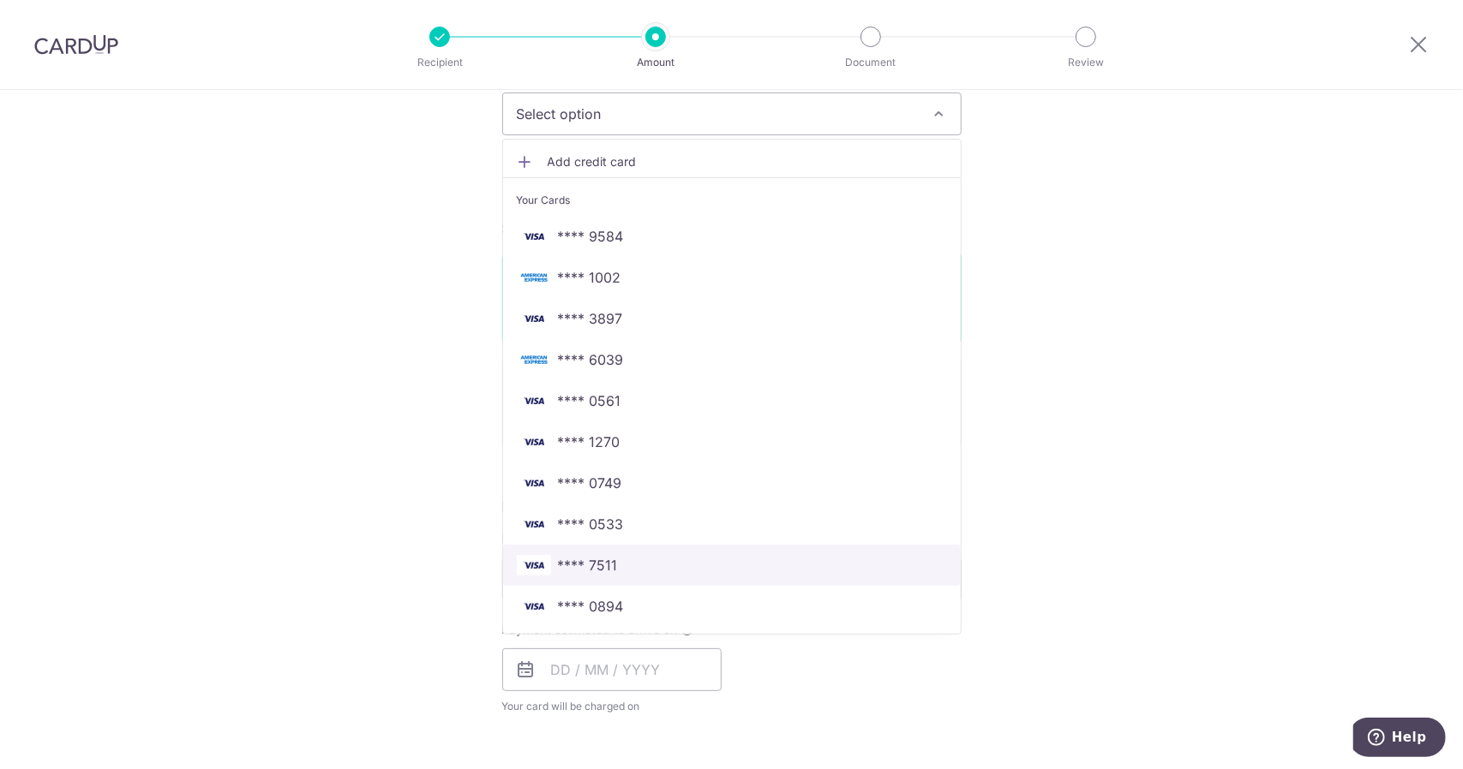
drag, startPoint x: 620, startPoint y: 561, endPoint x: 602, endPoint y: 535, distance: 31.4
click at [620, 561] on span "**** 7511" at bounding box center [732, 565] width 430 height 21
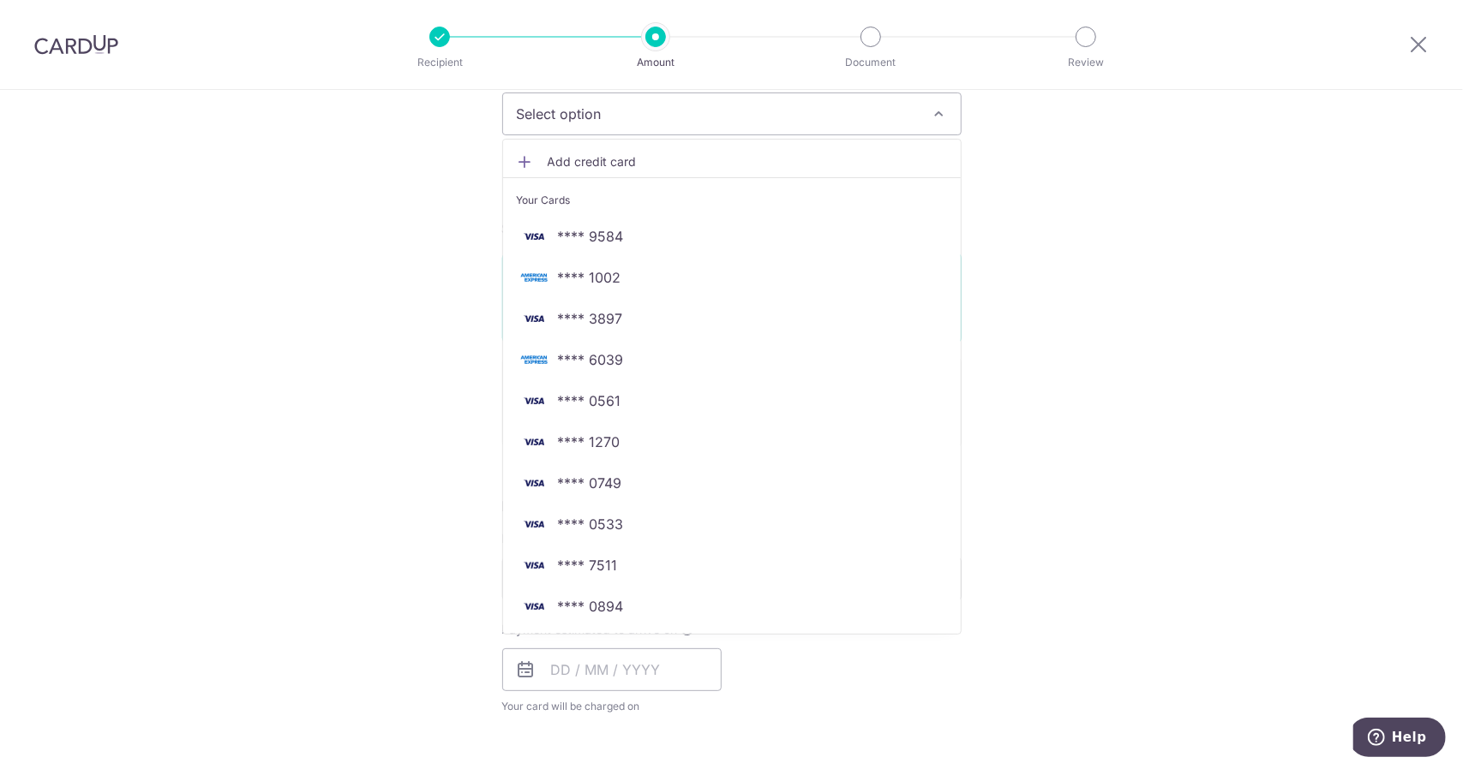
click at [548, 393] on div "Next business day payment Your card will be charged one business day before the…" at bounding box center [731, 402] width 459 height 91
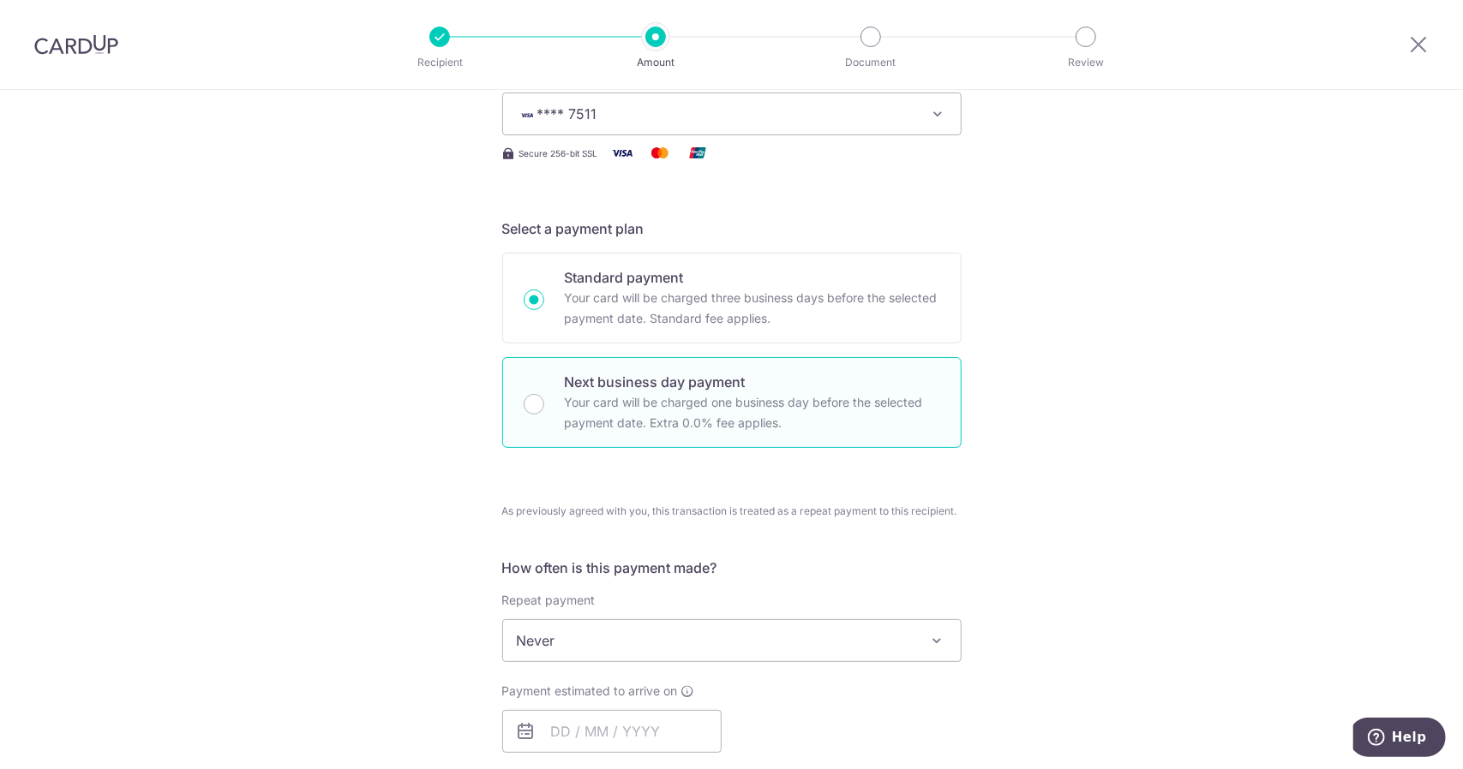
radio input "false"
radio input "true"
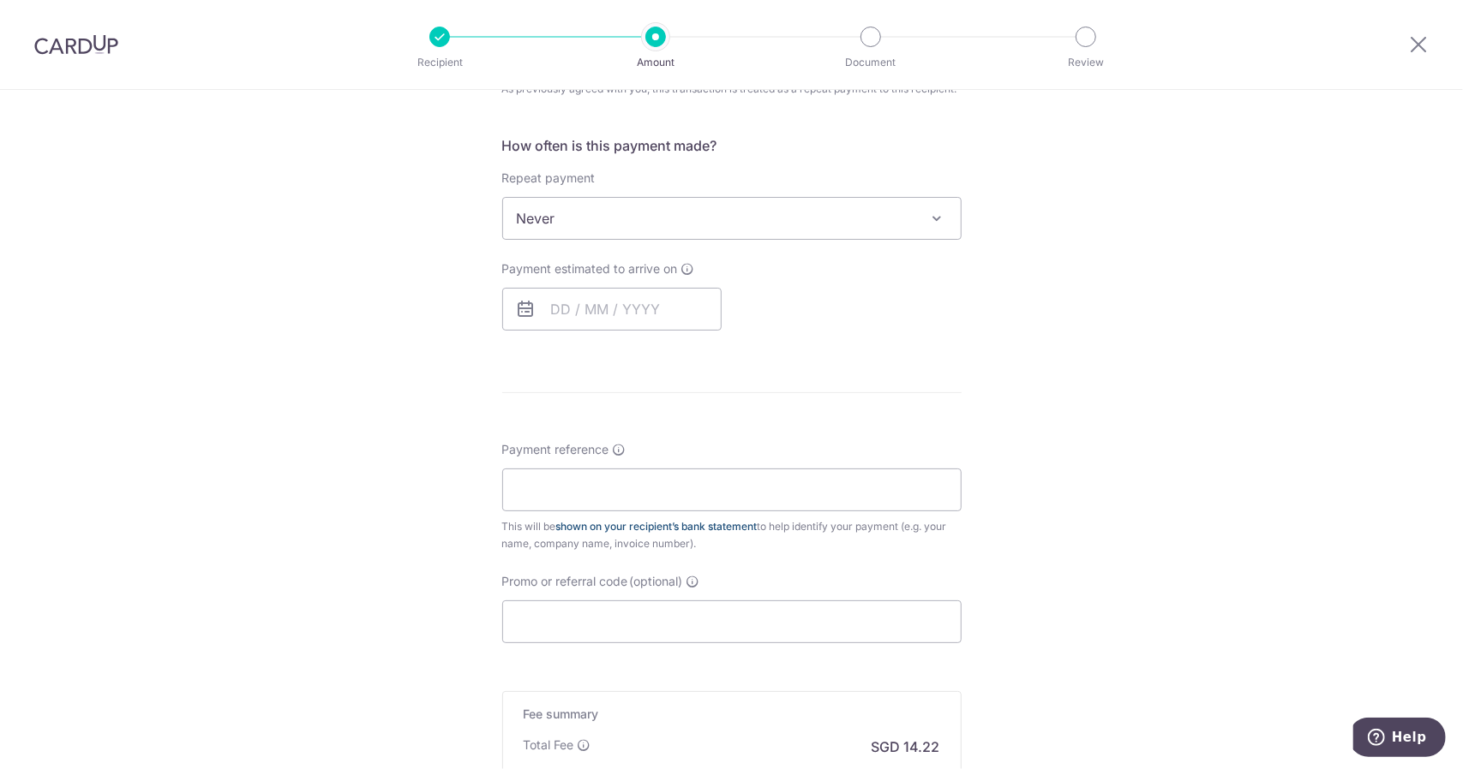
scroll to position [685, 0]
click at [613, 296] on input "text" at bounding box center [611, 303] width 219 height 43
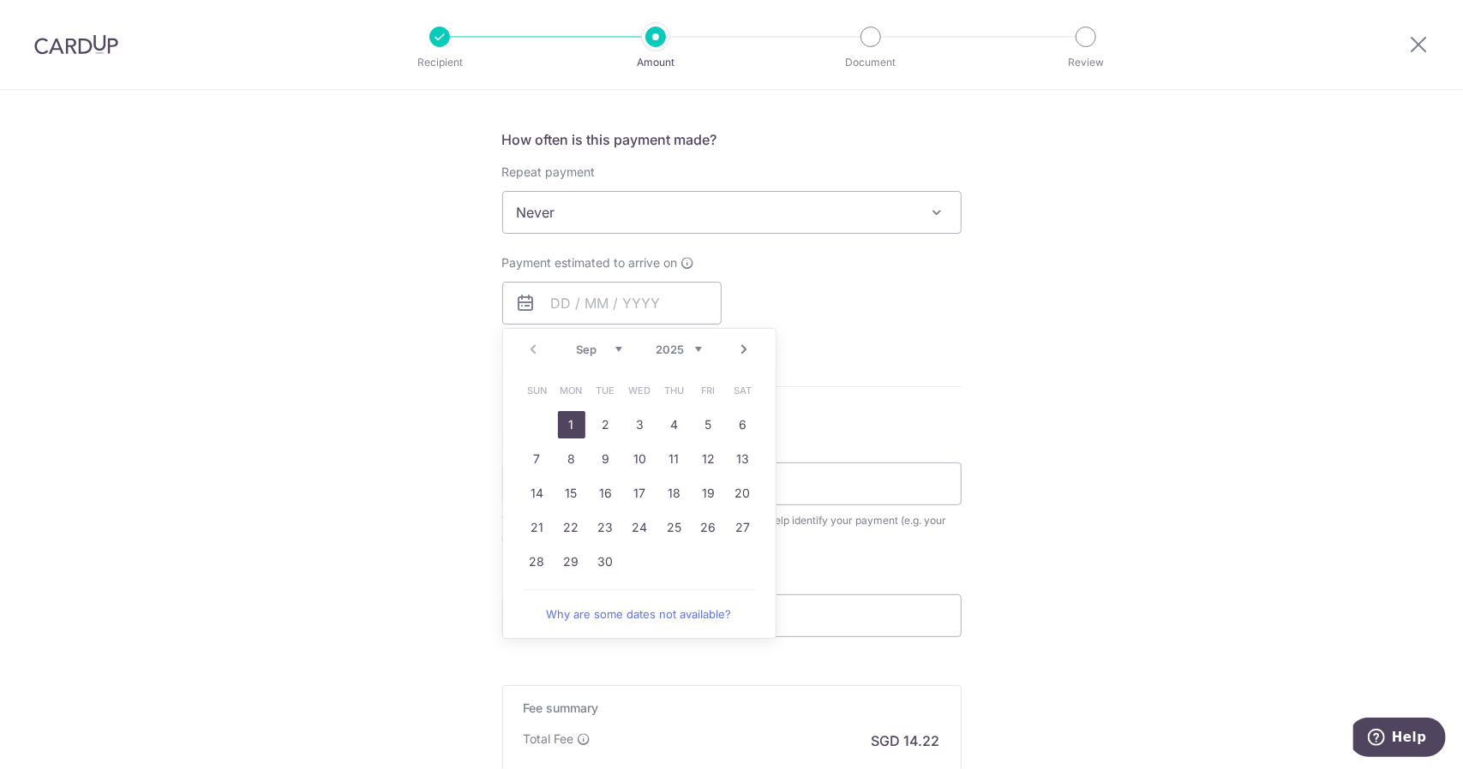
click at [561, 419] on link "1" at bounding box center [571, 424] width 27 height 27
type input "[DATE]"
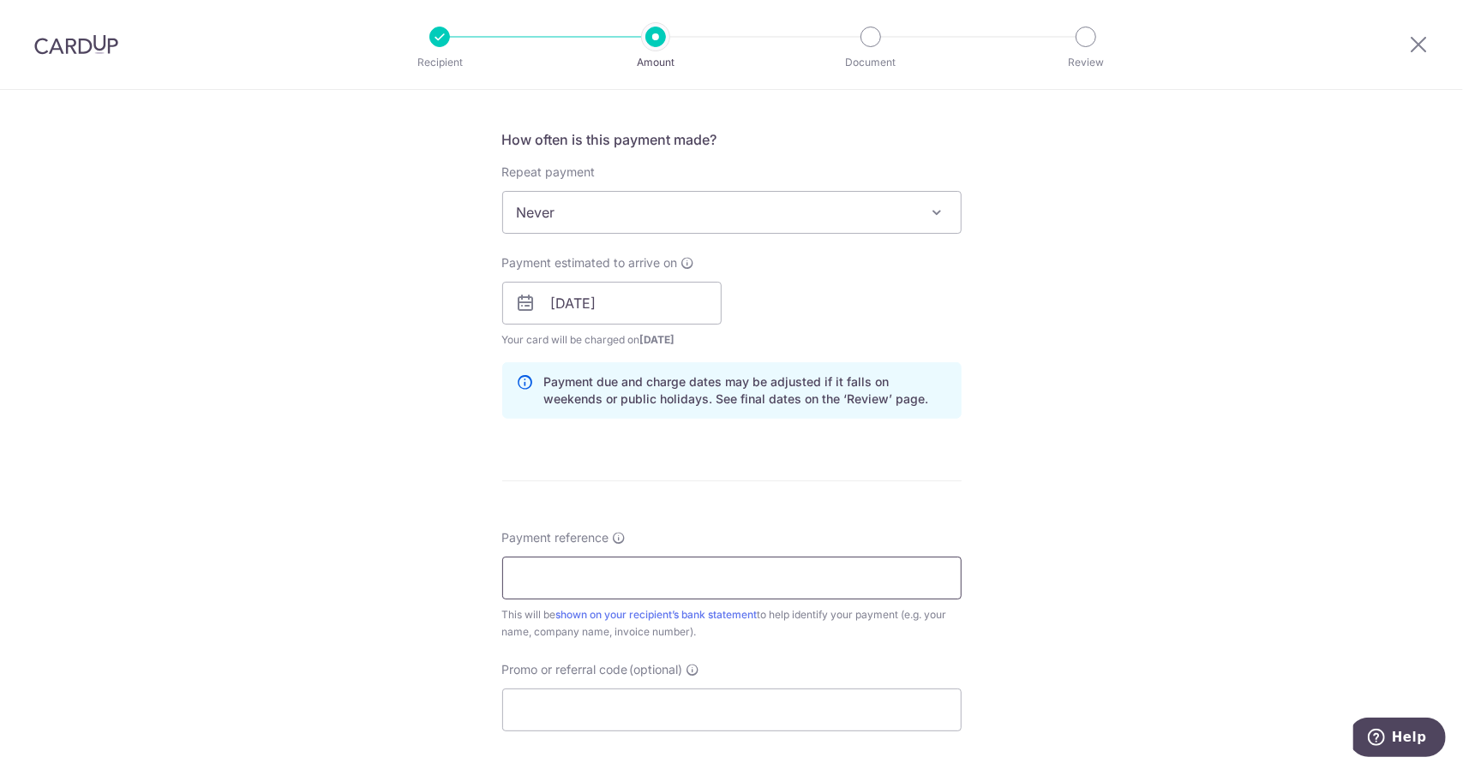
click at [589, 571] on input "Payment reference" at bounding box center [731, 578] width 459 height 43
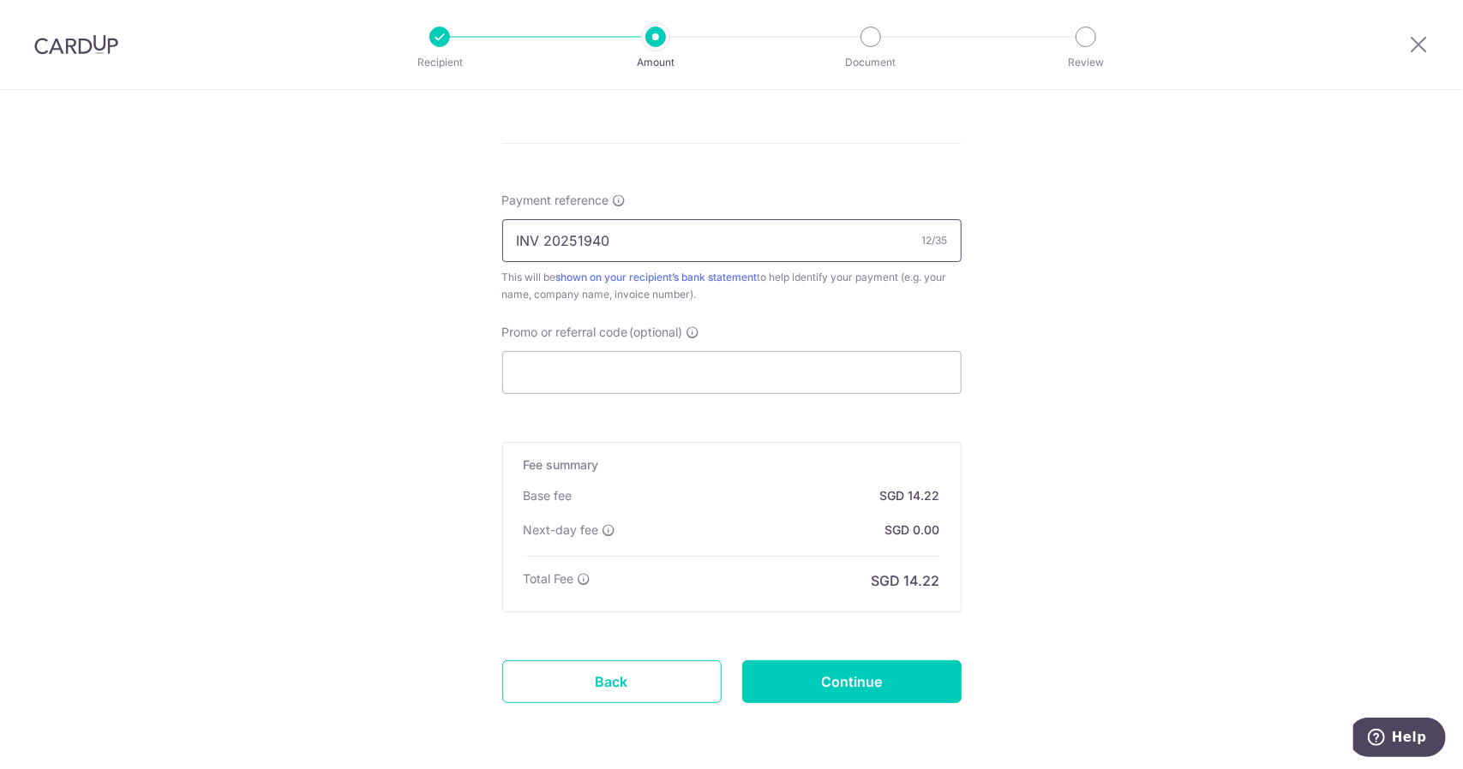
scroll to position [1081, 0]
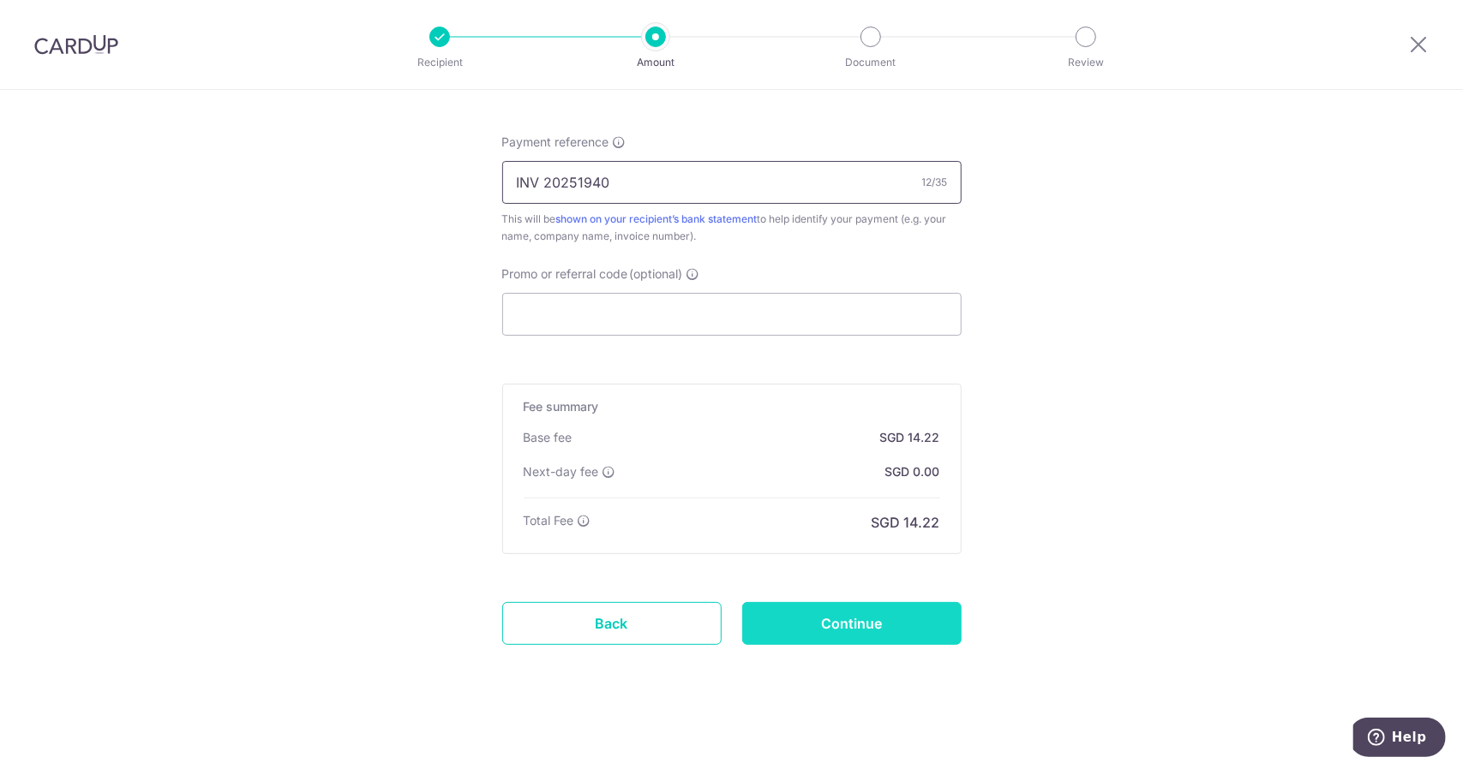
type input "INV 20251940"
click at [839, 613] on input "Continue" at bounding box center [851, 623] width 219 height 43
type input "Create Schedule"
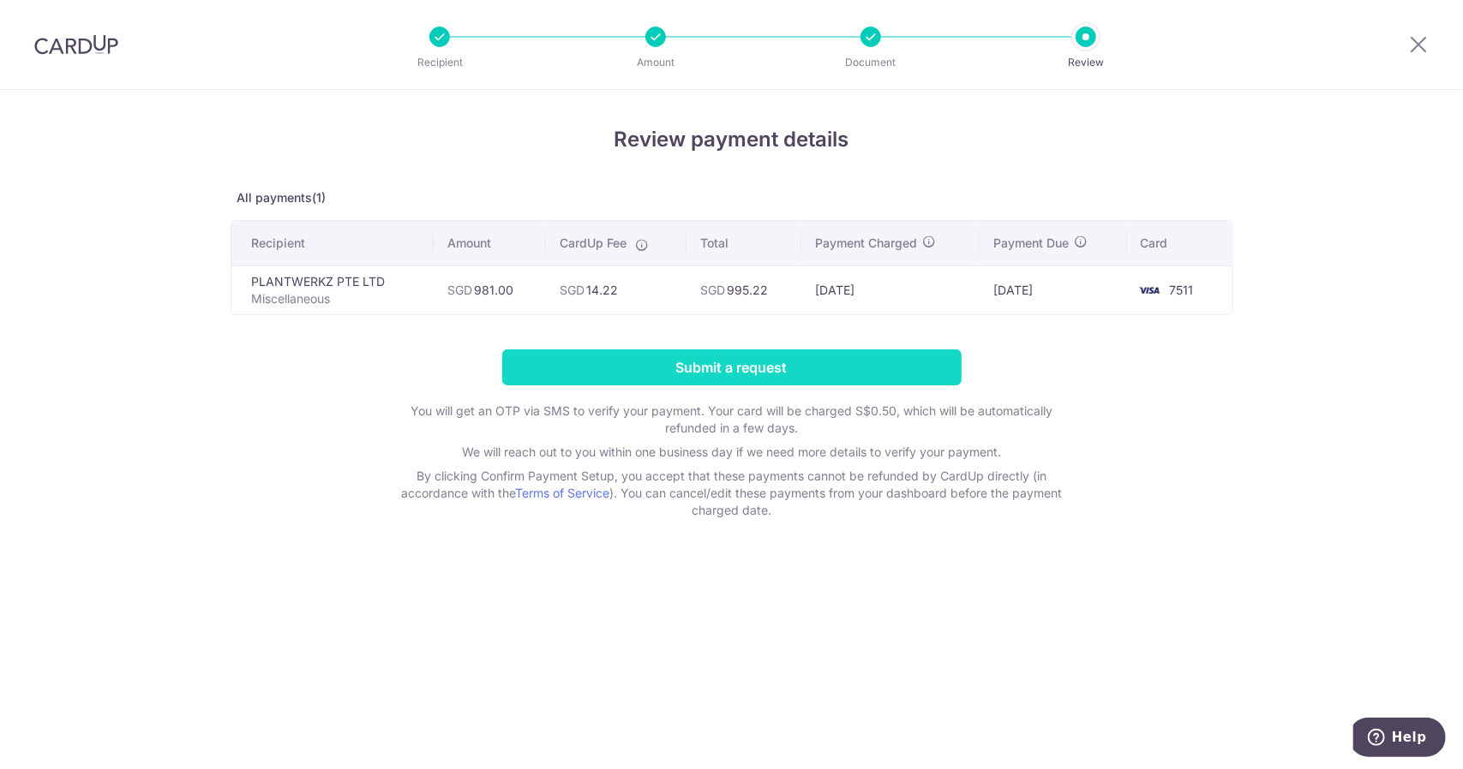
click at [738, 359] on input "Submit a request" at bounding box center [731, 368] width 459 height 36
